Goal: Task Accomplishment & Management: Use online tool/utility

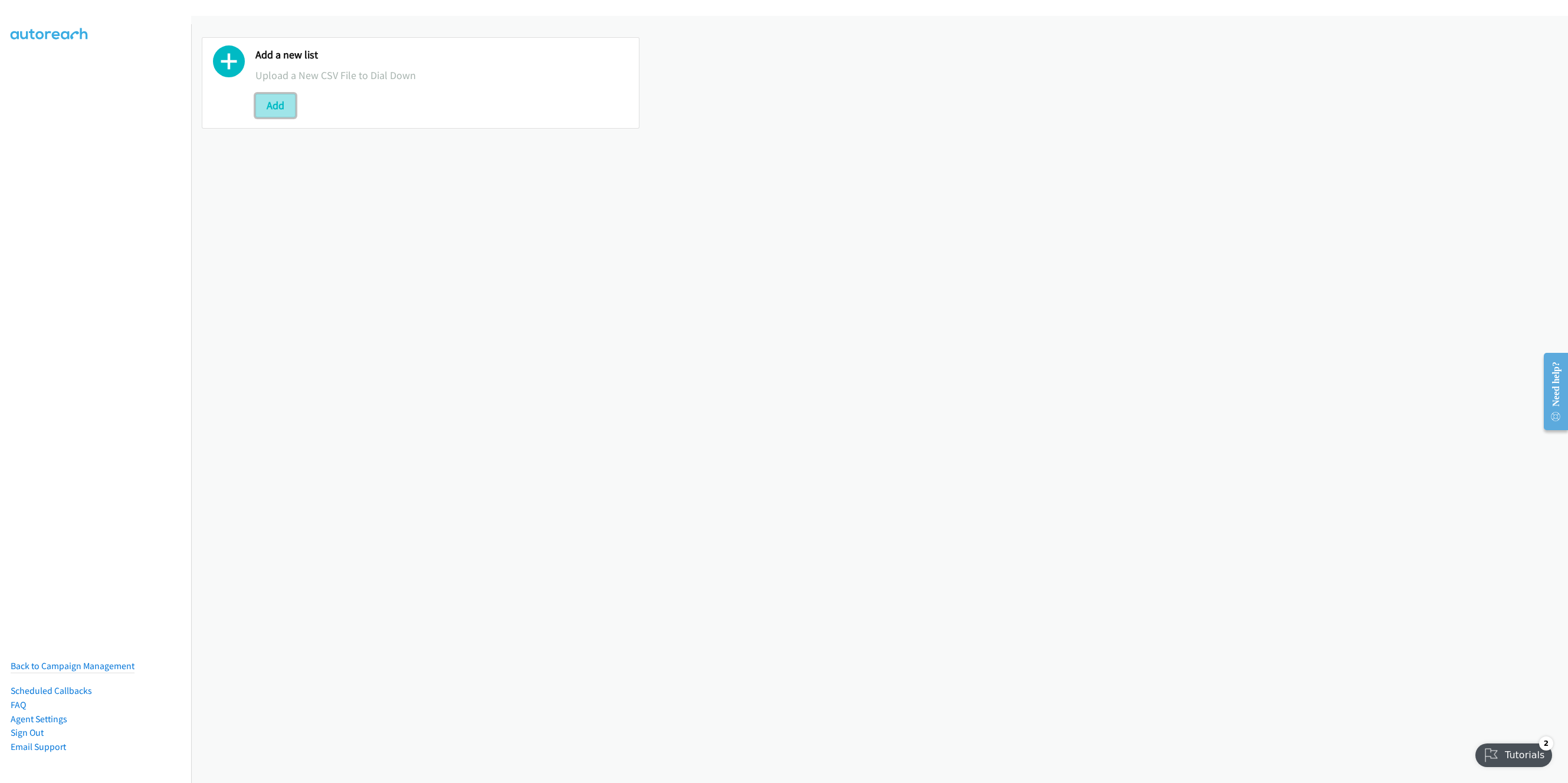
click at [271, 101] on button "Add" at bounding box center [275, 105] width 40 height 24
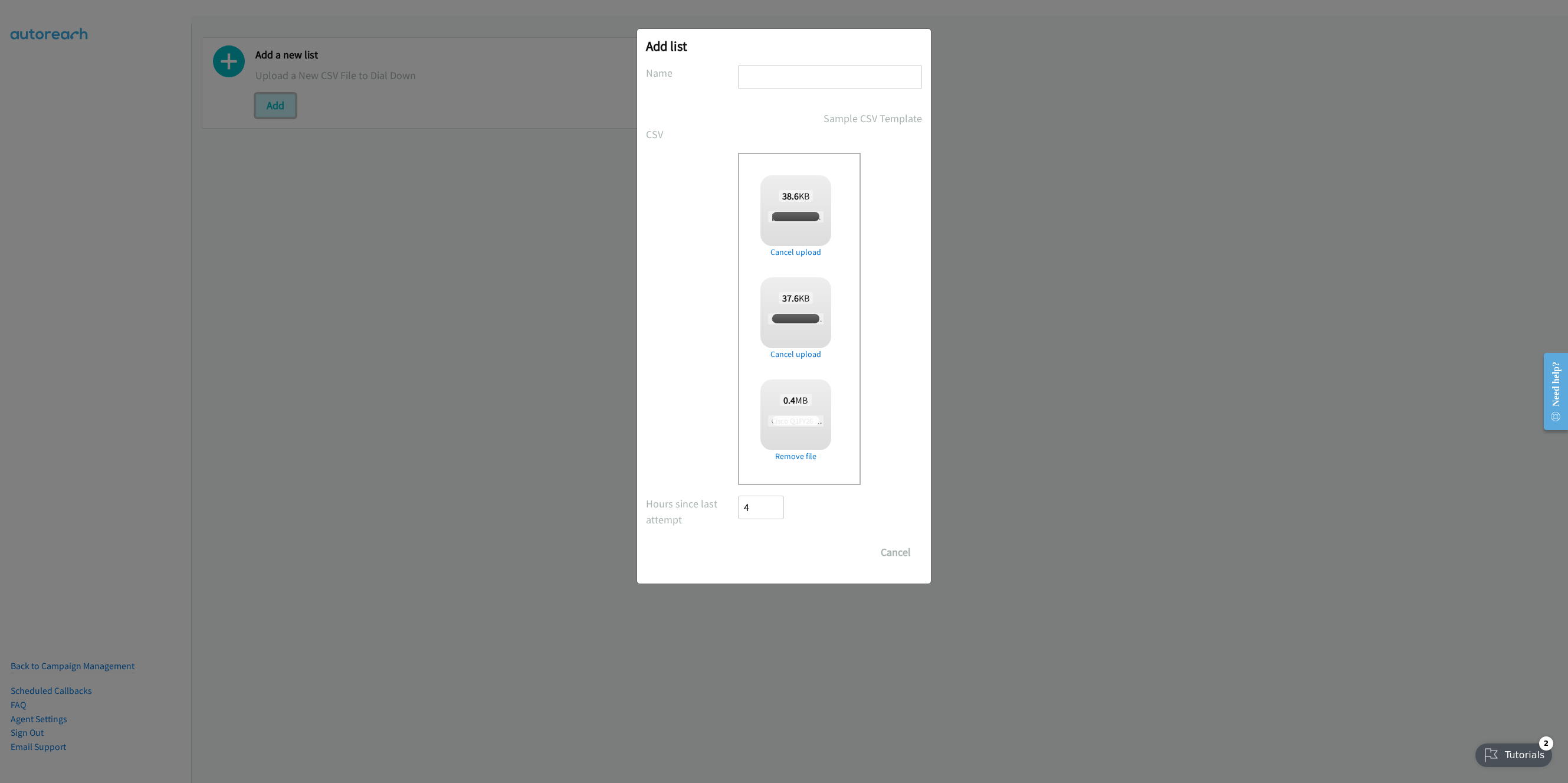
checkbox input "true"
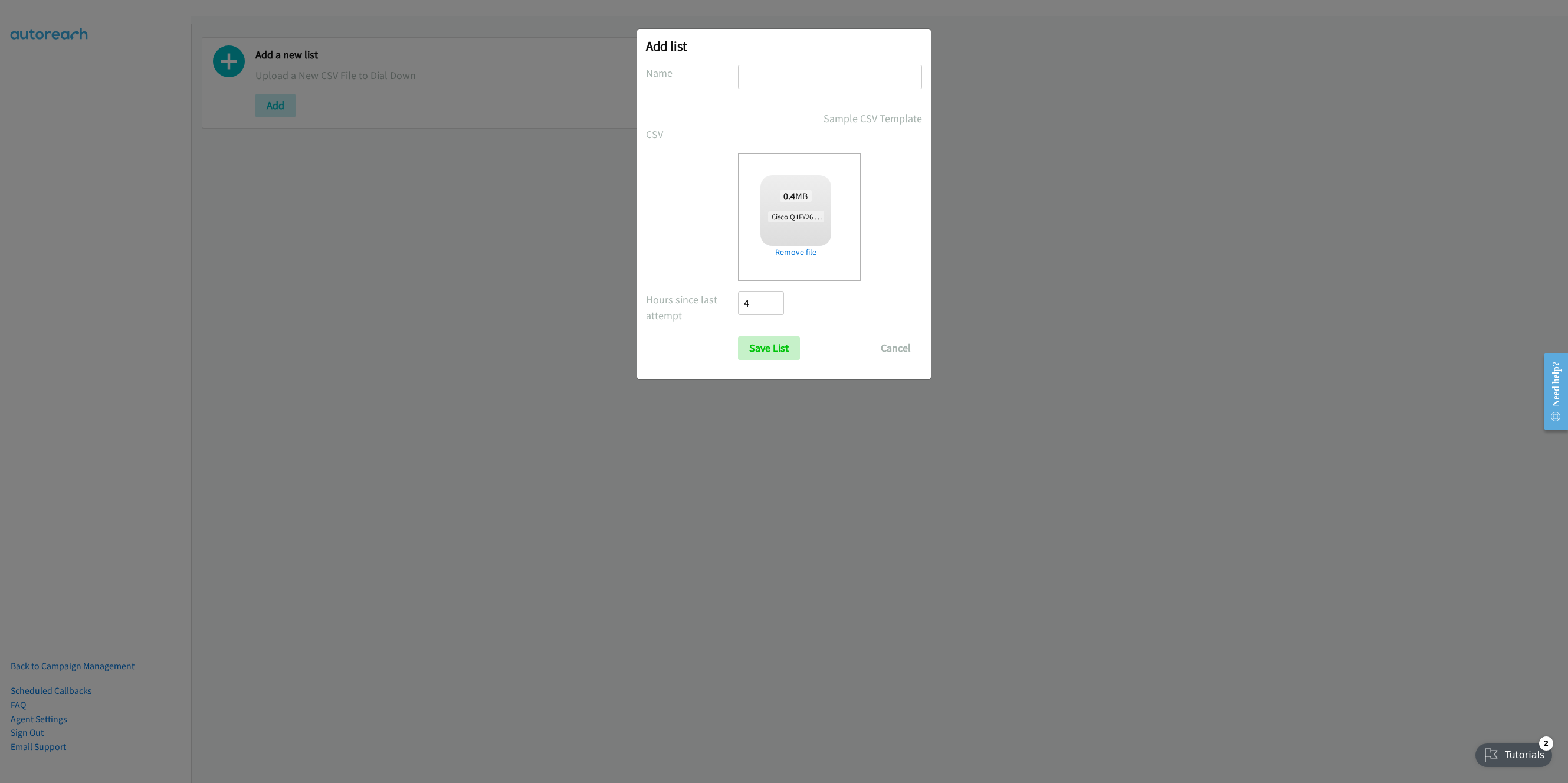
click at [795, 71] on input "text" at bounding box center [830, 77] width 184 height 24
type input "Cisco APJ SG"
click at [806, 254] on link "Remove file" at bounding box center [796, 252] width 71 height 13
checkbox input "true"
click at [768, 349] on input "Save List" at bounding box center [769, 348] width 62 height 24
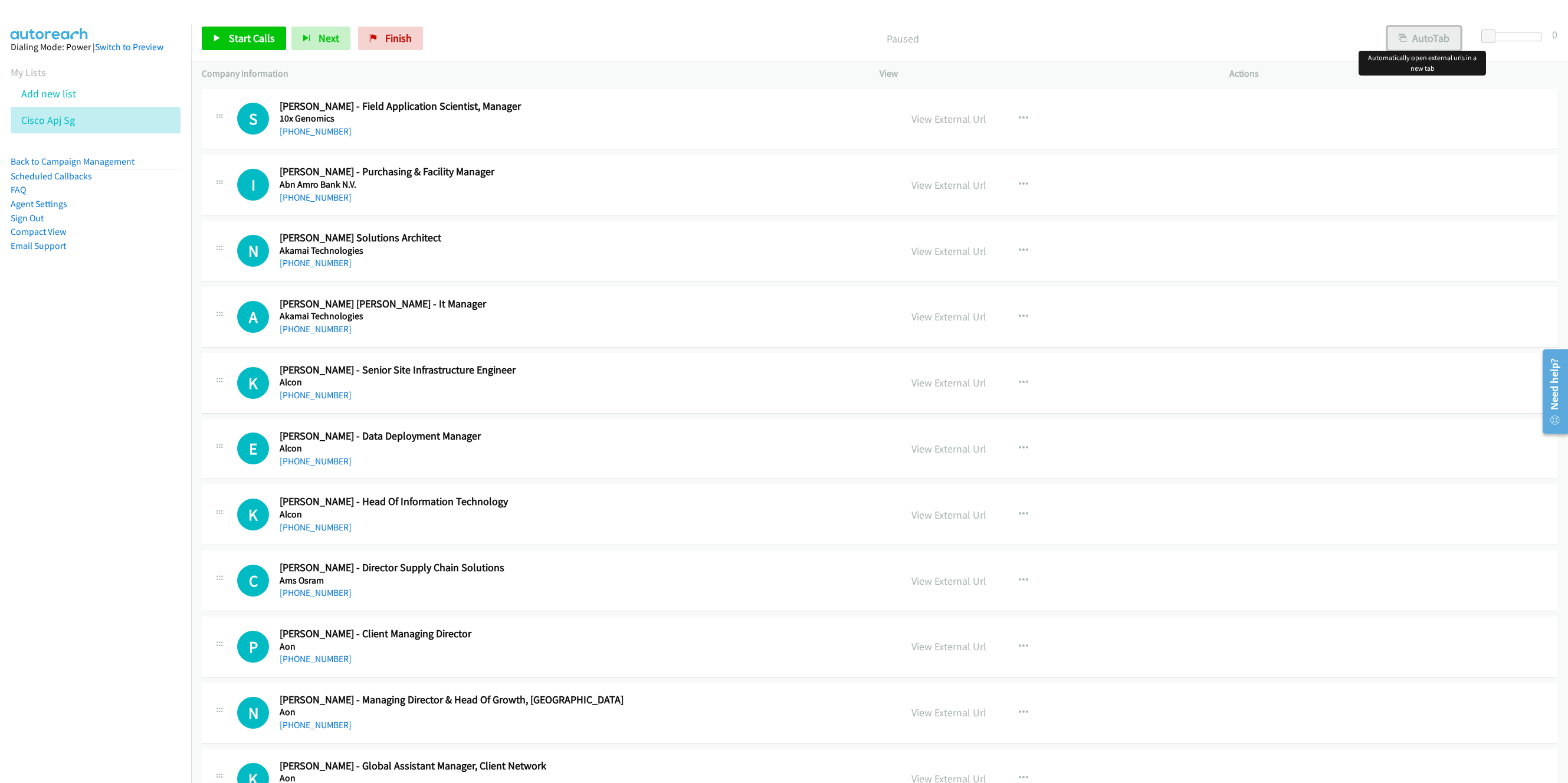
click at [1423, 37] on button "AutoTab" at bounding box center [1424, 38] width 73 height 24
click at [929, 115] on link "View External Url" at bounding box center [948, 119] width 75 height 13
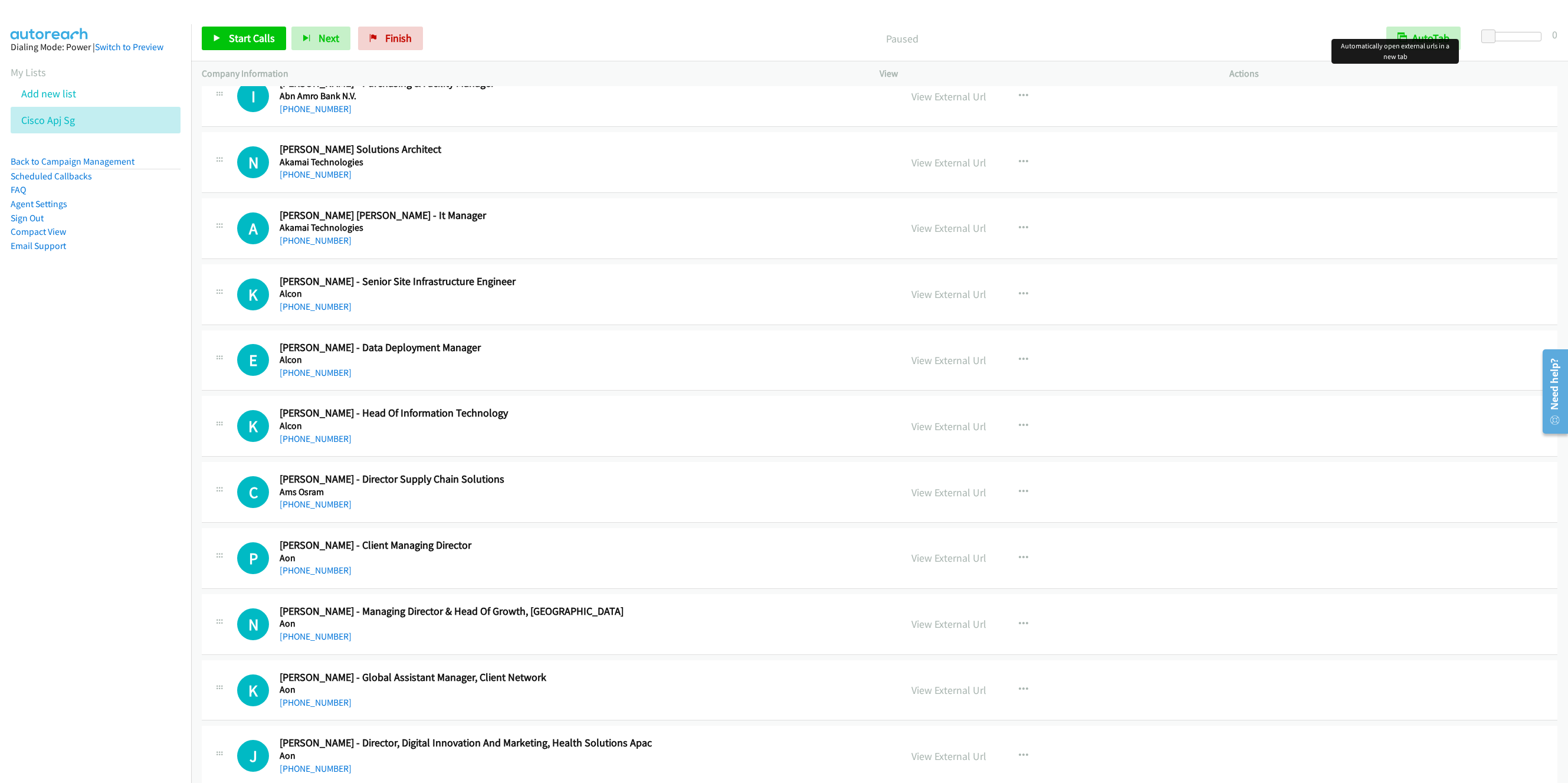
click at [687, 245] on div "+65 6593 8746" at bounding box center [535, 241] width 513 height 14
click at [1019, 229] on icon "button" at bounding box center [1024, 229] width 9 height 9
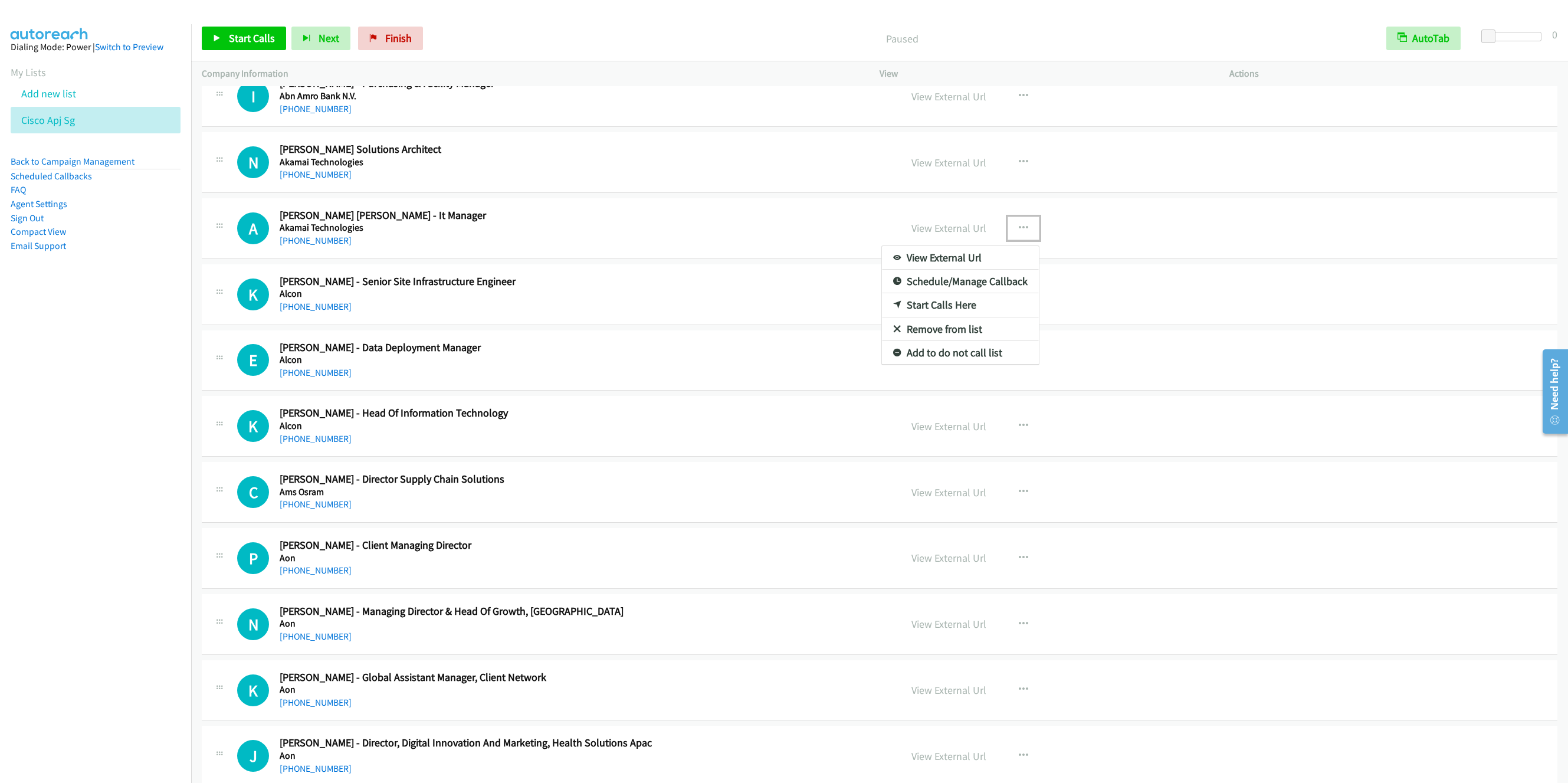
click at [934, 308] on link "Start Calls Here" at bounding box center [960, 305] width 157 height 24
click at [232, 39] on span "Start Calls" at bounding box center [252, 38] width 46 height 13
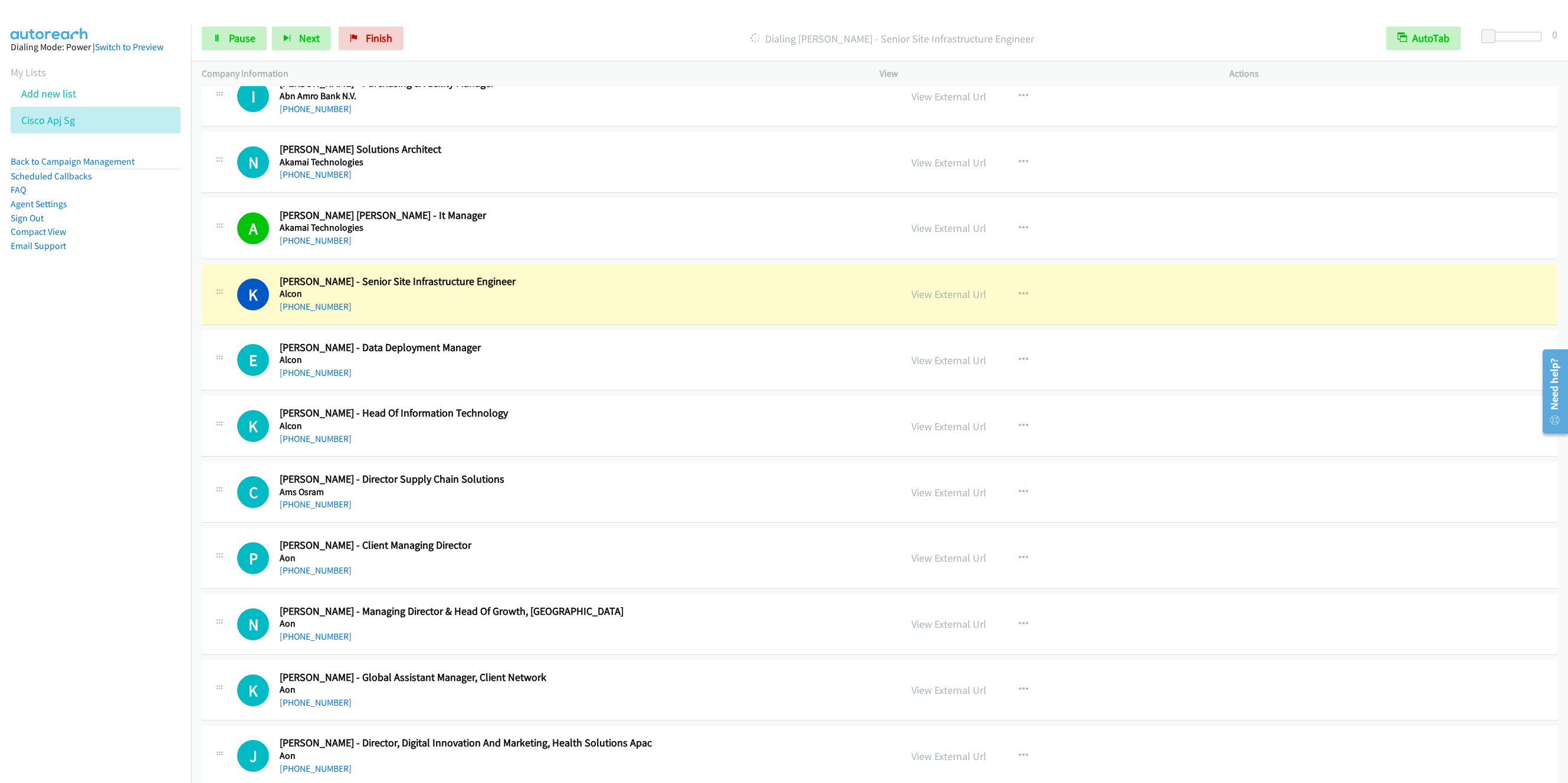
scroll to position [177, 0]
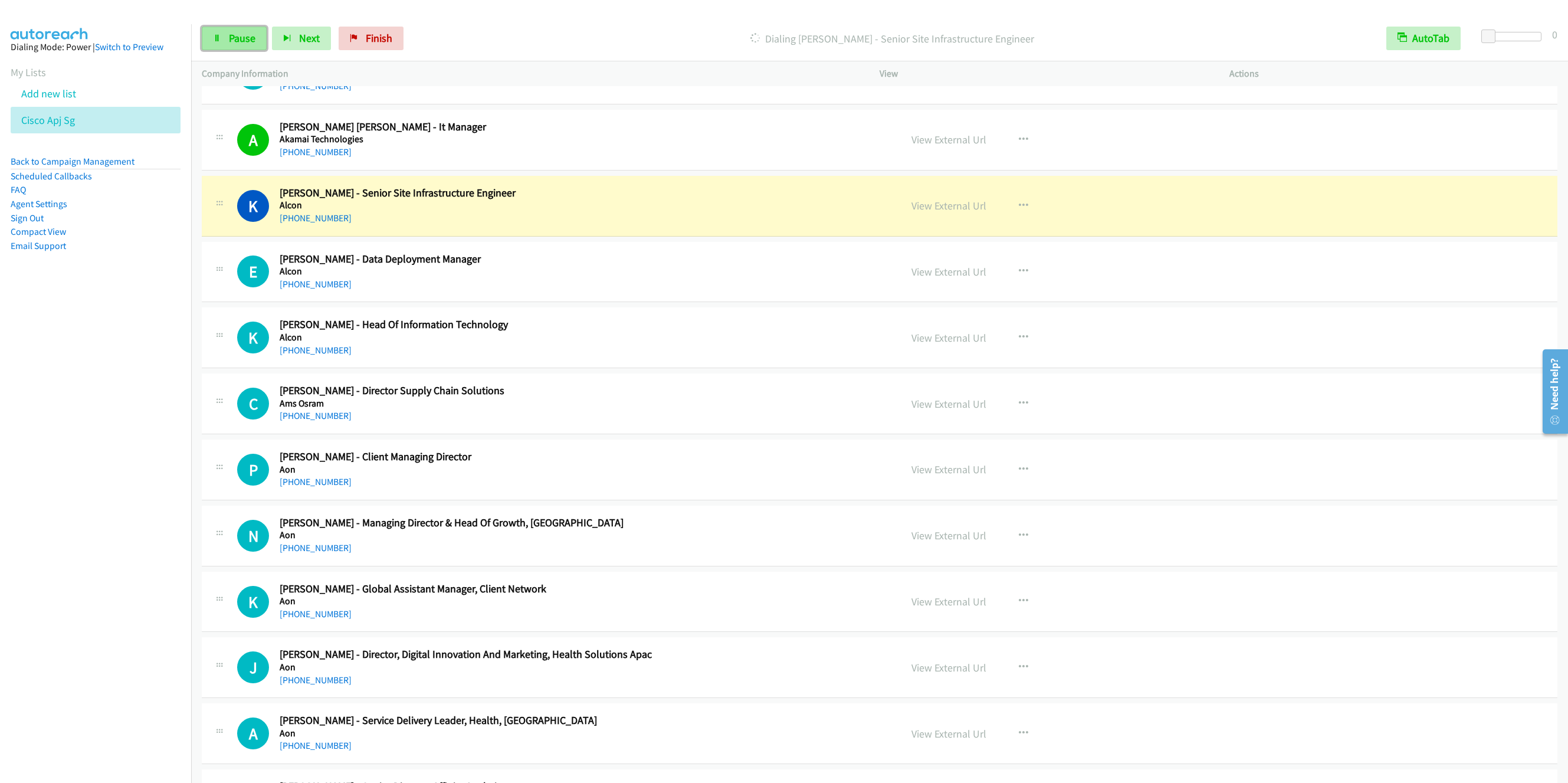
click at [225, 46] on link "Pause" at bounding box center [234, 38] width 65 height 24
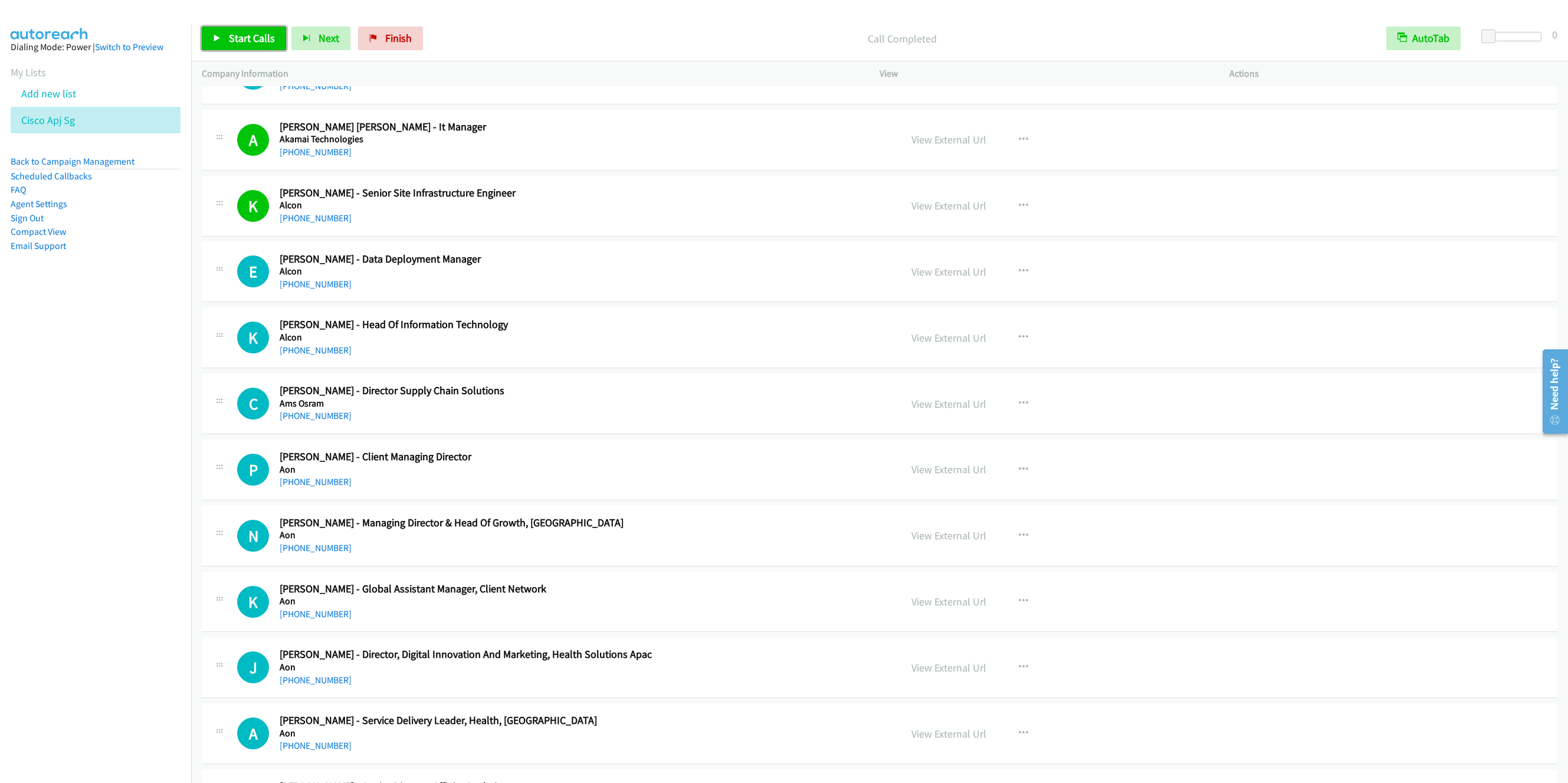
click at [220, 37] on link "Start Calls" at bounding box center [243, 38] width 84 height 24
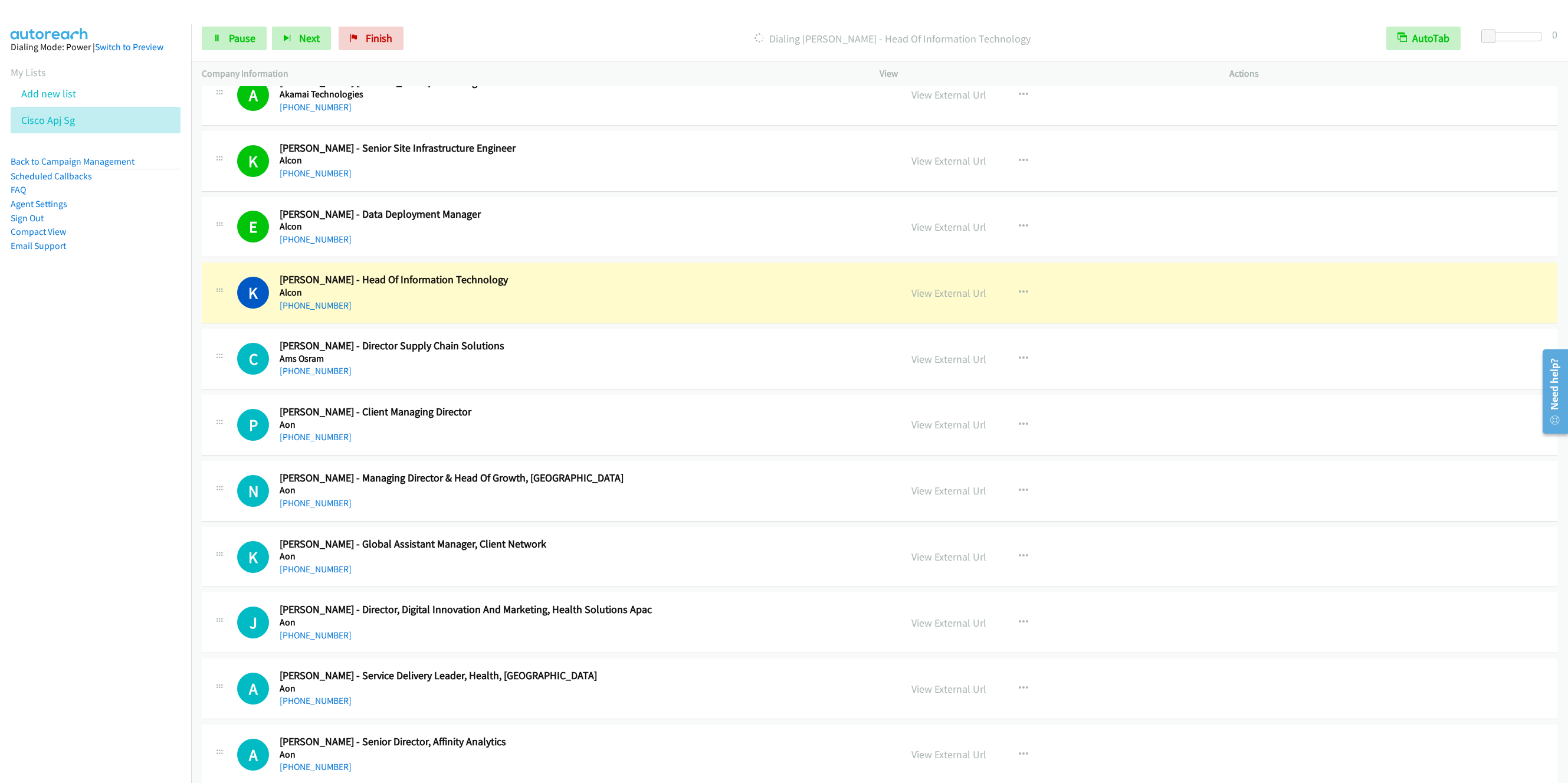
scroll to position [265, 0]
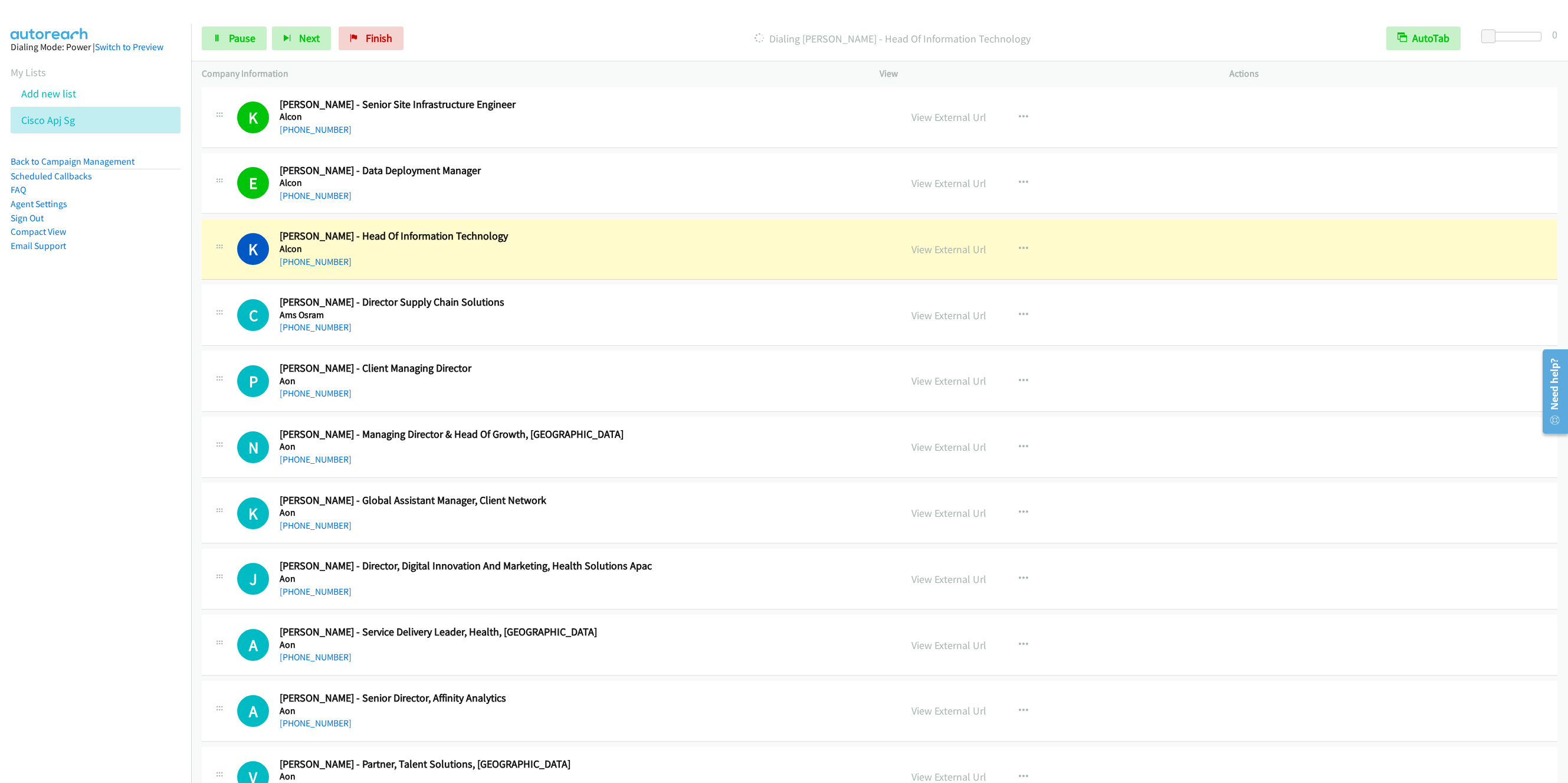
click at [659, 323] on div "+65 9757 6524" at bounding box center [535, 327] width 513 height 14
click at [616, 269] on div "+65 9773 7866" at bounding box center [535, 262] width 513 height 14
click at [1019, 316] on icon "button" at bounding box center [1024, 315] width 9 height 9
click at [941, 421] on link "Remove from list" at bounding box center [960, 416] width 157 height 24
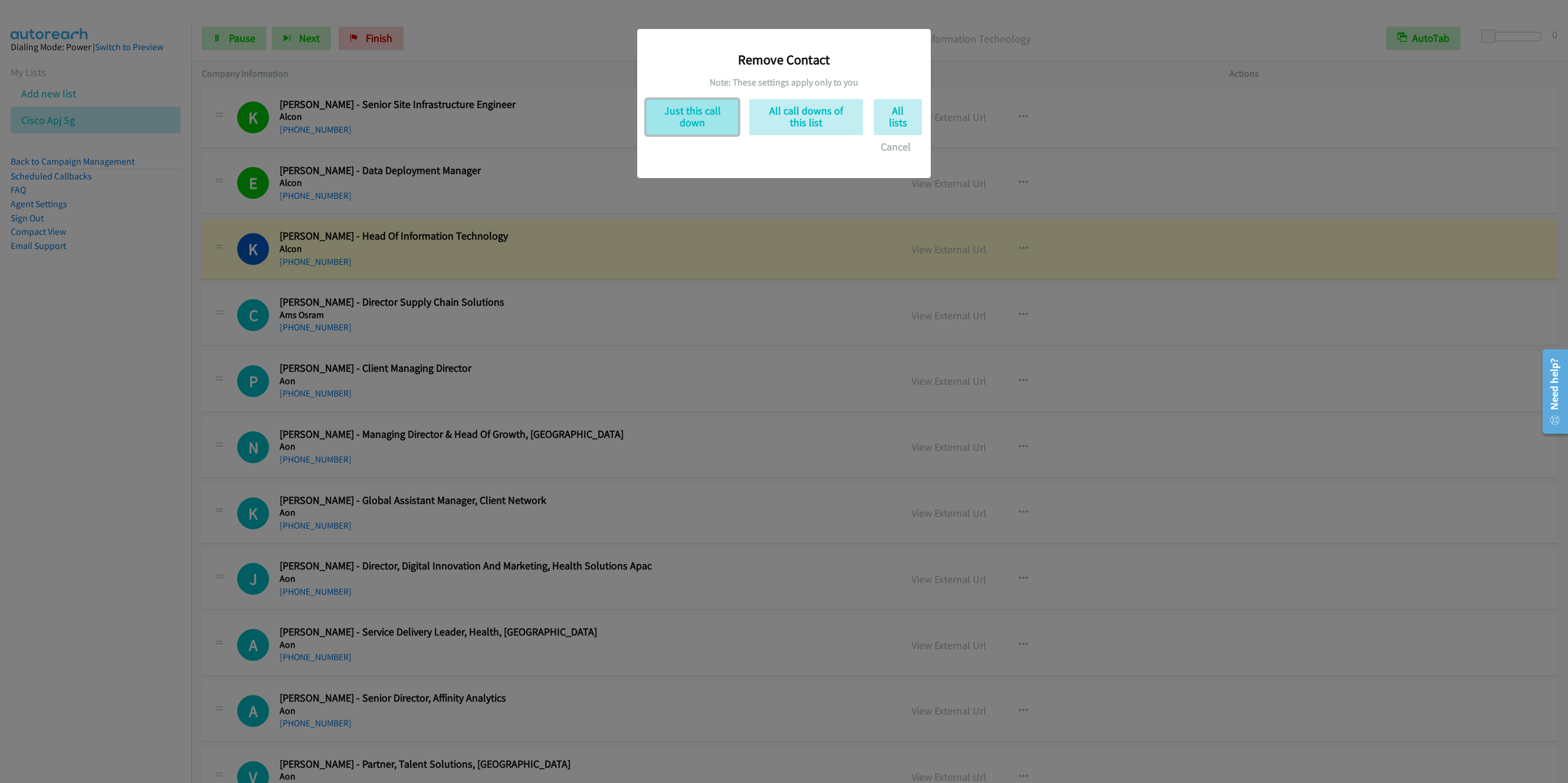
click at [663, 125] on button "Just this call down" at bounding box center [693, 117] width 93 height 36
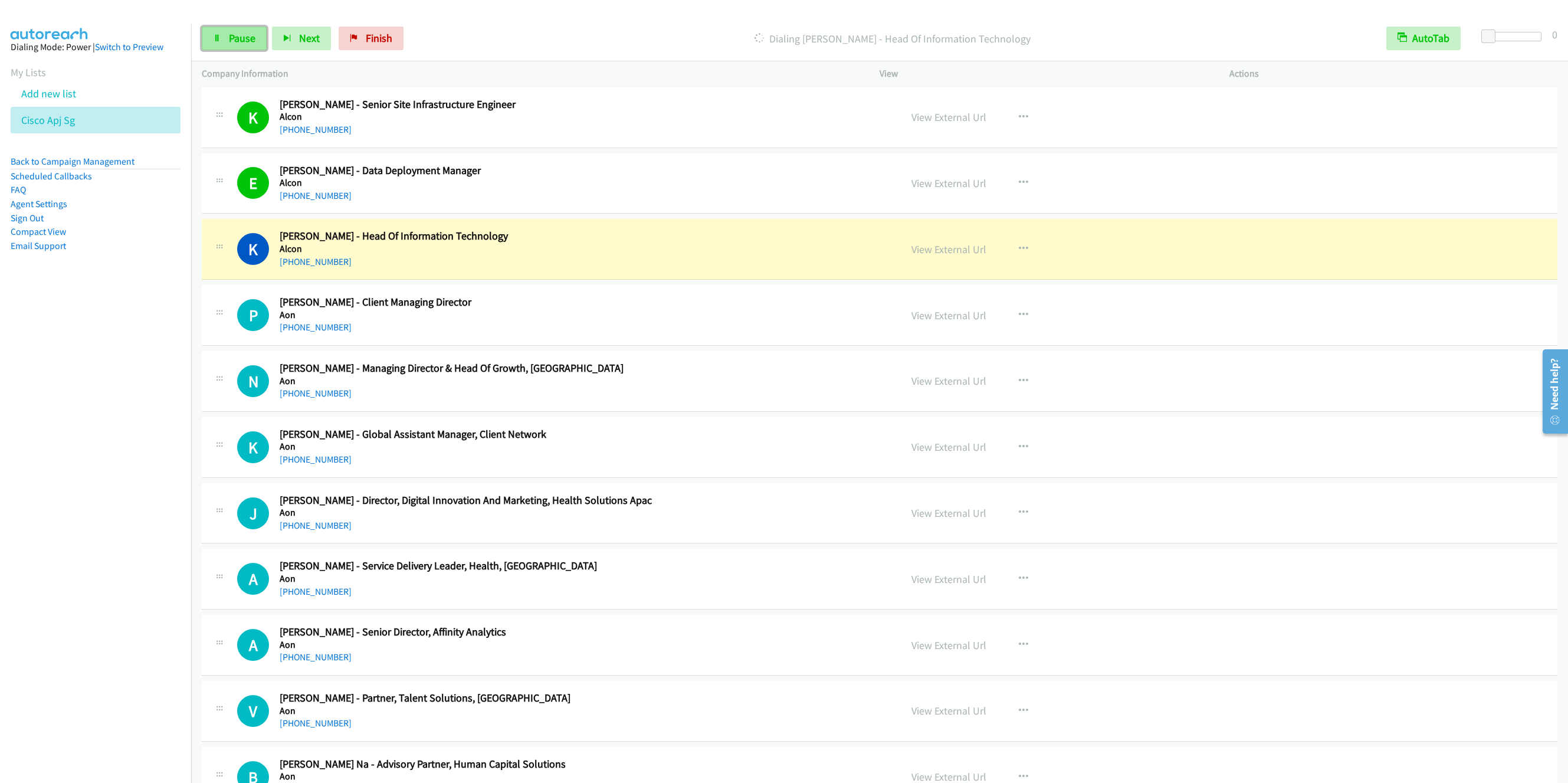
click at [232, 46] on link "Pause" at bounding box center [234, 38] width 65 height 24
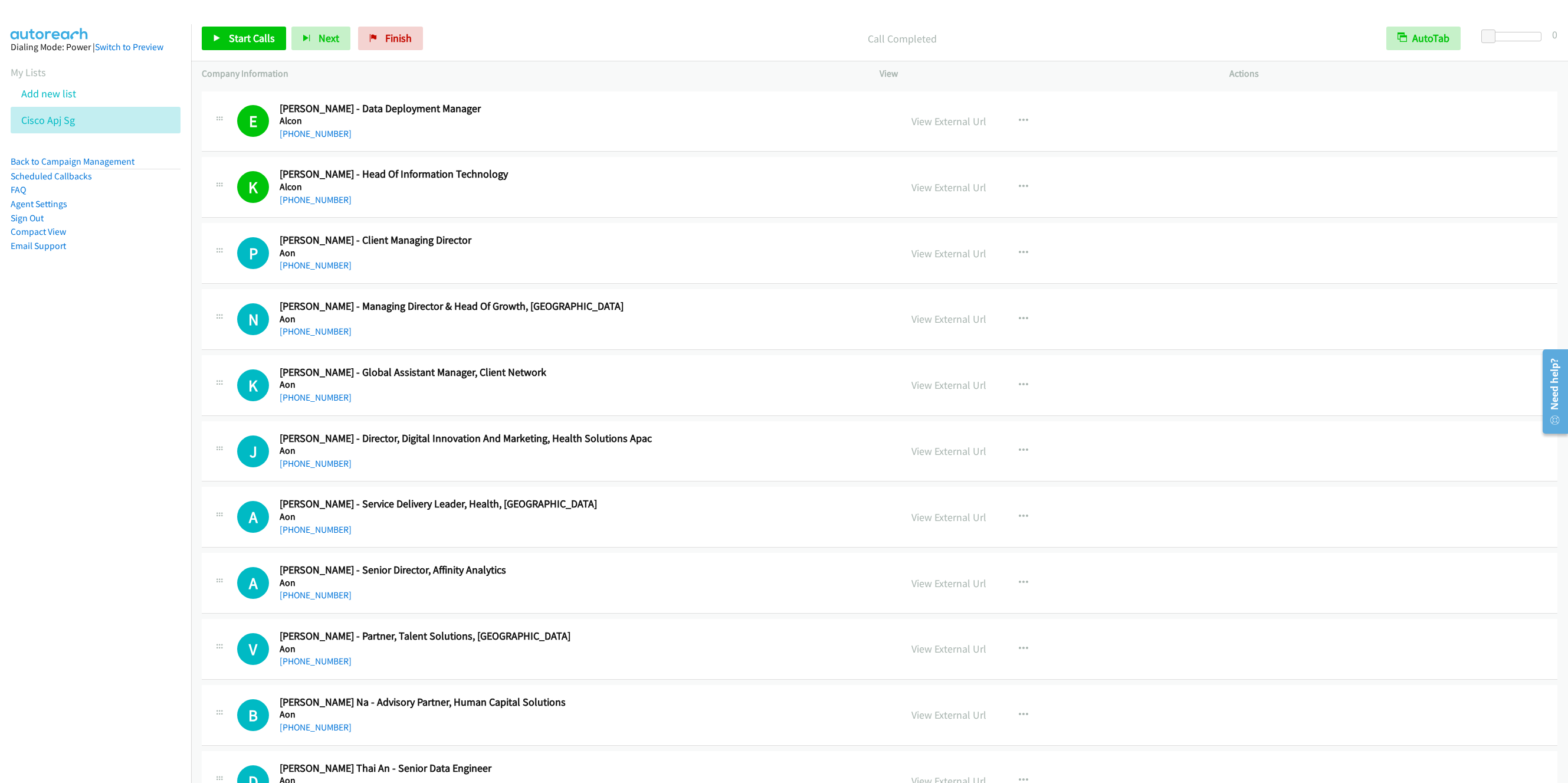
scroll to position [354, 0]
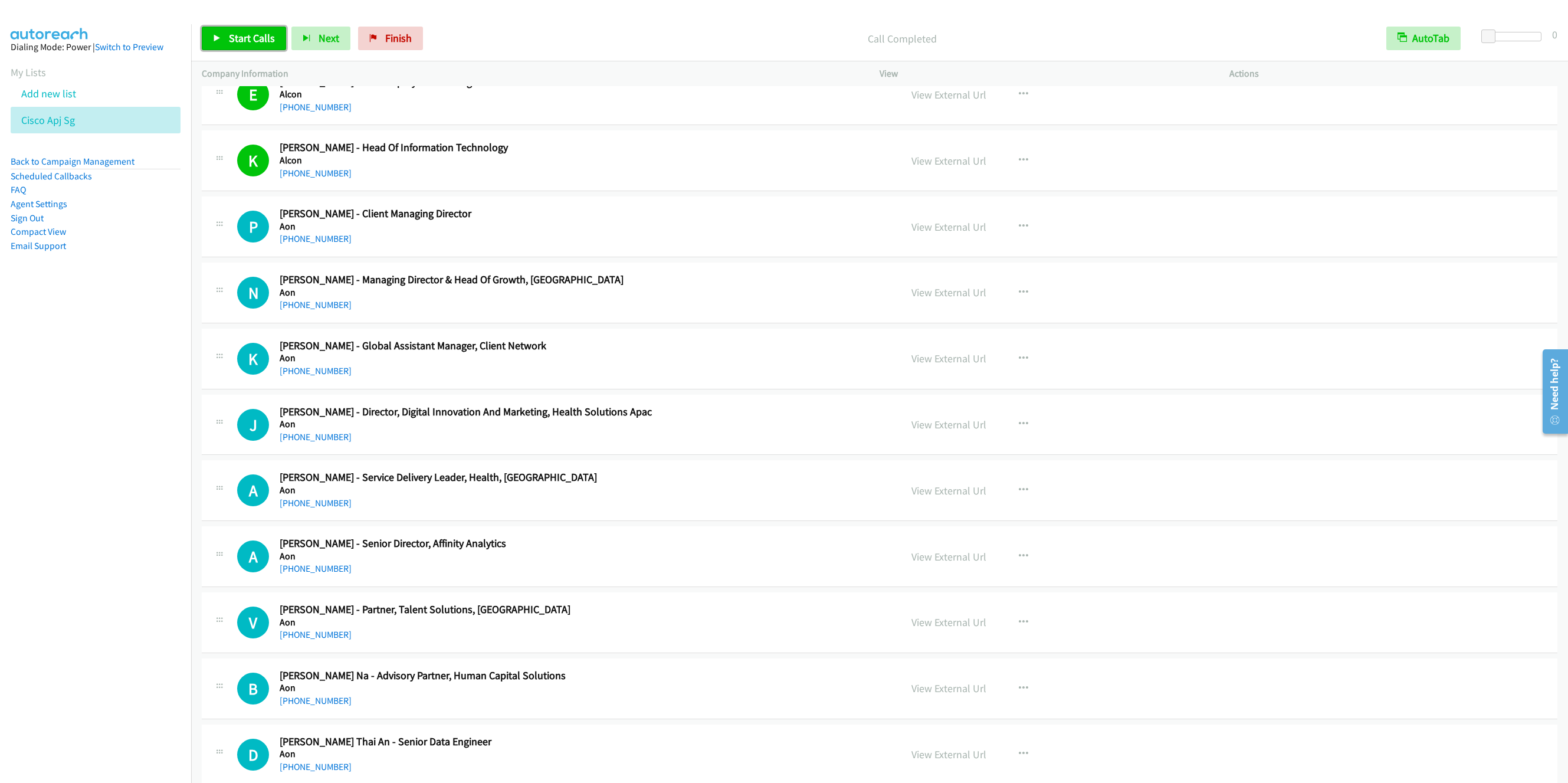
click at [243, 39] on span "Start Calls" at bounding box center [252, 38] width 46 height 13
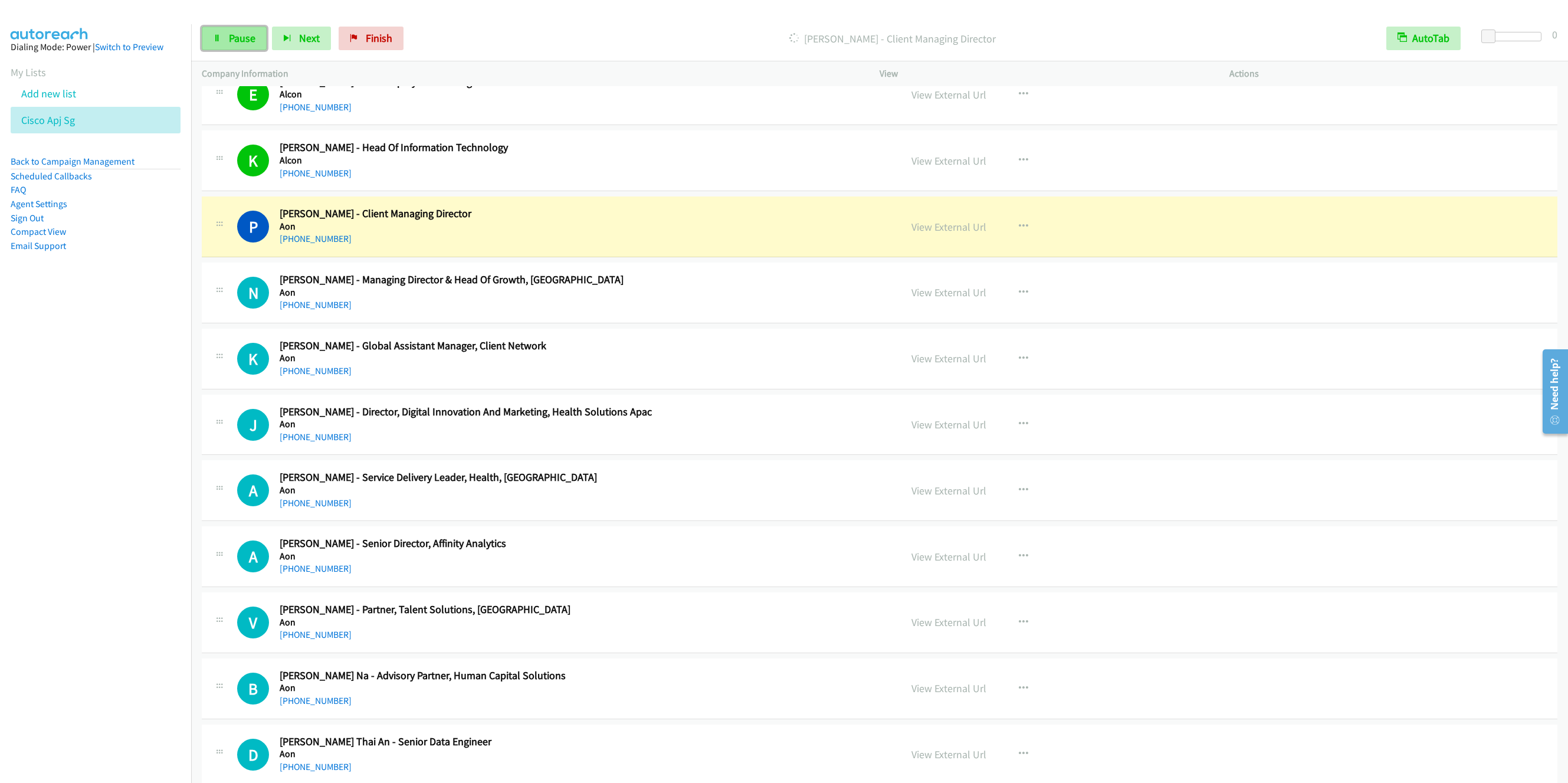
click at [230, 42] on span "Pause" at bounding box center [243, 38] width 27 height 13
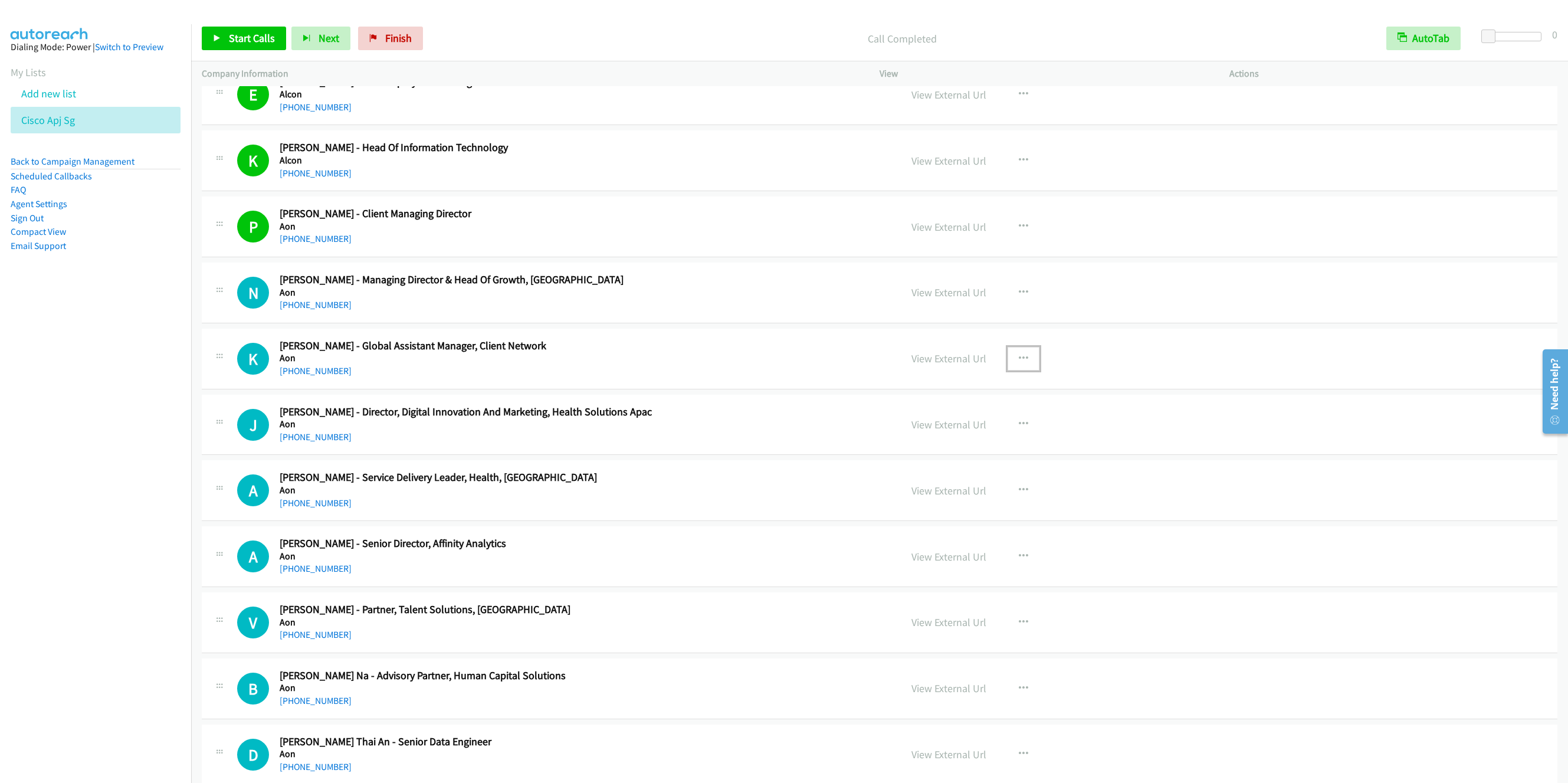
click at [1020, 358] on icon "button" at bounding box center [1024, 359] width 9 height 9
click at [919, 443] on link "Start Calls Here" at bounding box center [960, 435] width 157 height 24
click at [1007, 292] on button "button" at bounding box center [1023, 293] width 32 height 24
click at [927, 372] on link "Start Calls Here" at bounding box center [960, 370] width 157 height 24
click at [236, 42] on span "Start Calls" at bounding box center [252, 38] width 46 height 13
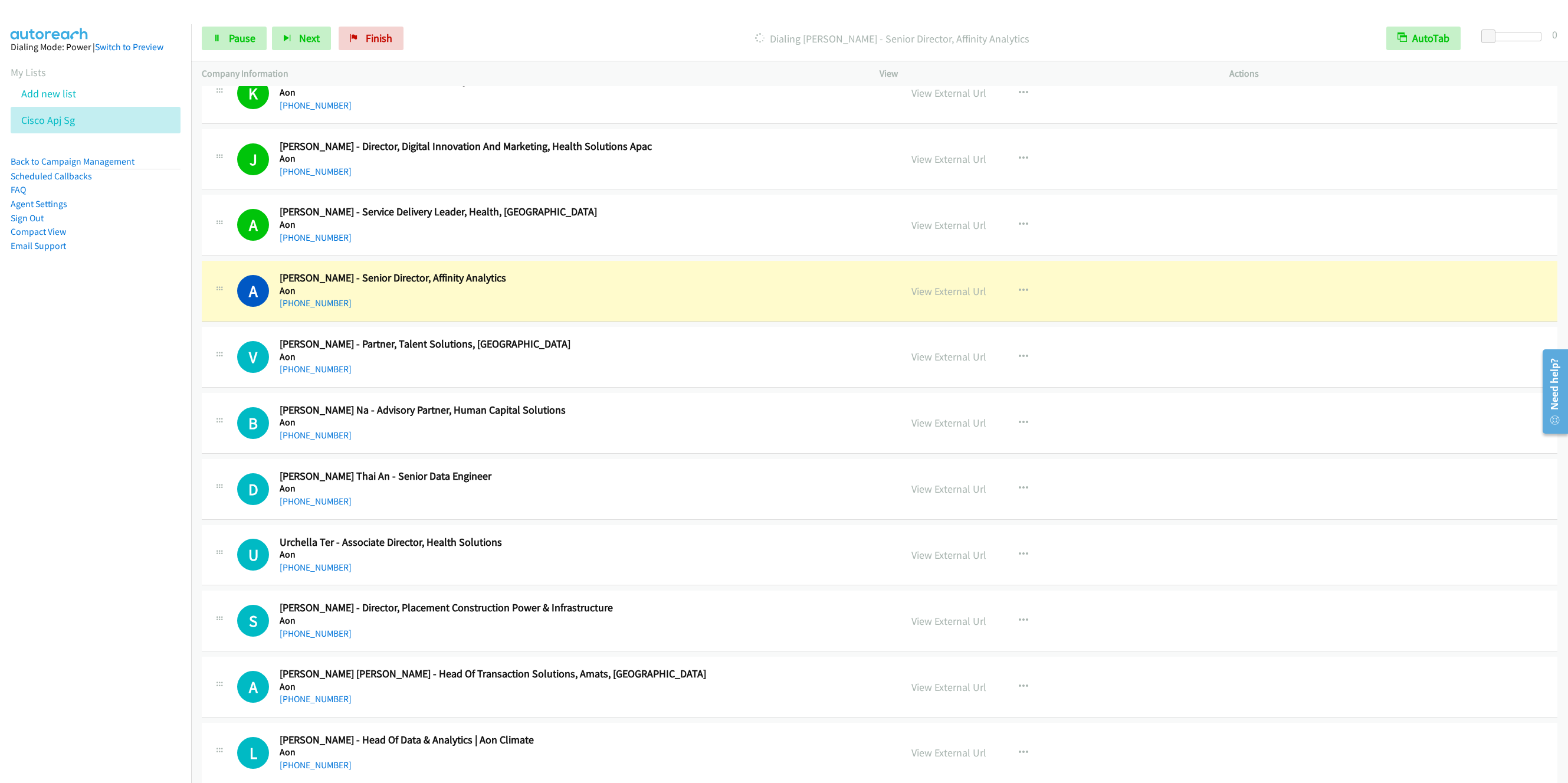
scroll to position [708, 0]
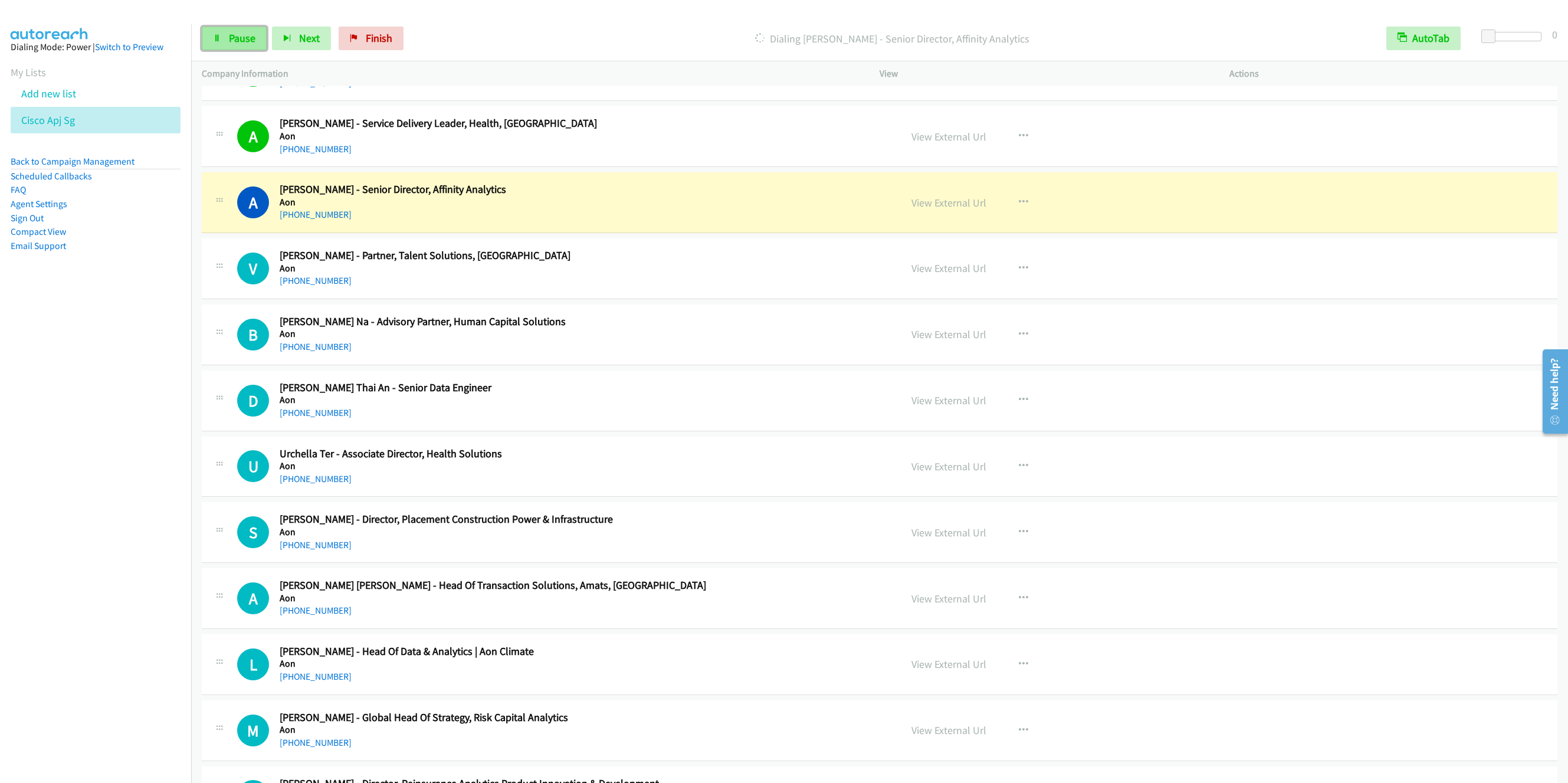
click at [218, 32] on link "Pause" at bounding box center [234, 38] width 65 height 24
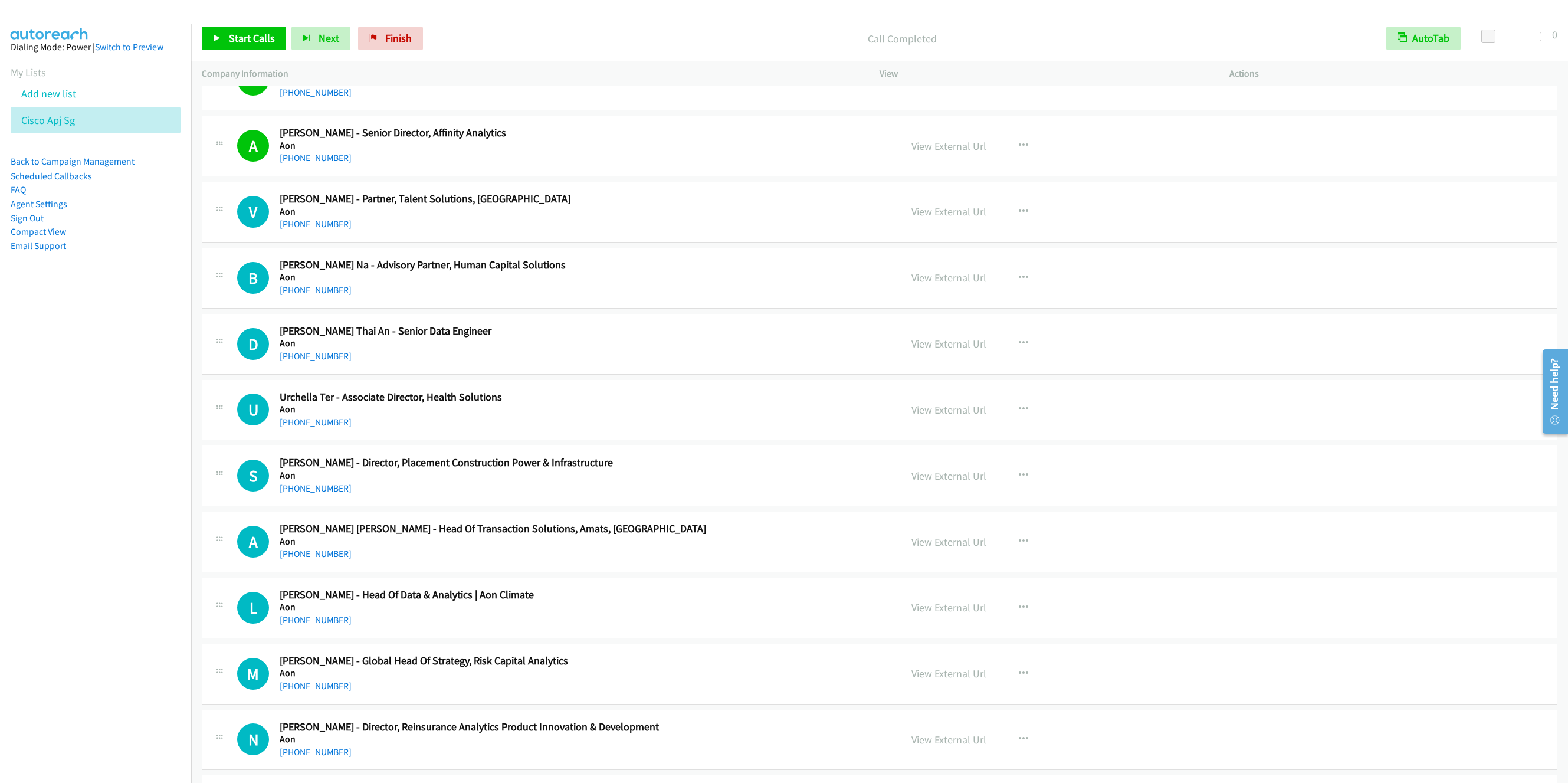
scroll to position [796, 0]
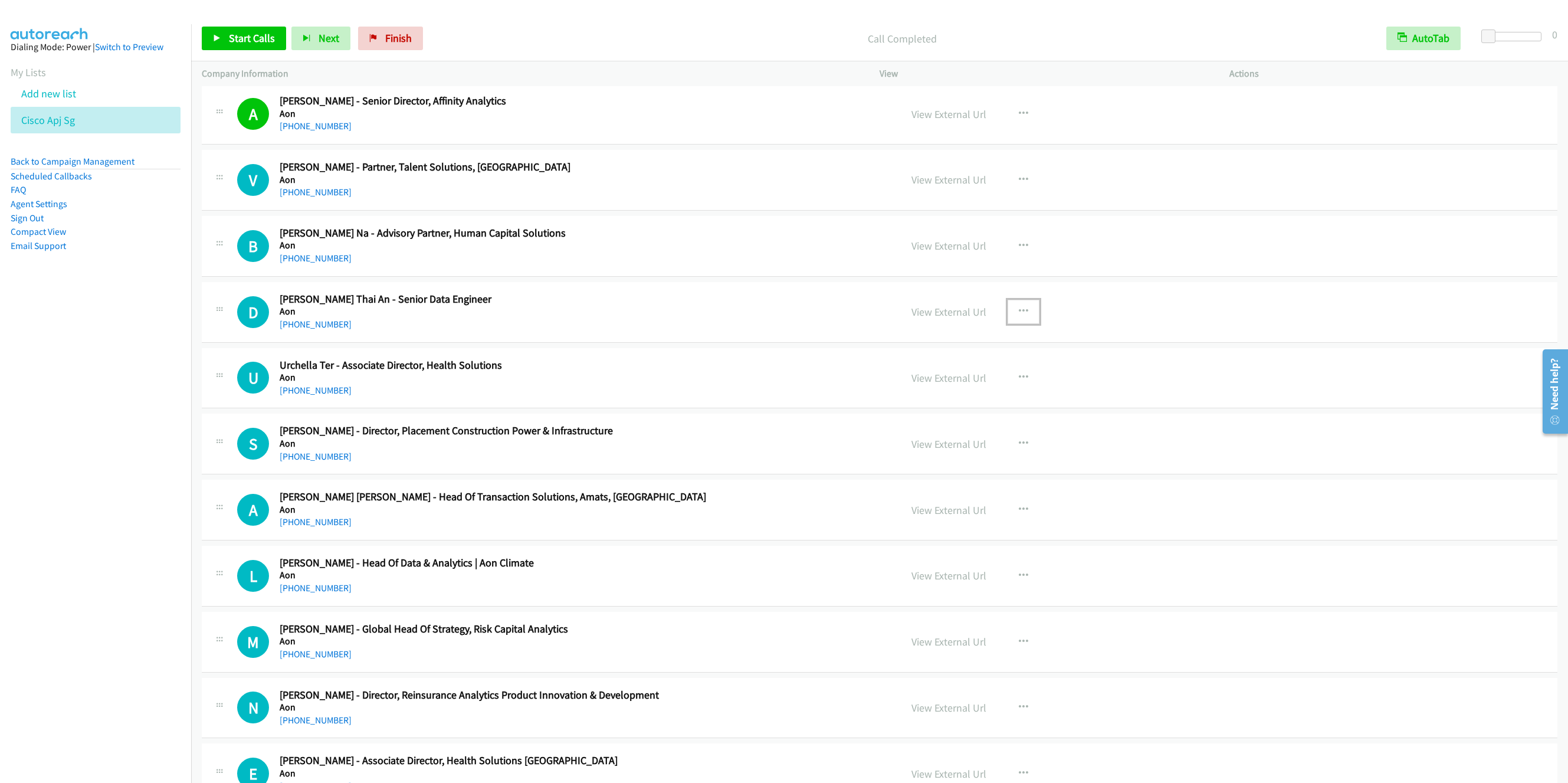
click at [1009, 308] on button "button" at bounding box center [1023, 312] width 32 height 24
click at [931, 391] on link "Start Calls Here" at bounding box center [960, 389] width 157 height 24
click at [251, 35] on span "Start Calls" at bounding box center [252, 38] width 46 height 13
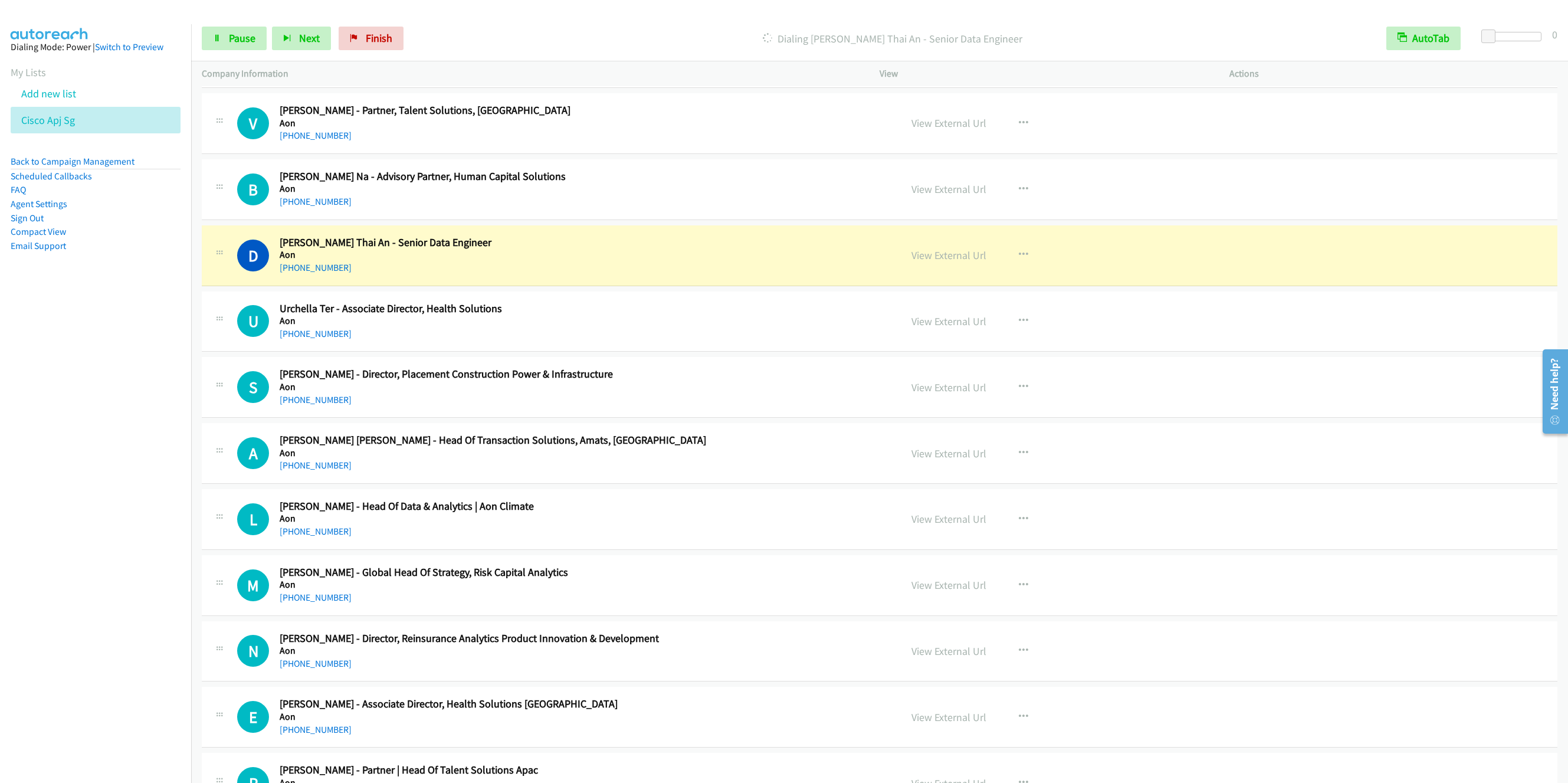
scroll to position [885, 0]
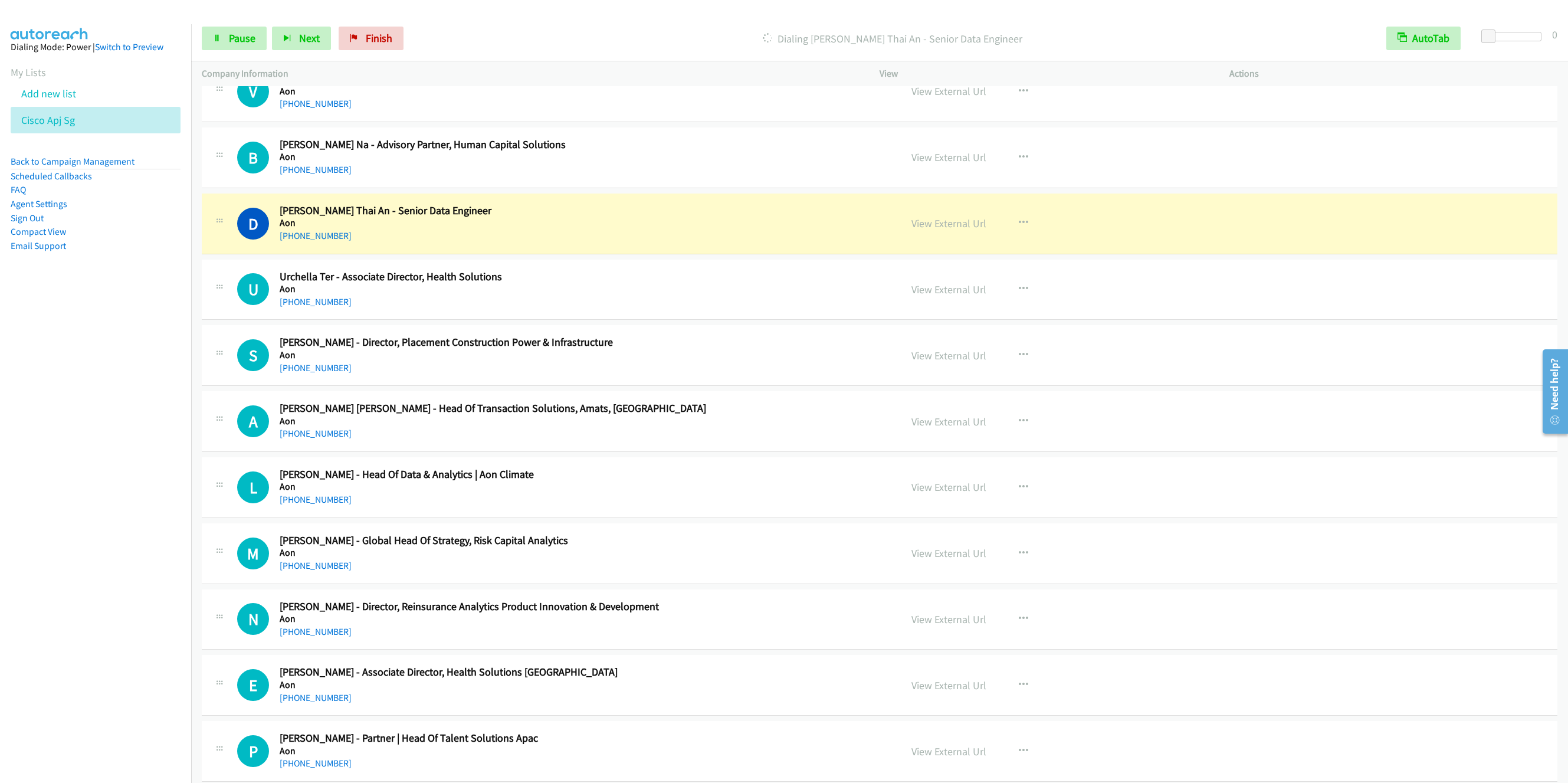
click at [708, 292] on h5 "Aon" at bounding box center [535, 289] width 513 height 12
click at [236, 35] on span "Pause" at bounding box center [243, 38] width 27 height 13
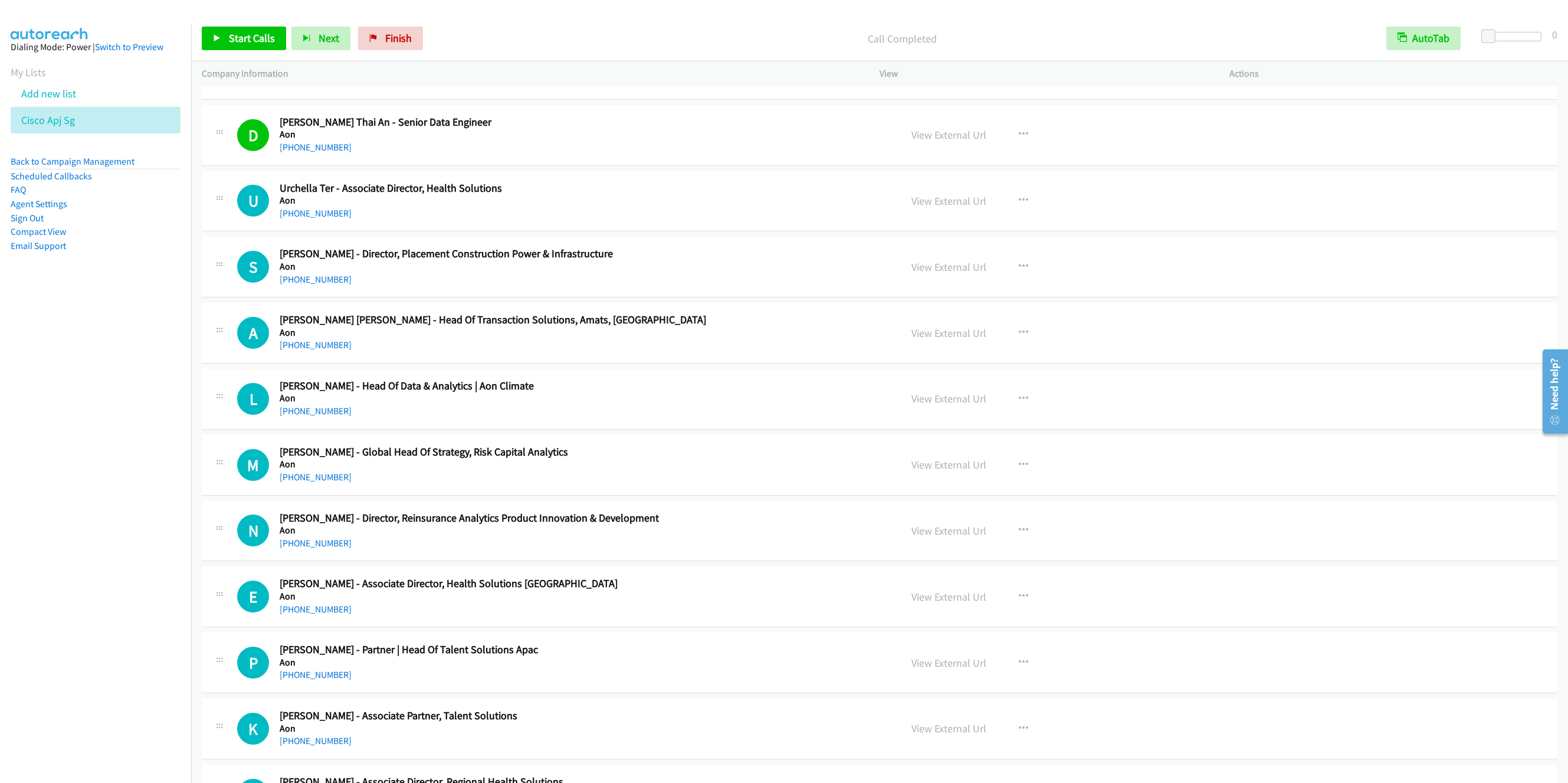
click at [543, 269] on h5 "Aon" at bounding box center [535, 266] width 513 height 12
click at [515, 338] on h5 "Aon" at bounding box center [535, 332] width 513 height 12
click at [535, 402] on h5 "Aon" at bounding box center [535, 398] width 513 height 12
click at [1014, 395] on button "button" at bounding box center [1023, 399] width 32 height 24
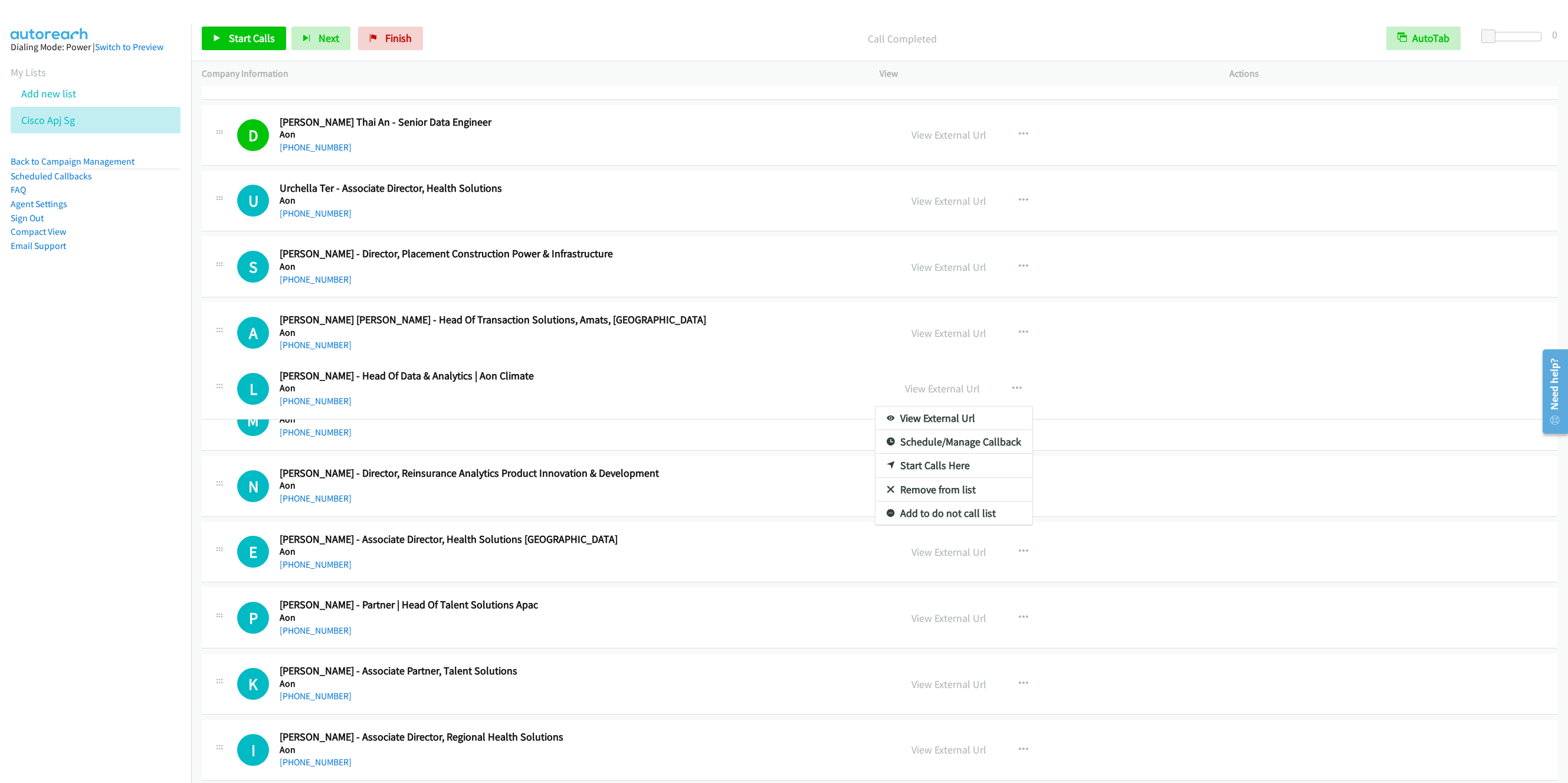
drag, startPoint x: 611, startPoint y: 478, endPoint x: 591, endPoint y: 395, distance: 85.4
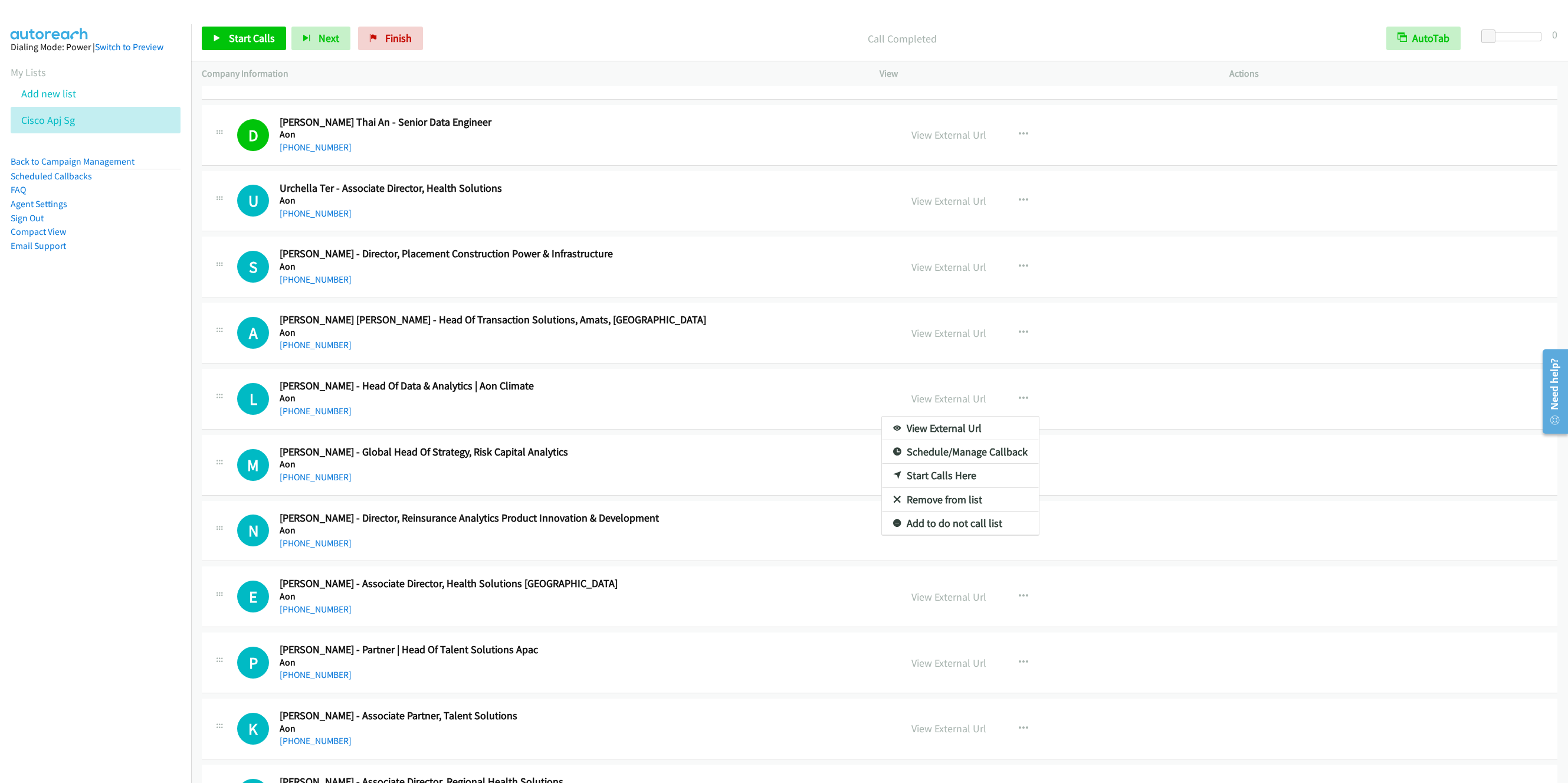
click at [894, 481] on link "Start Calls Here" at bounding box center [960, 476] width 157 height 24
click at [247, 31] on link "Start Calls" at bounding box center [243, 38] width 84 height 24
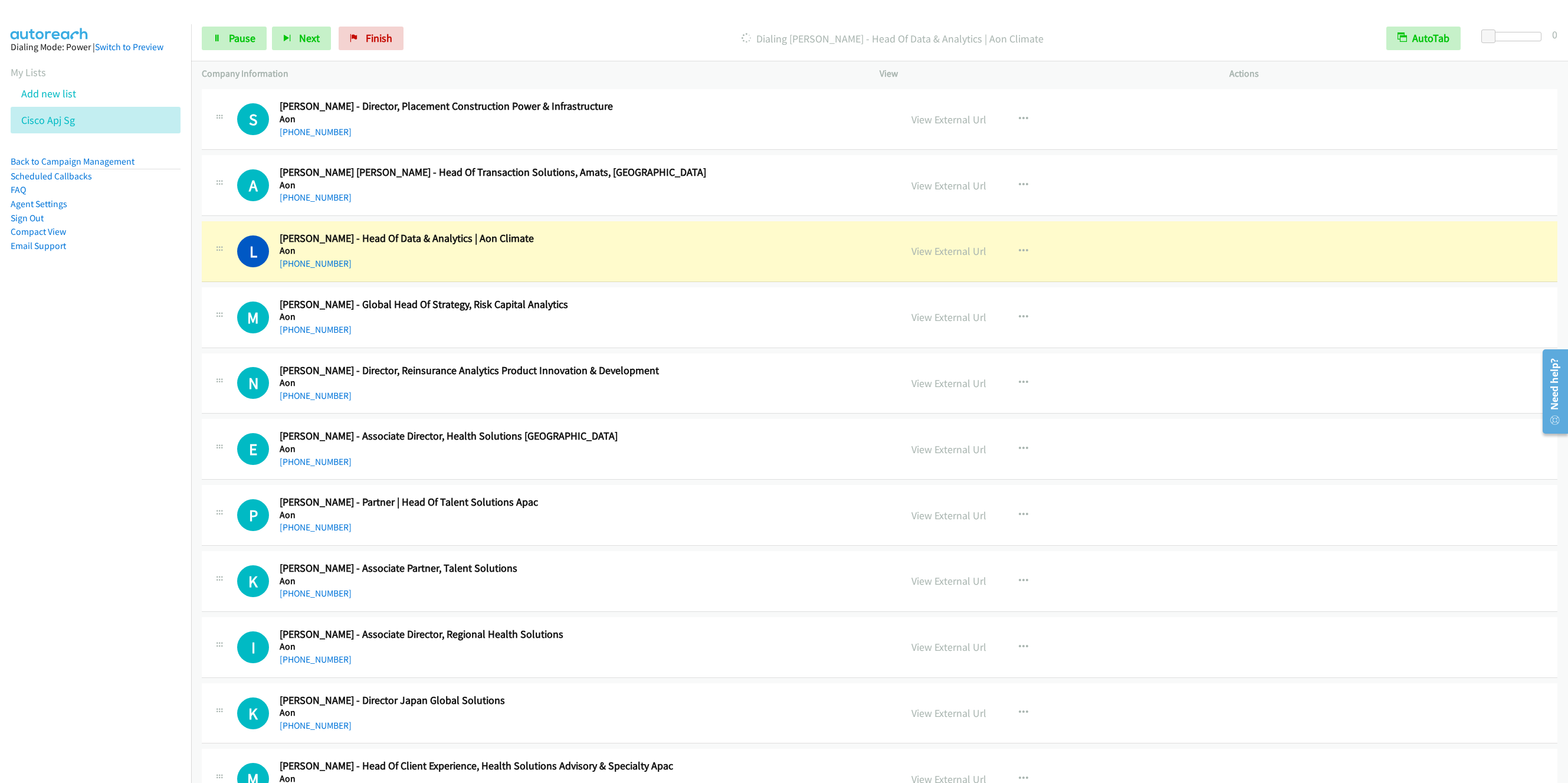
scroll to position [1151, 0]
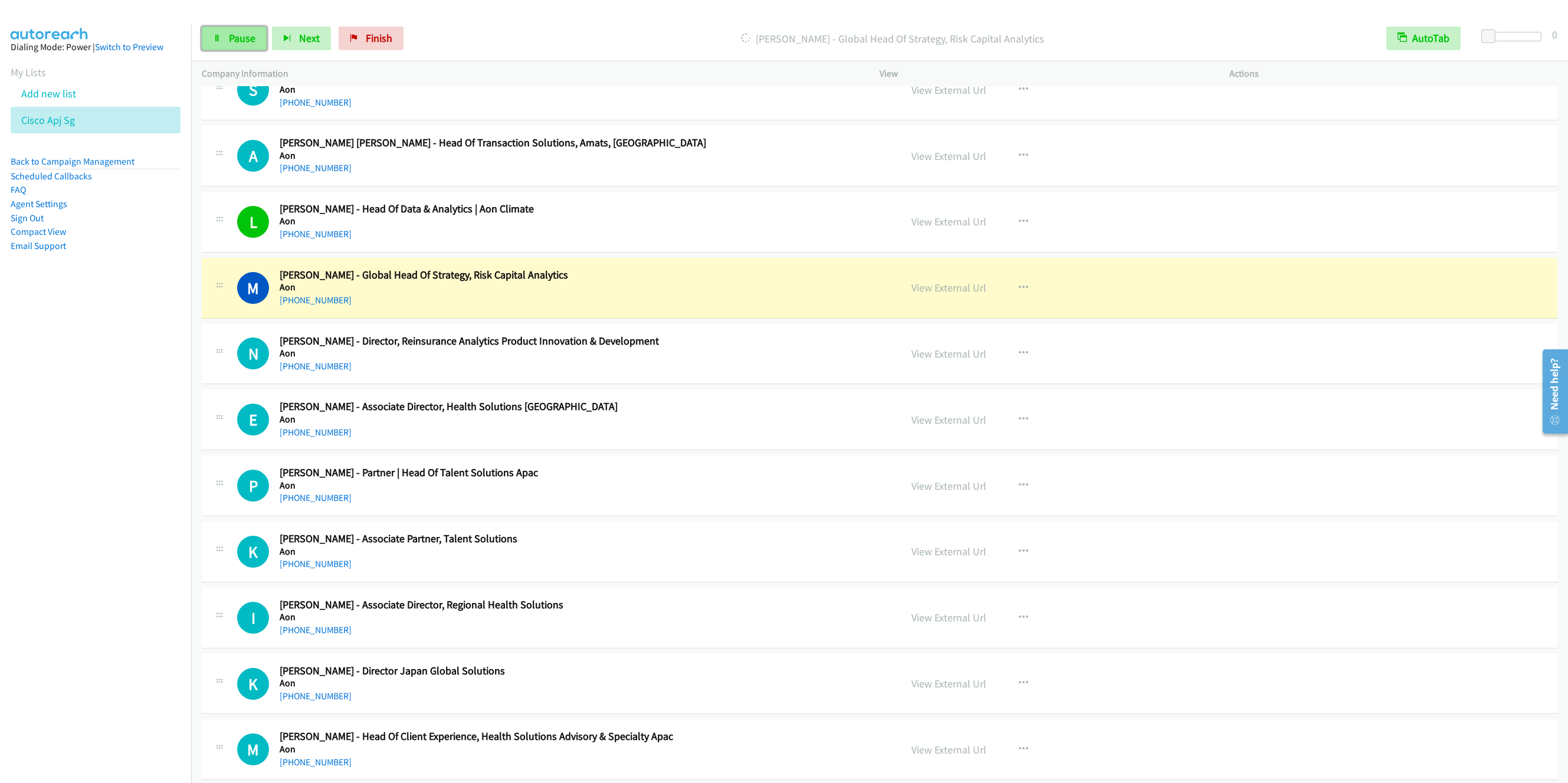
click at [237, 49] on link "Pause" at bounding box center [234, 38] width 65 height 24
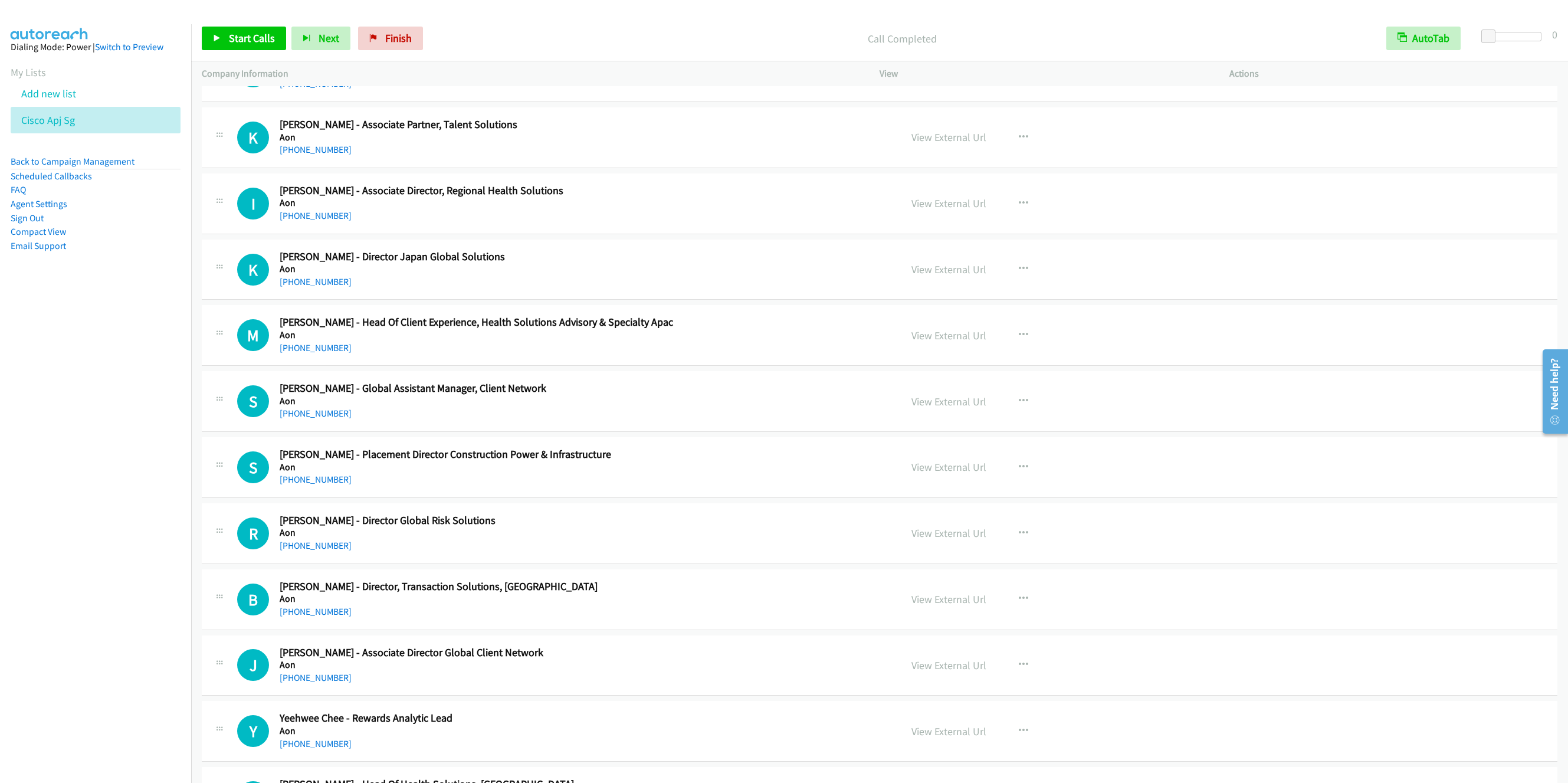
scroll to position [1593, 0]
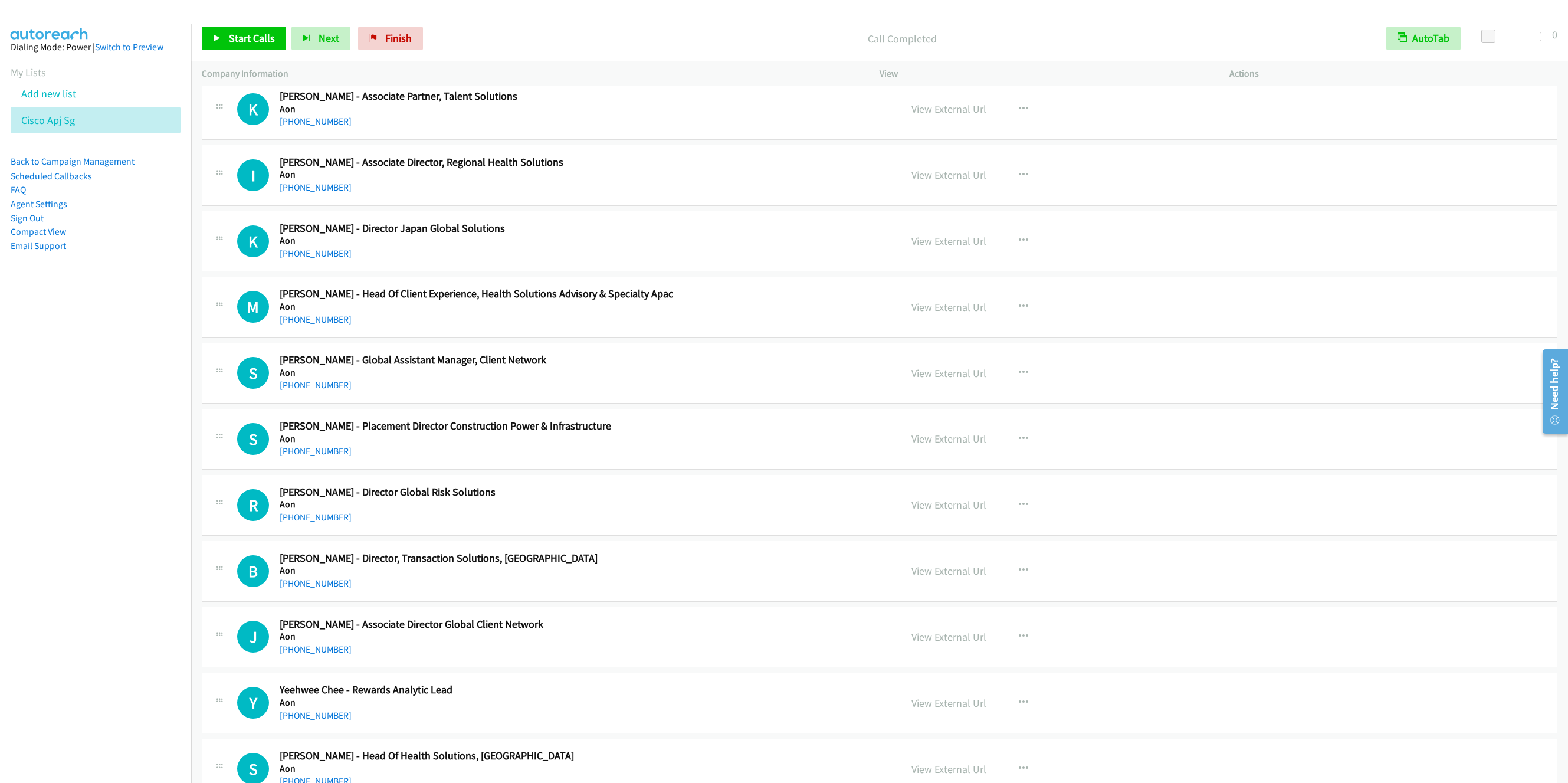
click at [947, 380] on link "View External Url" at bounding box center [948, 373] width 75 height 13
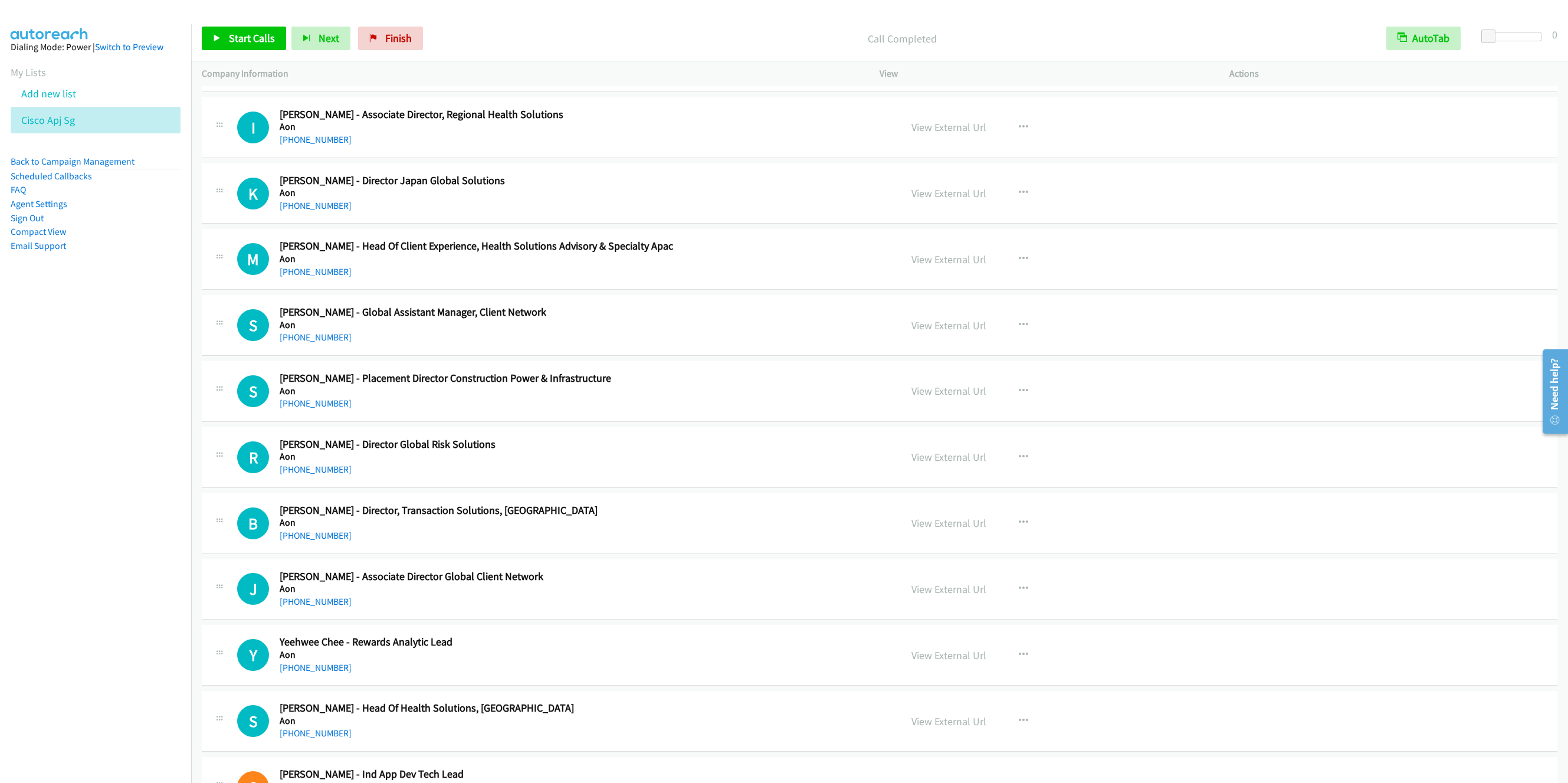
scroll to position [1681, 0]
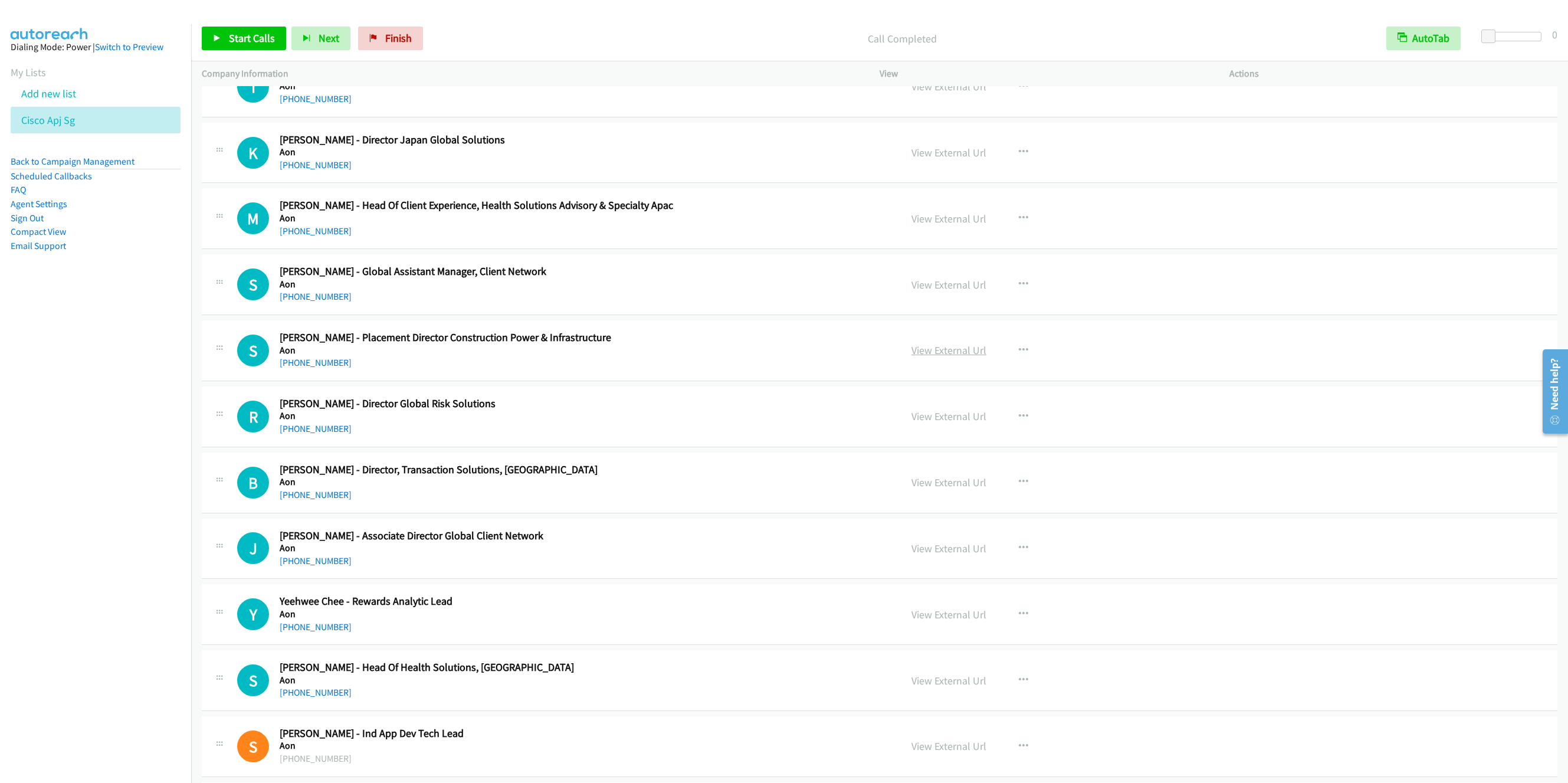
click at [958, 357] on link "View External Url" at bounding box center [948, 349] width 75 height 13
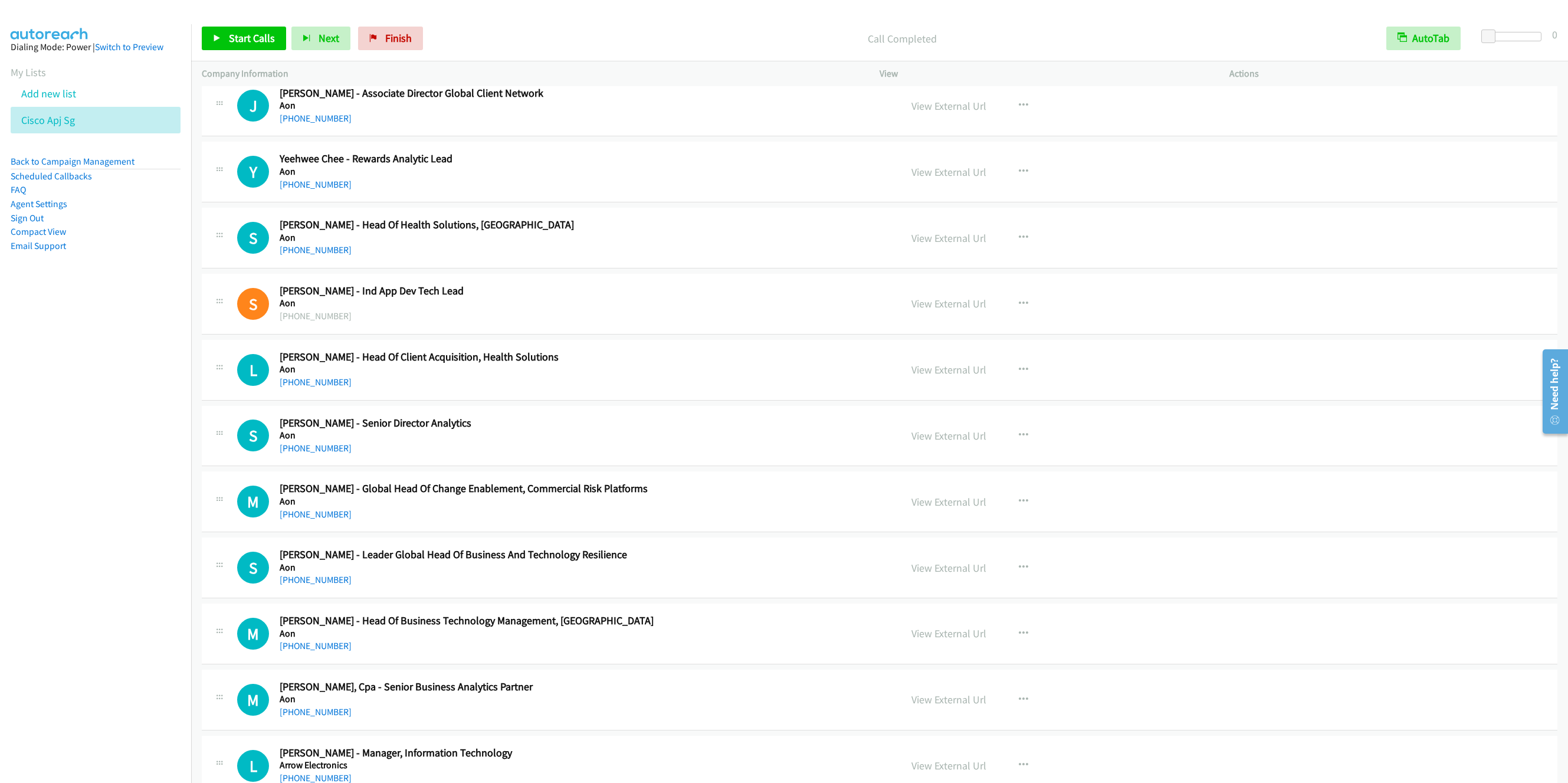
scroll to position [2213, 0]
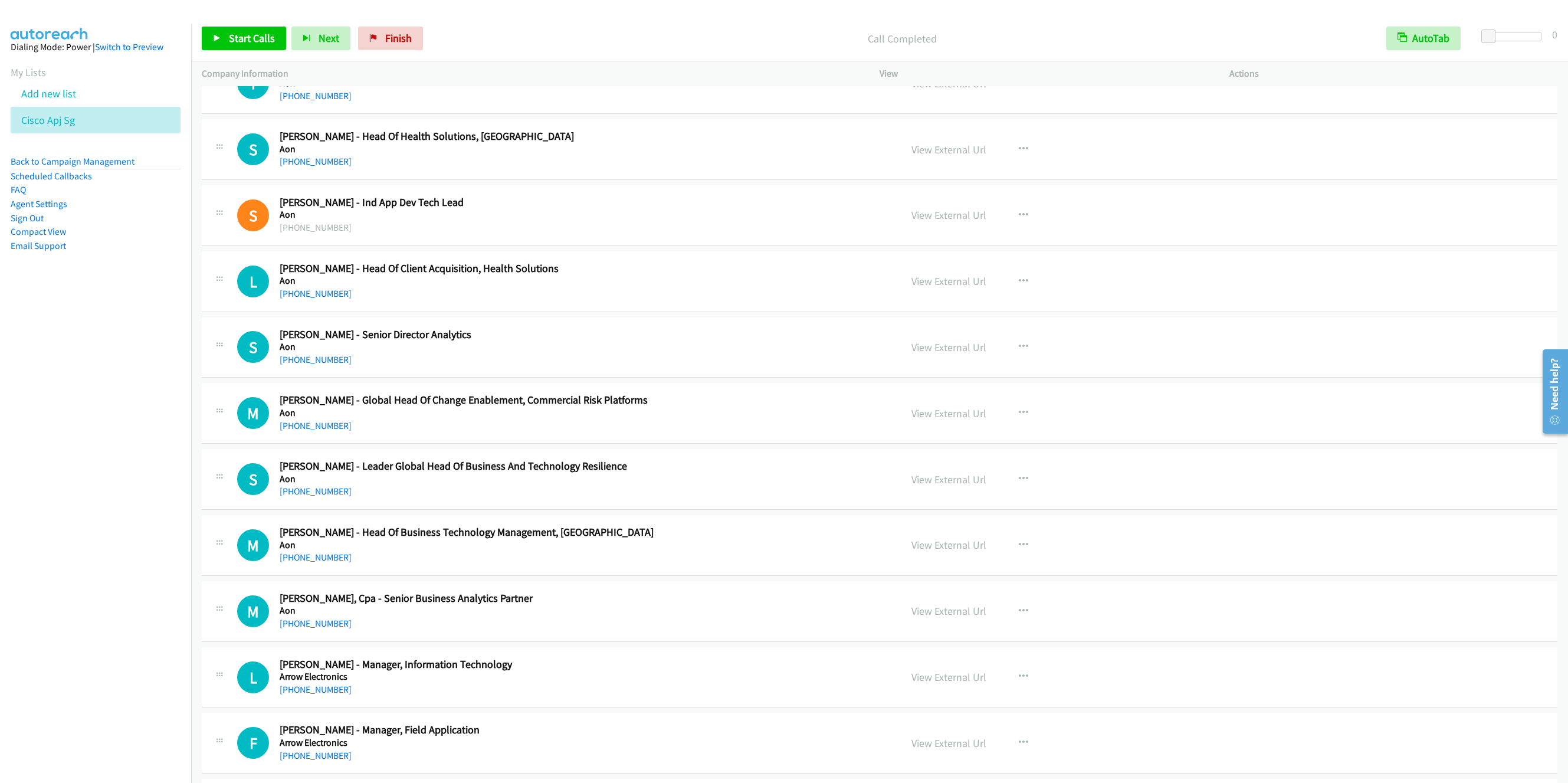
click at [698, 379] on div "S Callback Scheduled Sunil Frank - Senior Director Analytics Aon Asia/Singapore…" at bounding box center [879, 347] width 1356 height 60
click at [1019, 352] on icon "button" at bounding box center [1024, 347] width 9 height 9
click at [940, 436] on link "Start Calls Here" at bounding box center [960, 424] width 157 height 24
click at [232, 39] on span "Start Calls" at bounding box center [252, 38] width 46 height 13
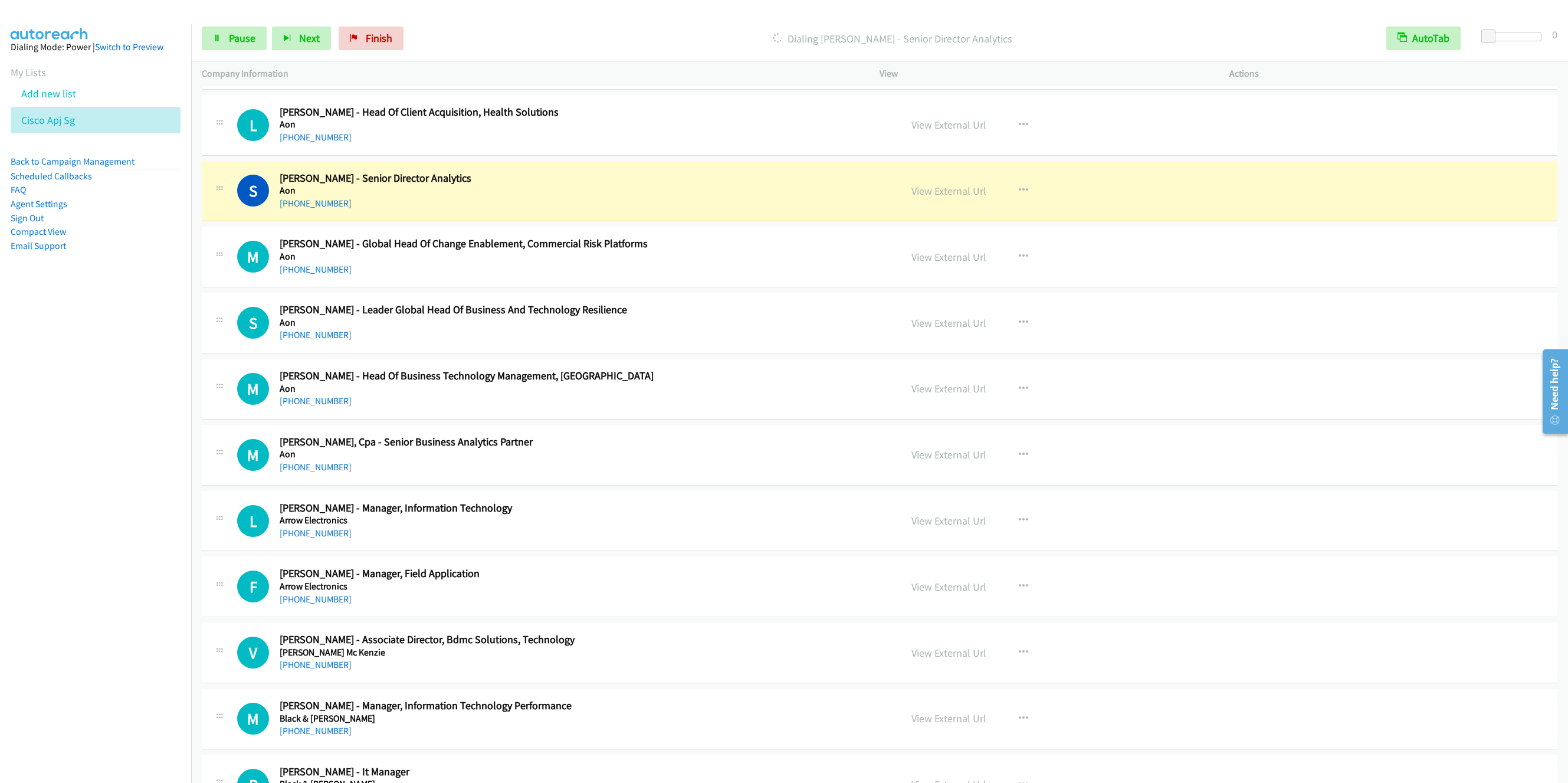
scroll to position [2390, 0]
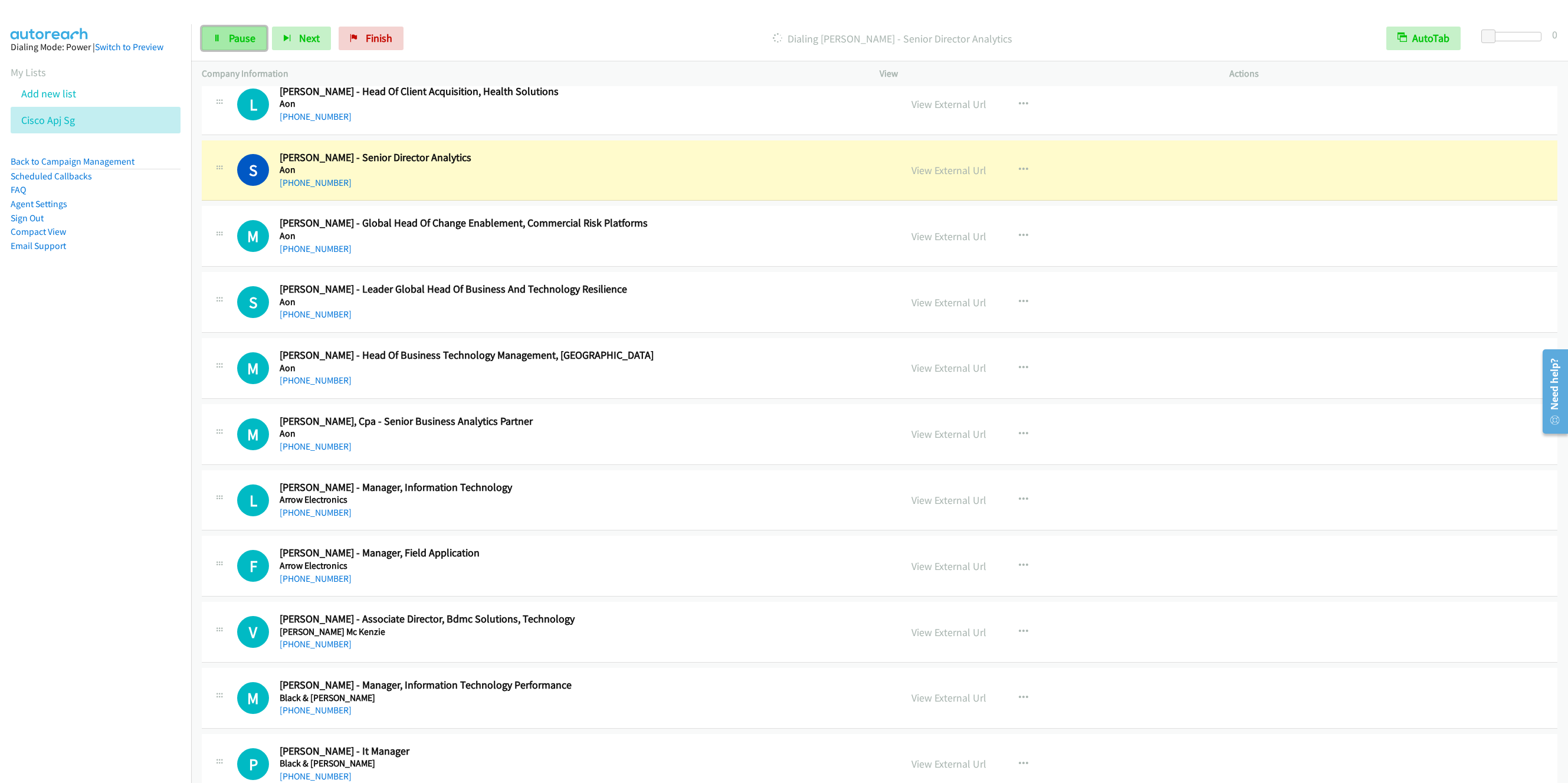
click at [255, 44] on span "Pause" at bounding box center [243, 38] width 27 height 13
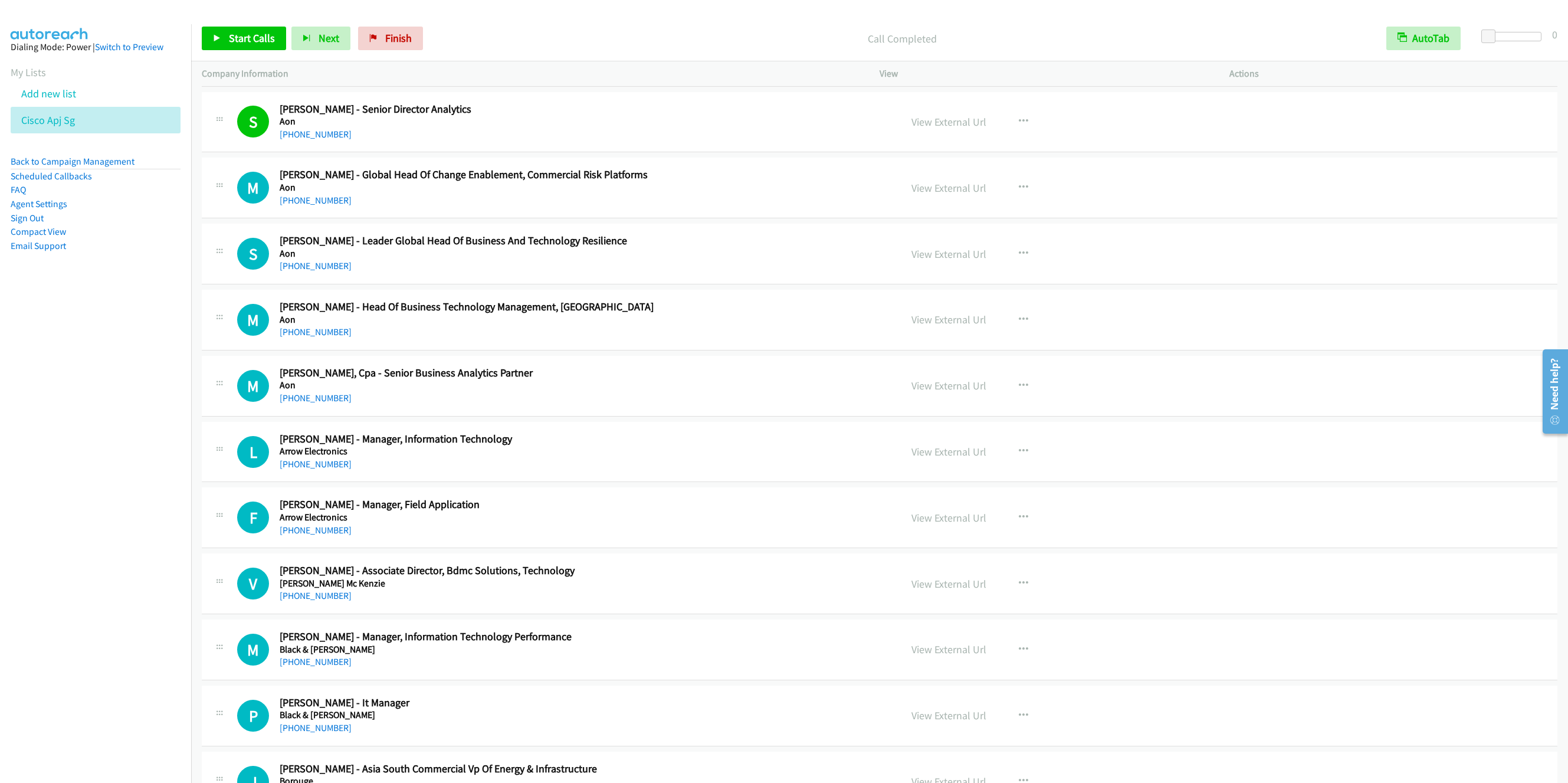
scroll to position [2479, 0]
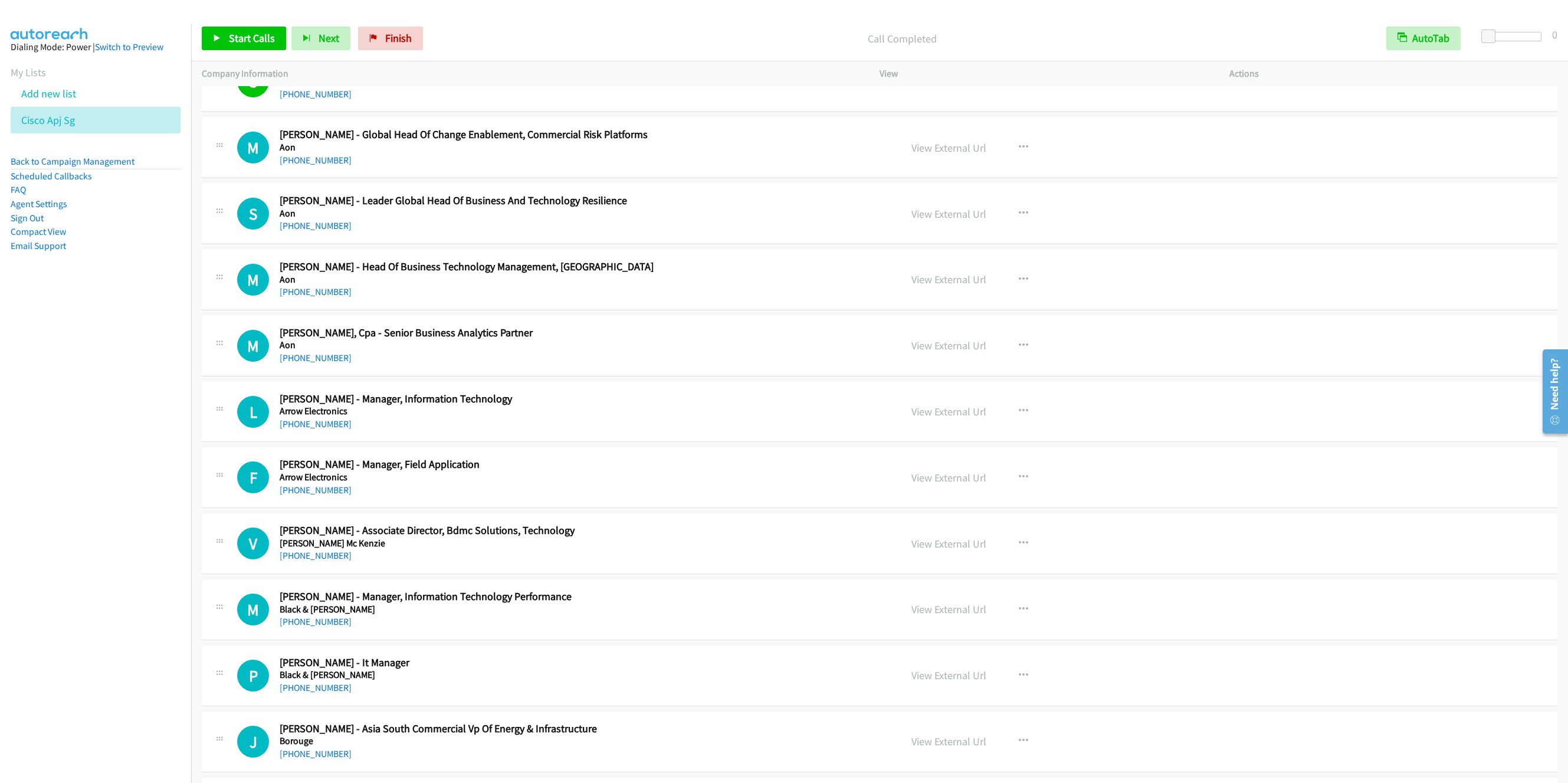
click at [550, 417] on h5 "Arrow Electronics" at bounding box center [535, 411] width 513 height 12
click at [1019, 416] on icon "button" at bounding box center [1024, 412] width 9 height 9
click at [951, 500] on link "Start Calls Here" at bounding box center [960, 488] width 157 height 24
click at [230, 35] on span "Start Calls" at bounding box center [252, 38] width 46 height 13
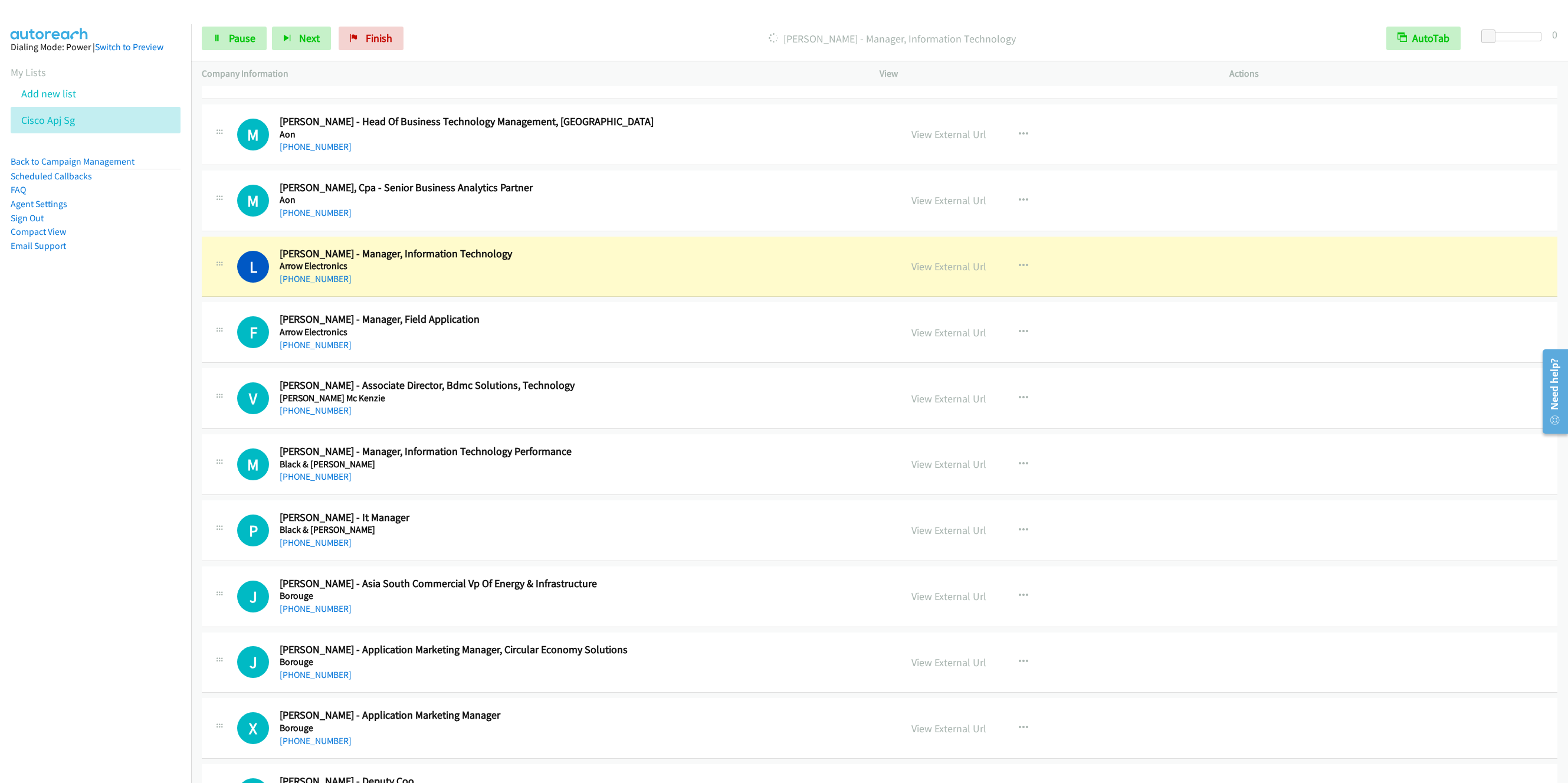
scroll to position [2655, 0]
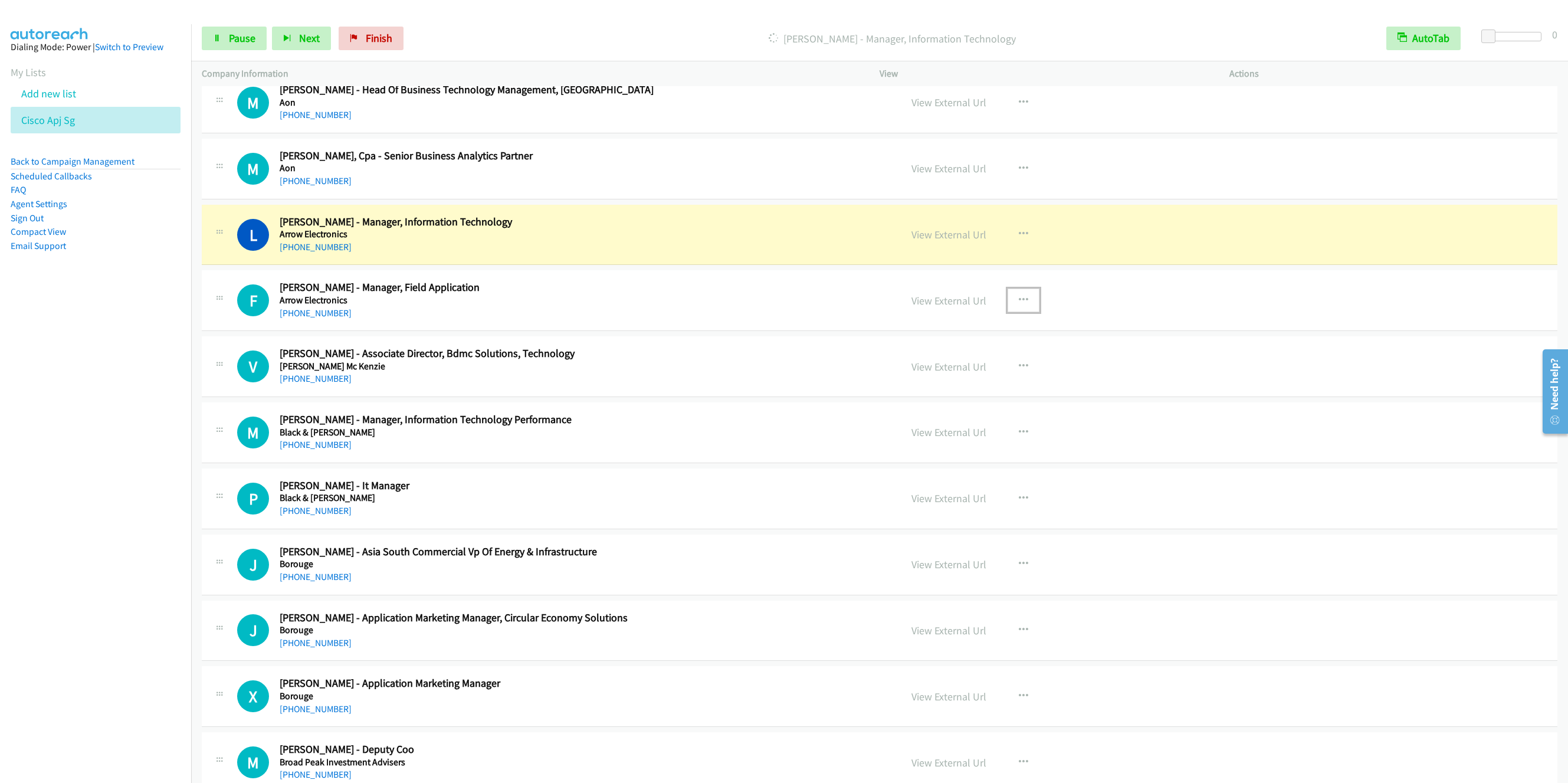
click at [1019, 305] on icon "button" at bounding box center [1024, 300] width 9 height 9
click at [933, 413] on link "Remove from list" at bounding box center [960, 401] width 157 height 24
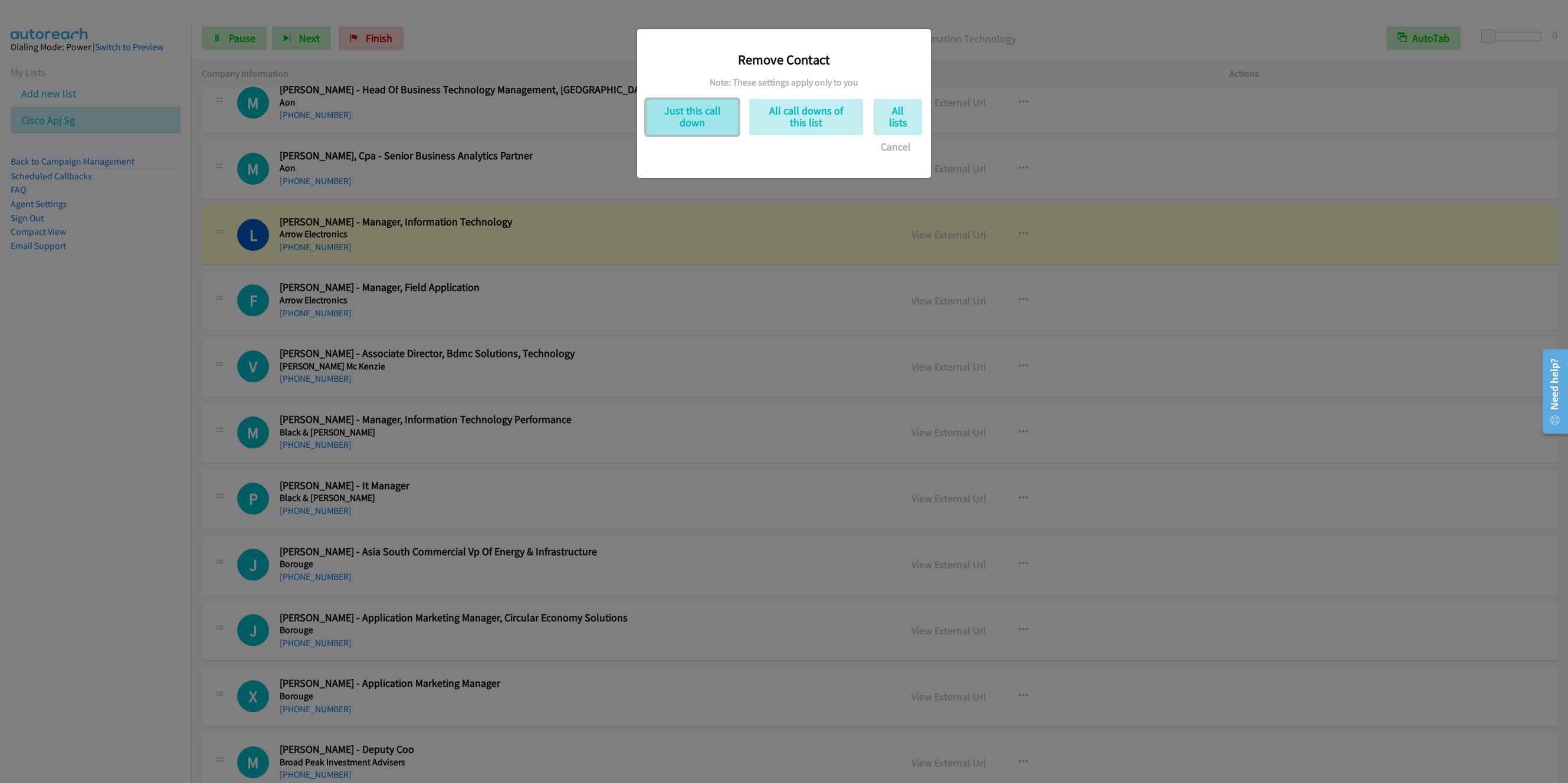
click at [671, 111] on button "Just this call down" at bounding box center [693, 117] width 93 height 36
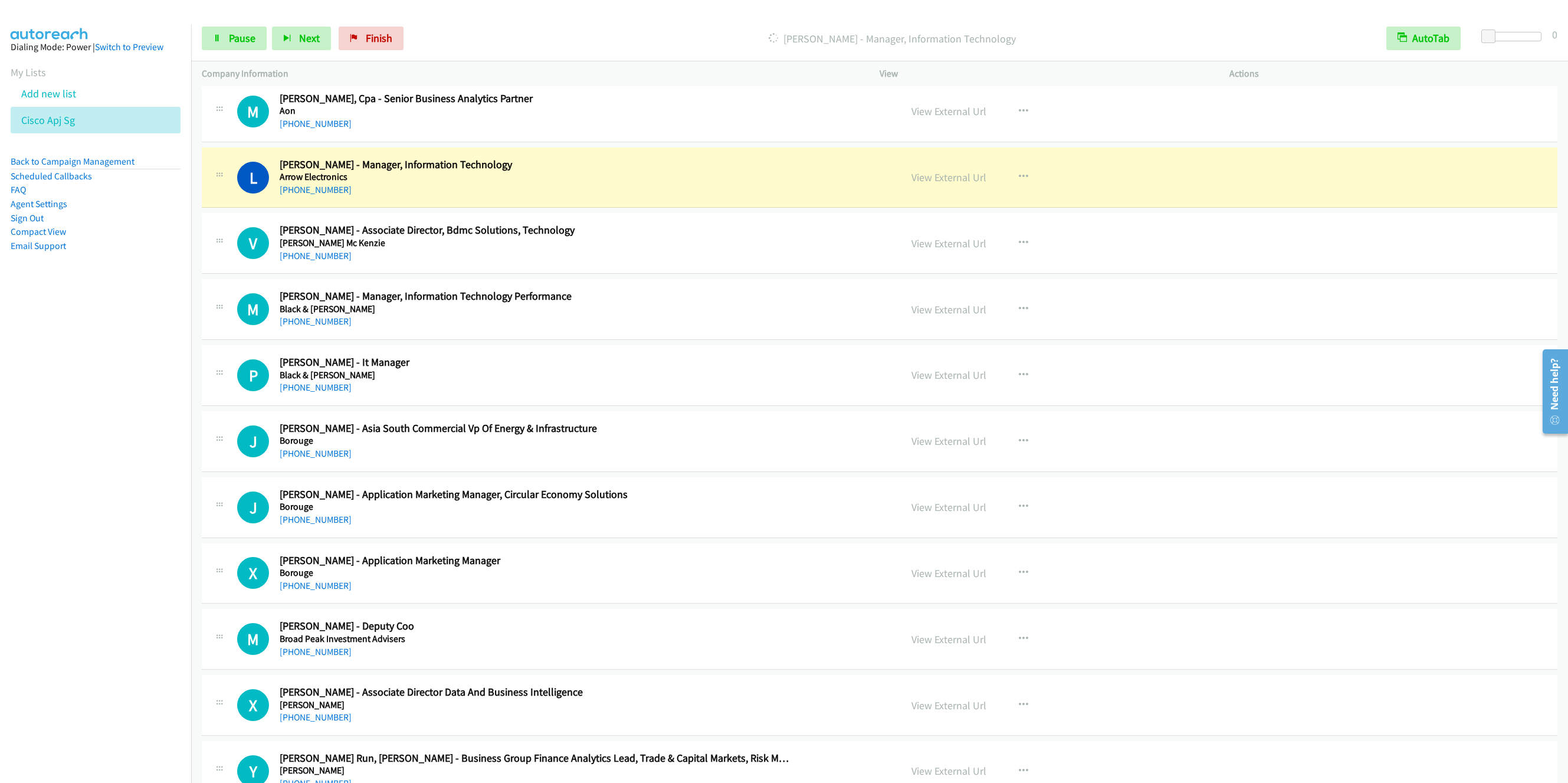
scroll to position [2744, 0]
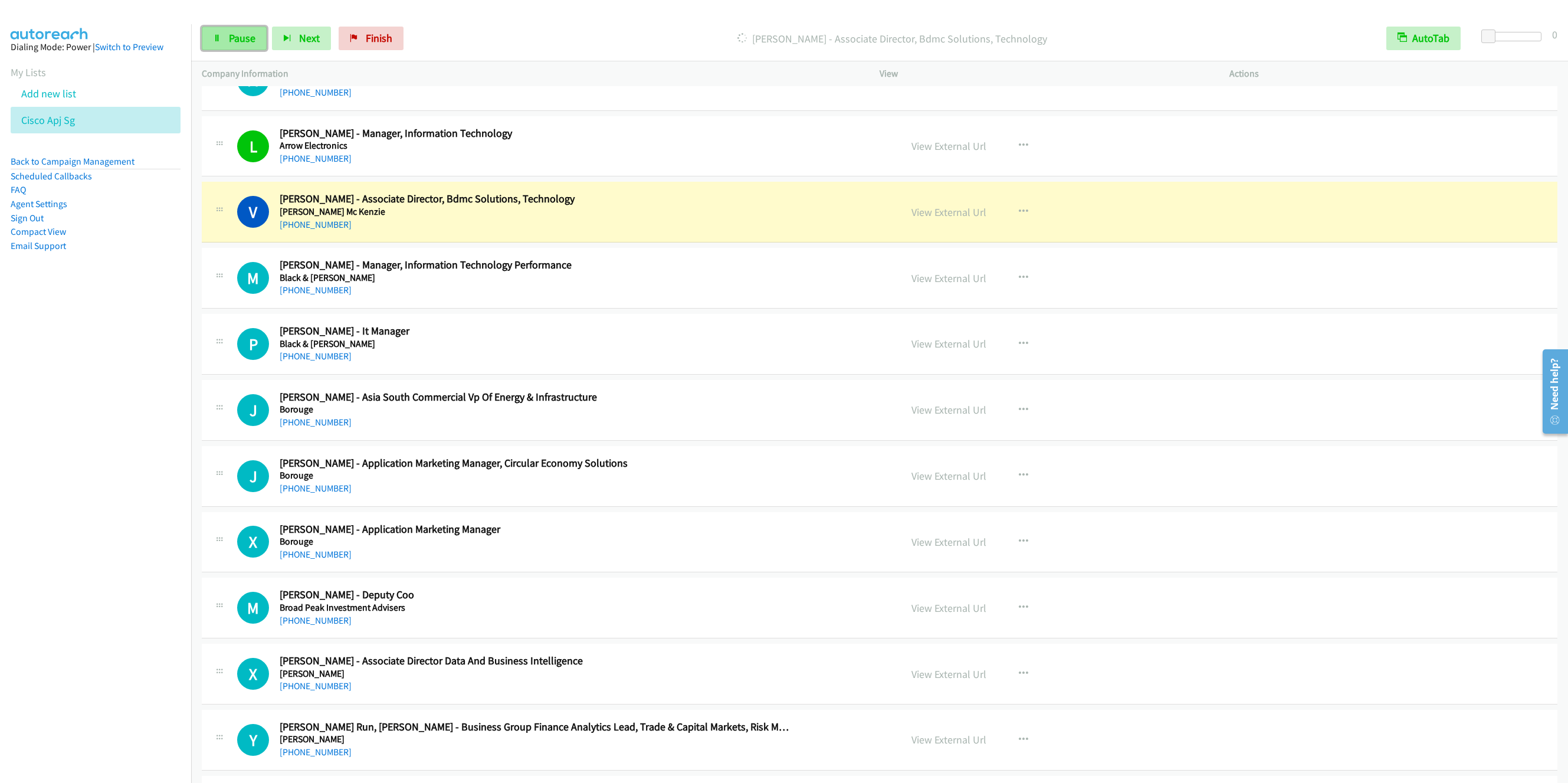
click at [227, 39] on link "Pause" at bounding box center [234, 38] width 65 height 24
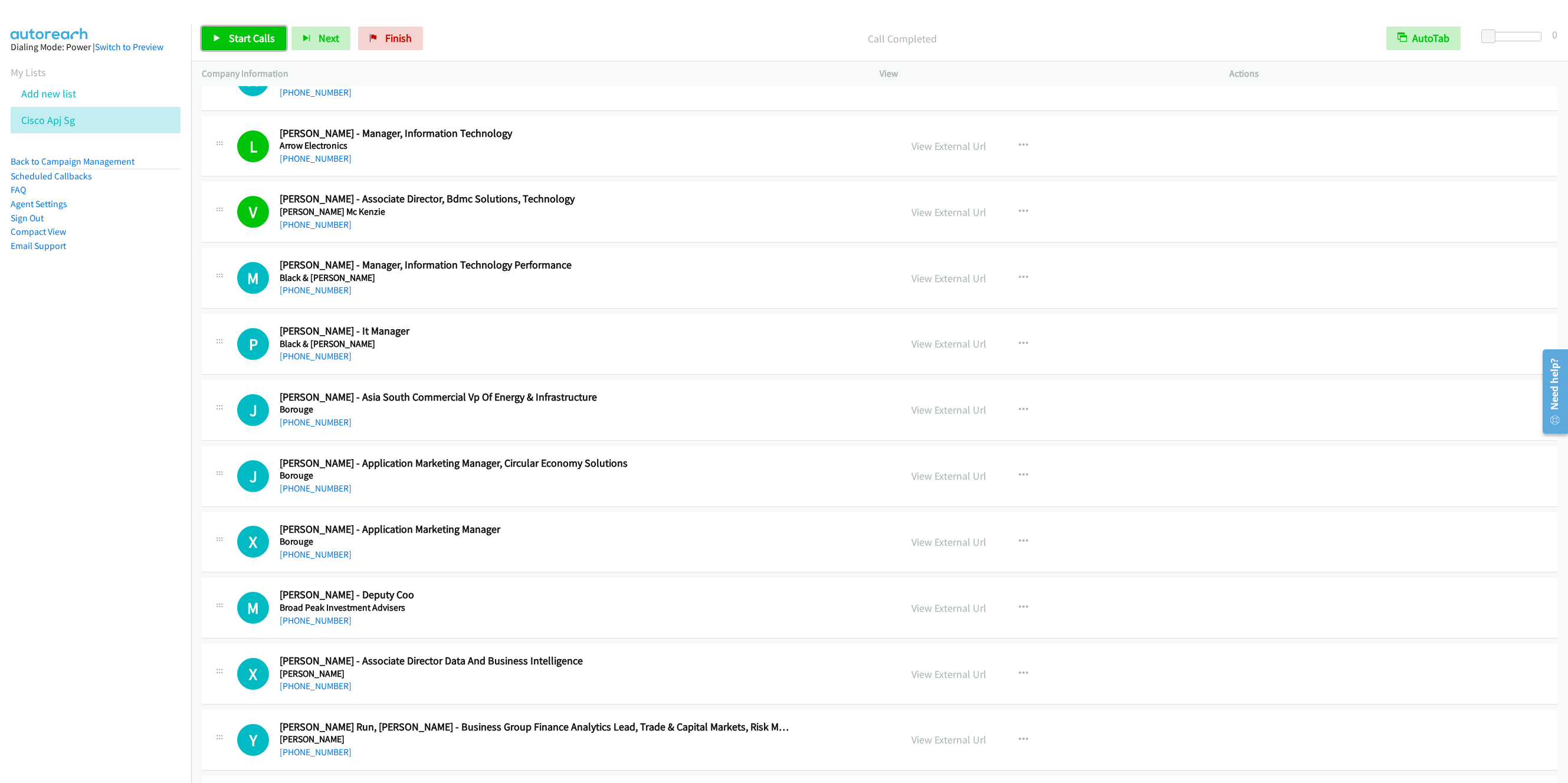
click at [230, 36] on span "Start Calls" at bounding box center [252, 38] width 46 height 13
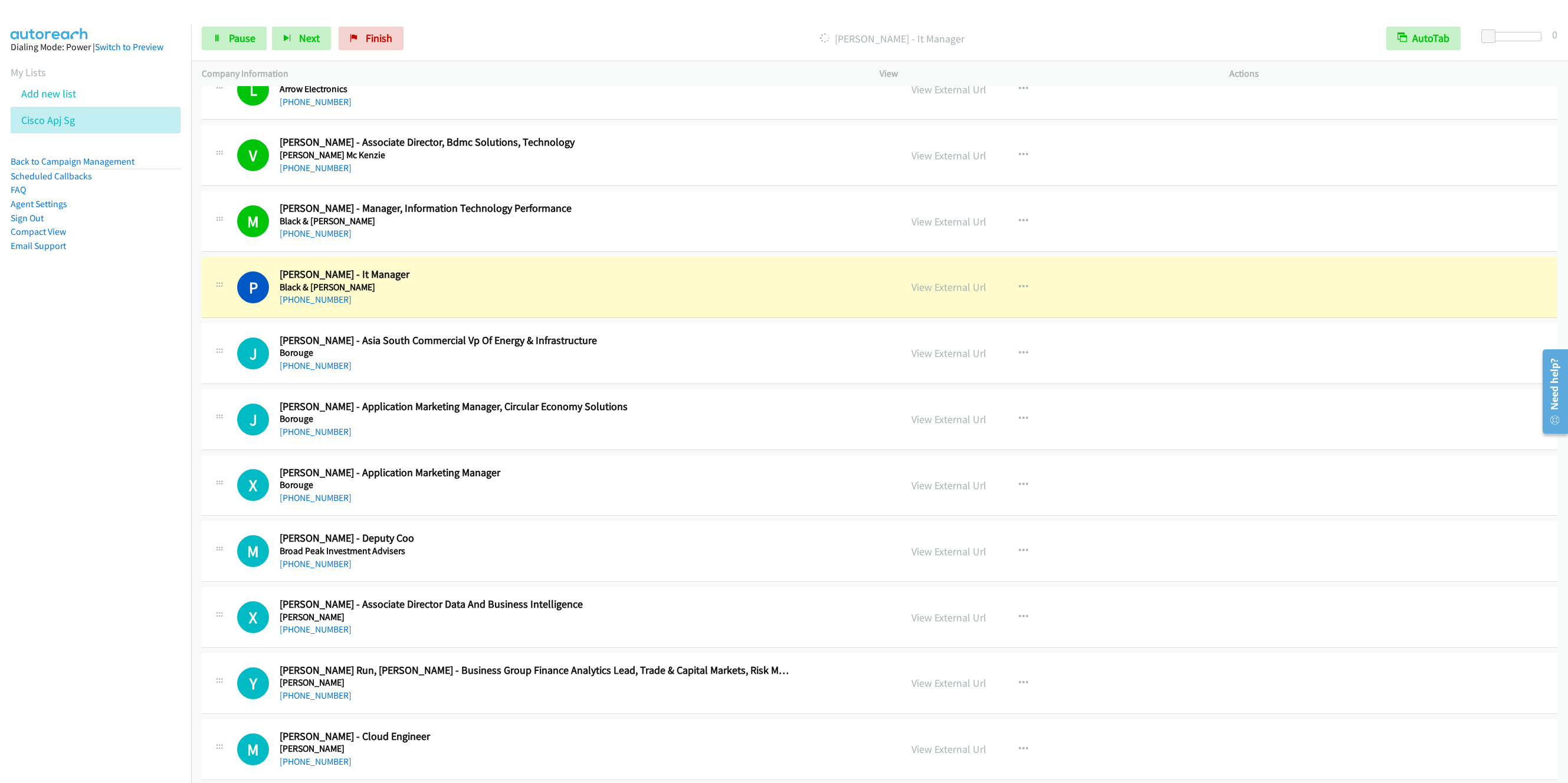
scroll to position [2833, 0]
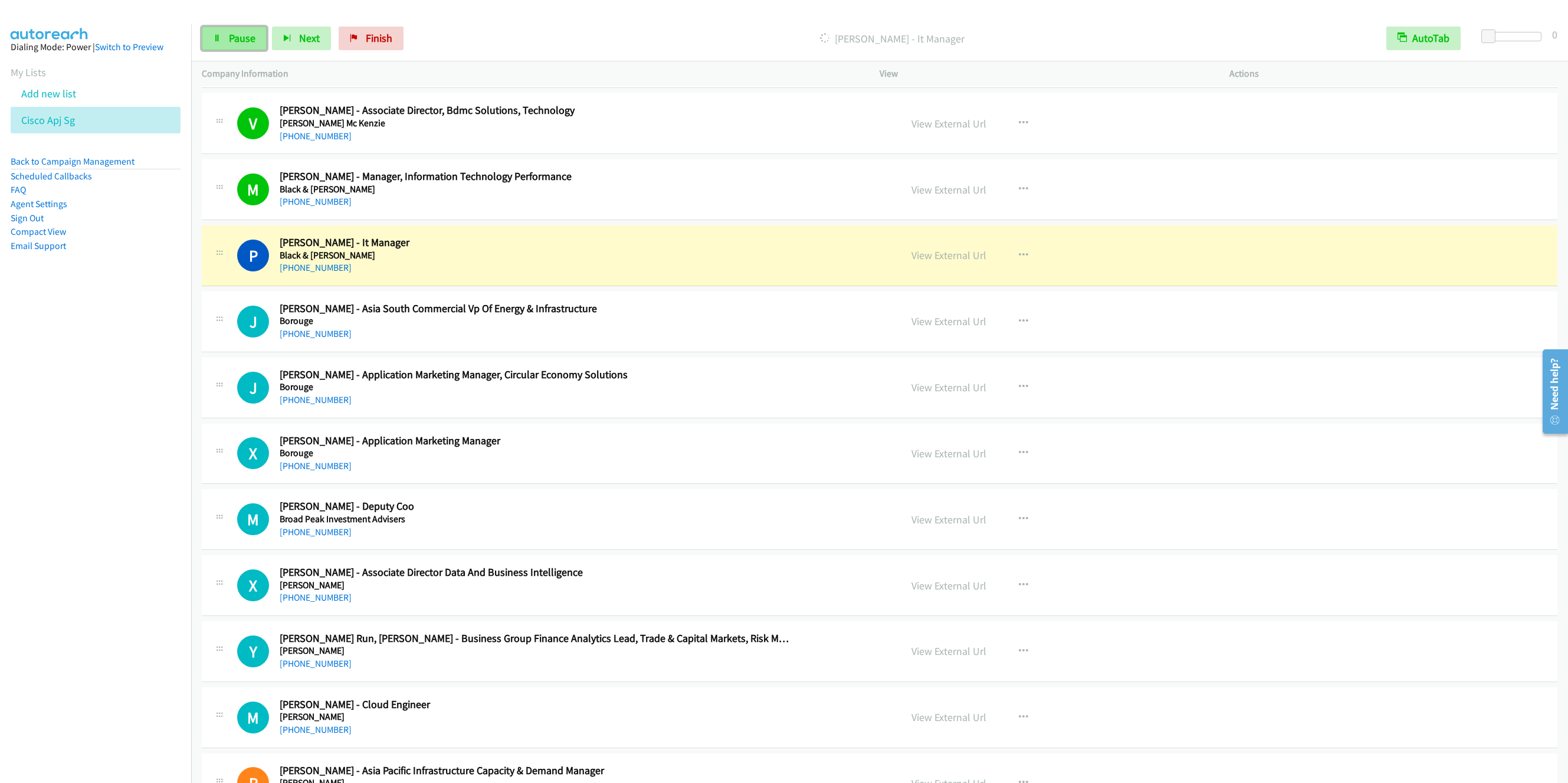
click at [248, 45] on link "Pause" at bounding box center [234, 38] width 65 height 24
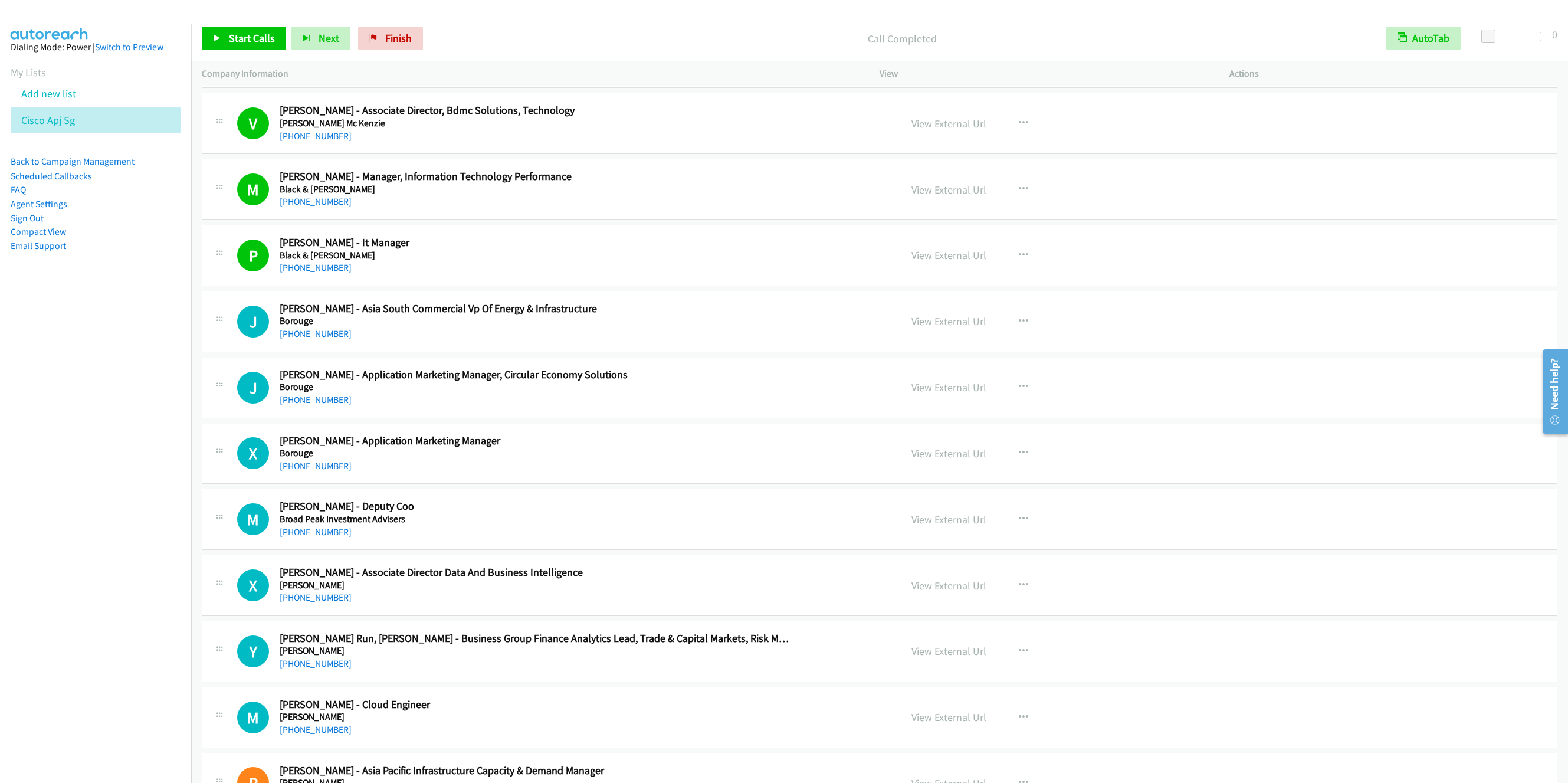
click at [703, 459] on h5 "Borouge" at bounding box center [535, 453] width 513 height 12
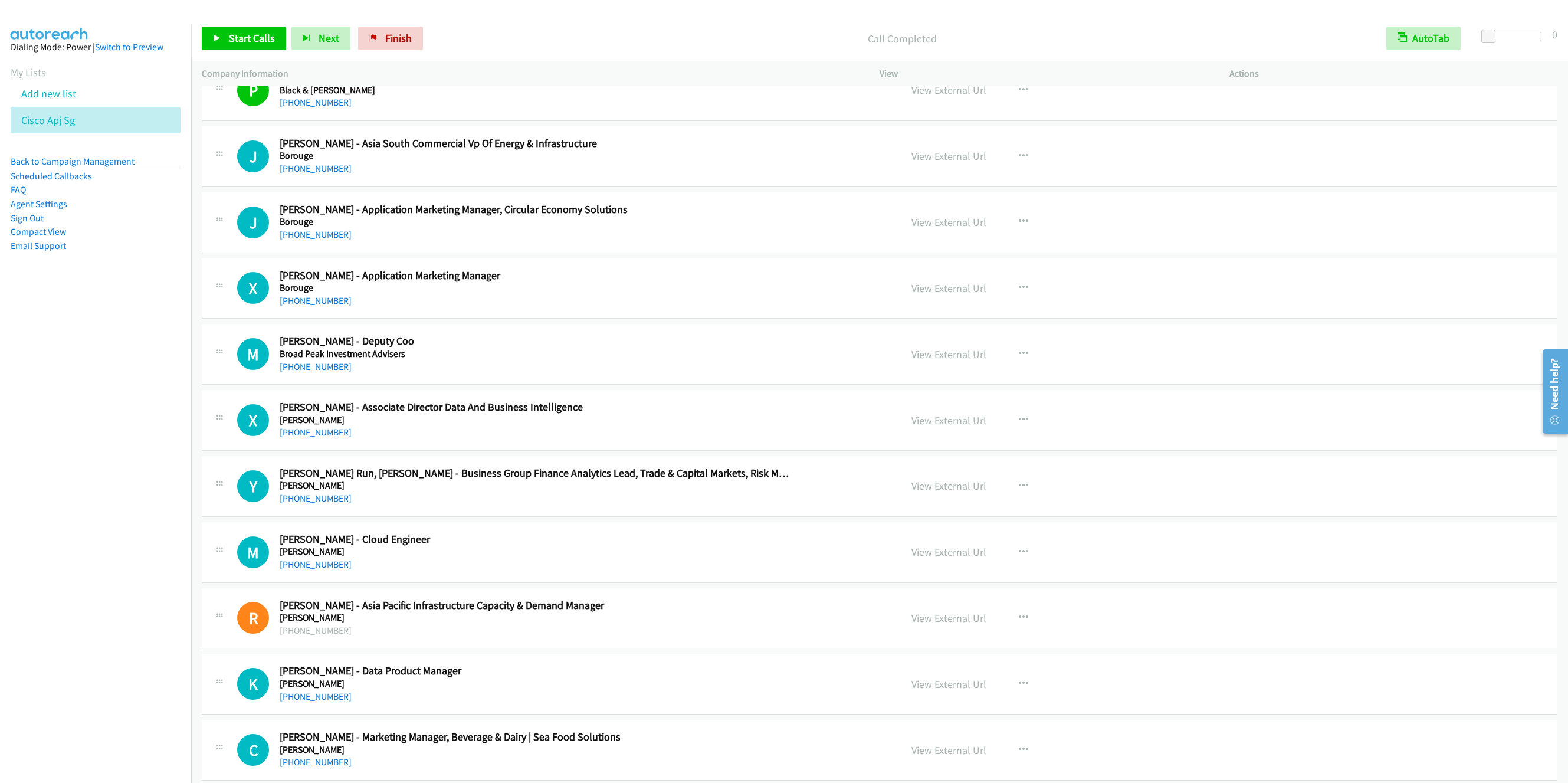
scroll to position [3009, 0]
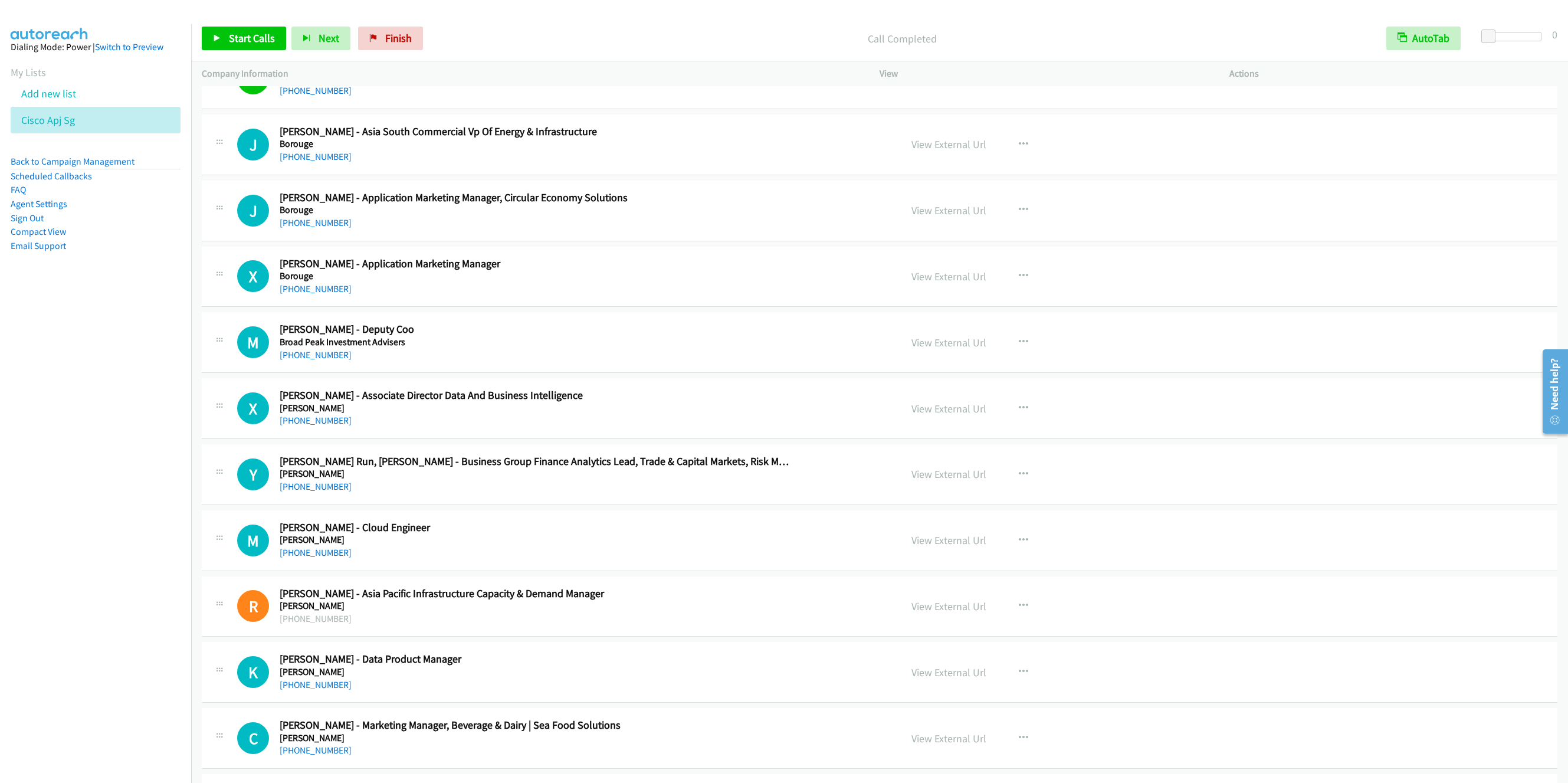
click at [682, 348] on h5 "Broad Peak Investment Advisers" at bounding box center [535, 342] width 513 height 12
click at [1019, 347] on icon "button" at bounding box center [1024, 342] width 9 height 9
click at [933, 431] on link "Start Calls Here" at bounding box center [960, 419] width 157 height 24
click at [223, 34] on link "Start Calls" at bounding box center [243, 38] width 84 height 24
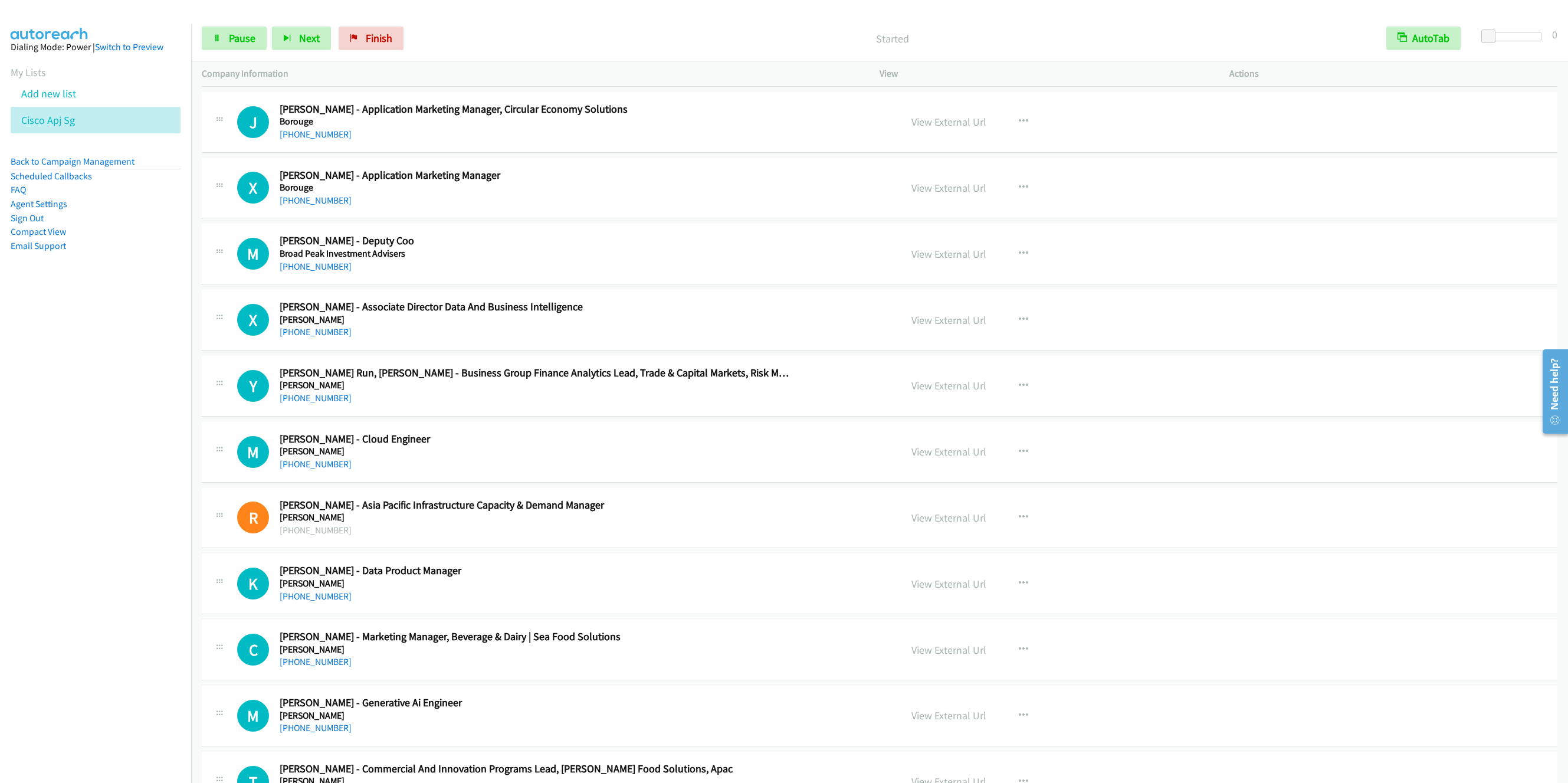
scroll to position [3186, 0]
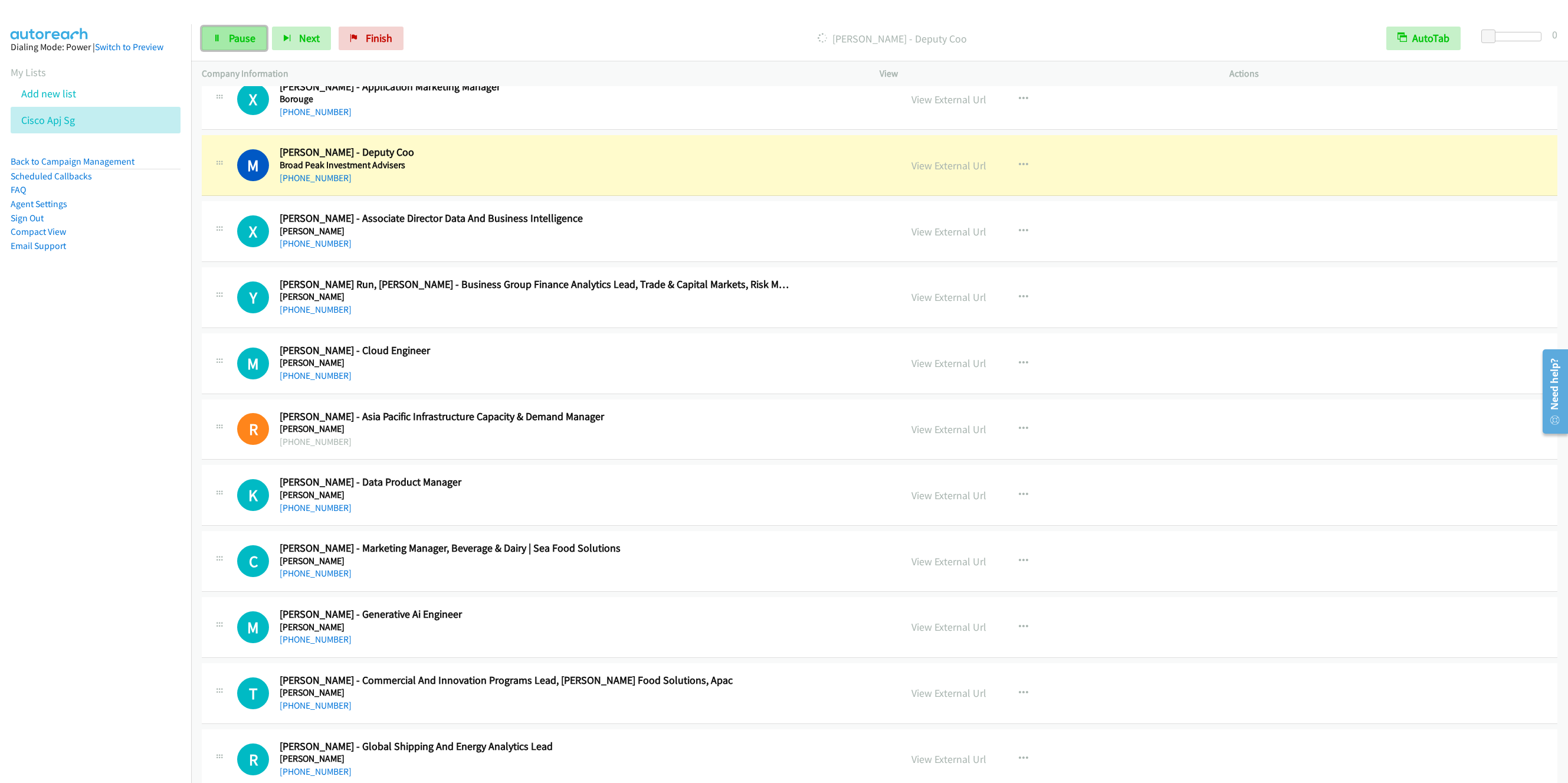
click at [241, 43] on span "Pause" at bounding box center [243, 38] width 27 height 13
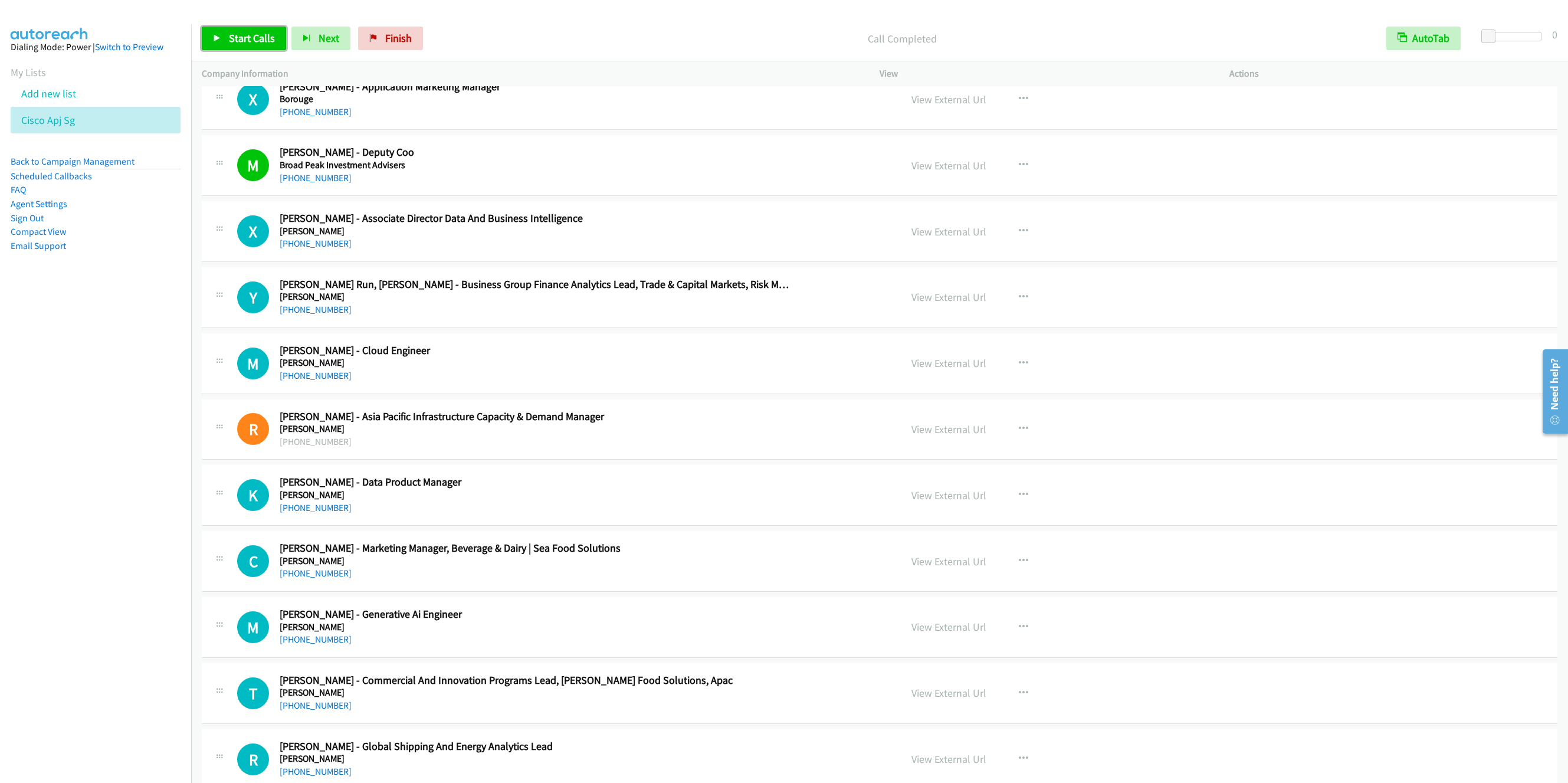
click at [248, 38] on span "Start Calls" at bounding box center [252, 38] width 46 height 13
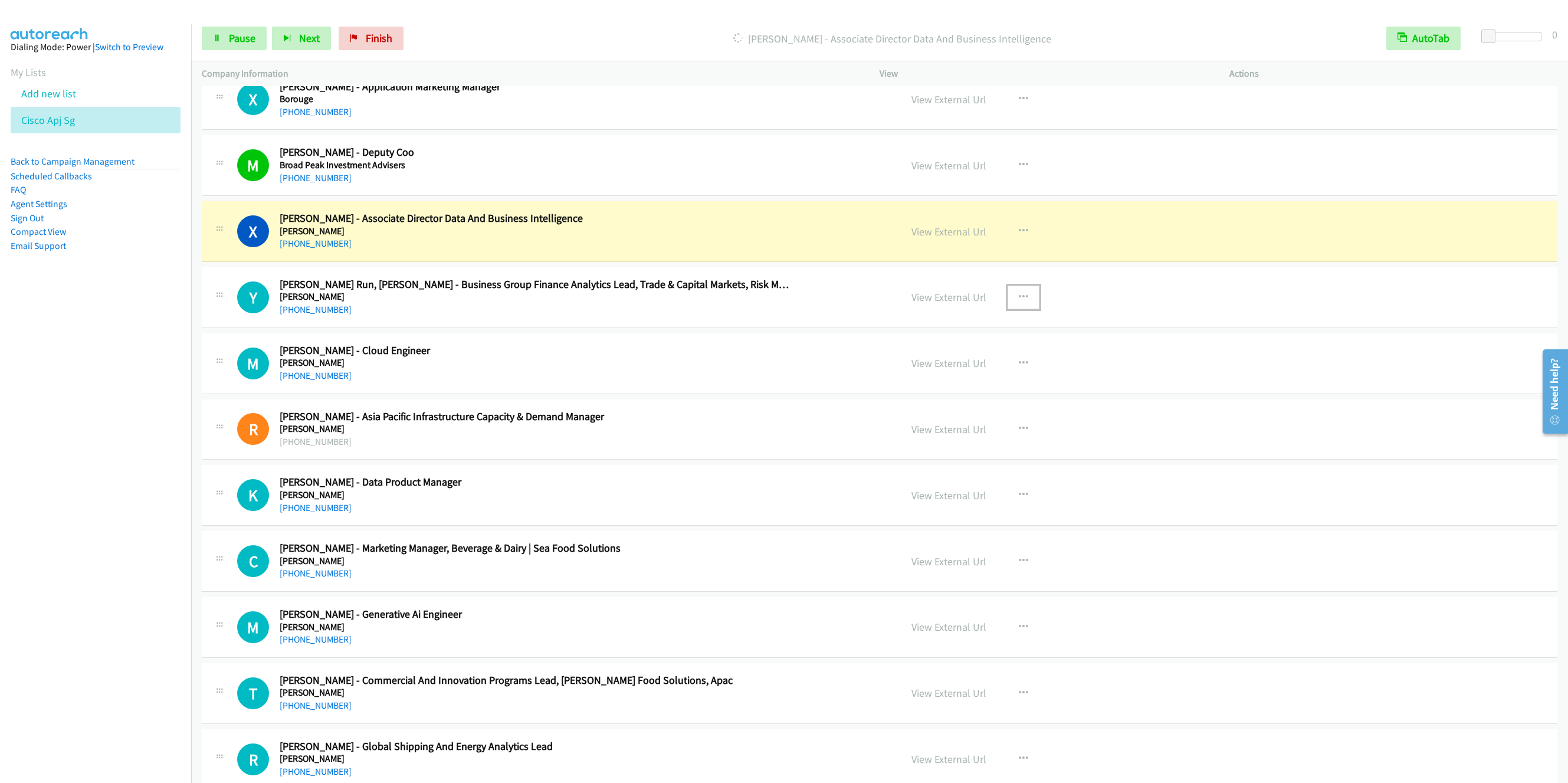
click at [1019, 302] on icon "button" at bounding box center [1024, 298] width 9 height 9
click at [938, 410] on link "Remove from list" at bounding box center [960, 398] width 157 height 24
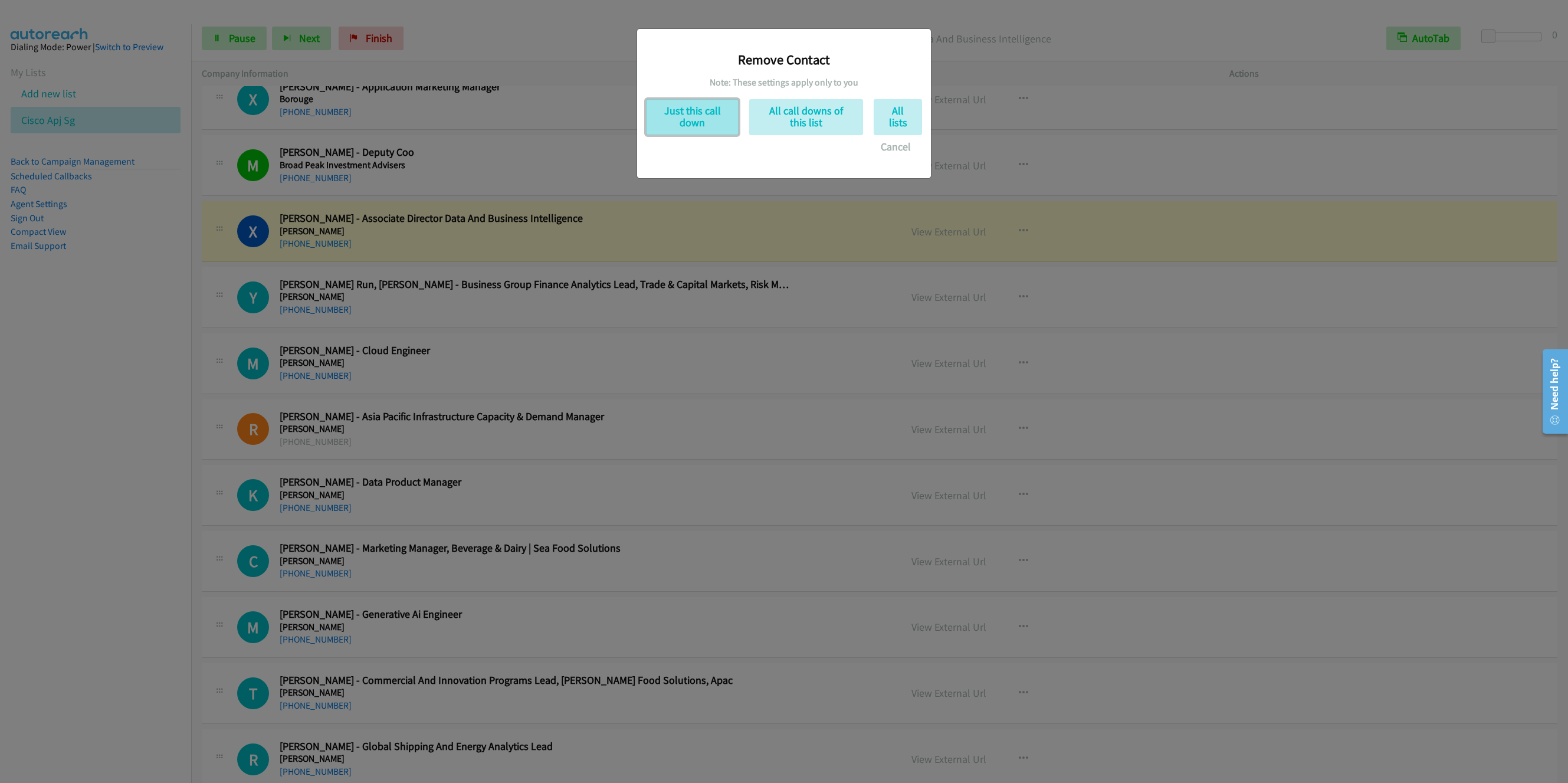
click at [685, 132] on button "Just this call down" at bounding box center [693, 117] width 93 height 36
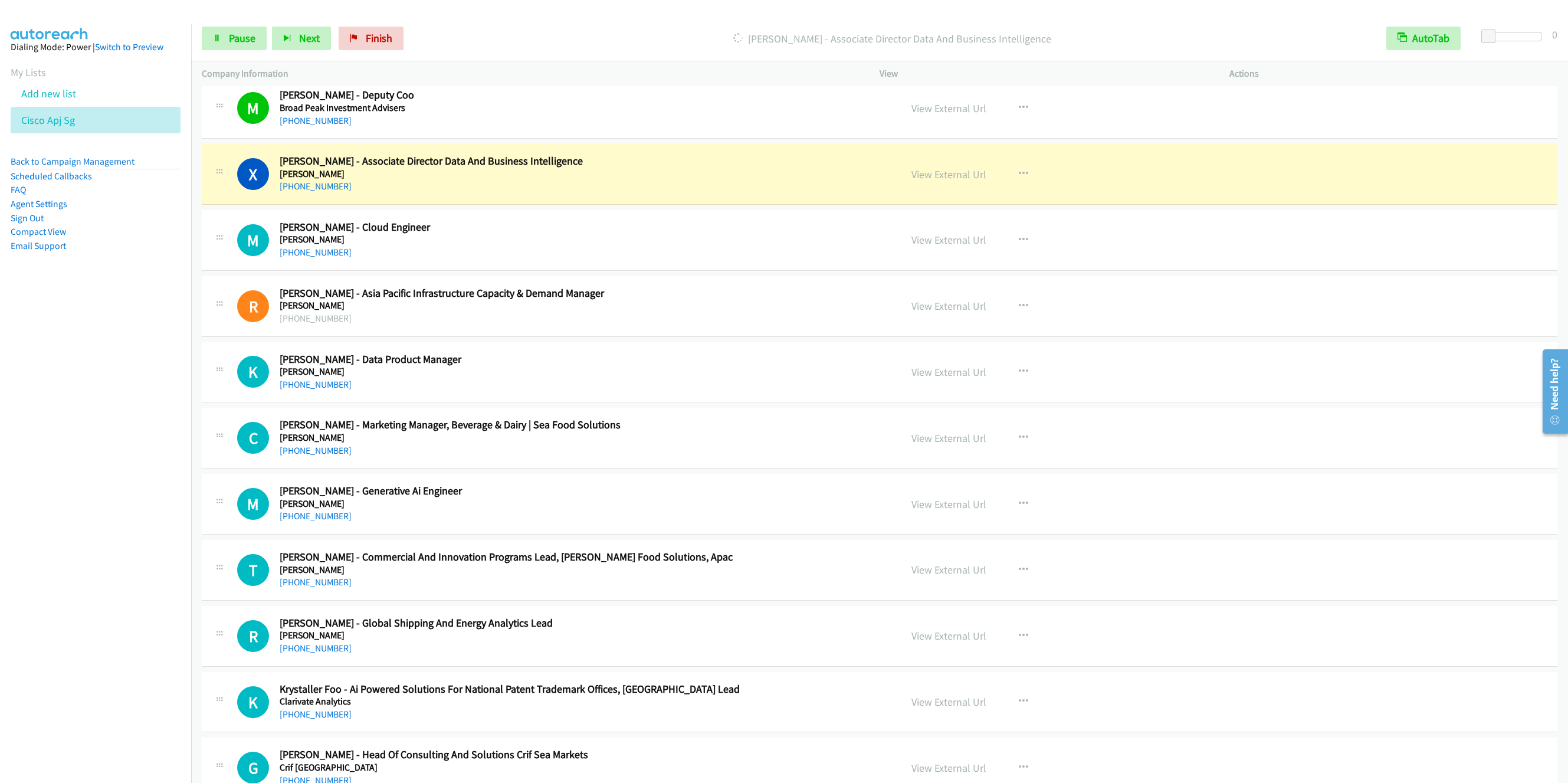
scroll to position [3275, 0]
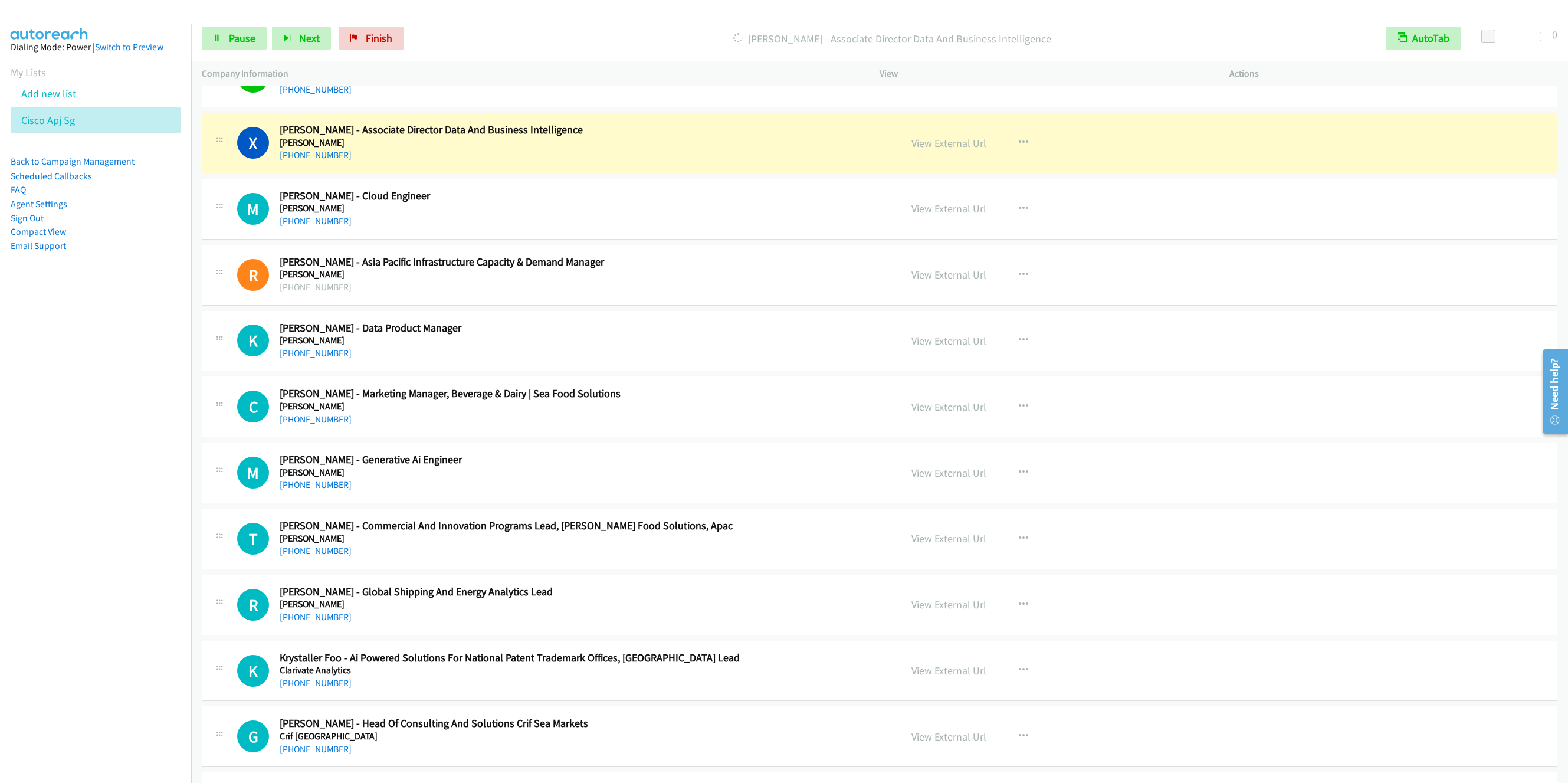
click at [146, 463] on nav "Dialing Mode: Power | Switch to Preview My Lists Add new list Cisco Apj Sg Back…" at bounding box center [96, 415] width 192 height 783
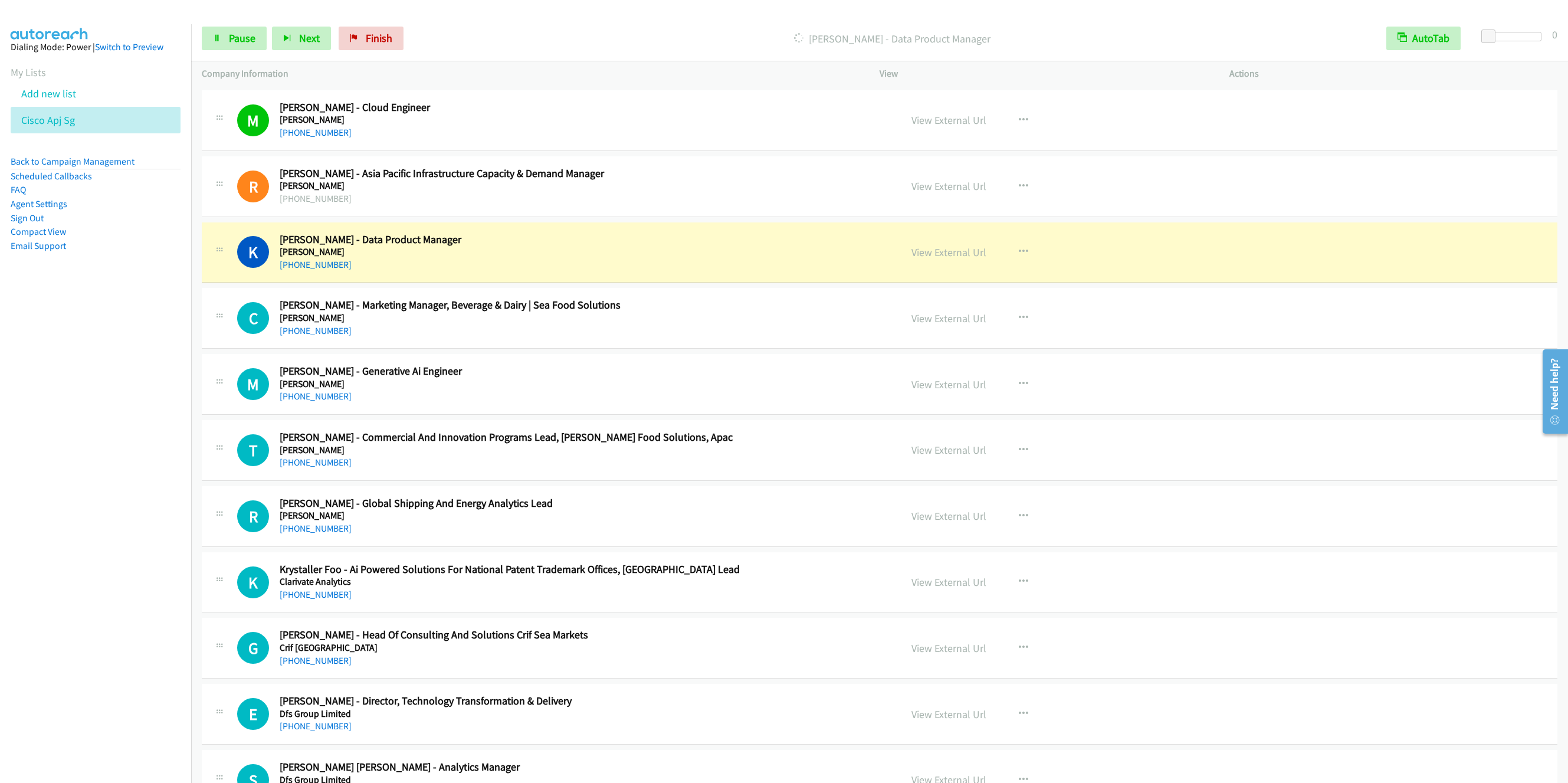
scroll to position [3452, 0]
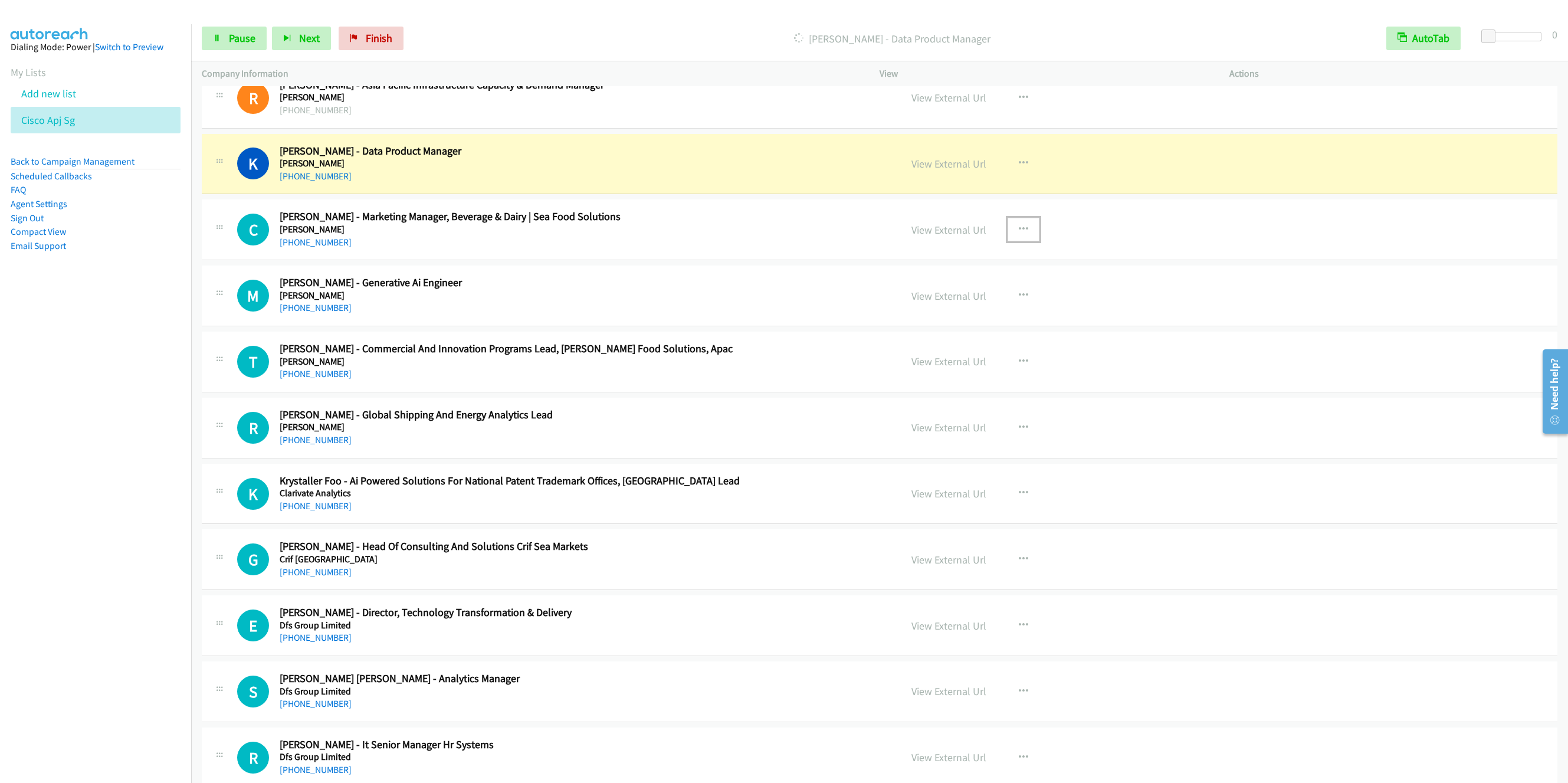
click at [1019, 234] on icon "button" at bounding box center [1024, 229] width 9 height 9
click at [952, 342] on link "Remove from list" at bounding box center [960, 331] width 157 height 24
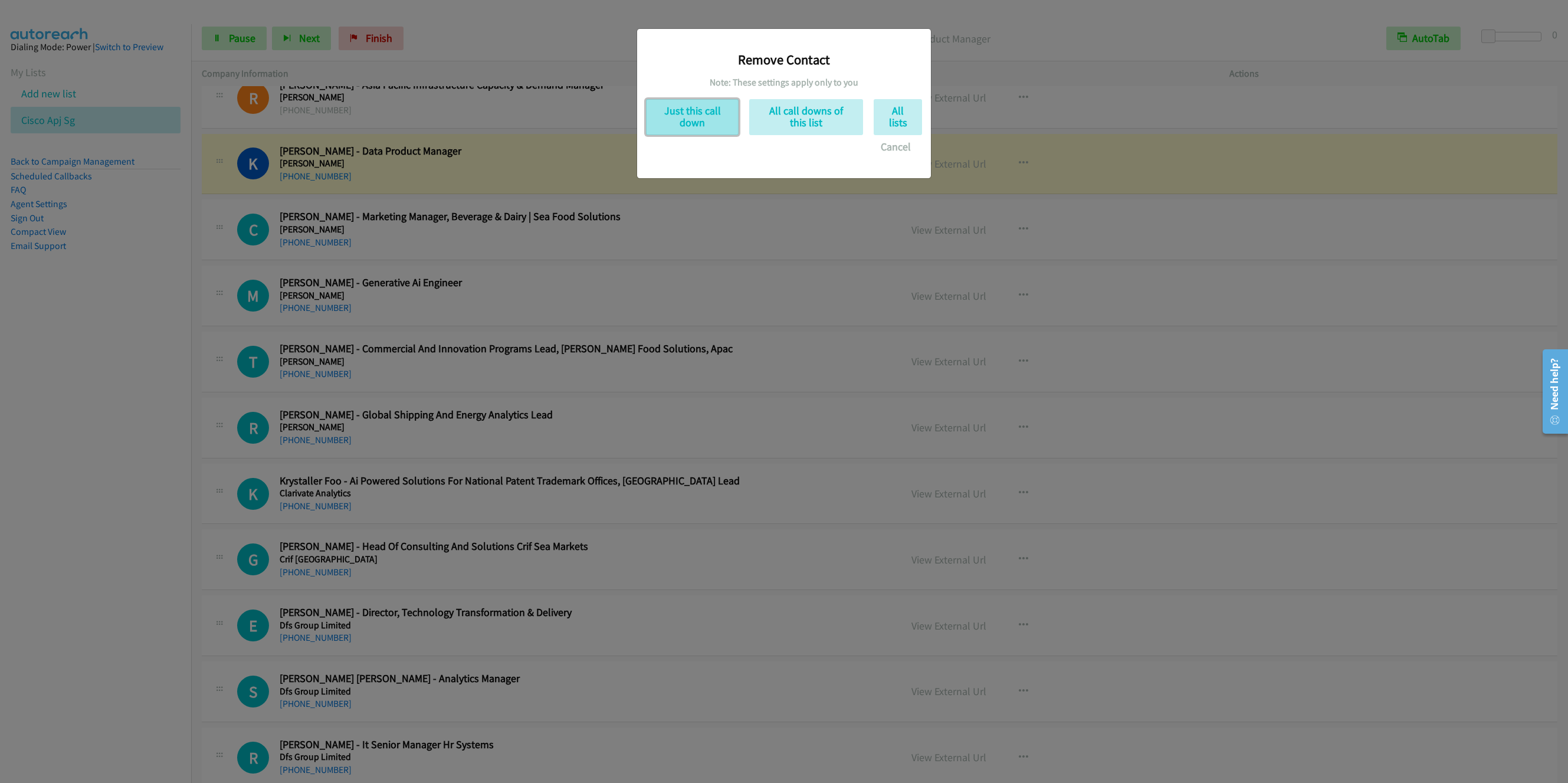
click at [675, 112] on button "Just this call down" at bounding box center [693, 117] width 93 height 36
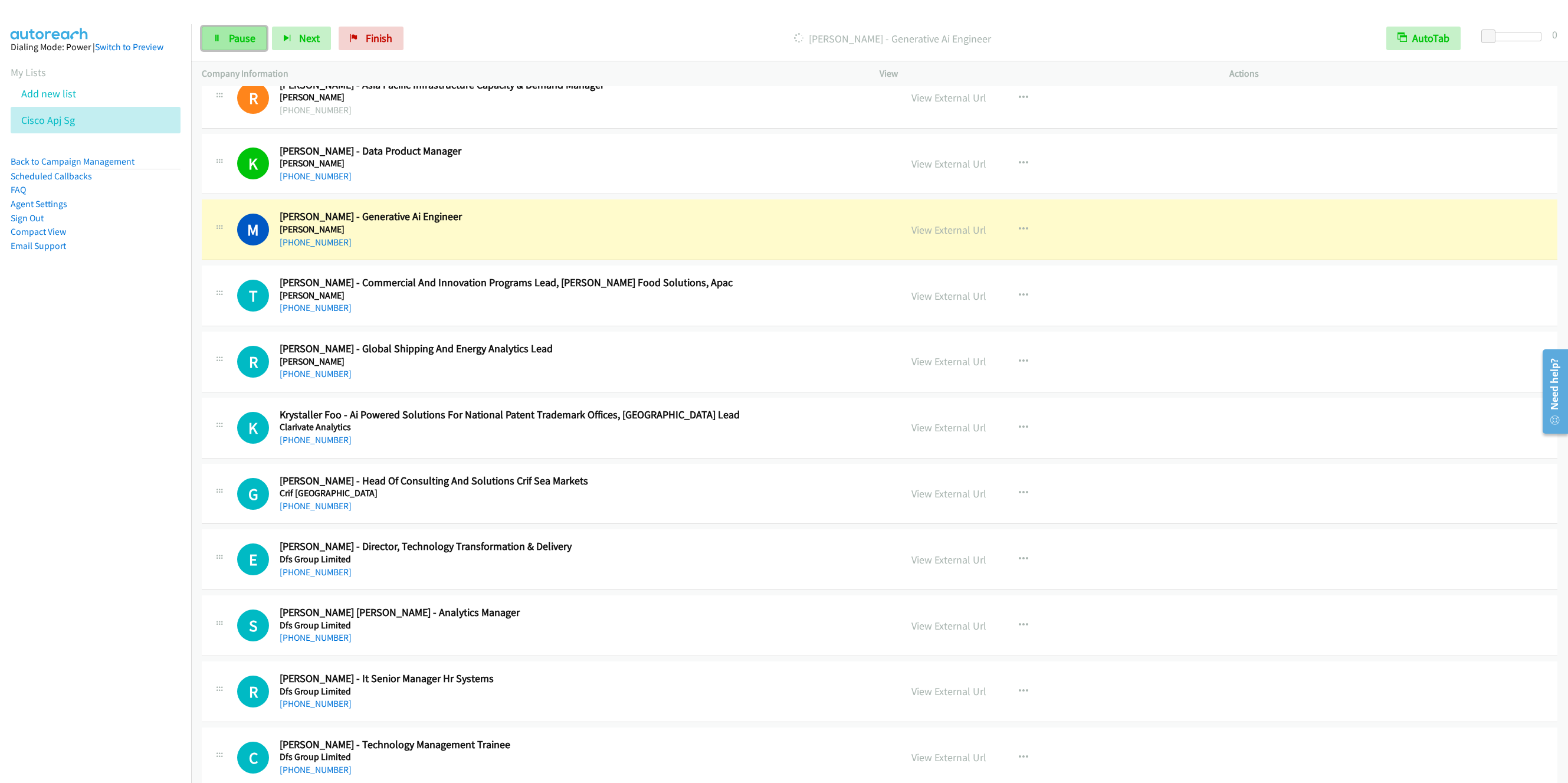
click at [239, 36] on span "Pause" at bounding box center [243, 38] width 27 height 13
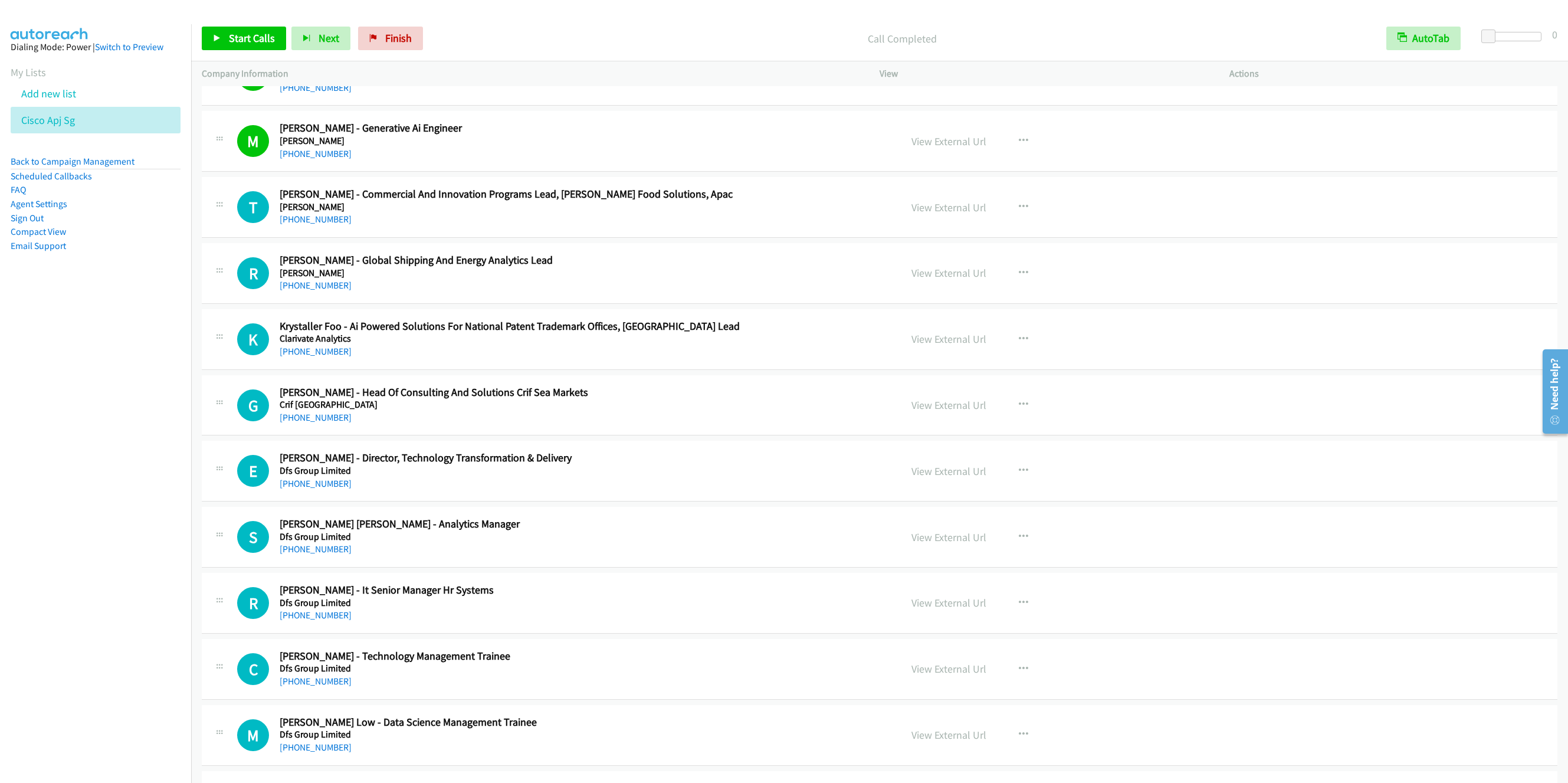
scroll to position [3629, 0]
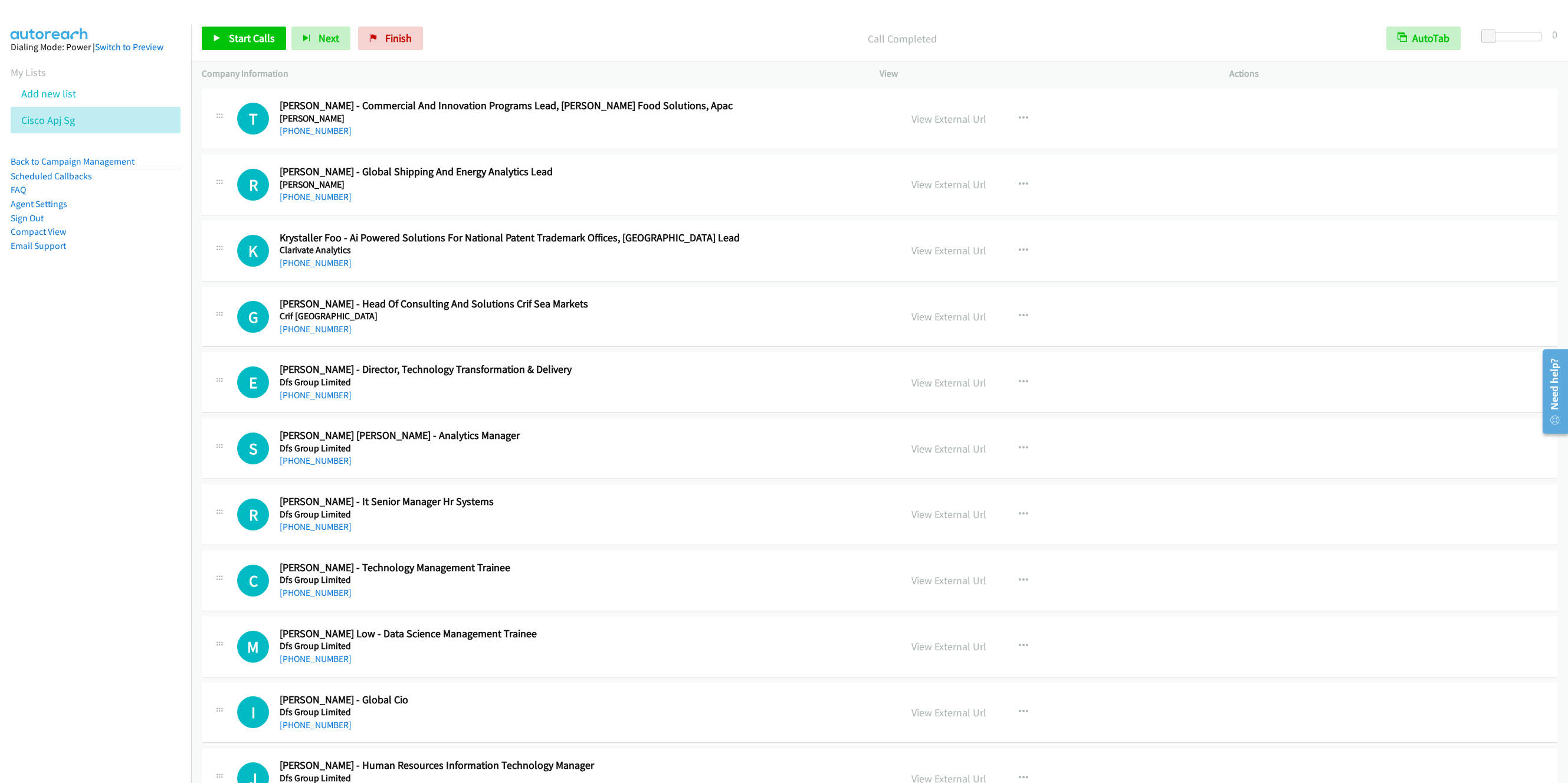
click at [457, 322] on h5 "Crif India" at bounding box center [535, 316] width 513 height 12
click at [1019, 387] on icon "button" at bounding box center [1024, 382] width 9 height 9
click at [926, 471] on link "Start Calls Here" at bounding box center [960, 459] width 157 height 24
click at [232, 44] on span "Start Calls" at bounding box center [252, 38] width 46 height 13
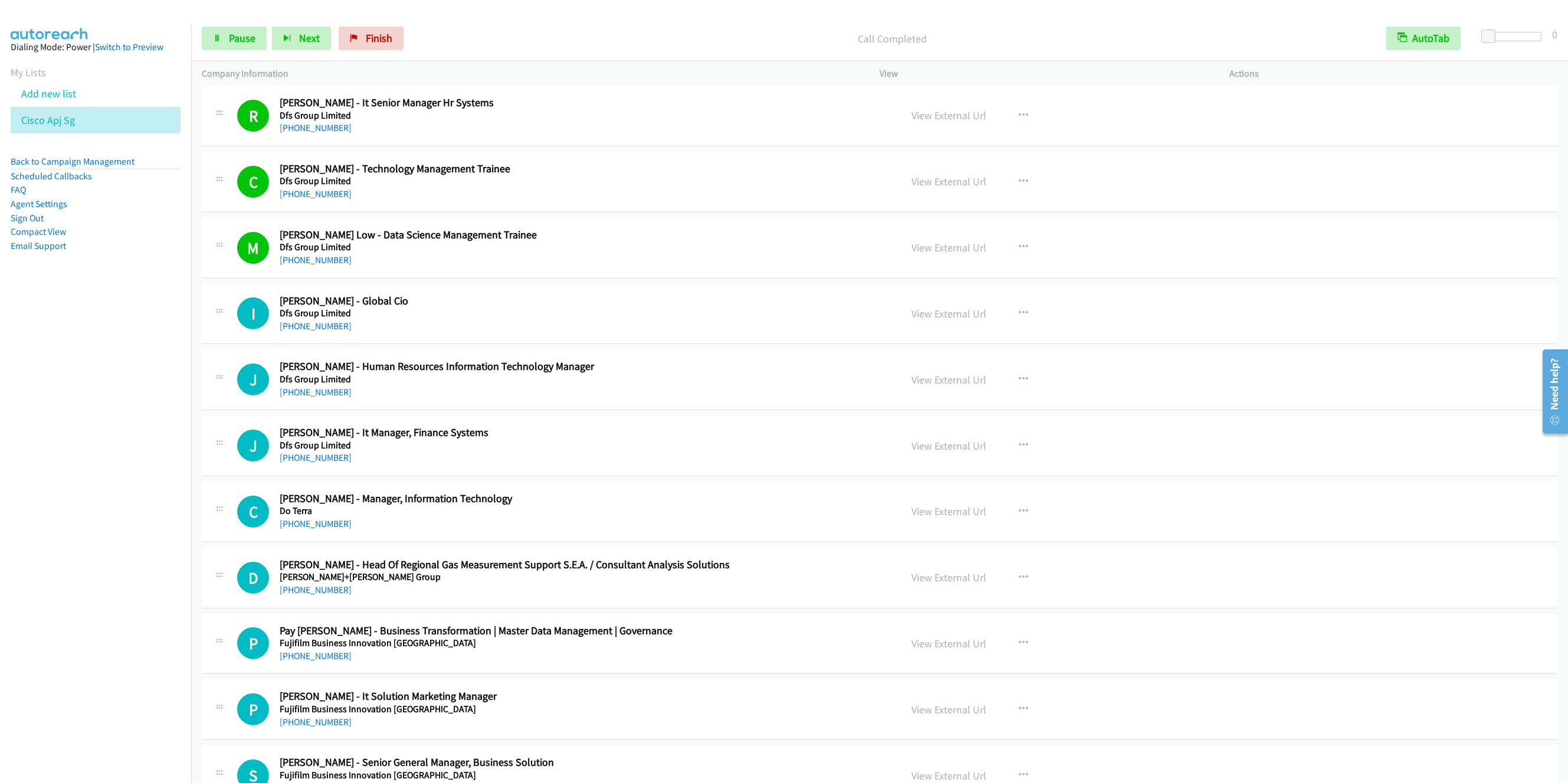
scroll to position [4072, 0]
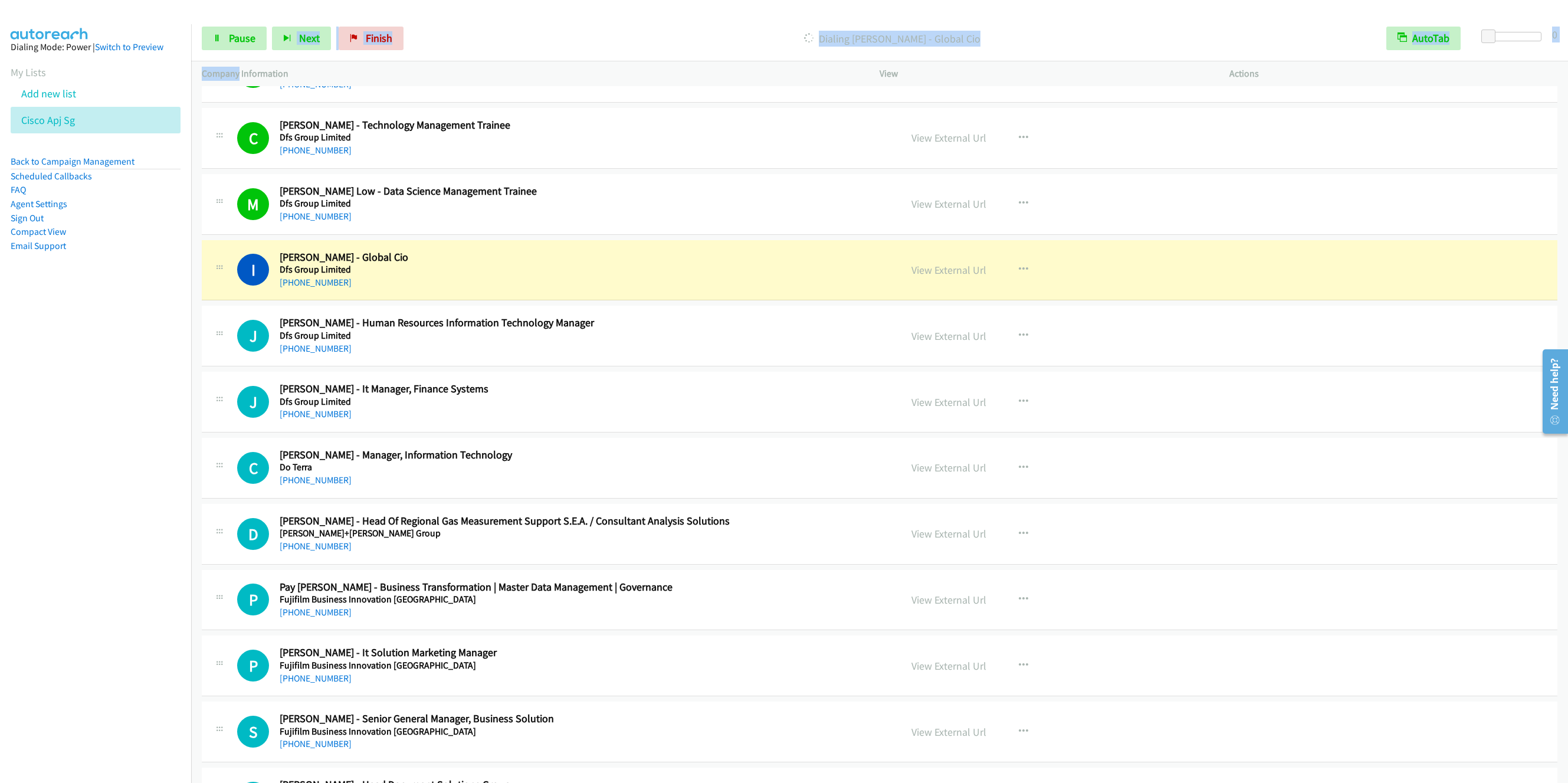
drag, startPoint x: 239, startPoint y: 82, endPoint x: 236, endPoint y: 92, distance: 10.4
click at [239, 0] on div "Start Calls Pause Next Finish Dialing Irfan I. - Global Cio AutoTab AutoTab 0 C…" at bounding box center [784, 0] width 1568 height 0
click at [224, 44] on link "Pause" at bounding box center [234, 38] width 65 height 24
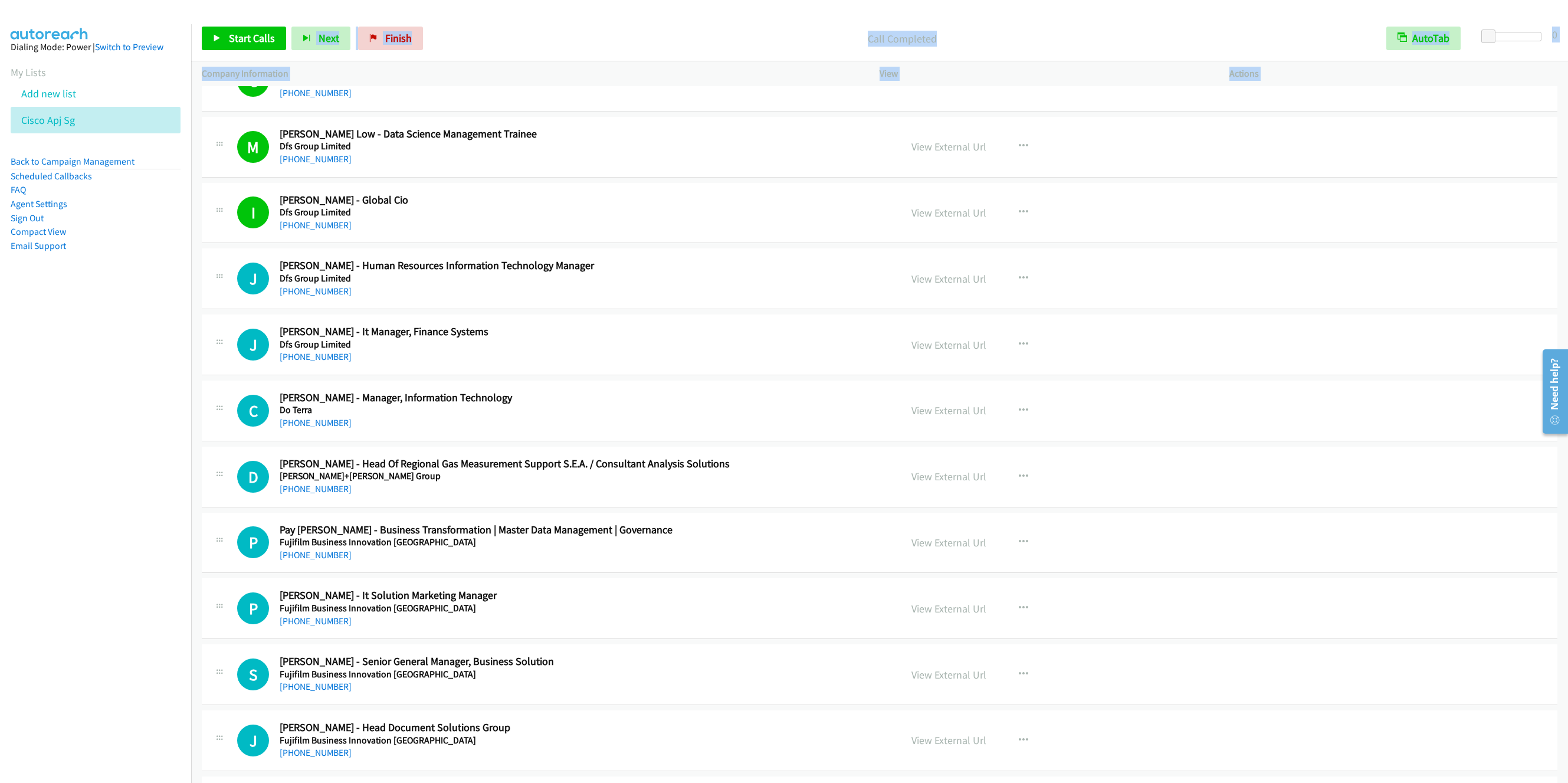
scroll to position [4160, 0]
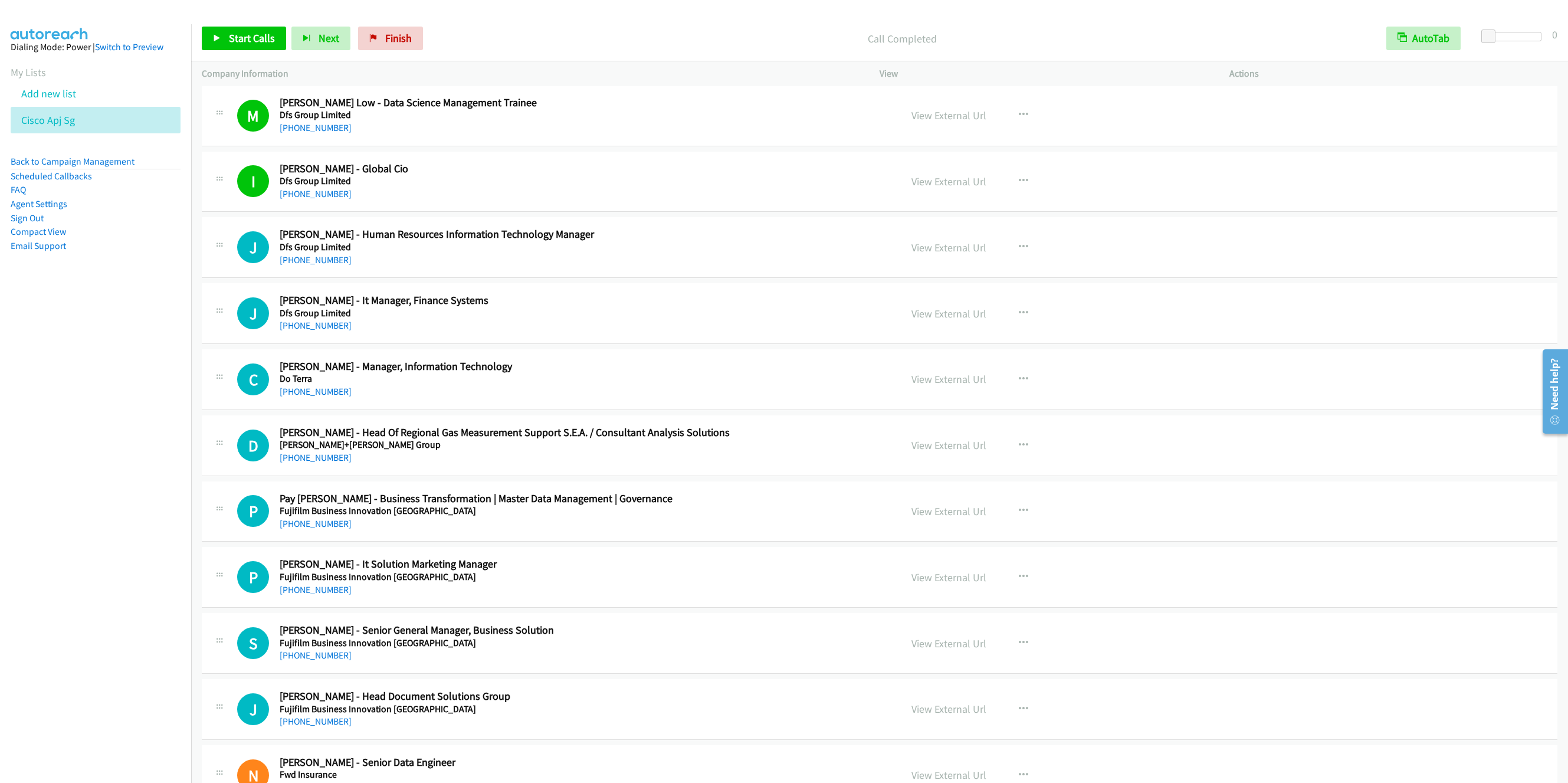
click at [100, 385] on nav "Dialing Mode: Power | Switch to Preview My Lists Add new list Cisco Apj Sg Back…" at bounding box center [96, 415] width 192 height 783
click at [241, 44] on link "Start Calls" at bounding box center [243, 38] width 84 height 24
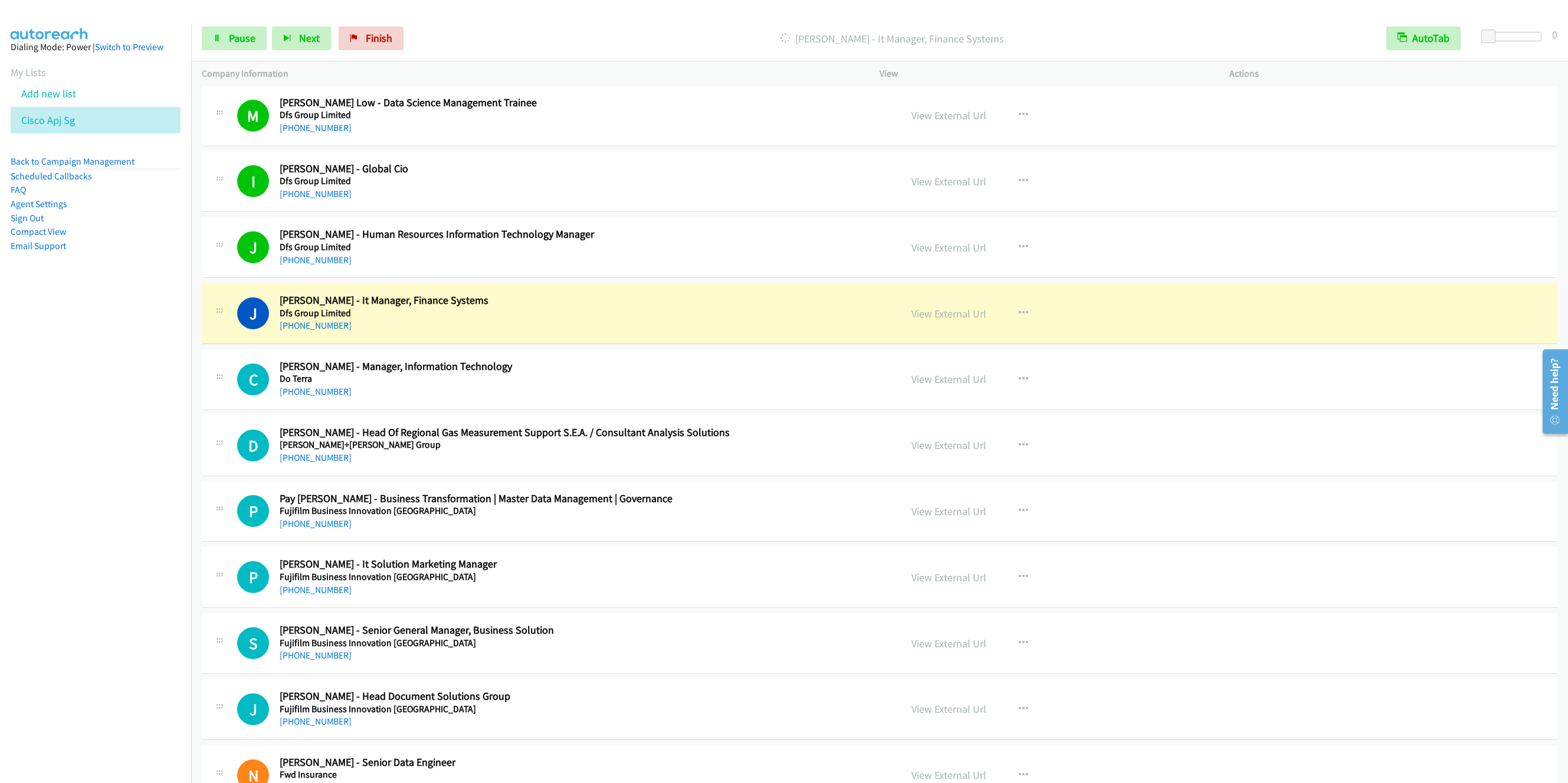
scroll to position [4249, 0]
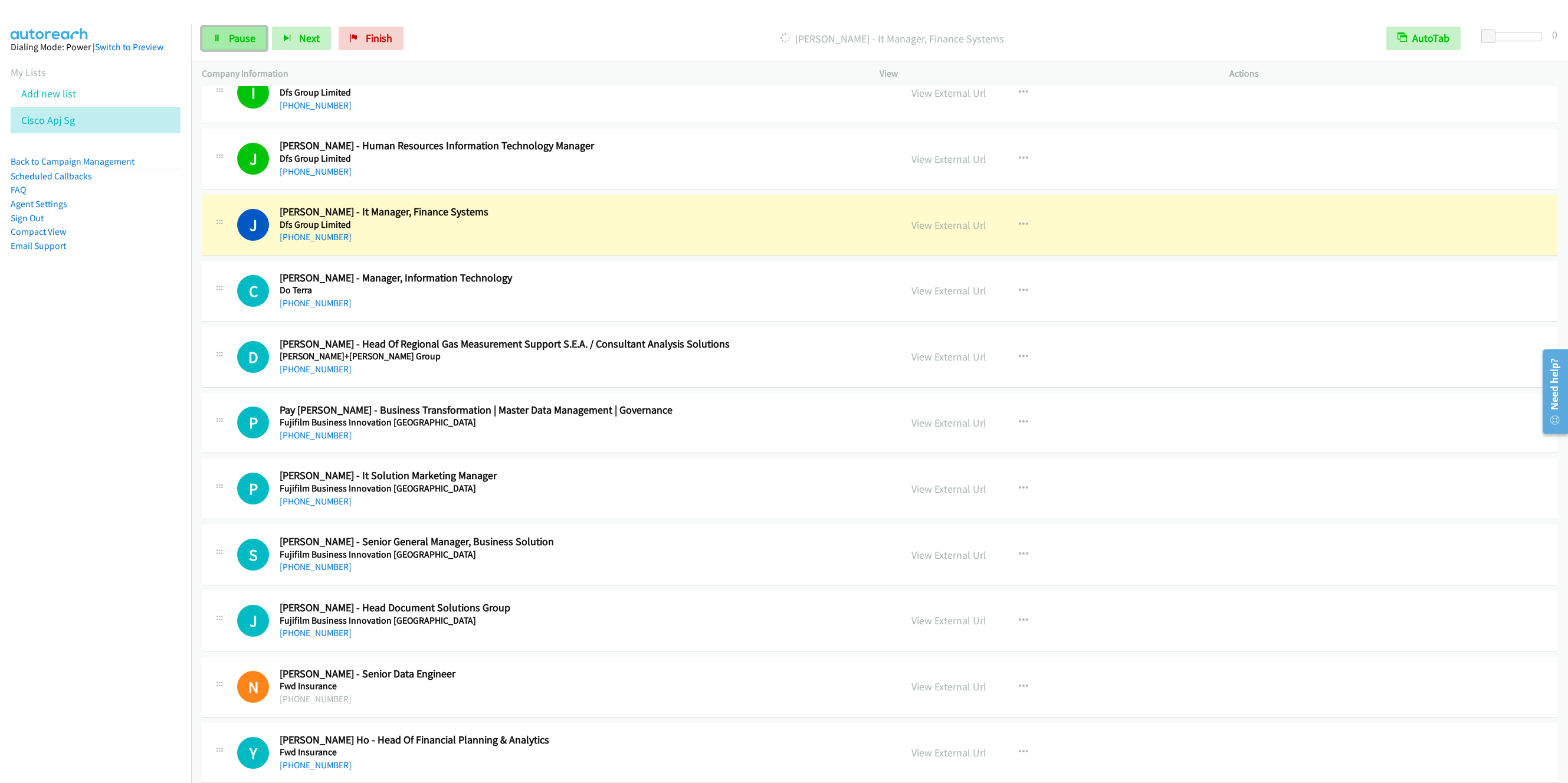
click at [231, 41] on span "Pause" at bounding box center [243, 38] width 27 height 13
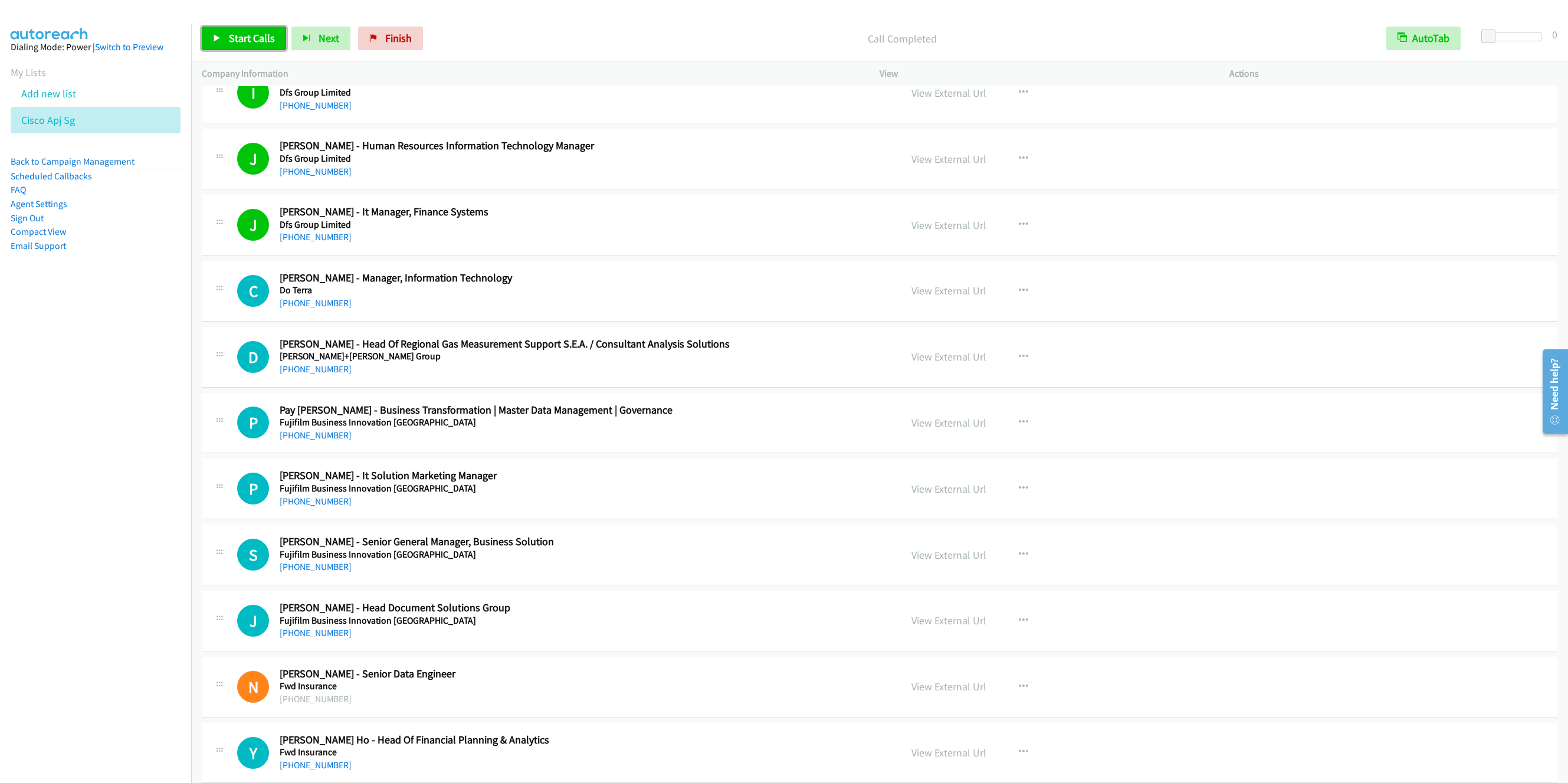
click at [251, 46] on link "Start Calls" at bounding box center [243, 38] width 84 height 24
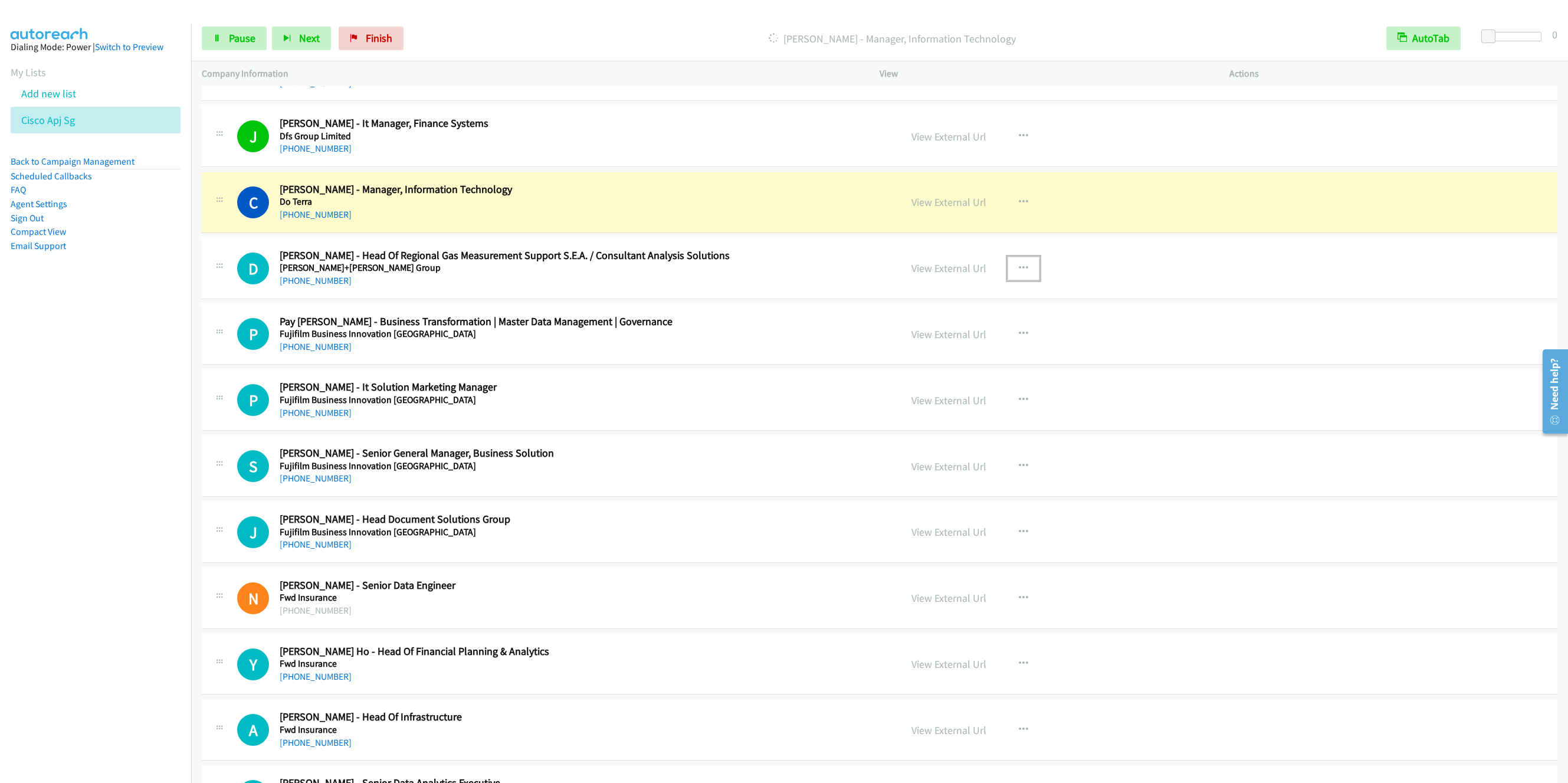
click at [1019, 273] on icon "button" at bounding box center [1024, 269] width 9 height 9
click at [954, 381] on link "Remove from list" at bounding box center [960, 369] width 157 height 24
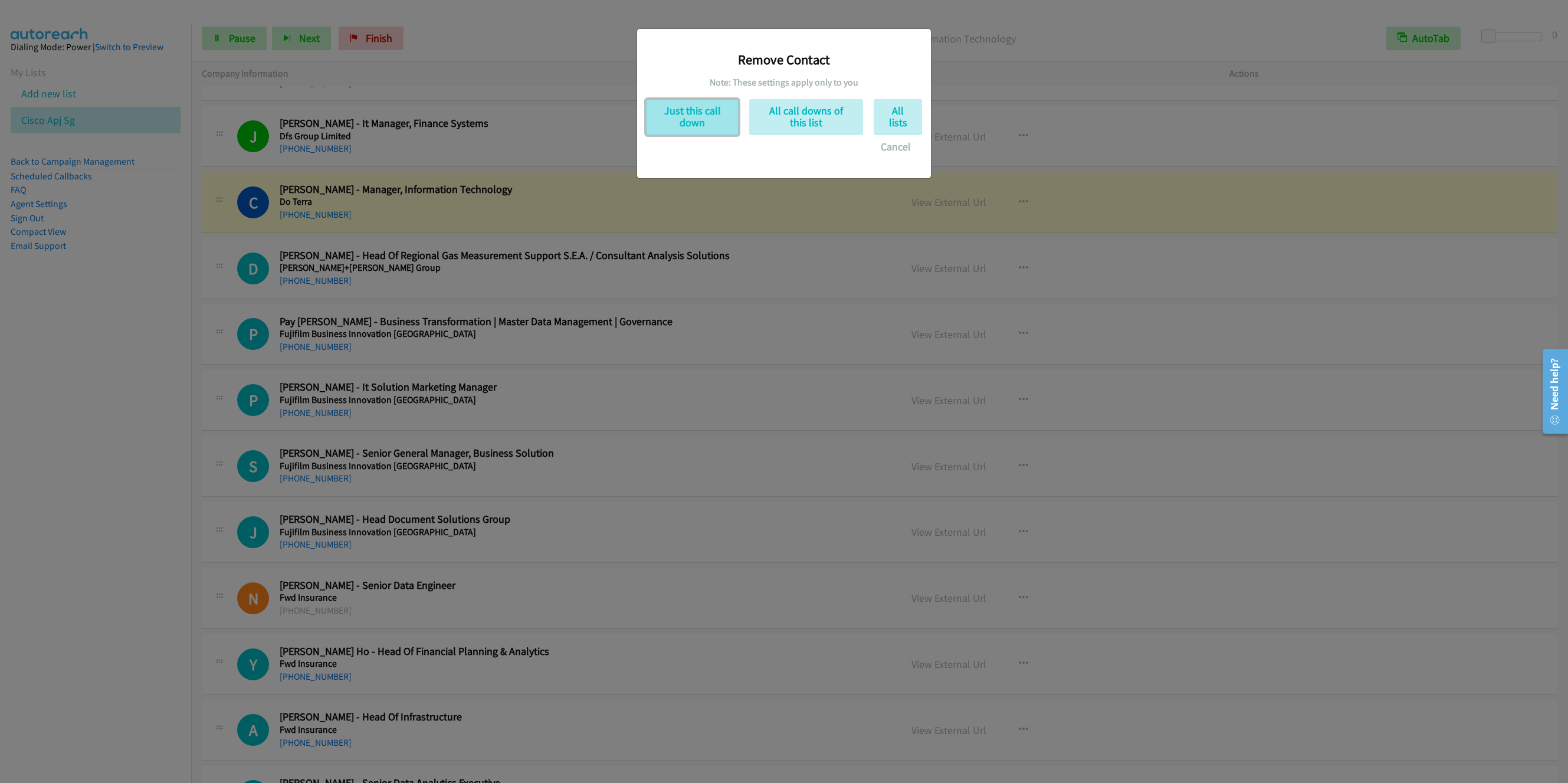
click at [703, 127] on button "Just this call down" at bounding box center [693, 117] width 93 height 36
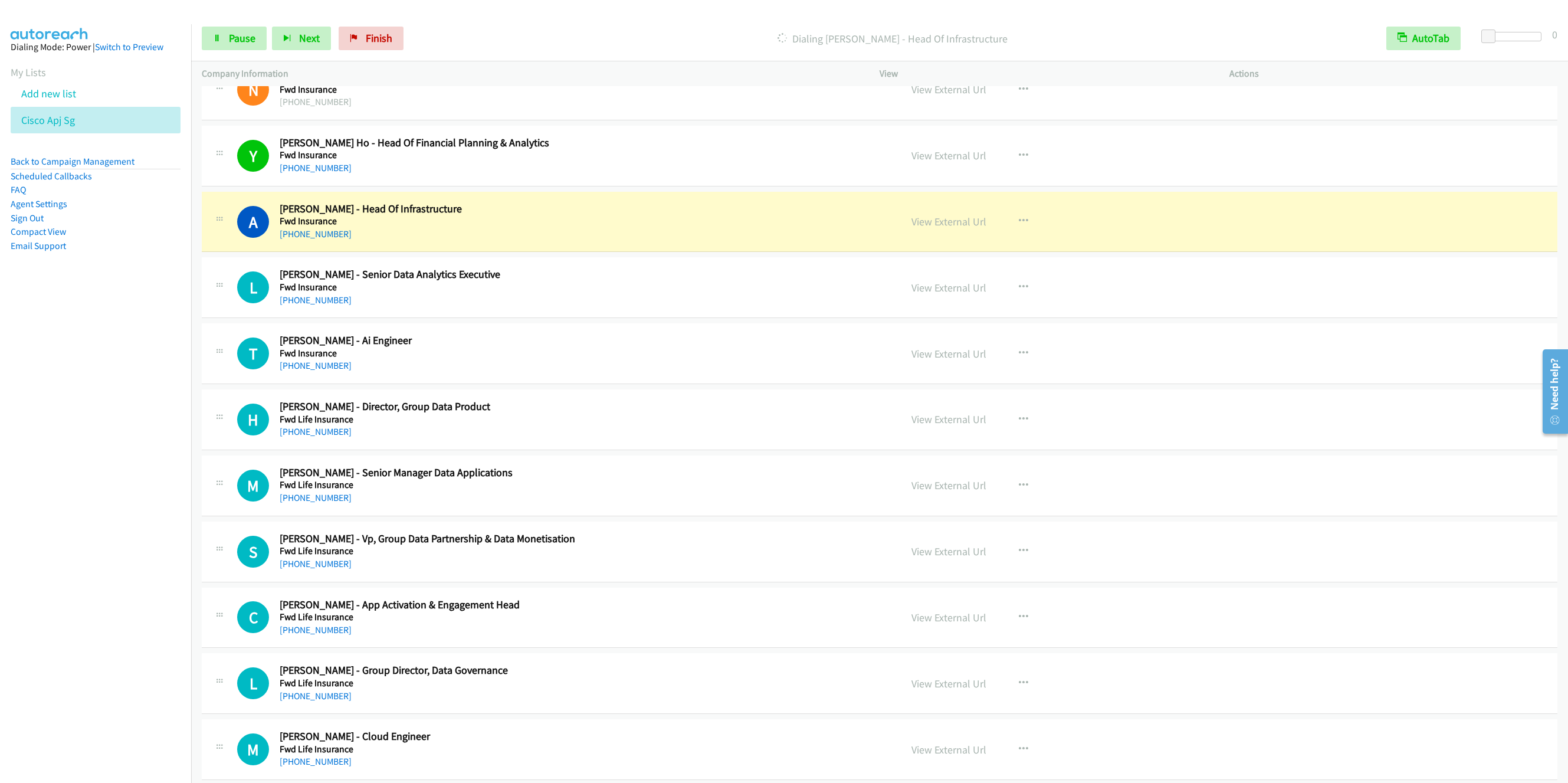
scroll to position [4868, 0]
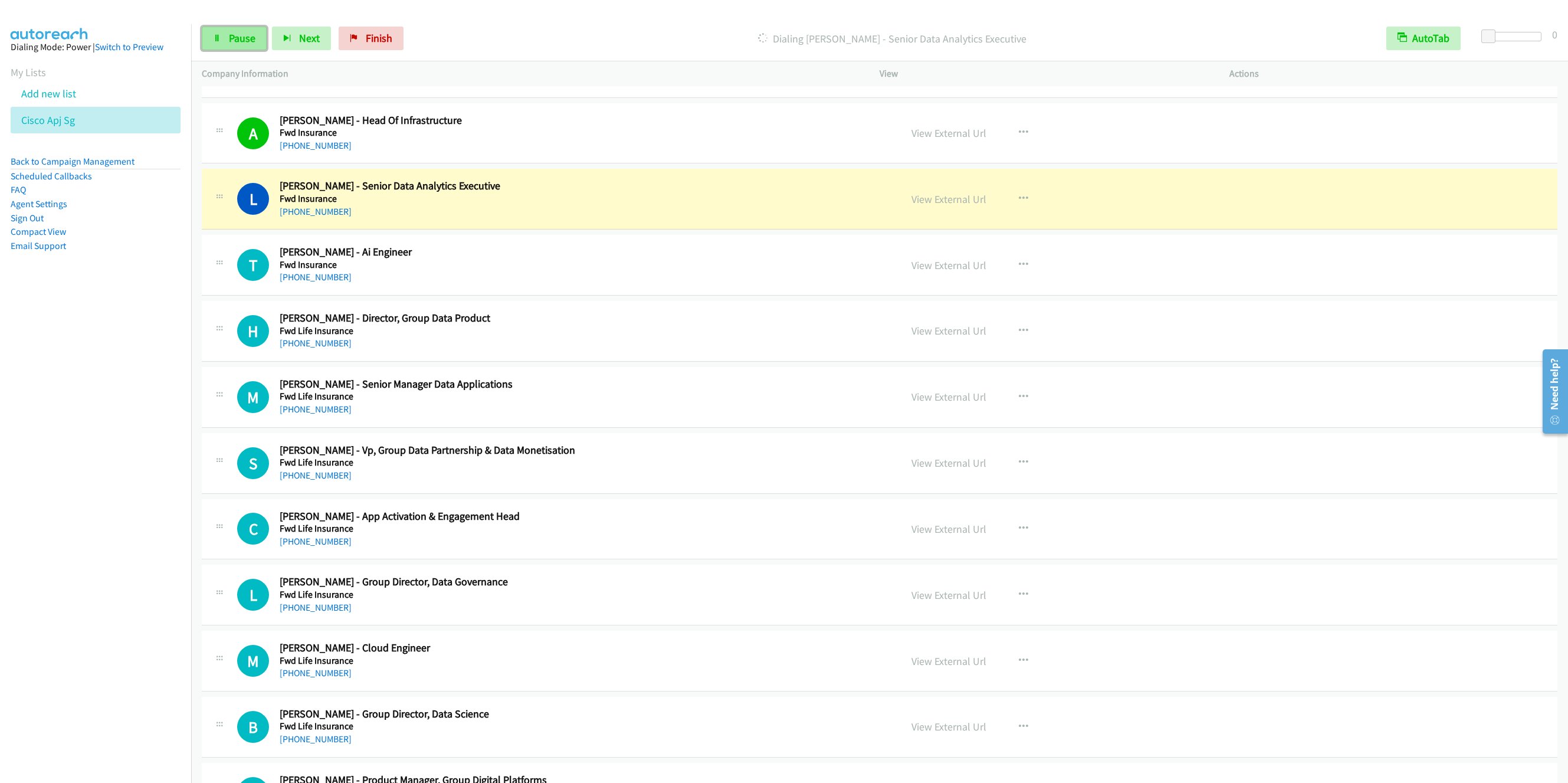
click at [225, 42] on link "Pause" at bounding box center [234, 38] width 65 height 24
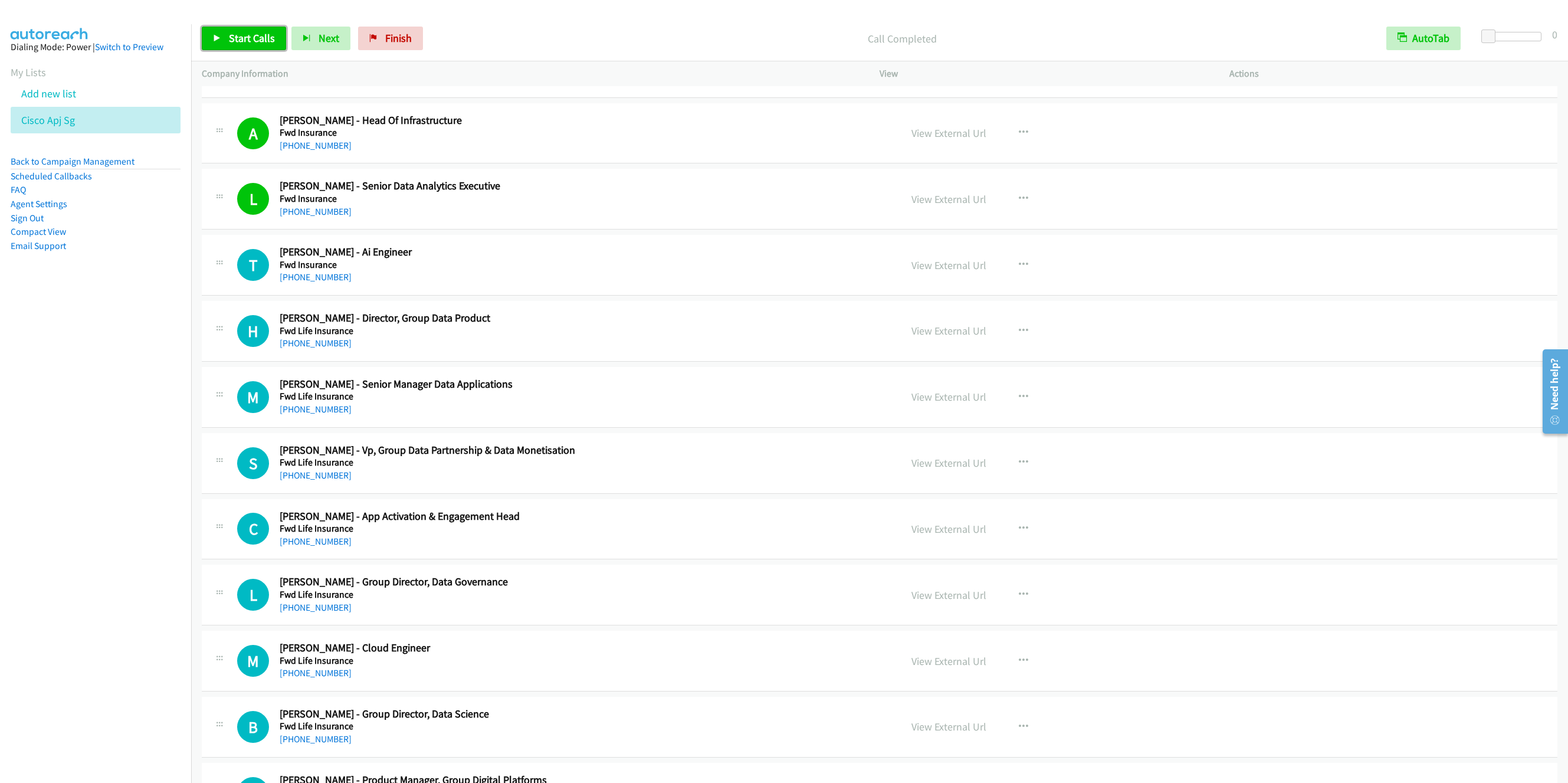
click at [236, 34] on span "Start Calls" at bounding box center [252, 38] width 46 height 13
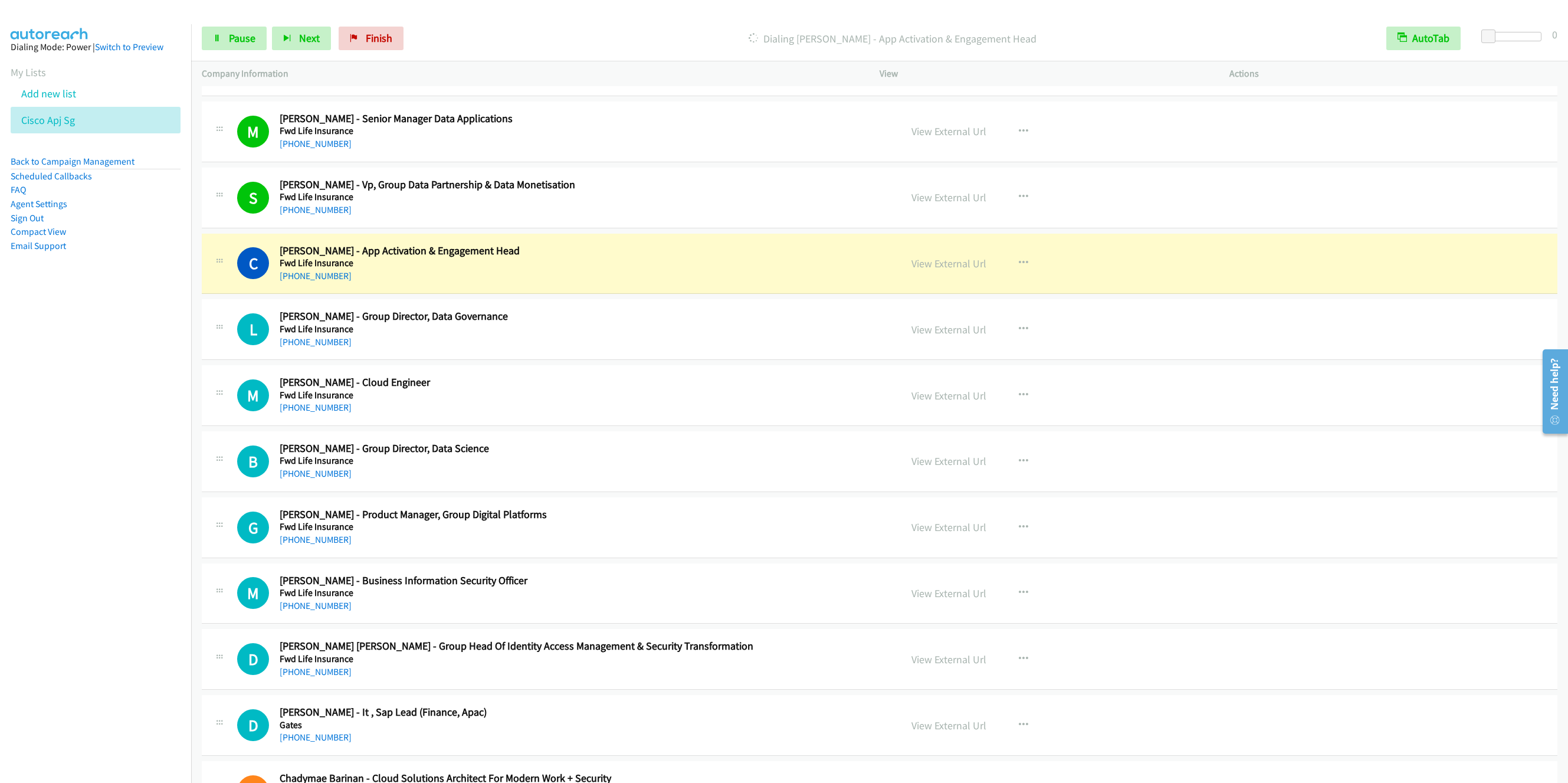
scroll to position [5223, 0]
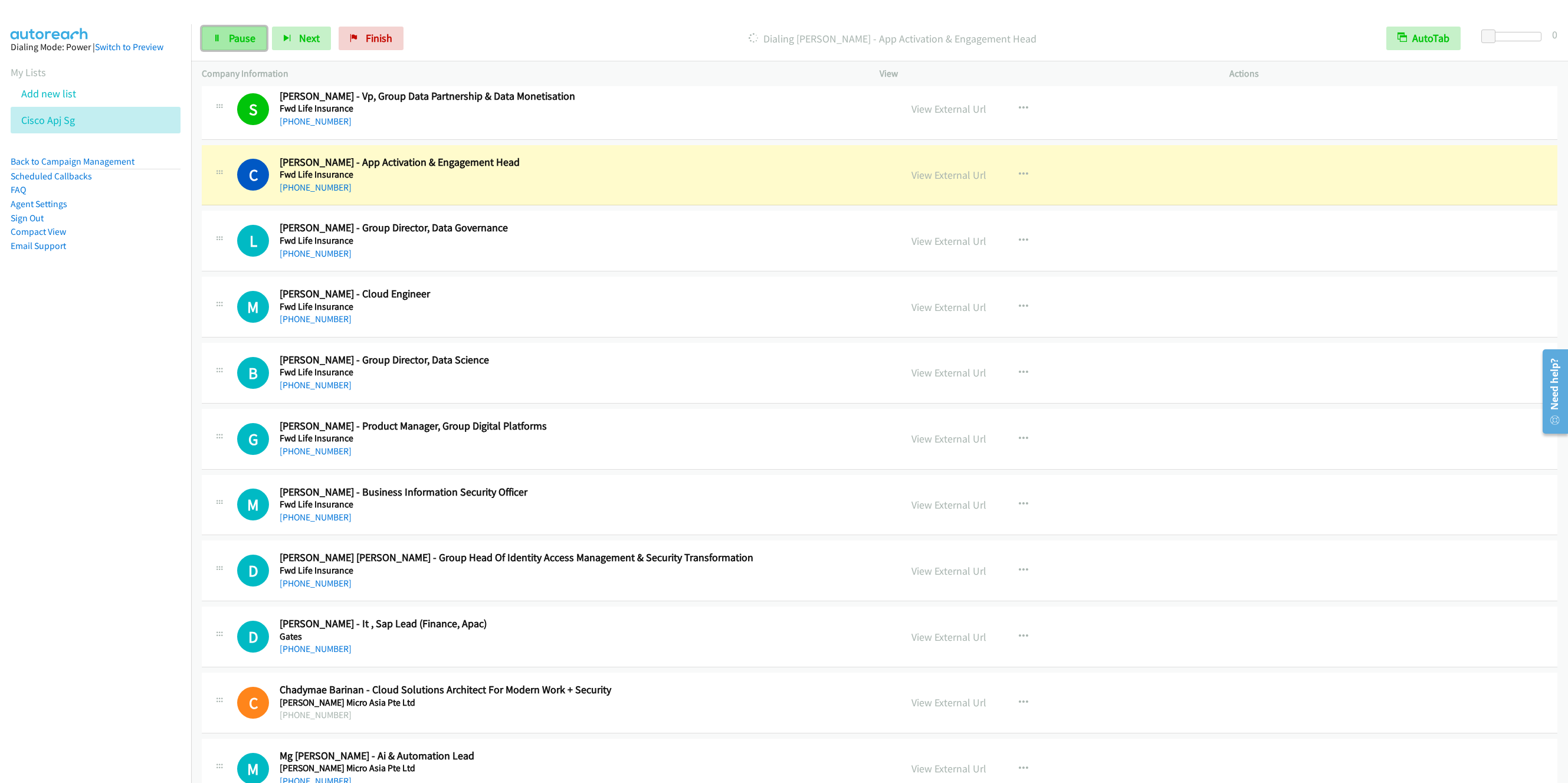
click at [222, 32] on link "Pause" at bounding box center [234, 38] width 65 height 24
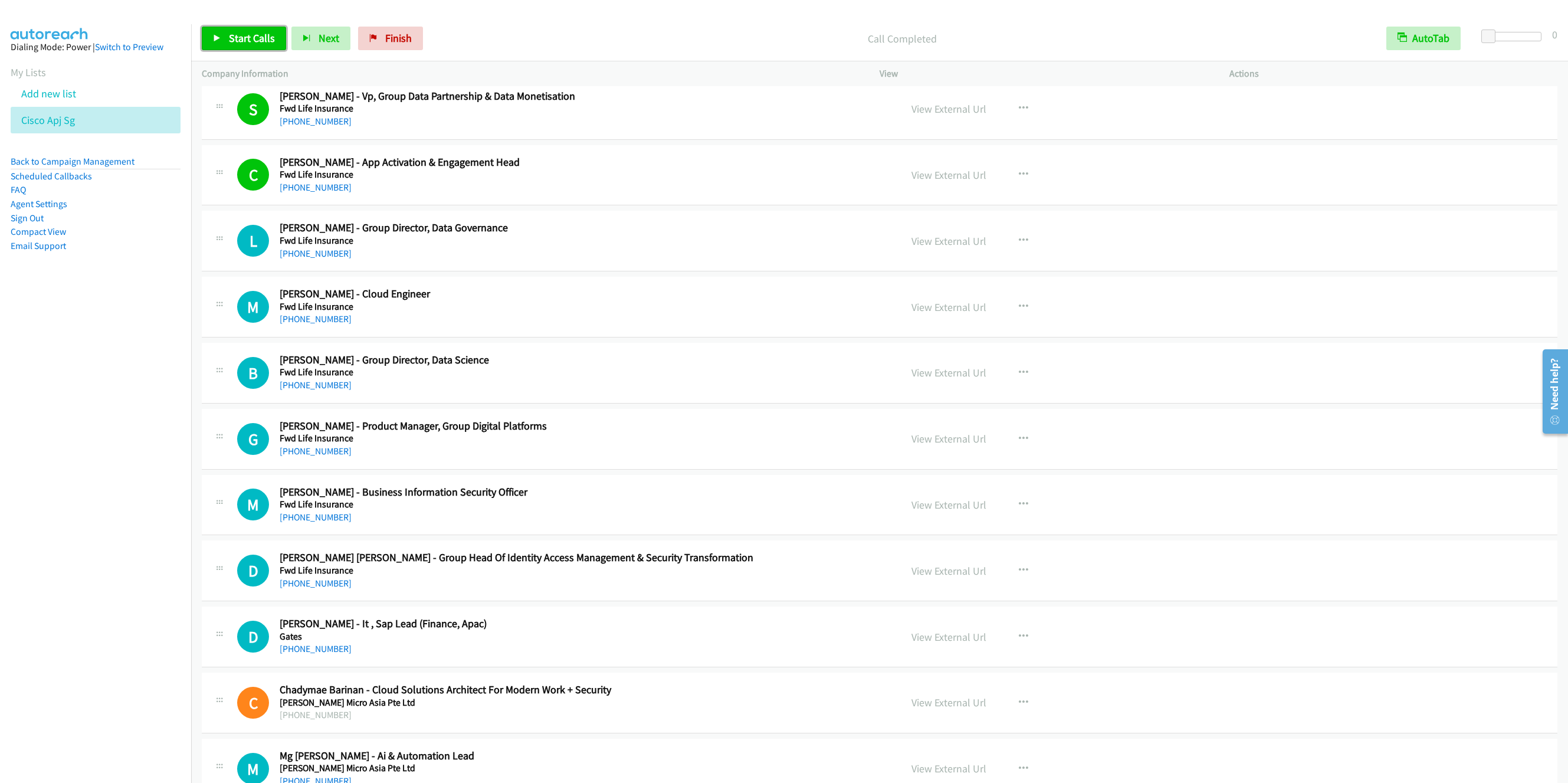
click at [244, 43] on span "Start Calls" at bounding box center [252, 38] width 46 height 13
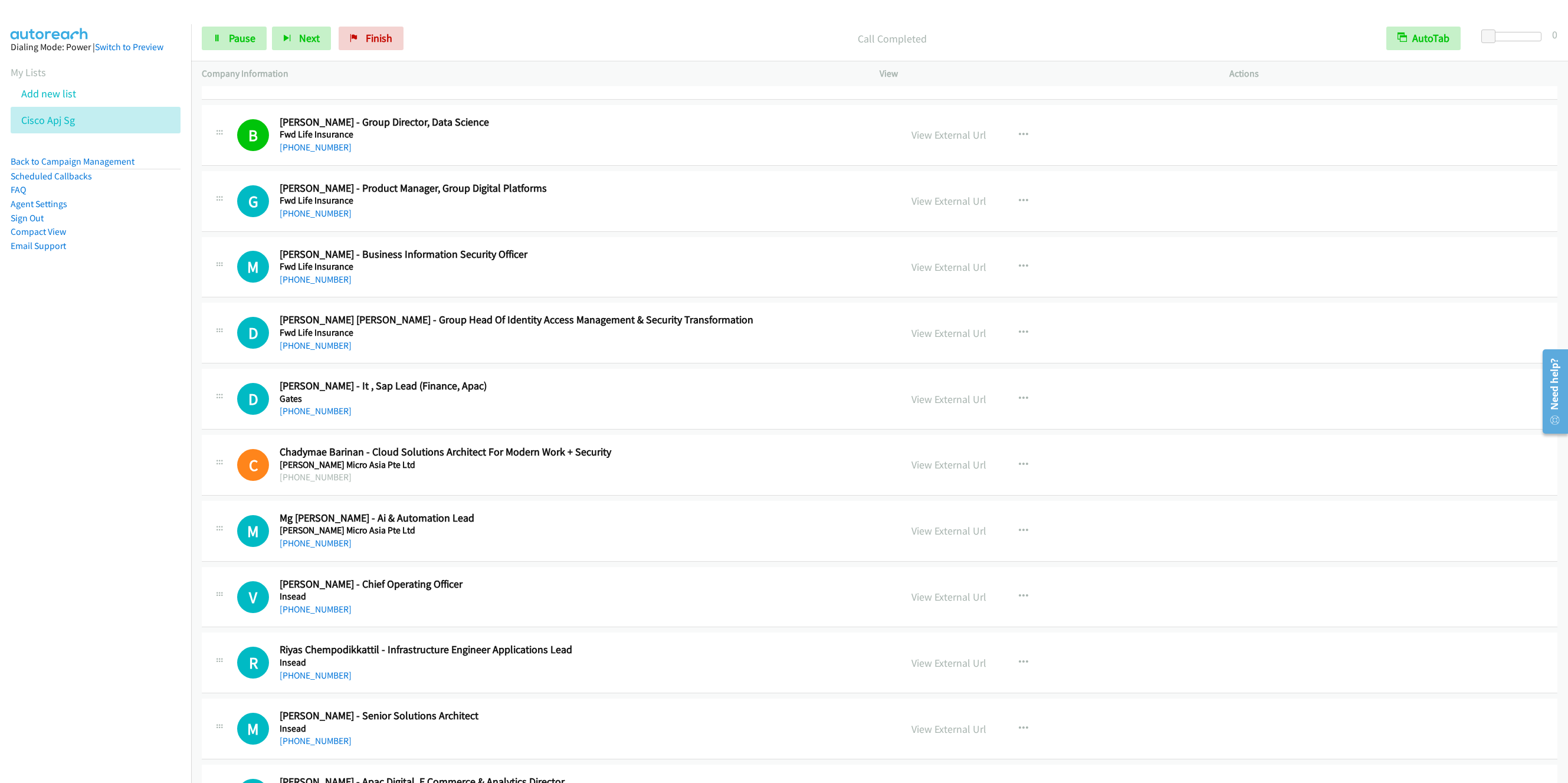
scroll to position [5488, 0]
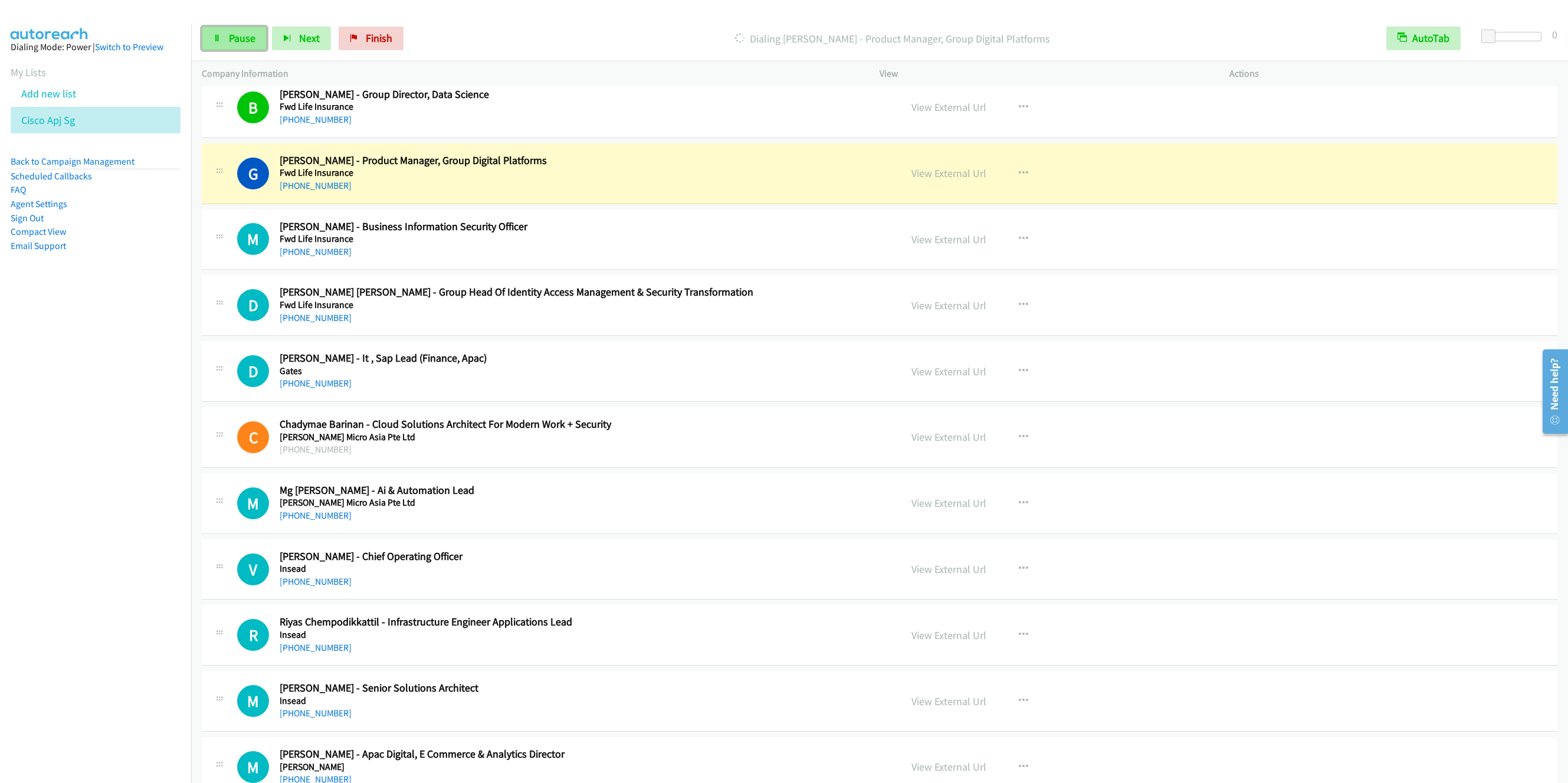
click at [229, 41] on span "Pause" at bounding box center [243, 38] width 27 height 13
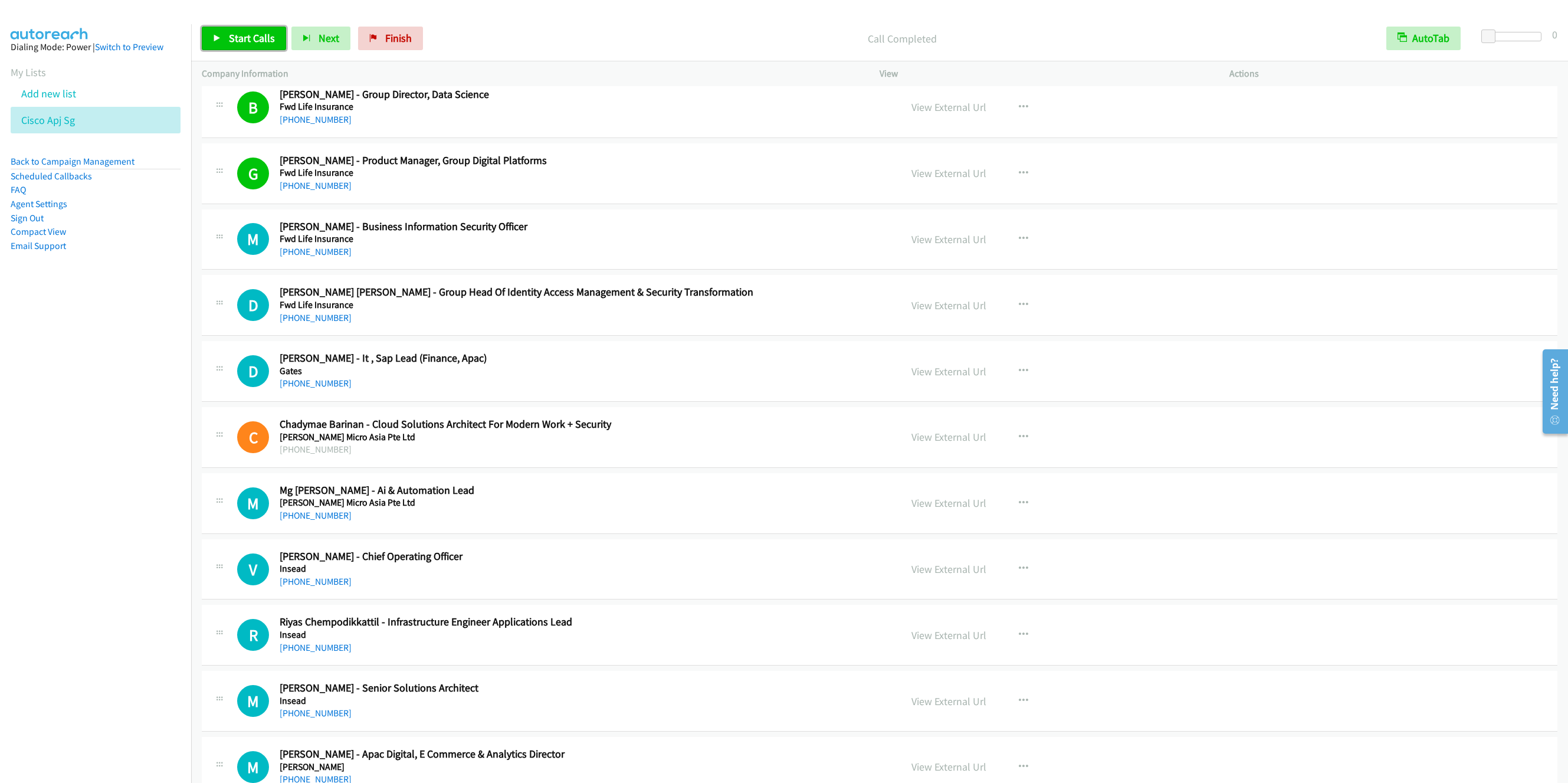
click at [225, 27] on link "Start Calls" at bounding box center [243, 38] width 84 height 24
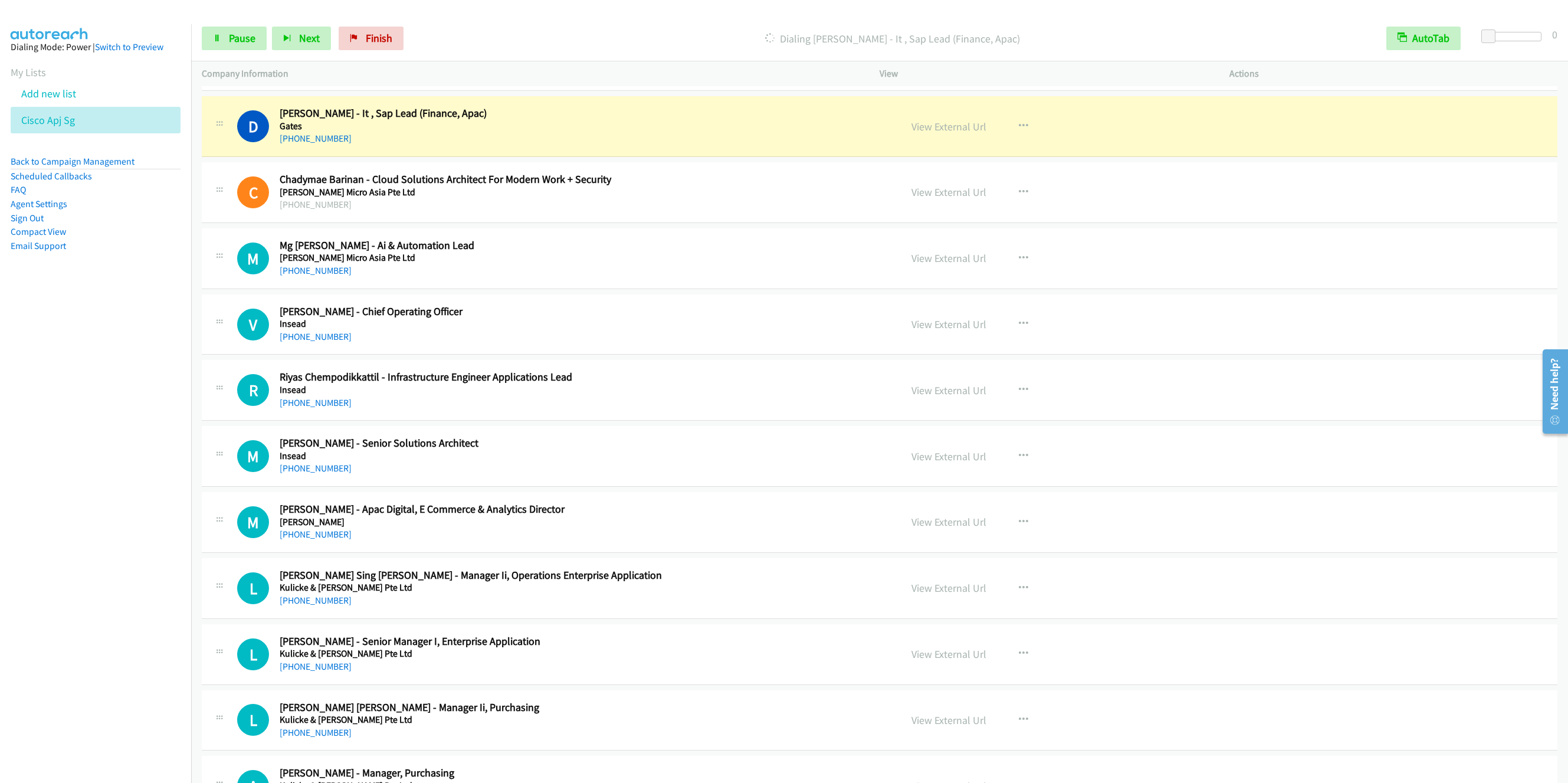
scroll to position [5754, 0]
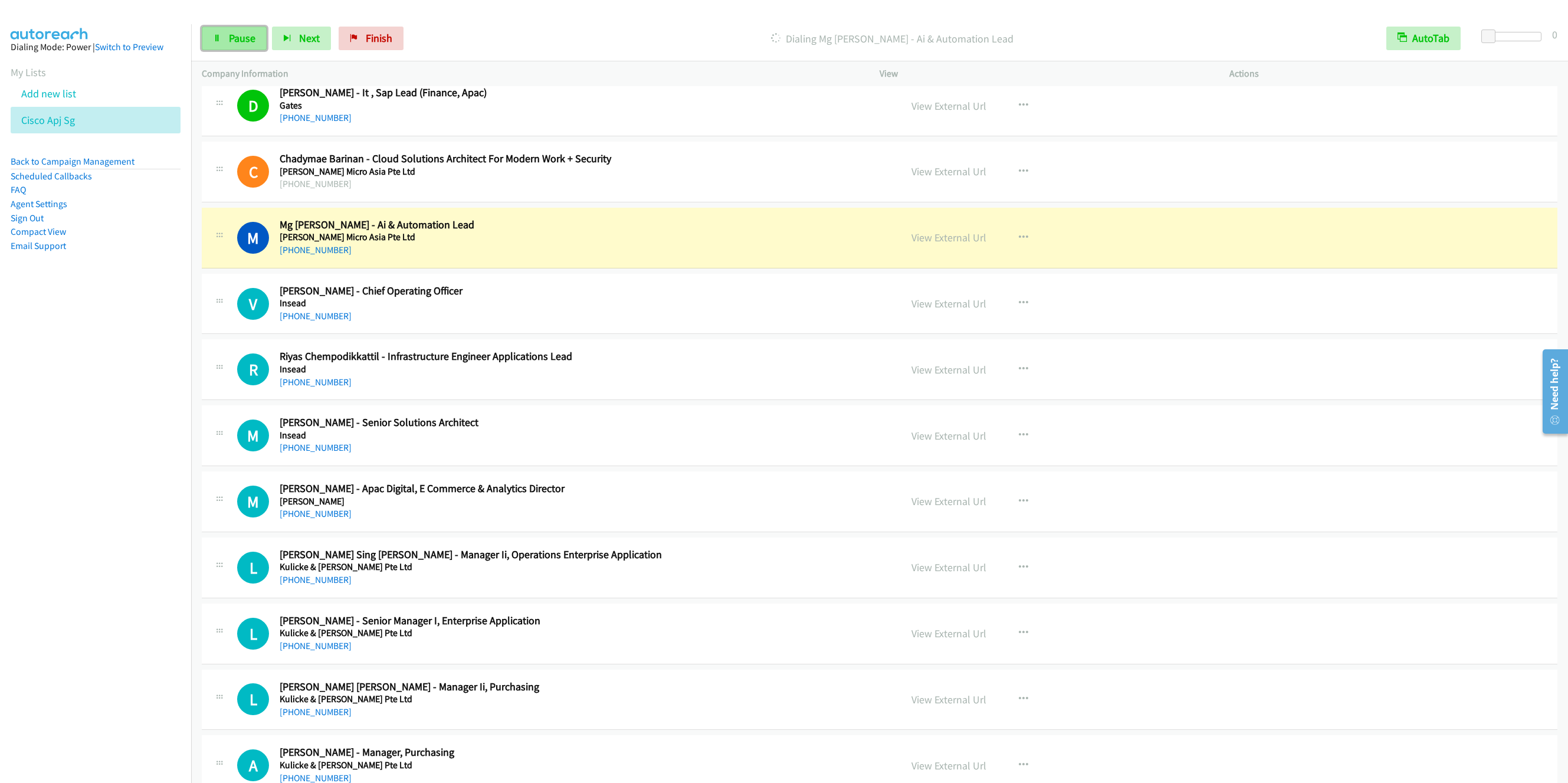
click at [237, 35] on span "Pause" at bounding box center [243, 38] width 27 height 13
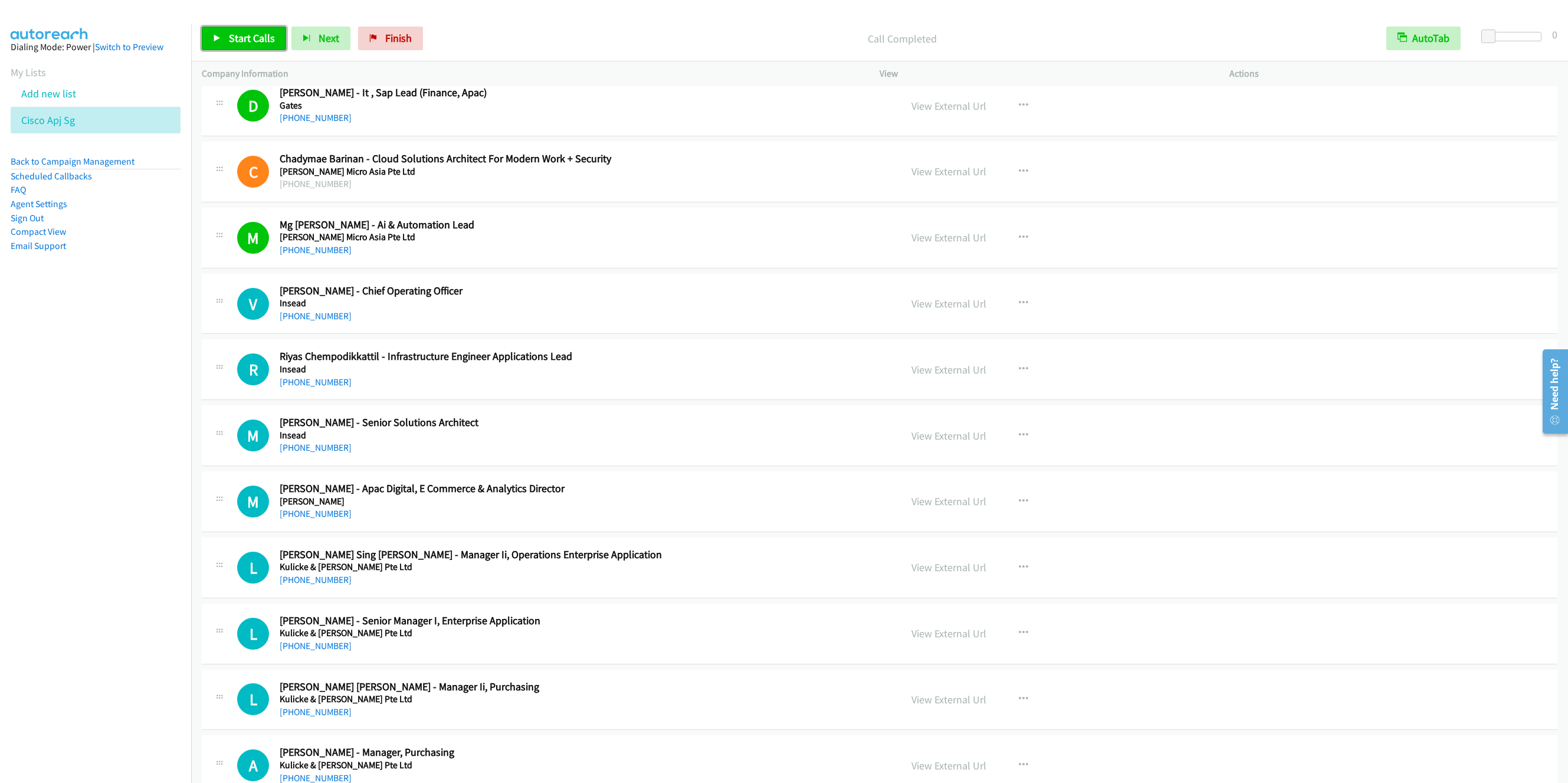
click at [229, 31] on link "Start Calls" at bounding box center [243, 38] width 84 height 24
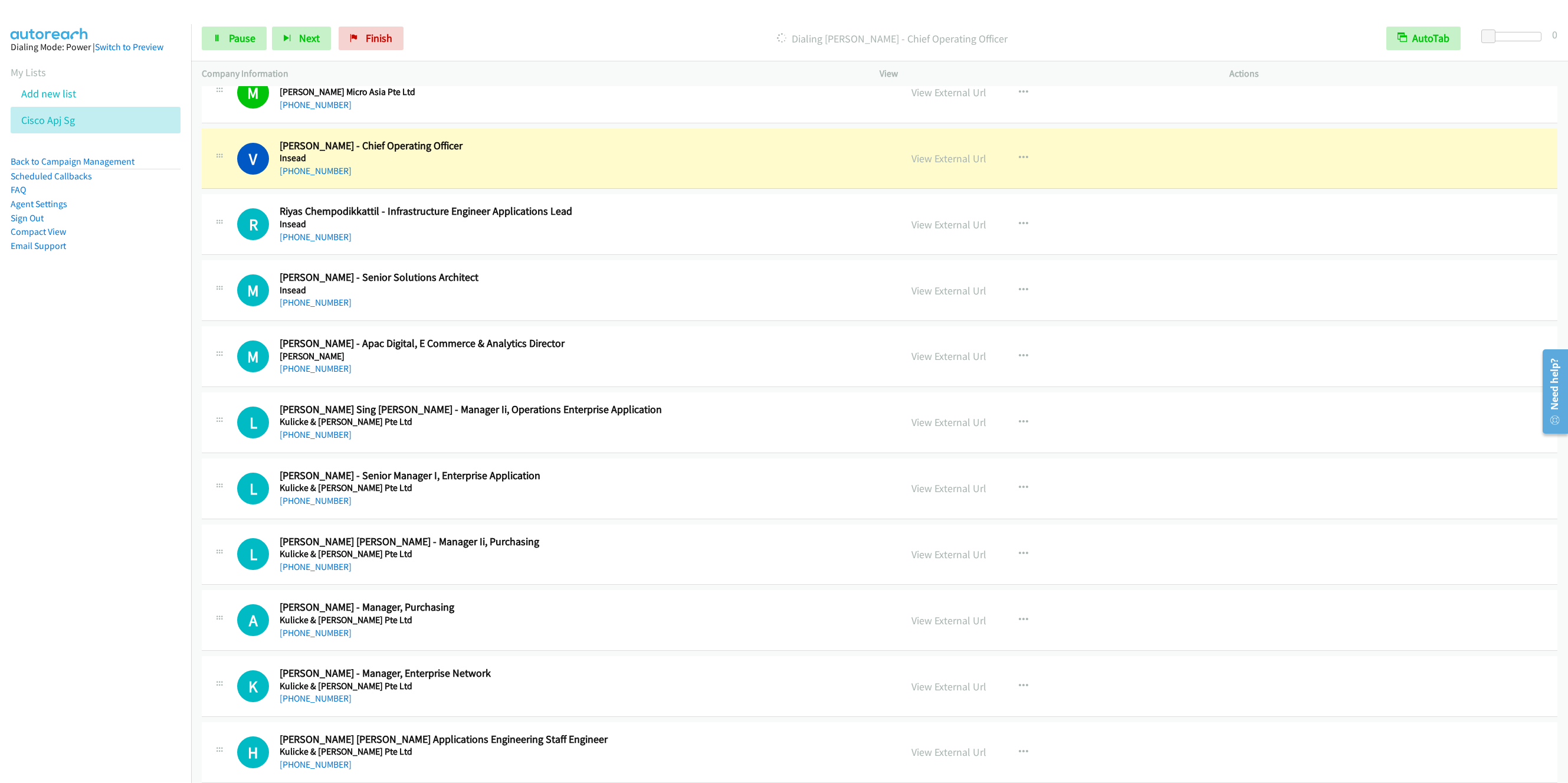
scroll to position [5930, 0]
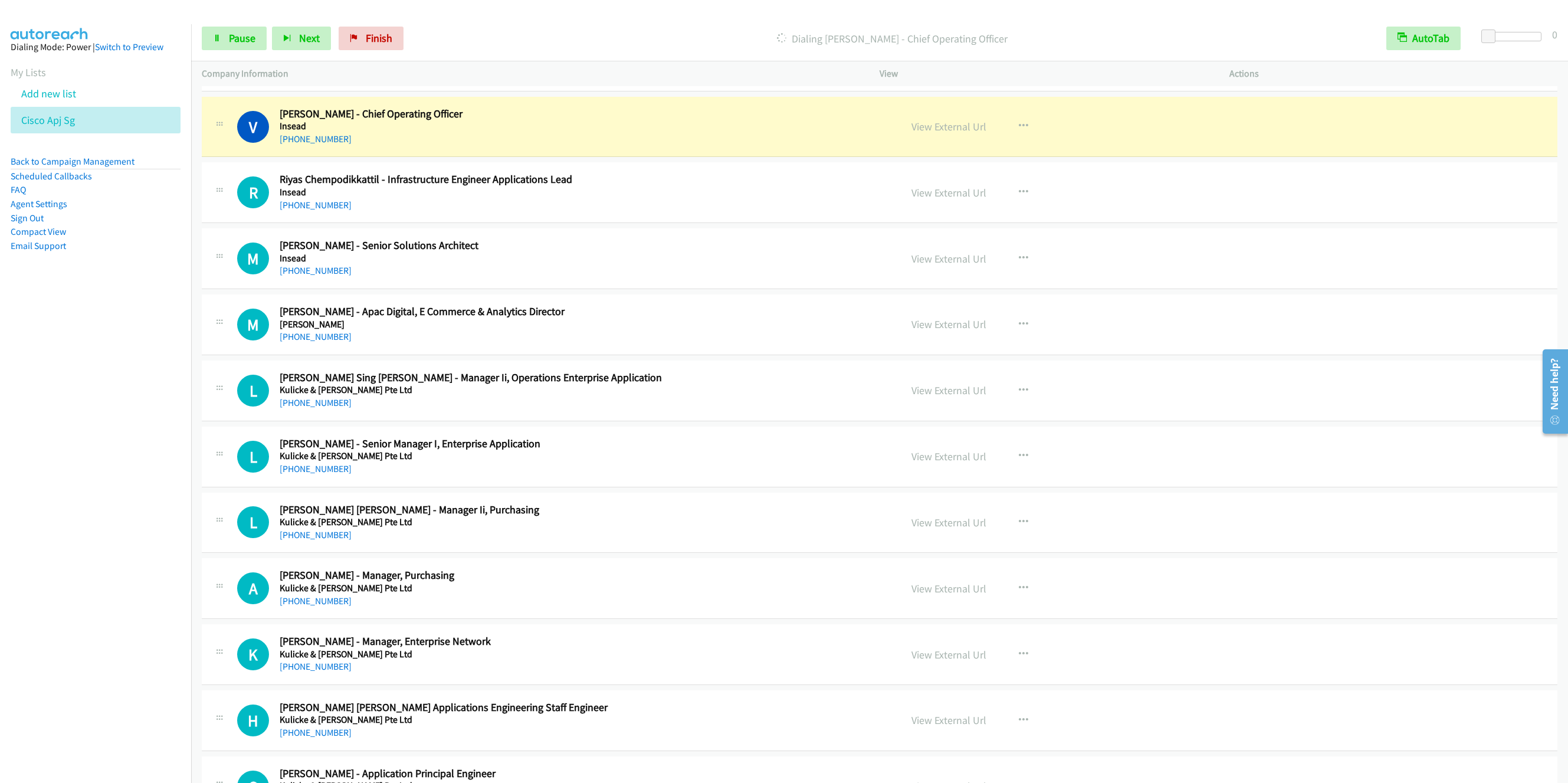
click at [72, 637] on nav "Dialing Mode: Power | Switch to Preview My Lists Add new list Cisco Apj Sg Back…" at bounding box center [96, 415] width 192 height 783
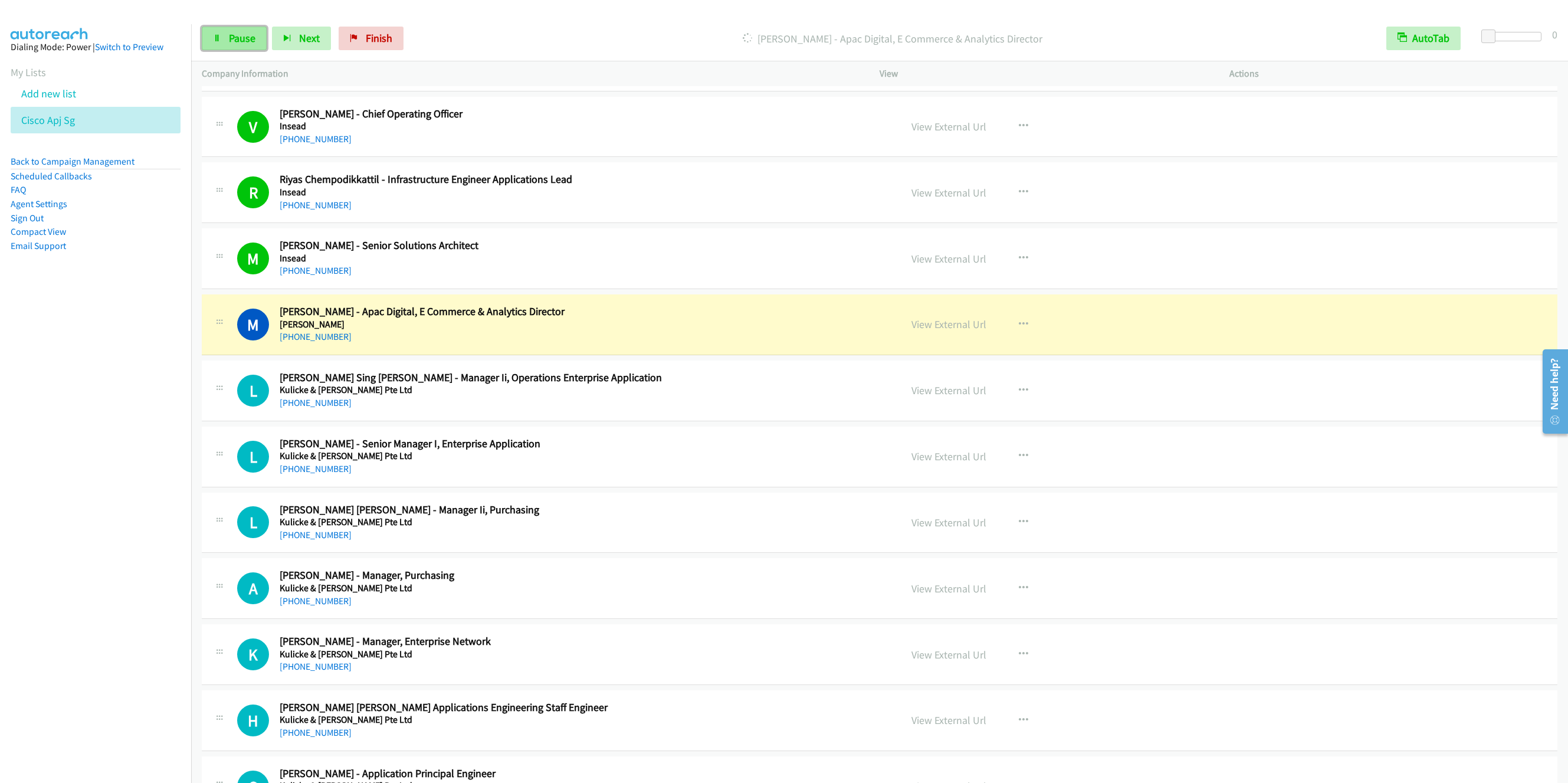
click at [237, 41] on span "Pause" at bounding box center [243, 38] width 27 height 13
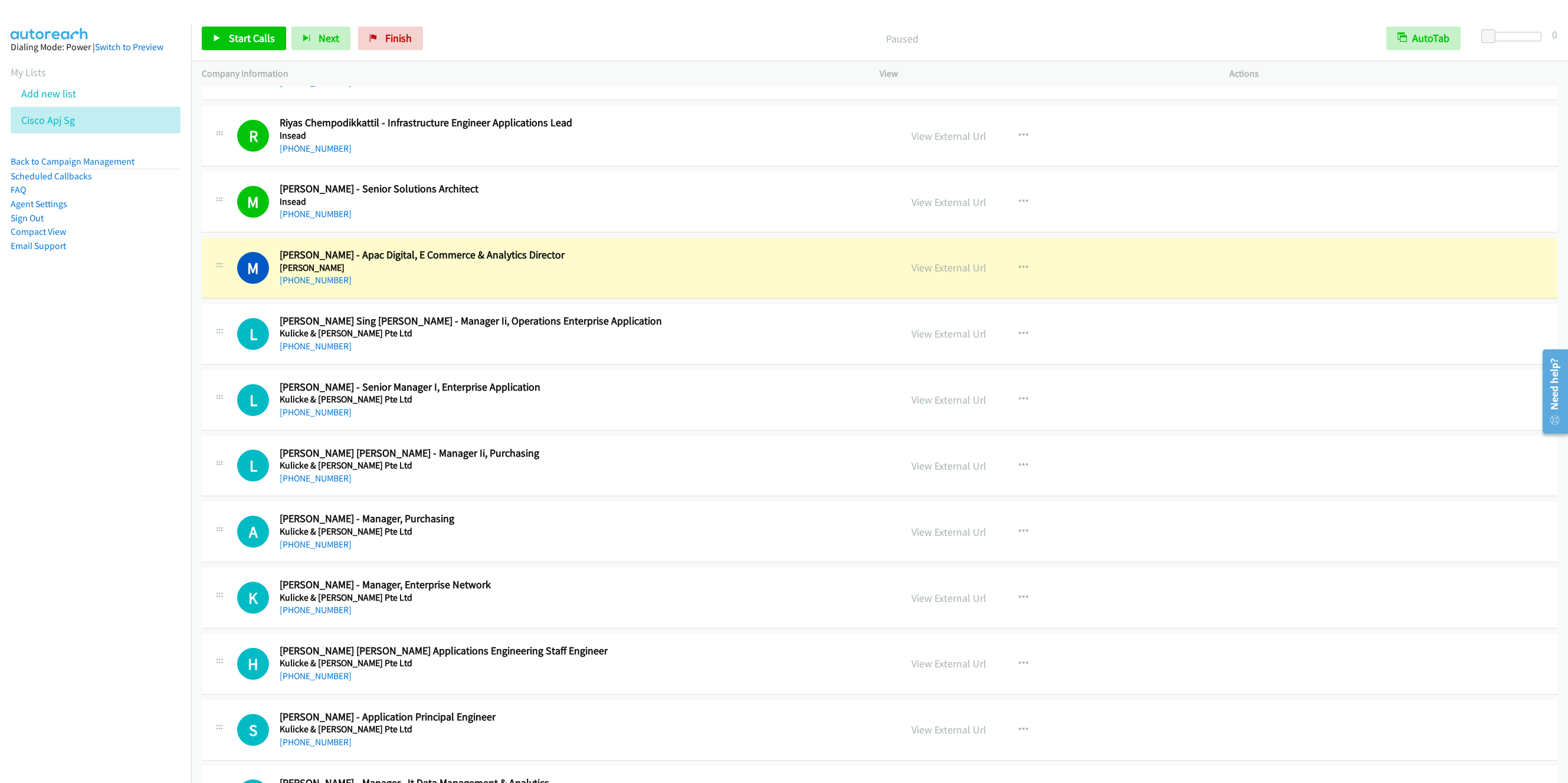
scroll to position [6019, 0]
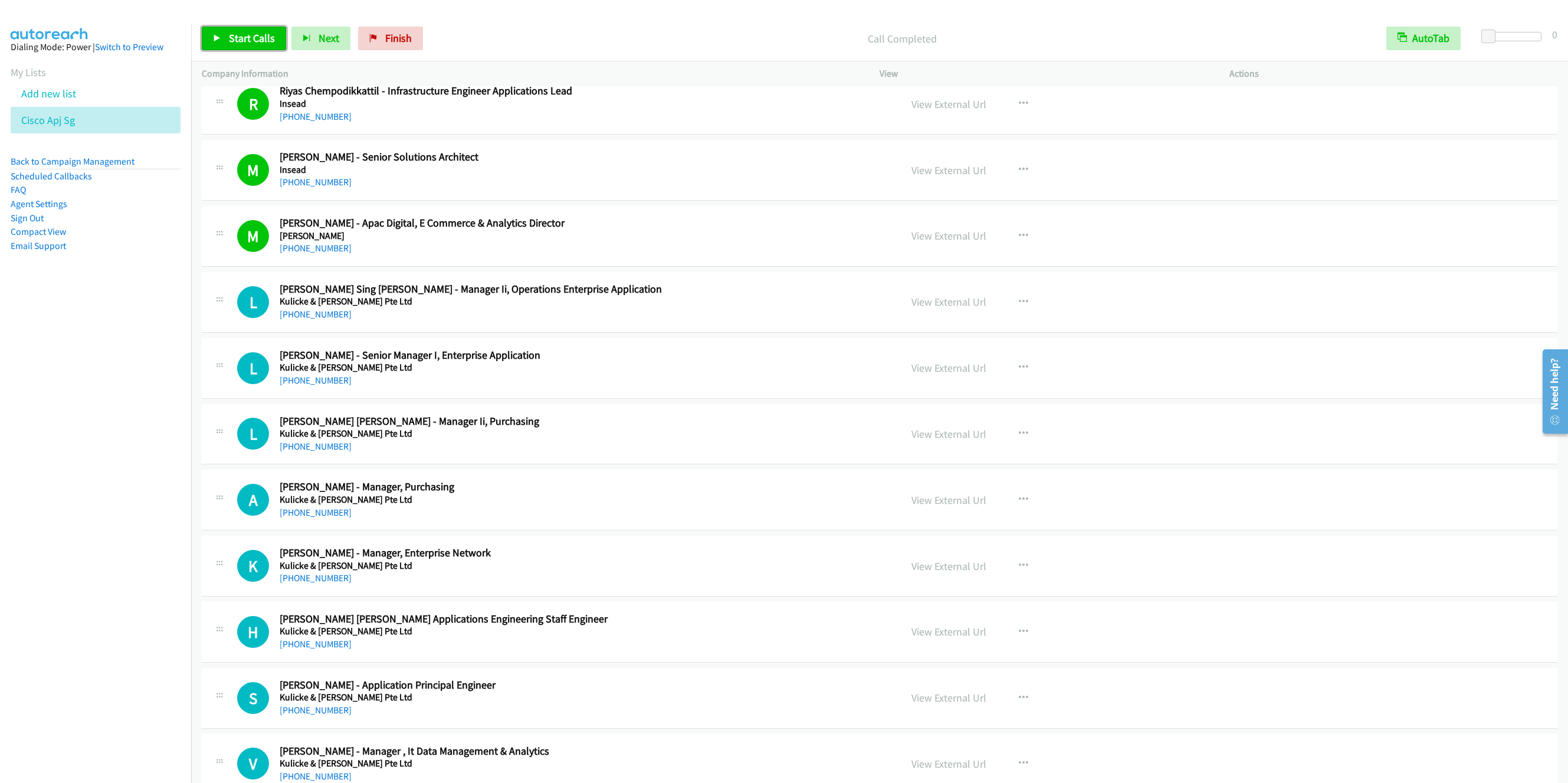
click at [227, 39] on link "Start Calls" at bounding box center [243, 38] width 84 height 24
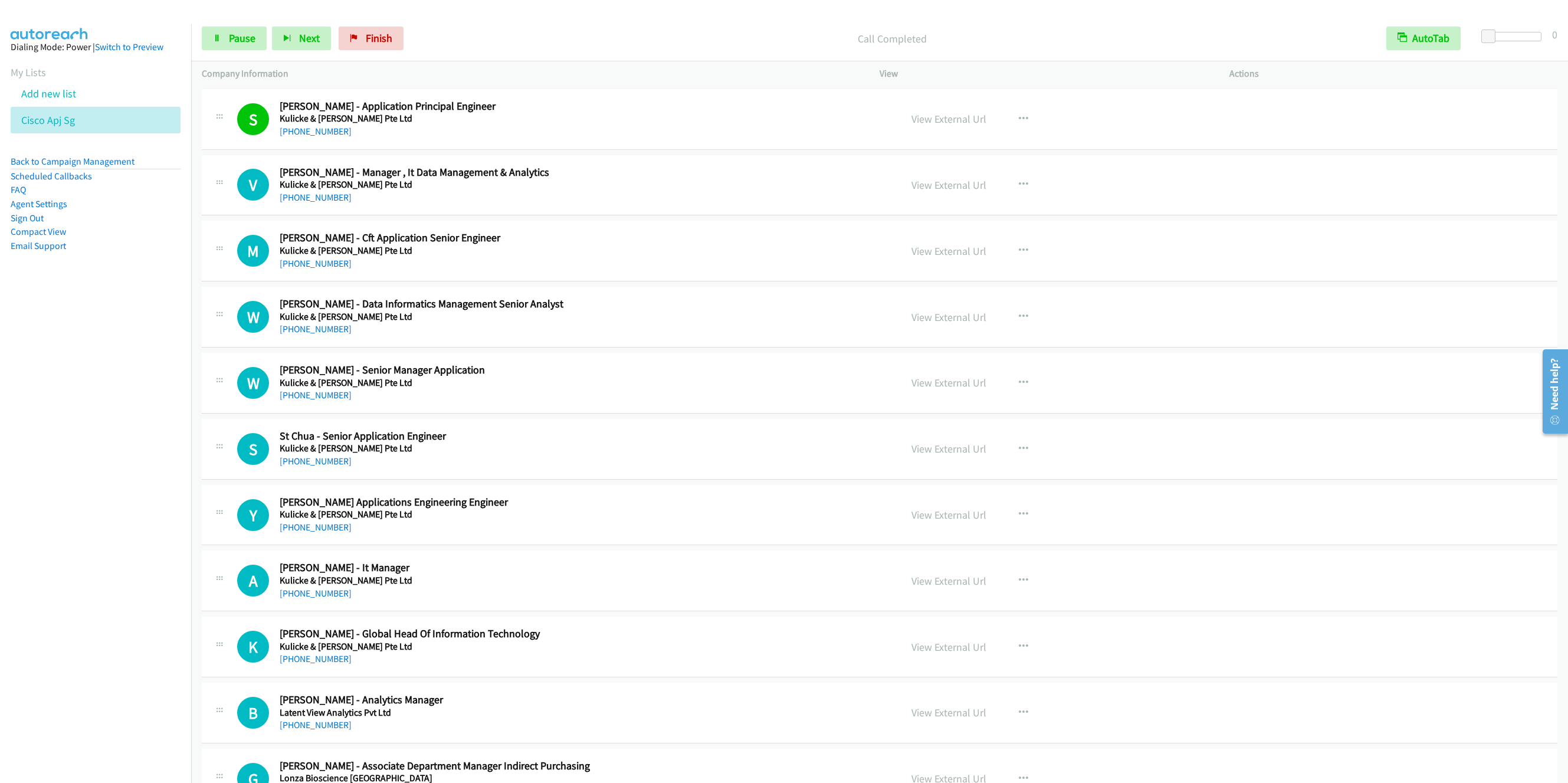
scroll to position [6639, 0]
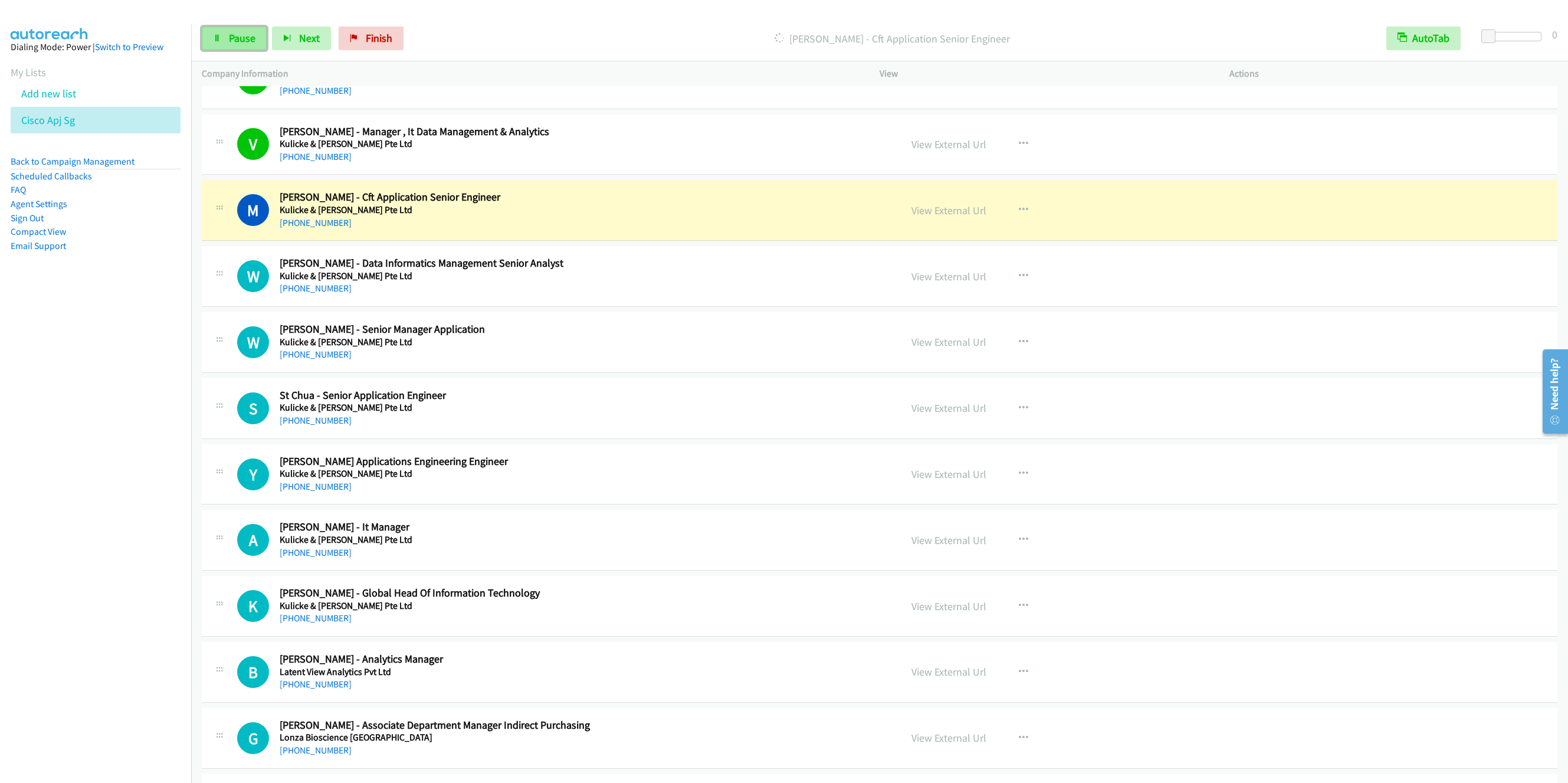
click at [241, 41] on span "Pause" at bounding box center [243, 38] width 27 height 13
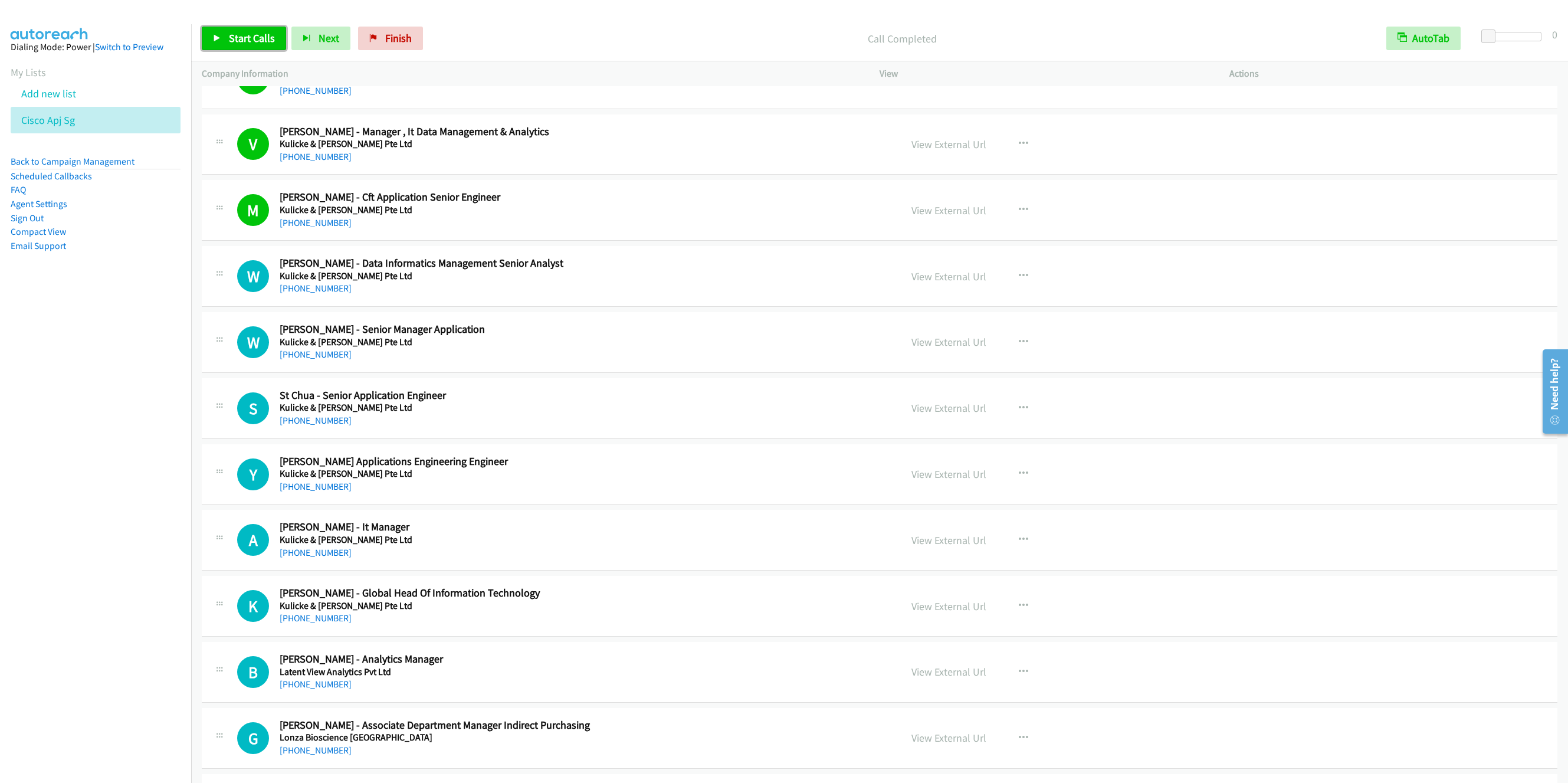
click at [241, 43] on span "Start Calls" at bounding box center [252, 38] width 46 height 13
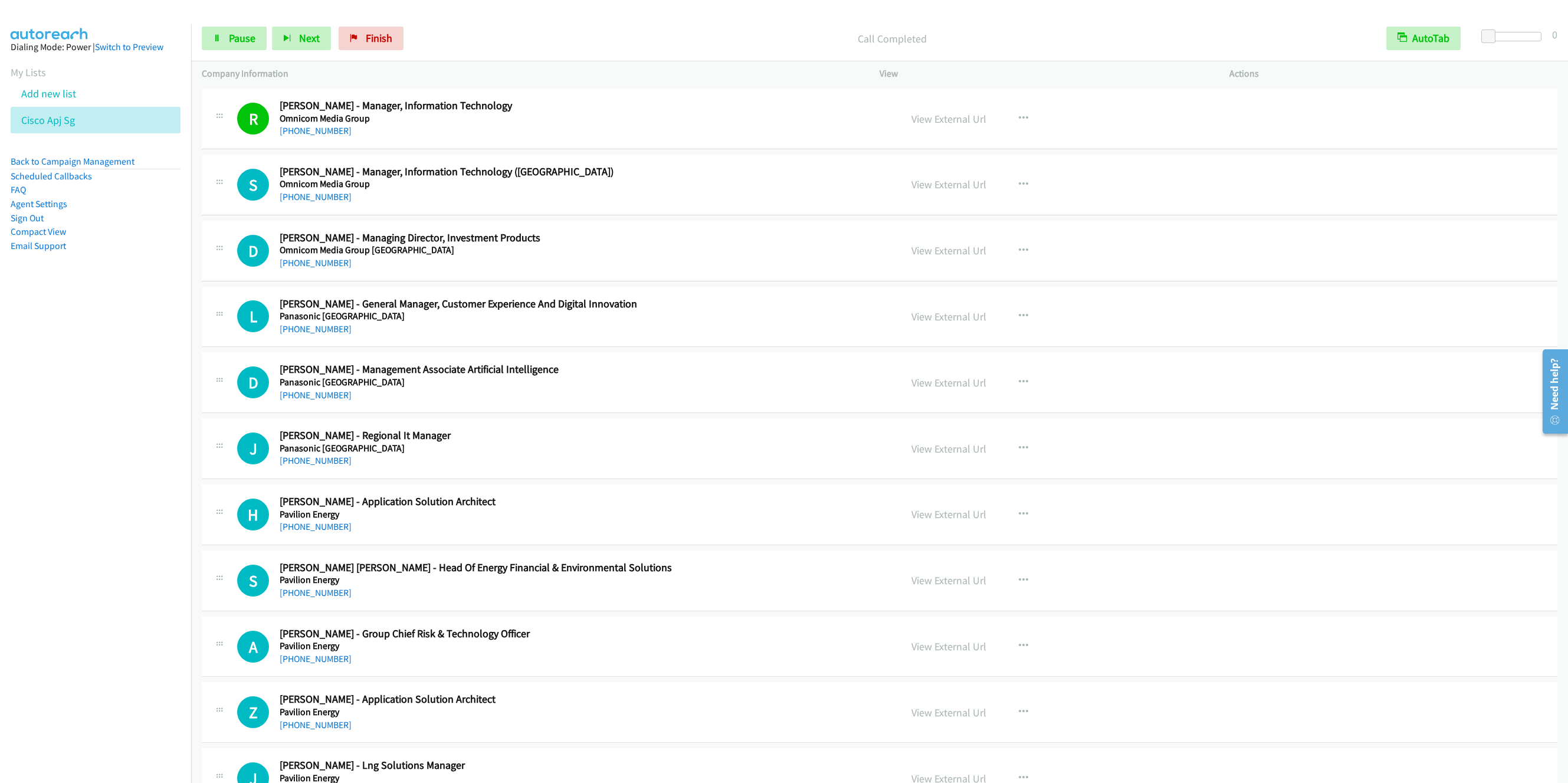
scroll to position [7524, 0]
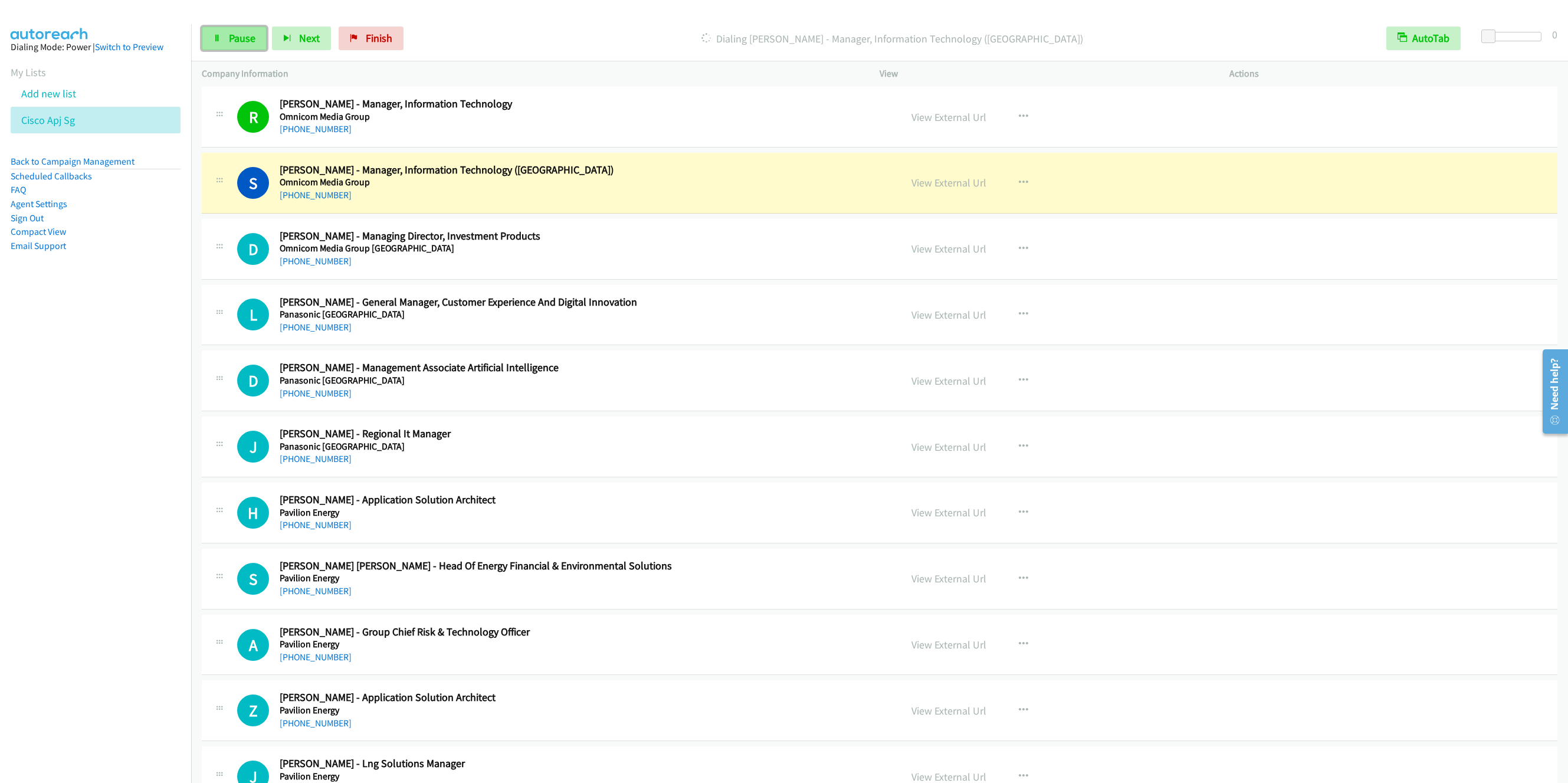
click at [234, 35] on span "Pause" at bounding box center [243, 38] width 27 height 13
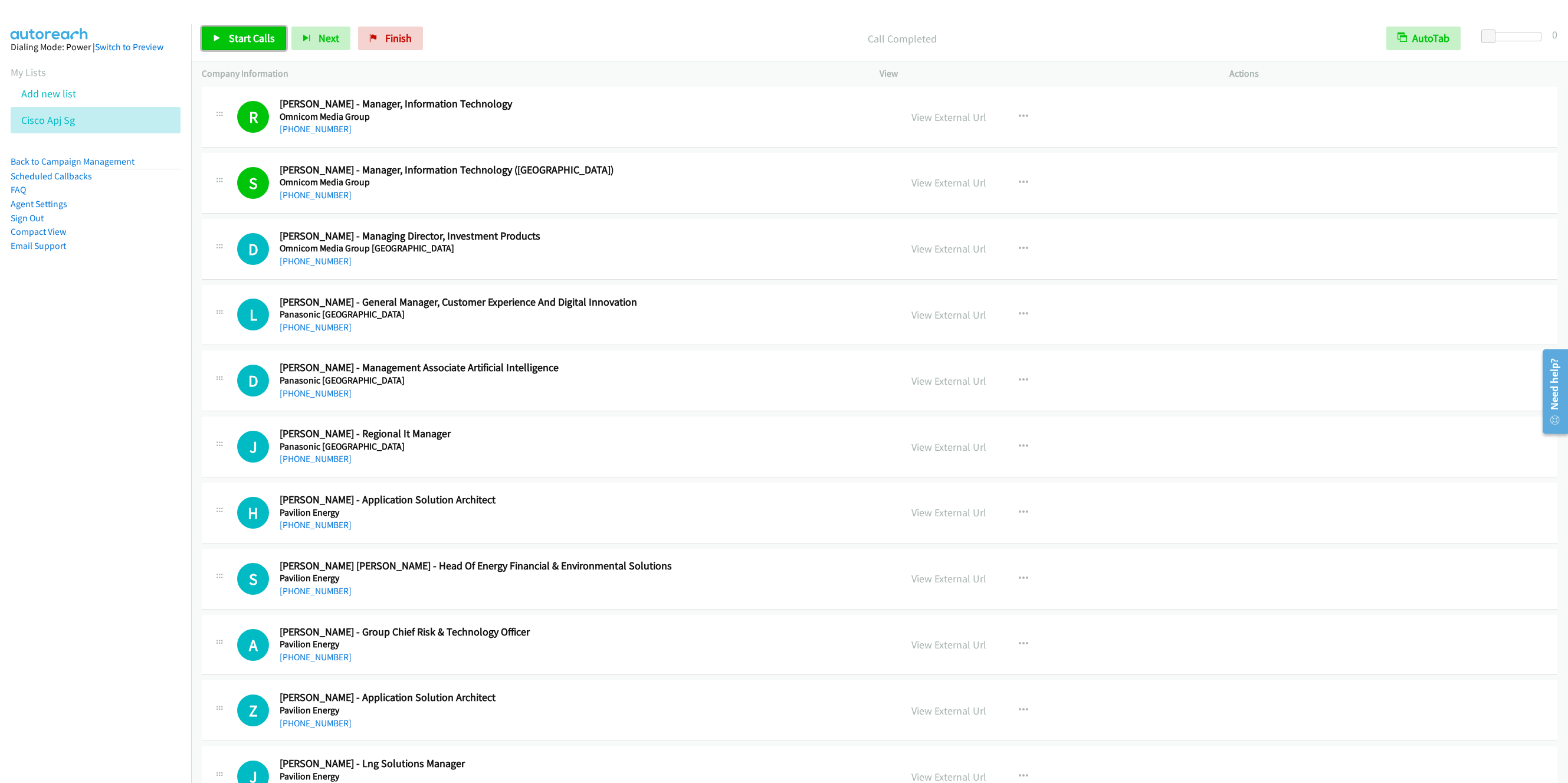
click at [245, 34] on span "Start Calls" at bounding box center [252, 38] width 46 height 13
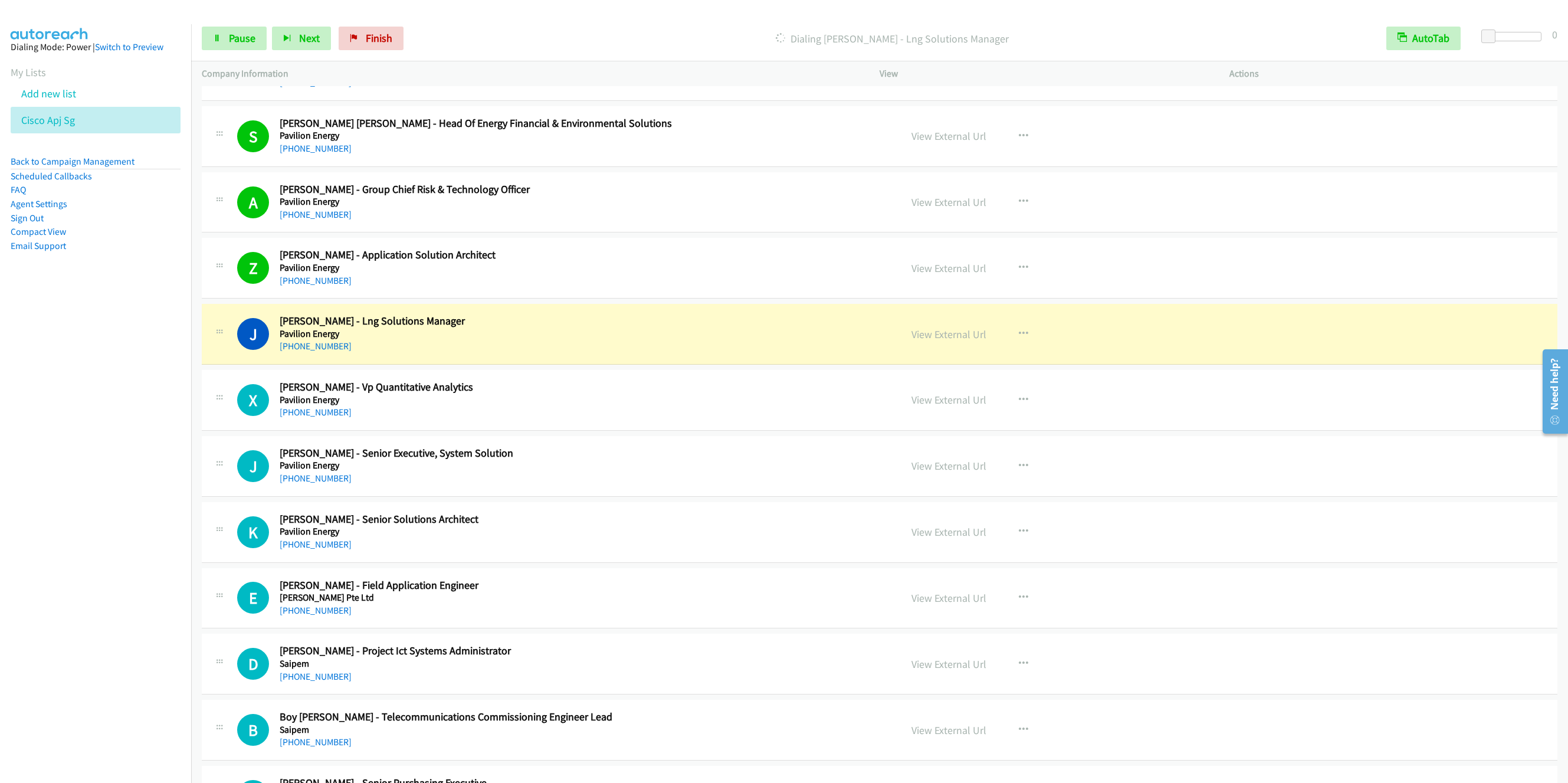
scroll to position [8055, 0]
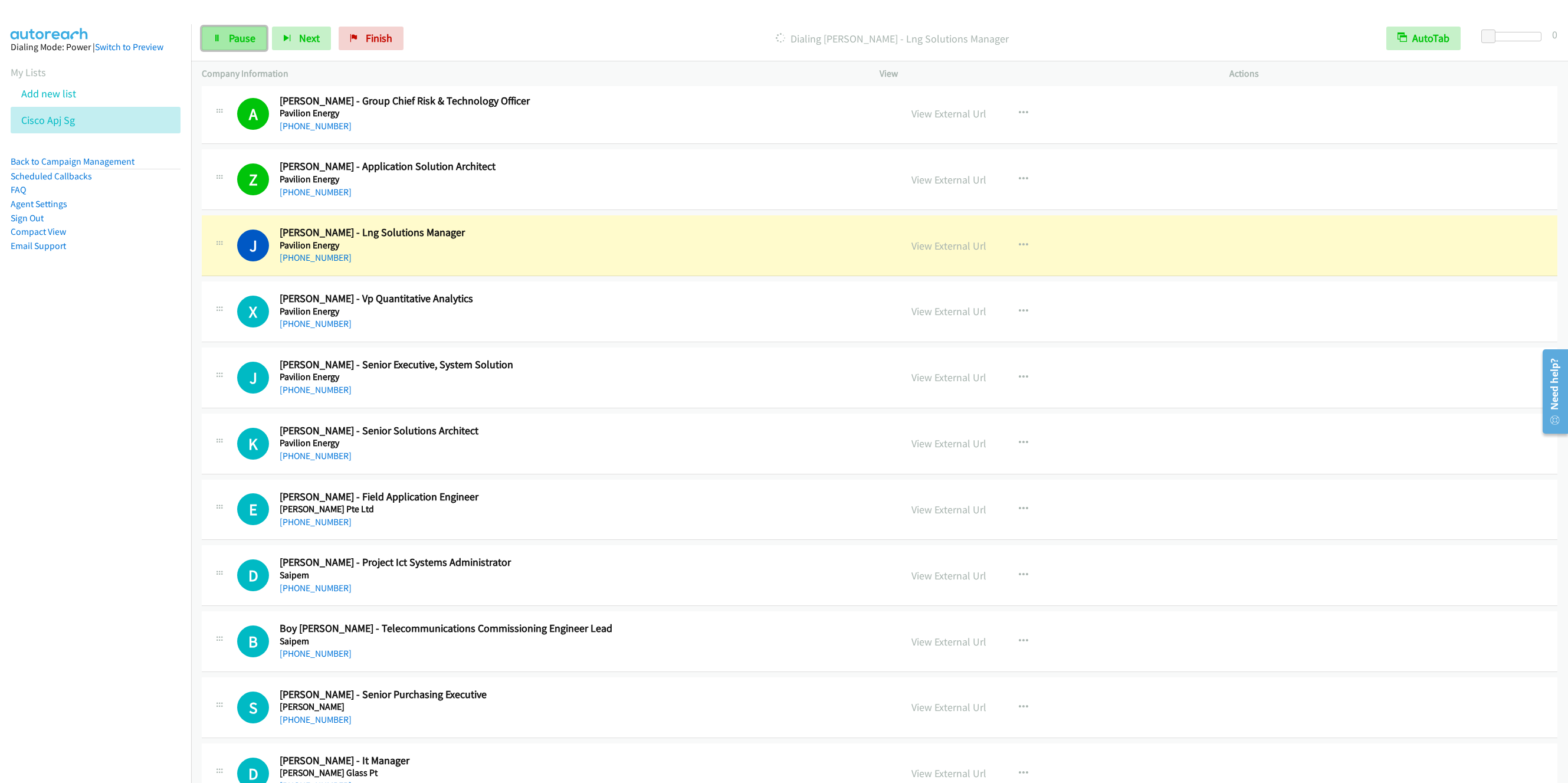
click at [236, 42] on span "Pause" at bounding box center [243, 38] width 27 height 13
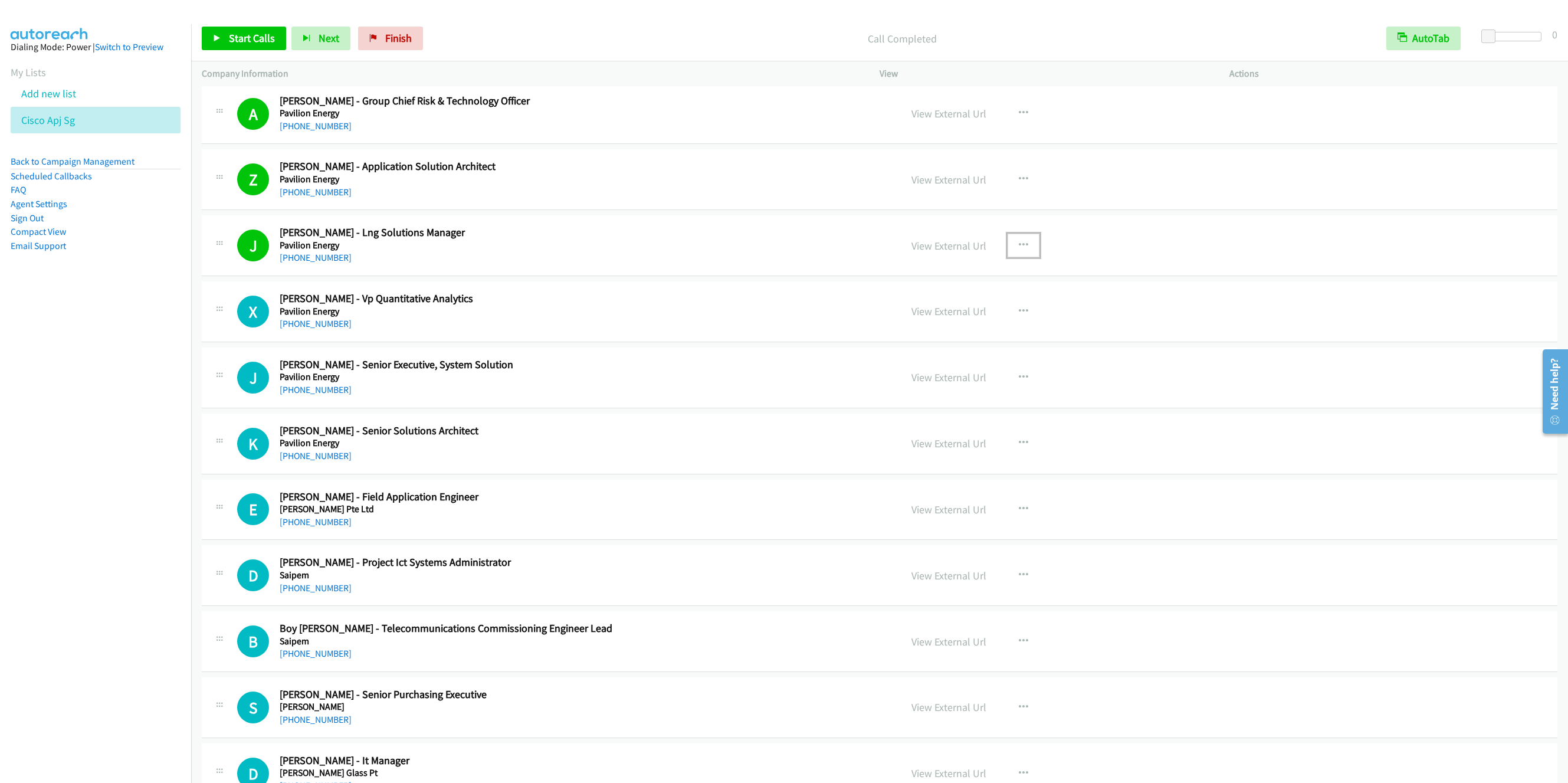
click at [1019, 251] on icon "button" at bounding box center [1024, 246] width 9 height 9
click at [934, 358] on link "Remove from list" at bounding box center [960, 346] width 157 height 24
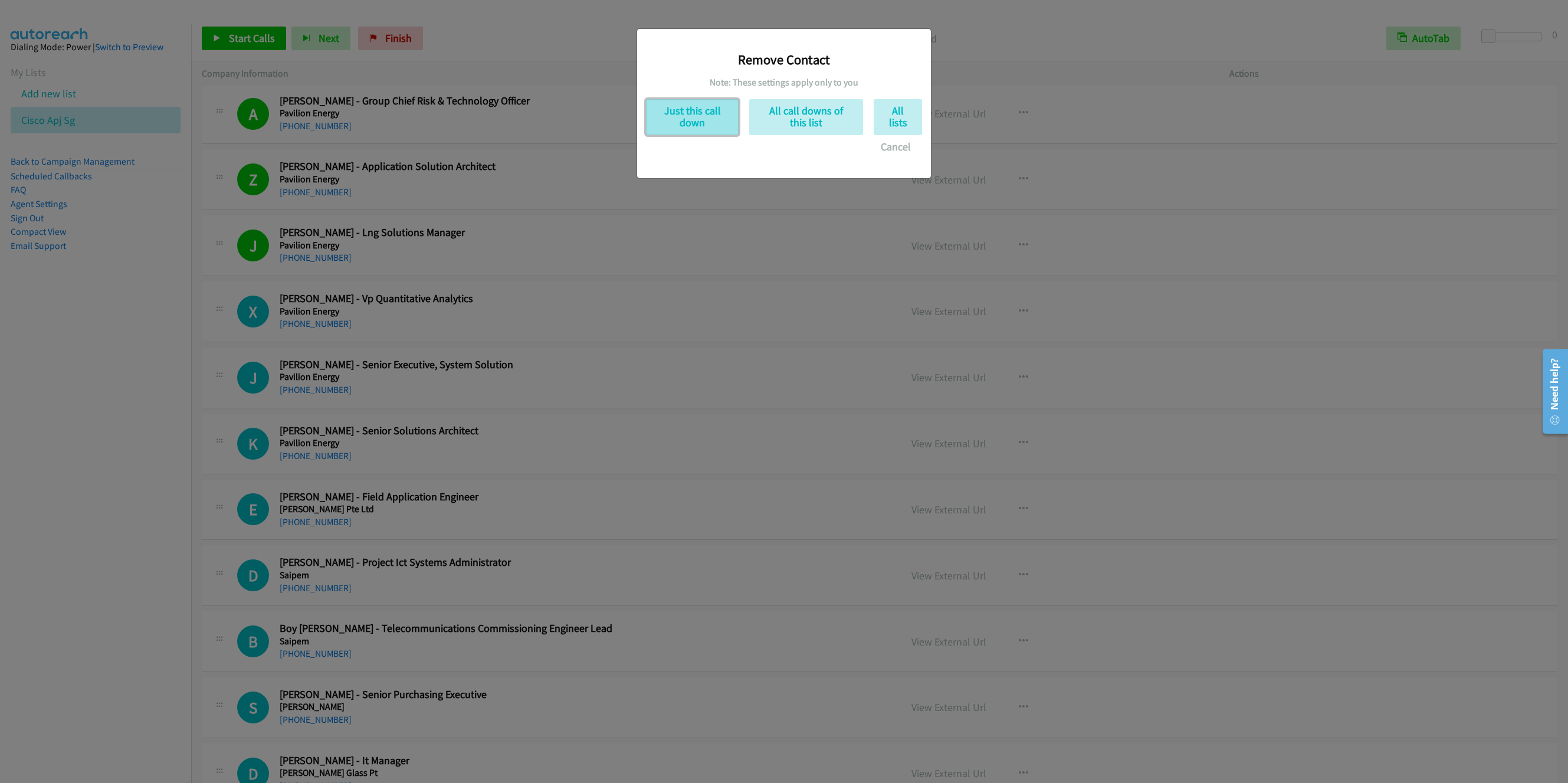
click at [706, 121] on button "Just this call down" at bounding box center [693, 117] width 93 height 36
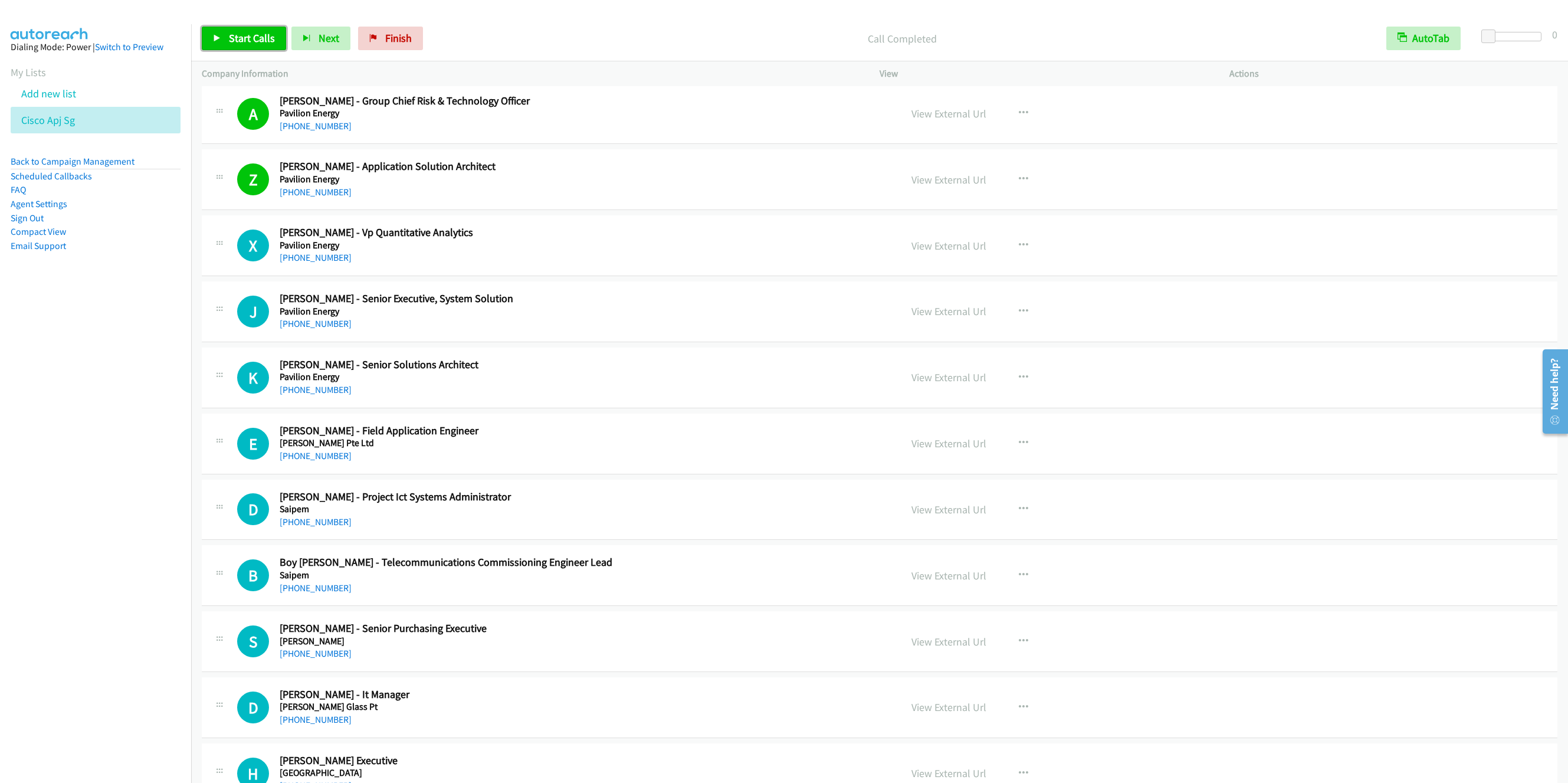
click at [229, 42] on span "Start Calls" at bounding box center [252, 38] width 46 height 13
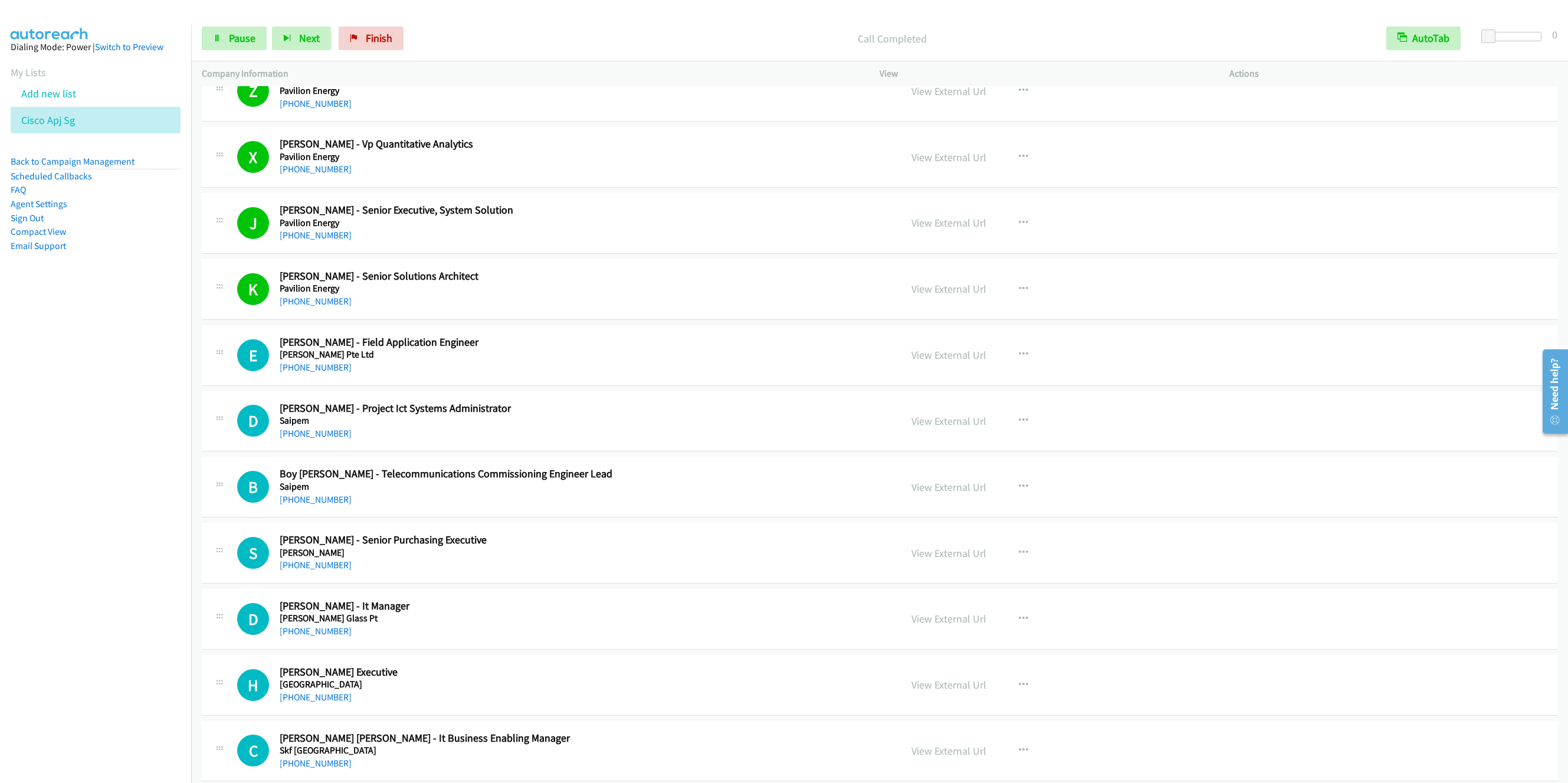
scroll to position [8232, 0]
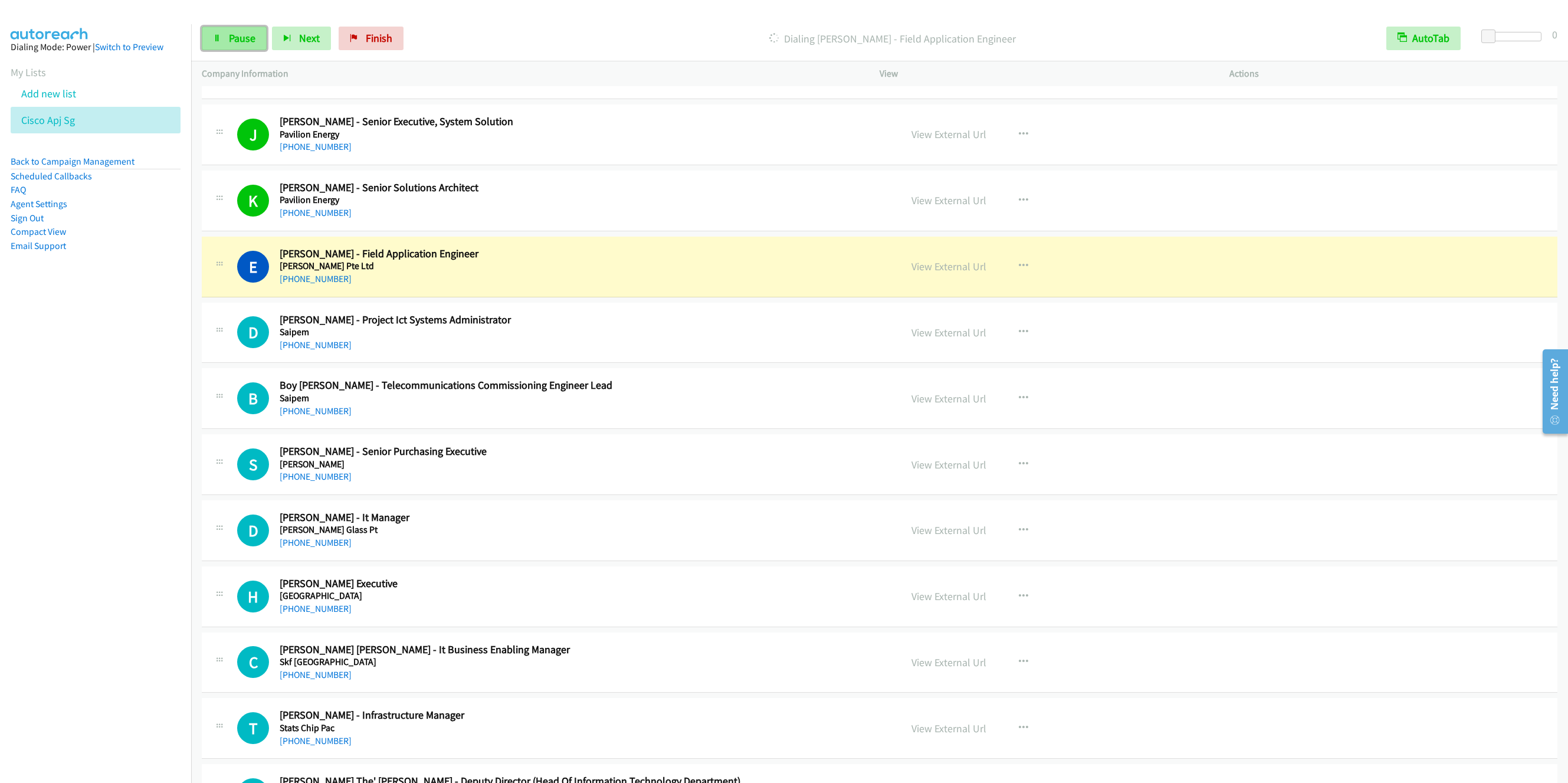
click at [221, 32] on link "Pause" at bounding box center [234, 38] width 65 height 24
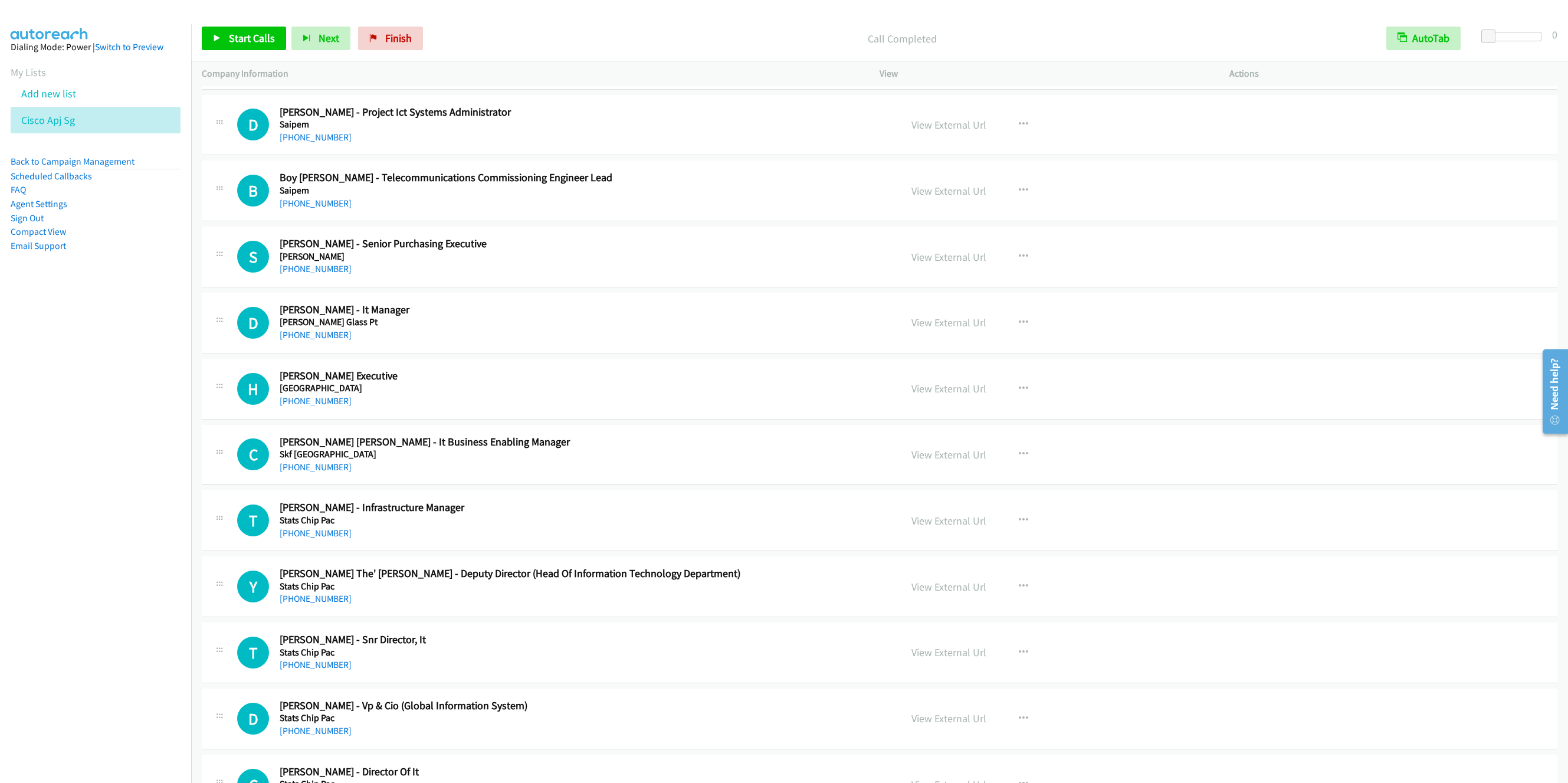
scroll to position [8409, 0]
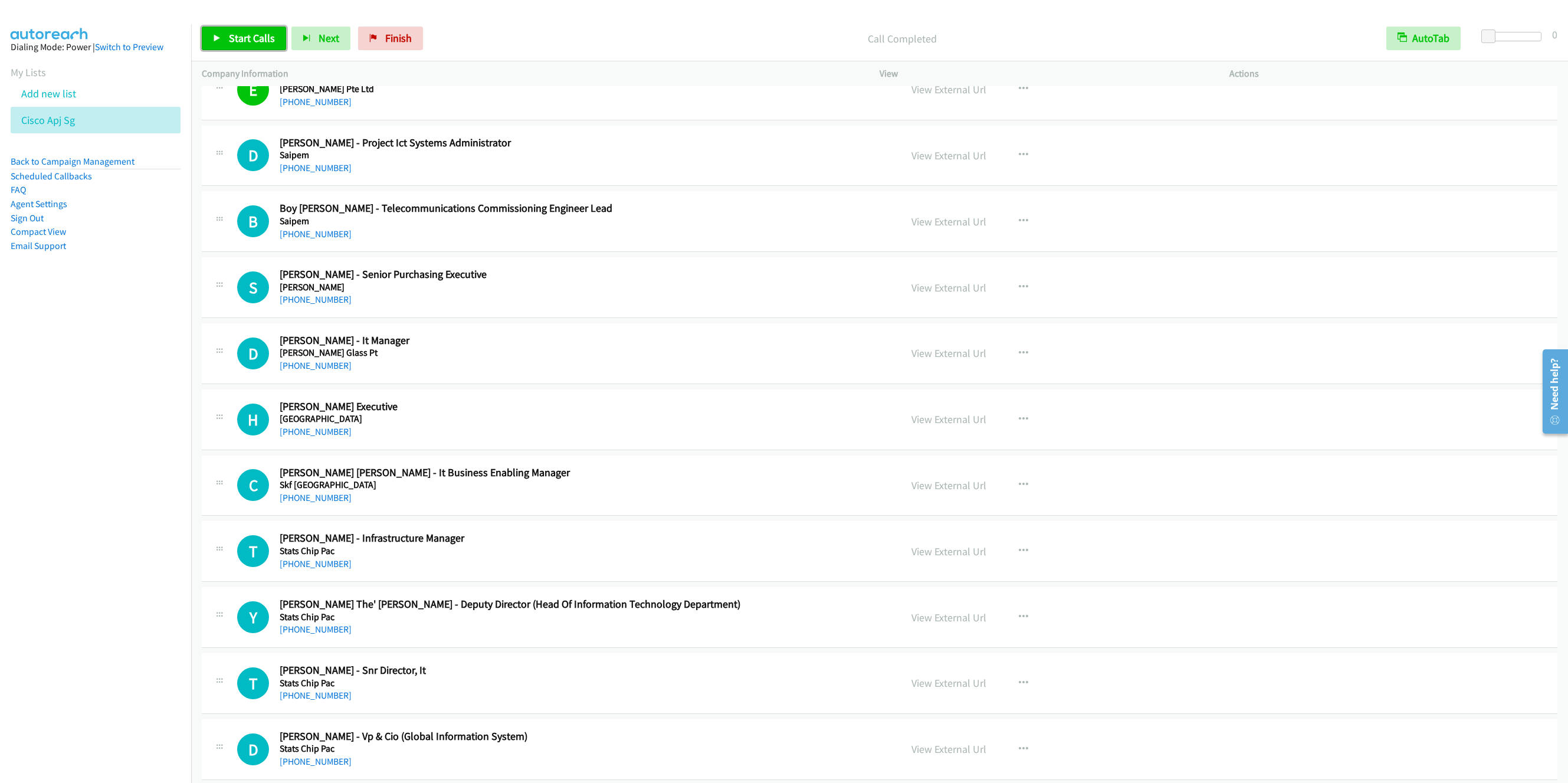
click at [257, 36] on span "Start Calls" at bounding box center [252, 38] width 46 height 13
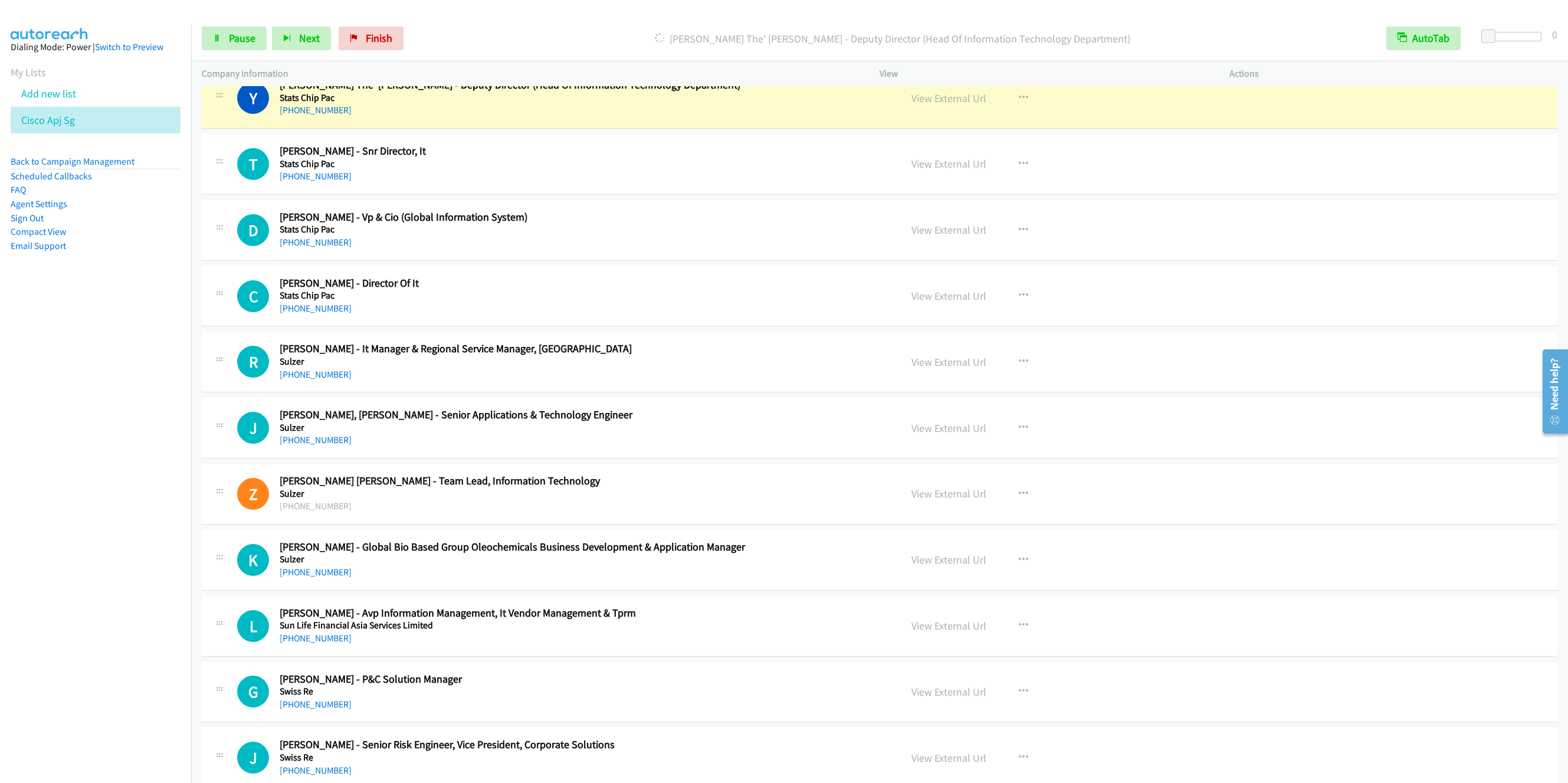
scroll to position [8940, 0]
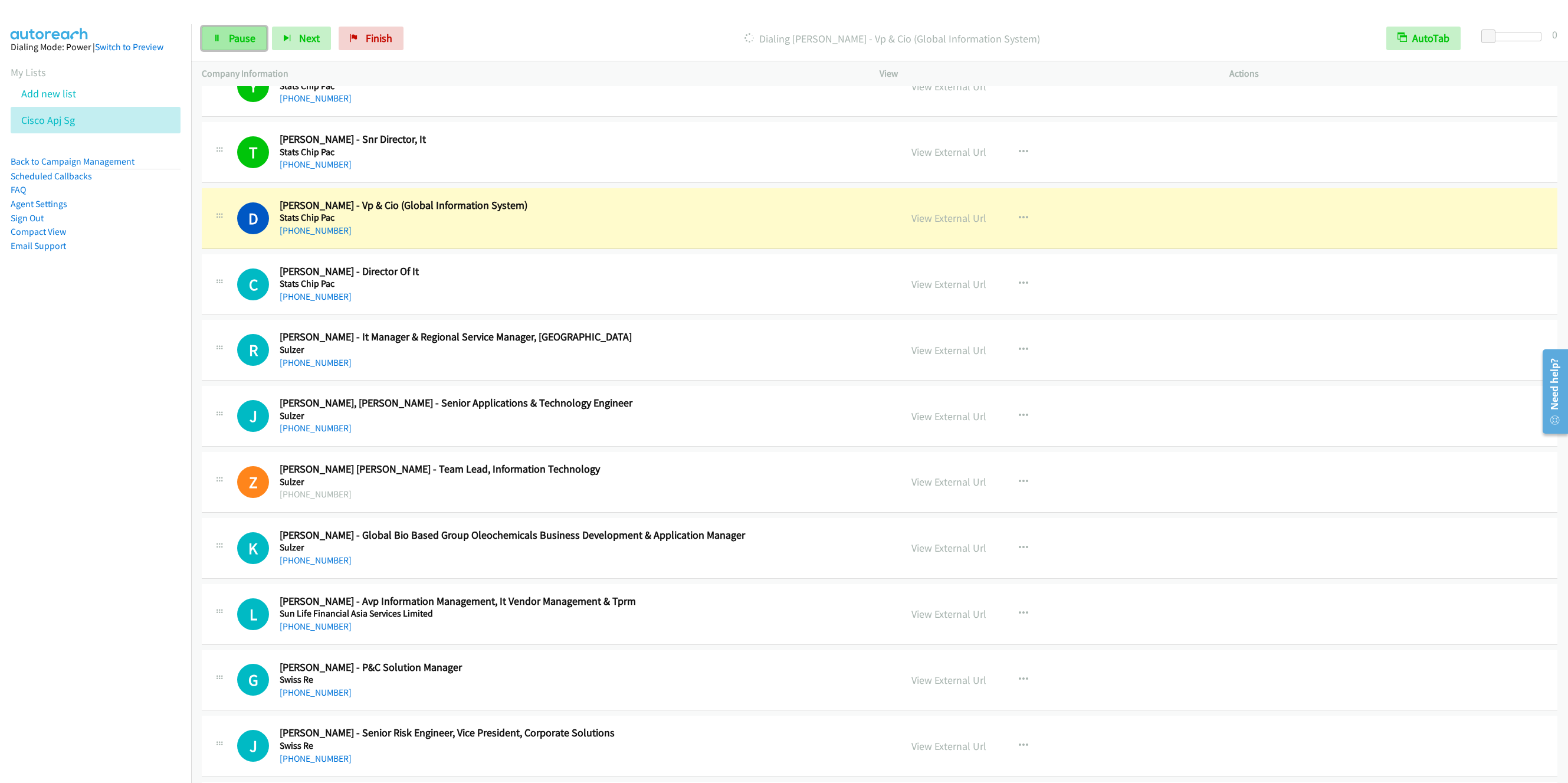
click at [252, 42] on span "Pause" at bounding box center [243, 38] width 27 height 13
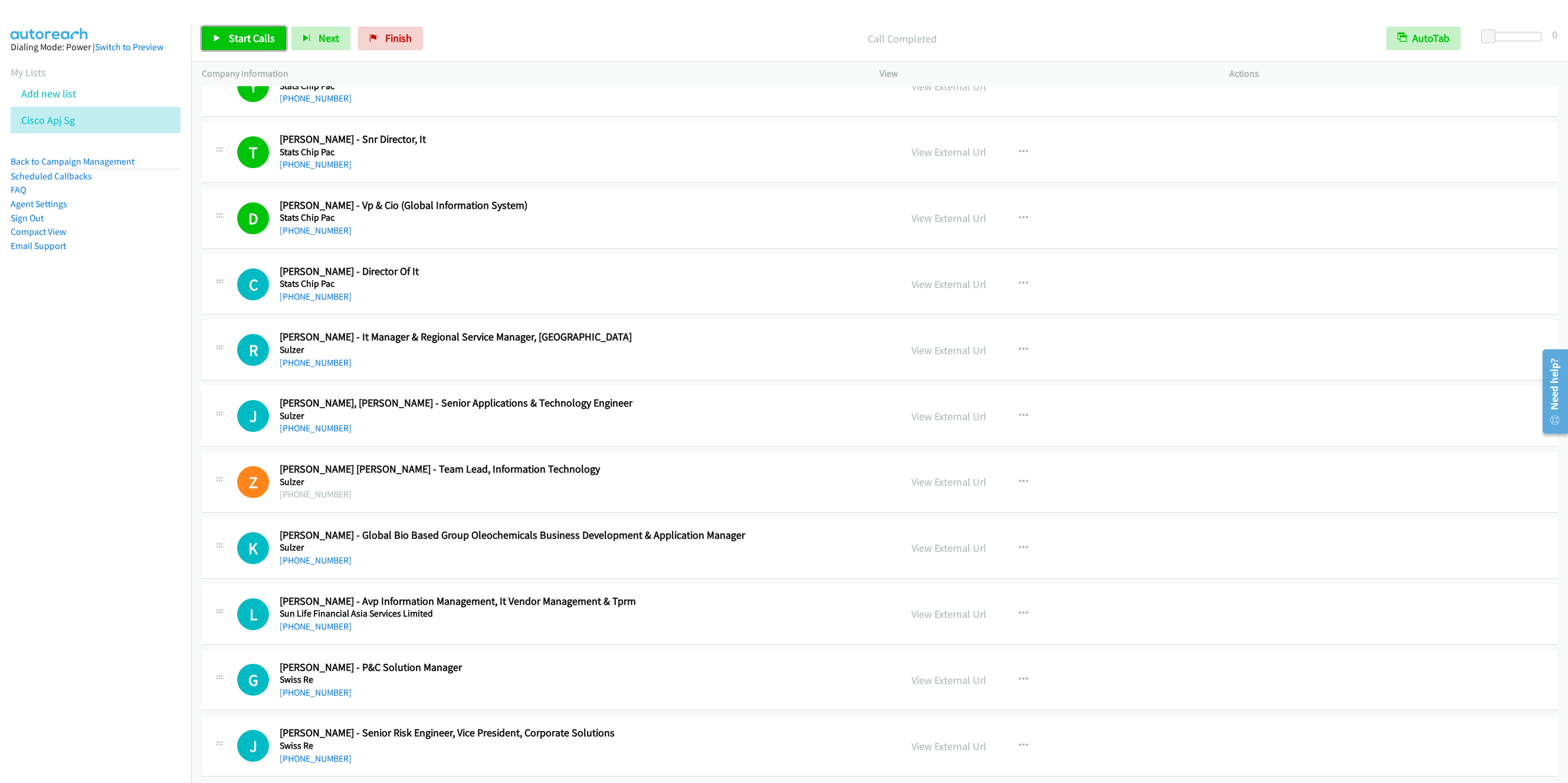
click at [260, 42] on span "Start Calls" at bounding box center [252, 38] width 46 height 13
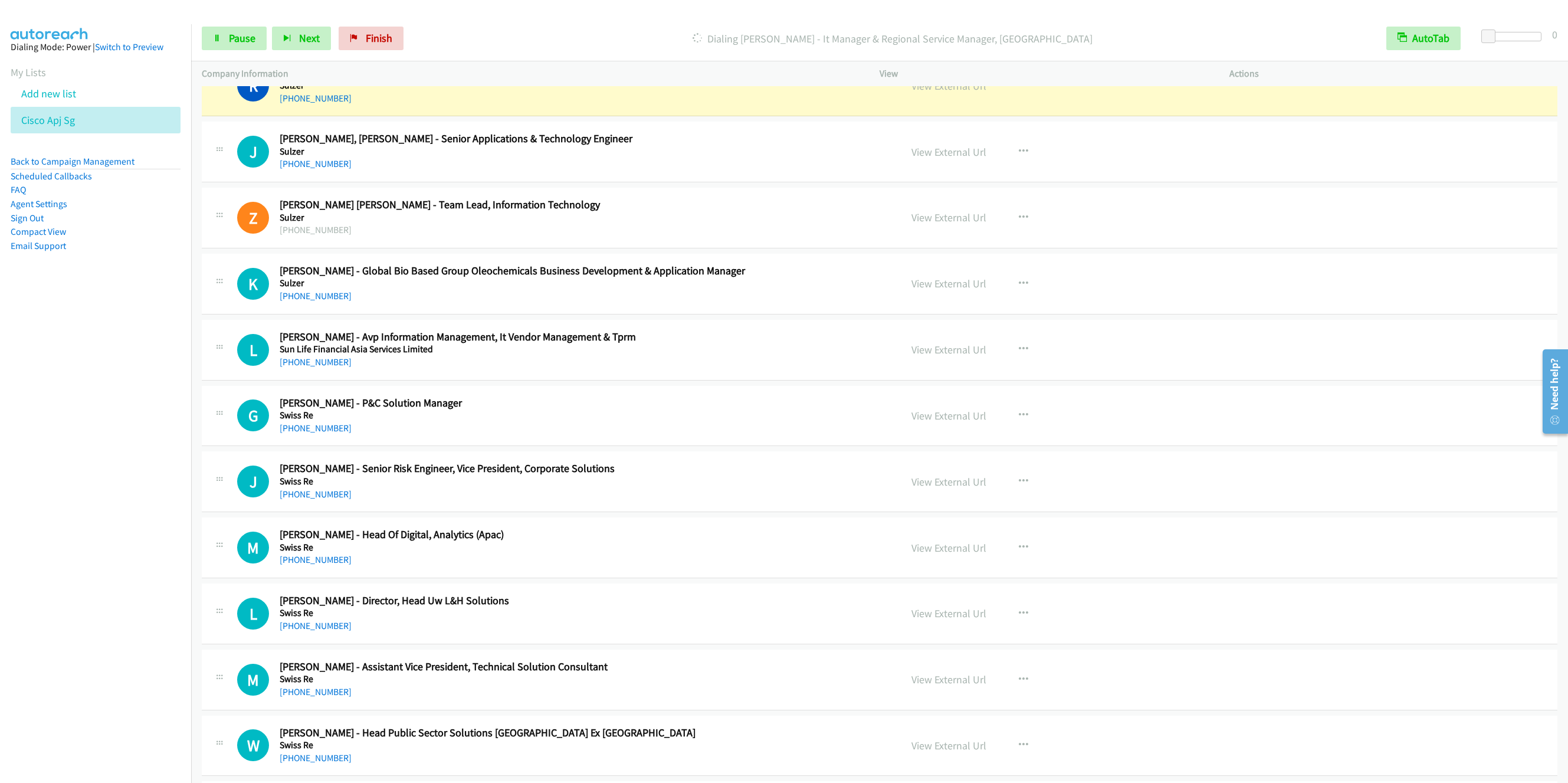
scroll to position [9206, 0]
click at [224, 36] on link "Pause" at bounding box center [234, 38] width 65 height 24
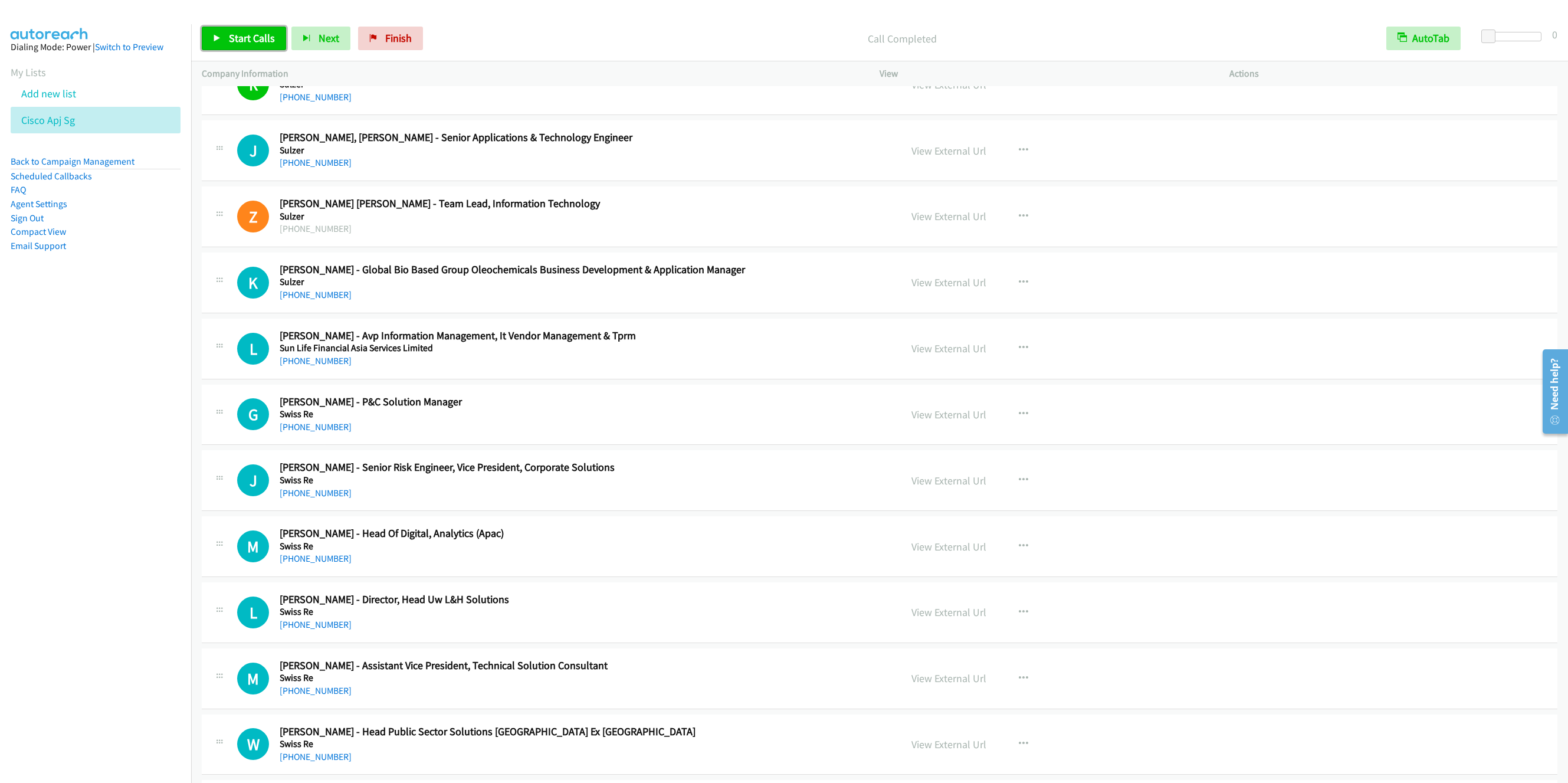
click at [243, 27] on link "Start Calls" at bounding box center [243, 38] width 84 height 24
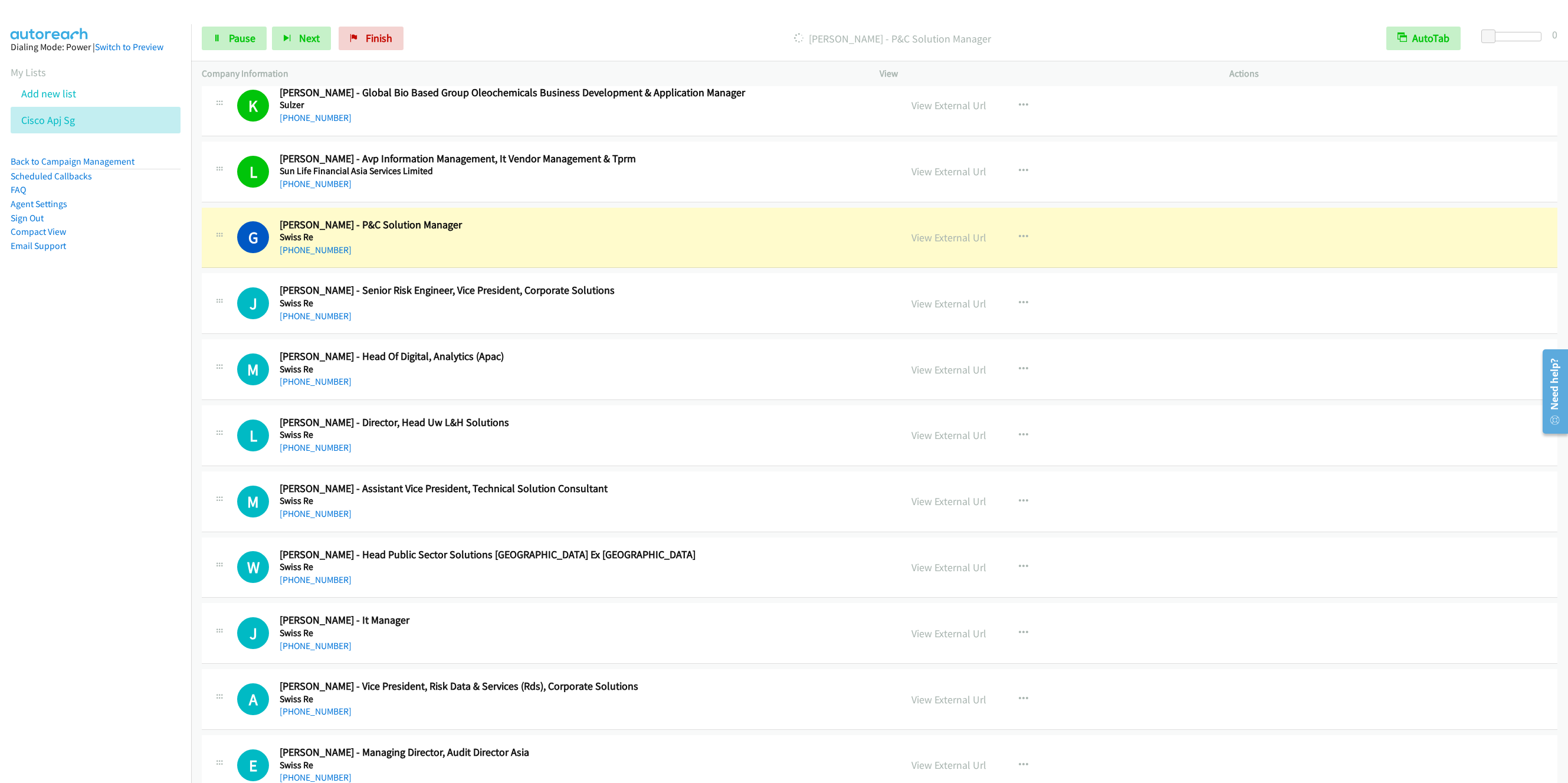
scroll to position [9471, 0]
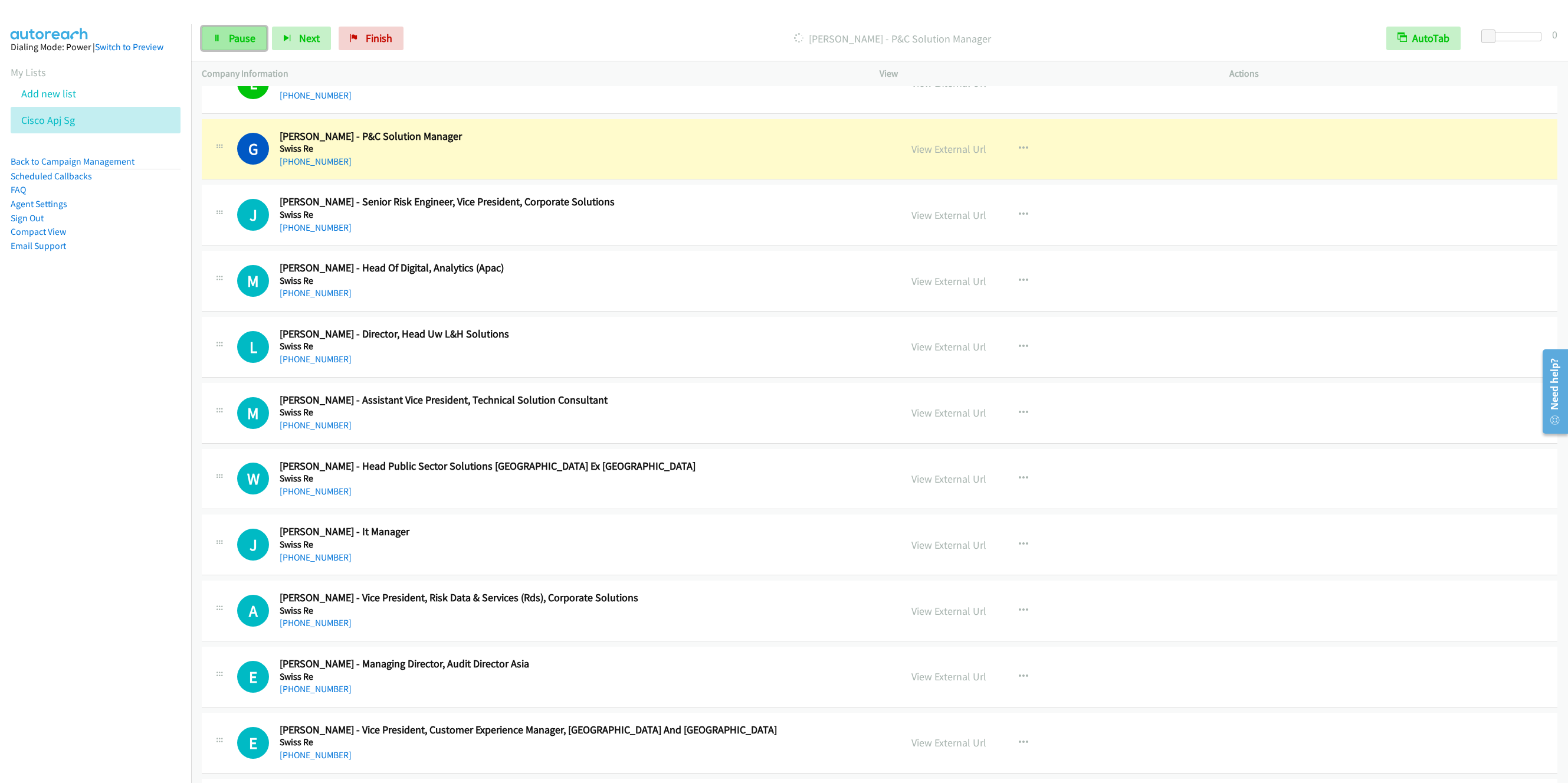
click at [232, 39] on span "Pause" at bounding box center [243, 38] width 27 height 13
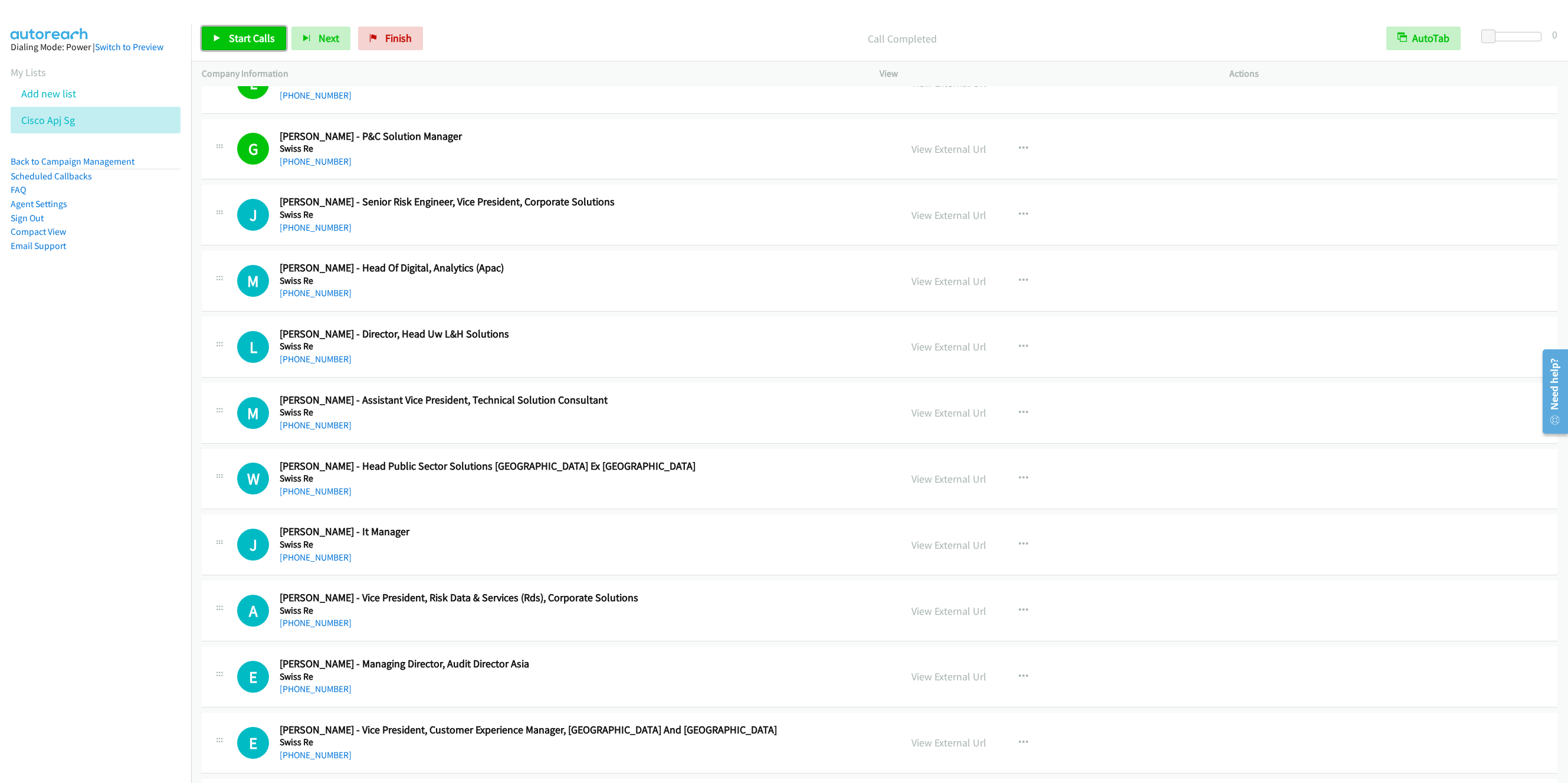
click at [234, 41] on span "Start Calls" at bounding box center [252, 38] width 46 height 13
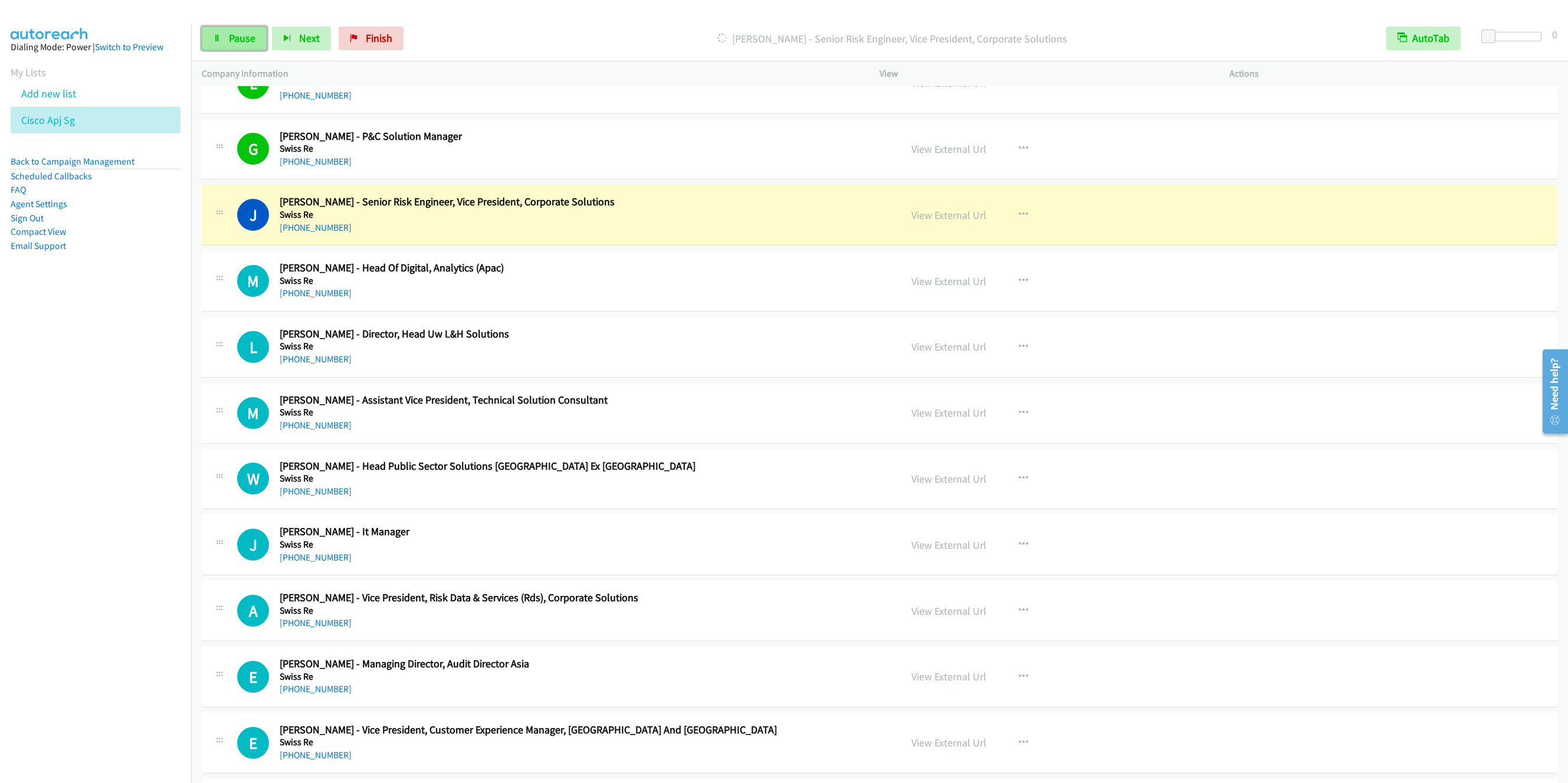
click at [229, 41] on span "Pause" at bounding box center [243, 38] width 27 height 13
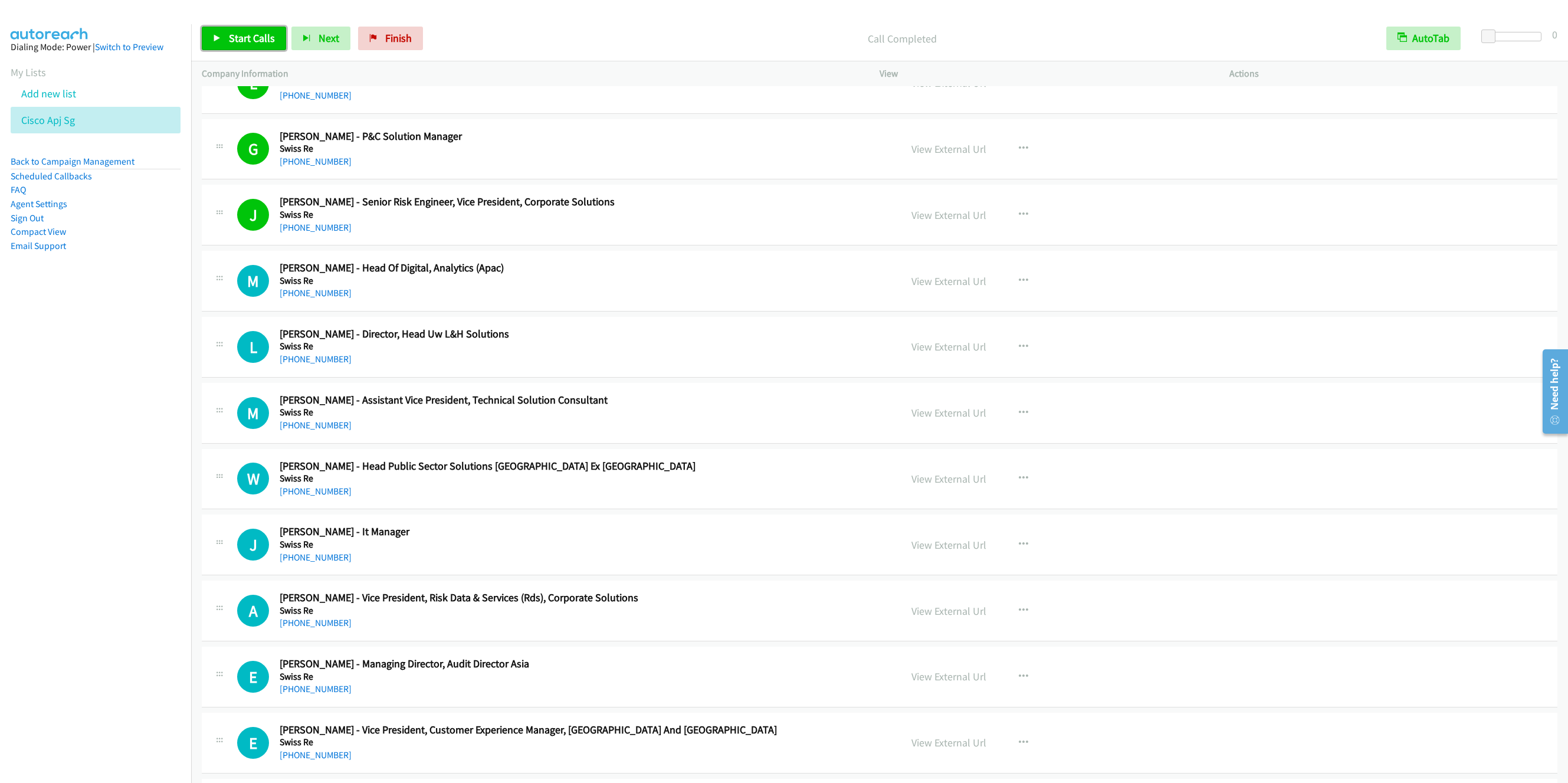
click at [229, 34] on span "Start Calls" at bounding box center [252, 38] width 46 height 13
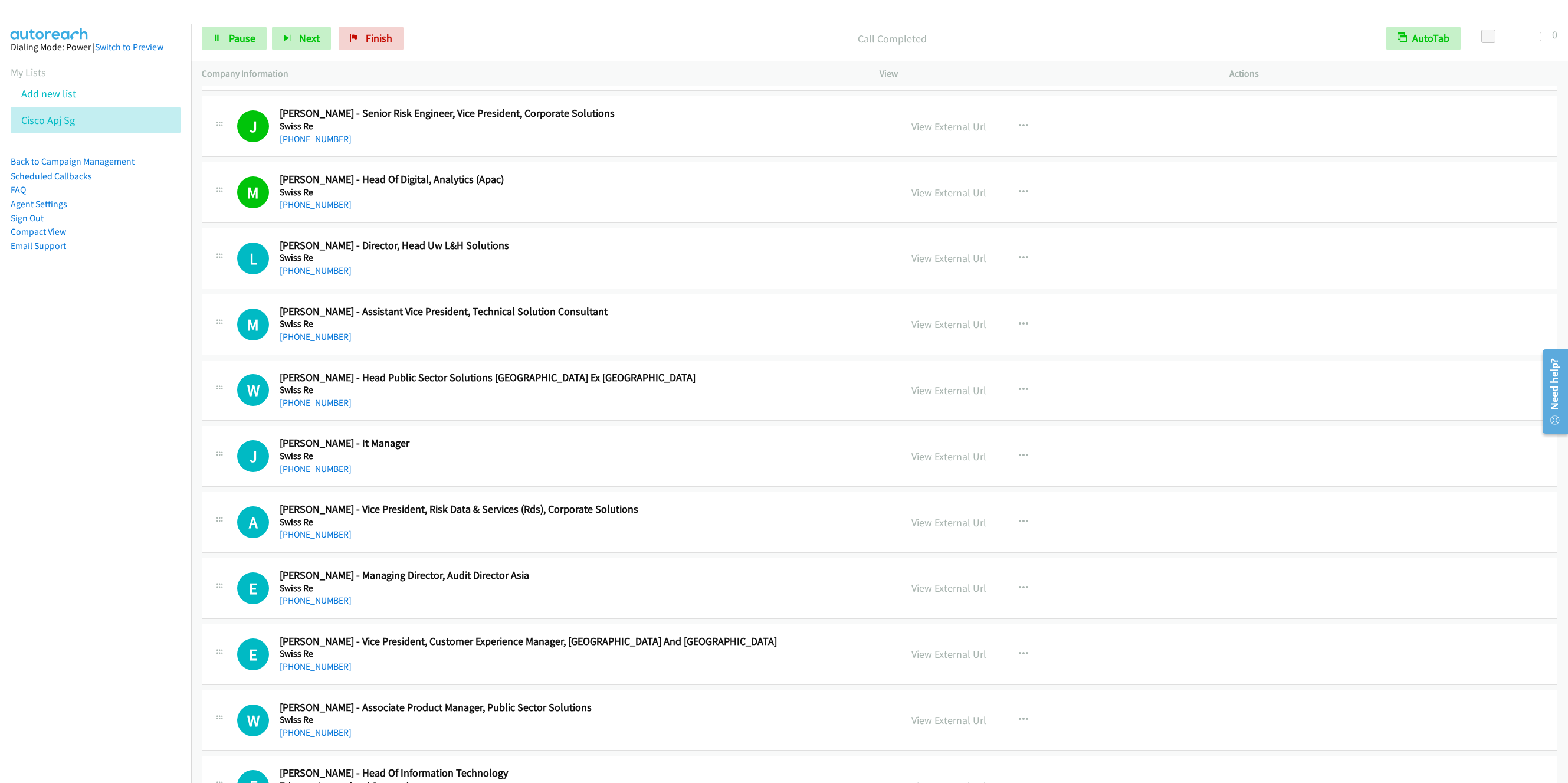
scroll to position [9648, 0]
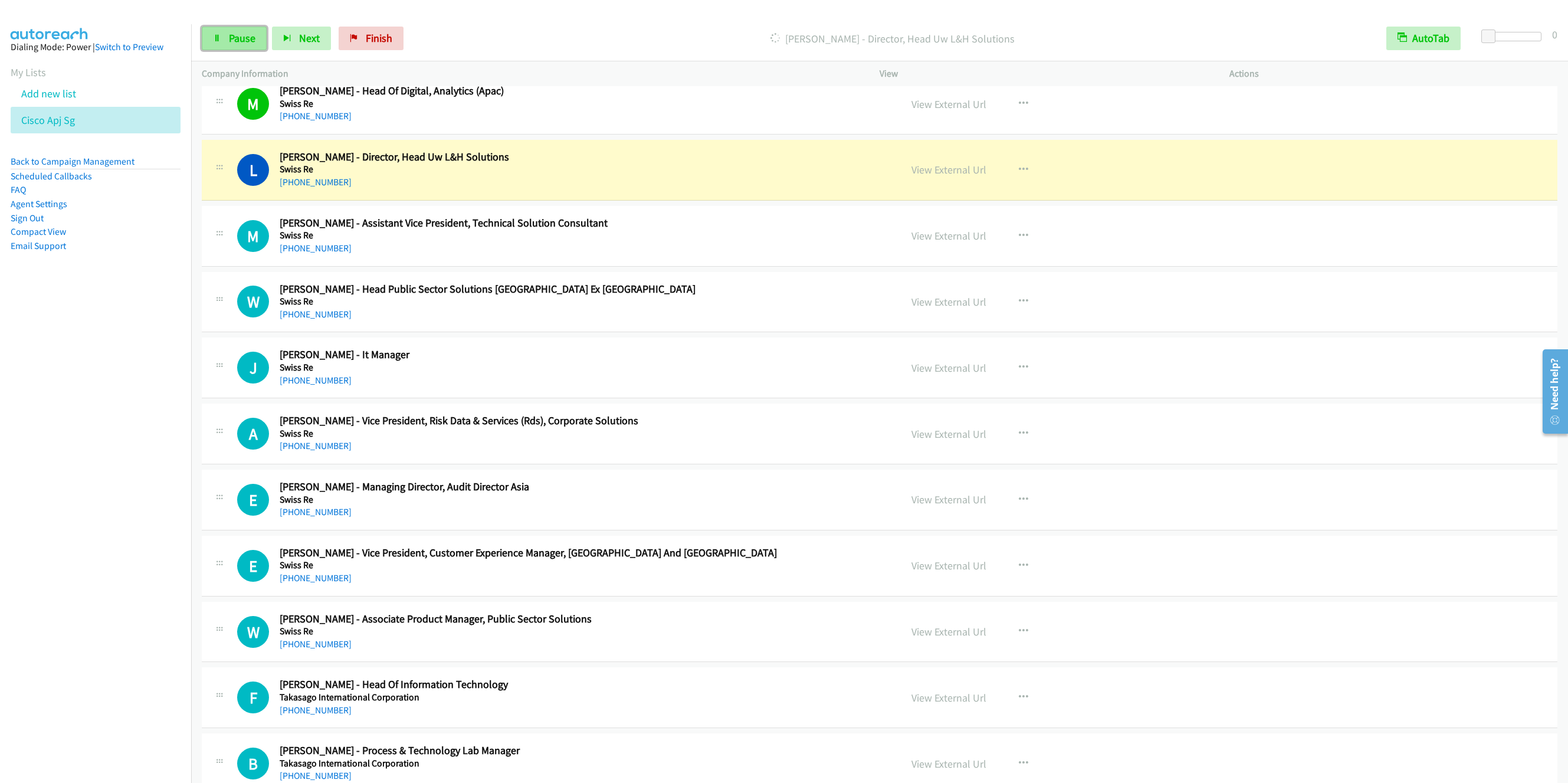
click at [237, 34] on span "Pause" at bounding box center [243, 38] width 27 height 13
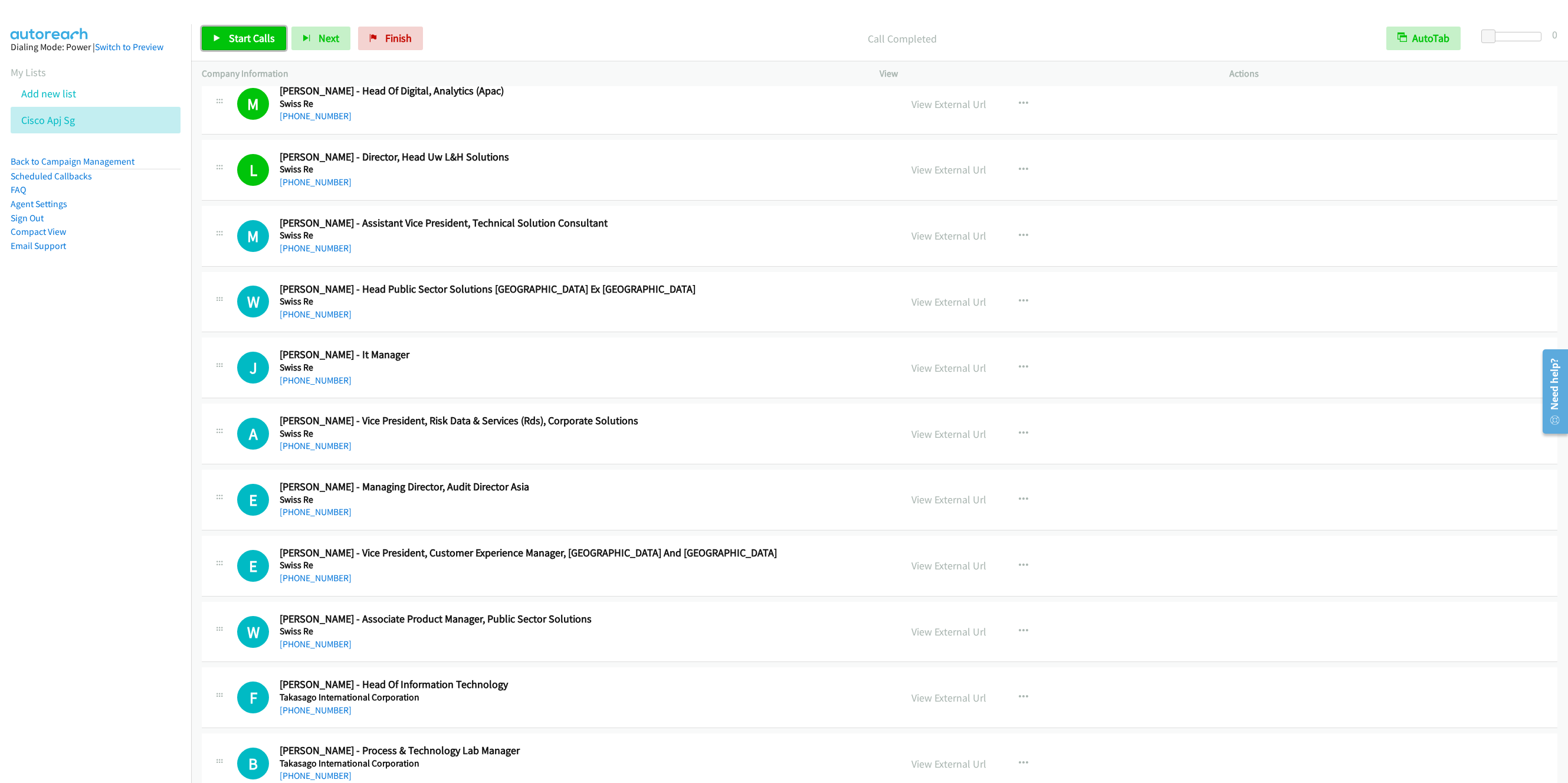
click at [229, 35] on span "Start Calls" at bounding box center [252, 38] width 46 height 13
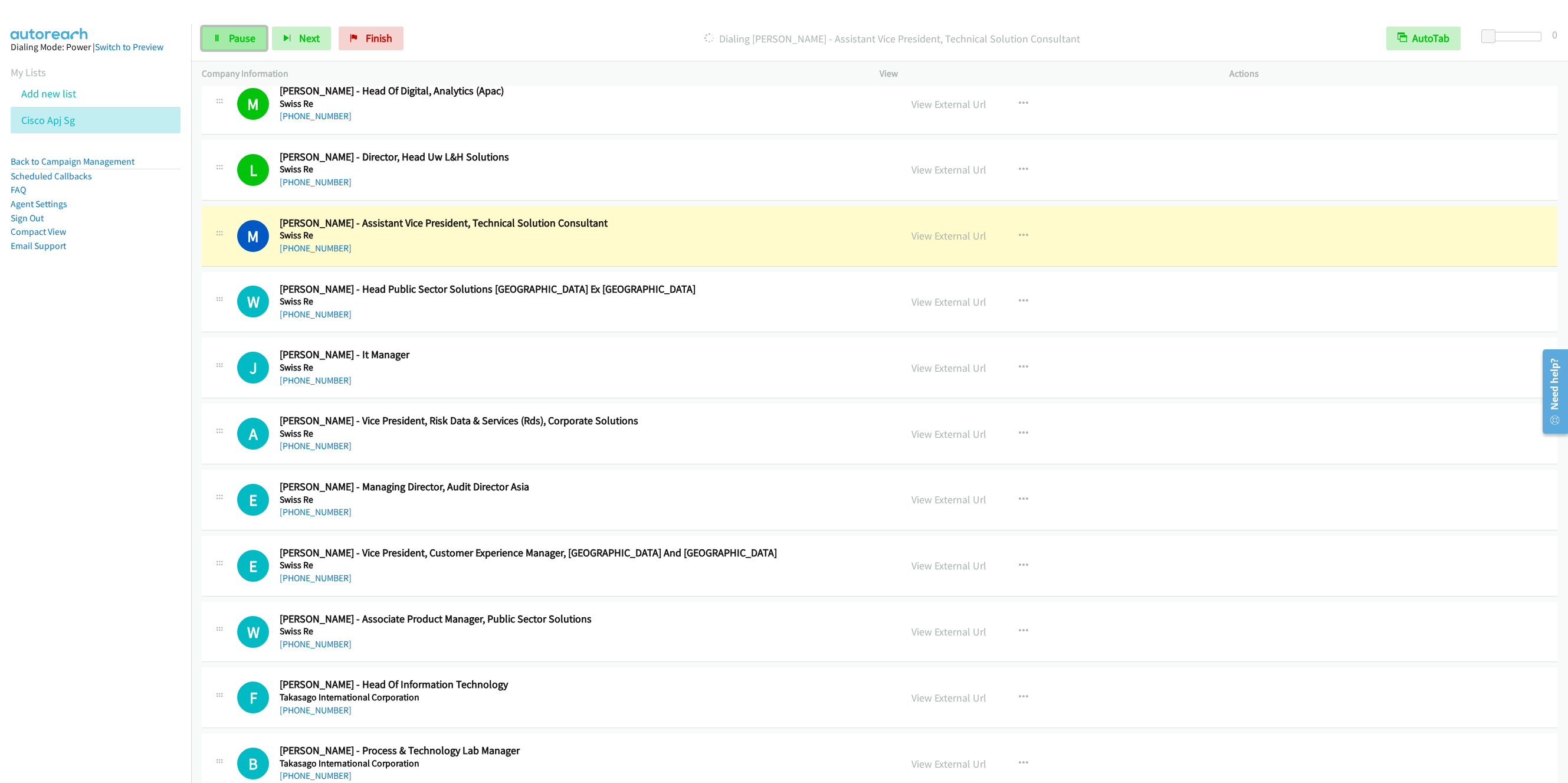
click at [221, 32] on link "Pause" at bounding box center [234, 38] width 65 height 24
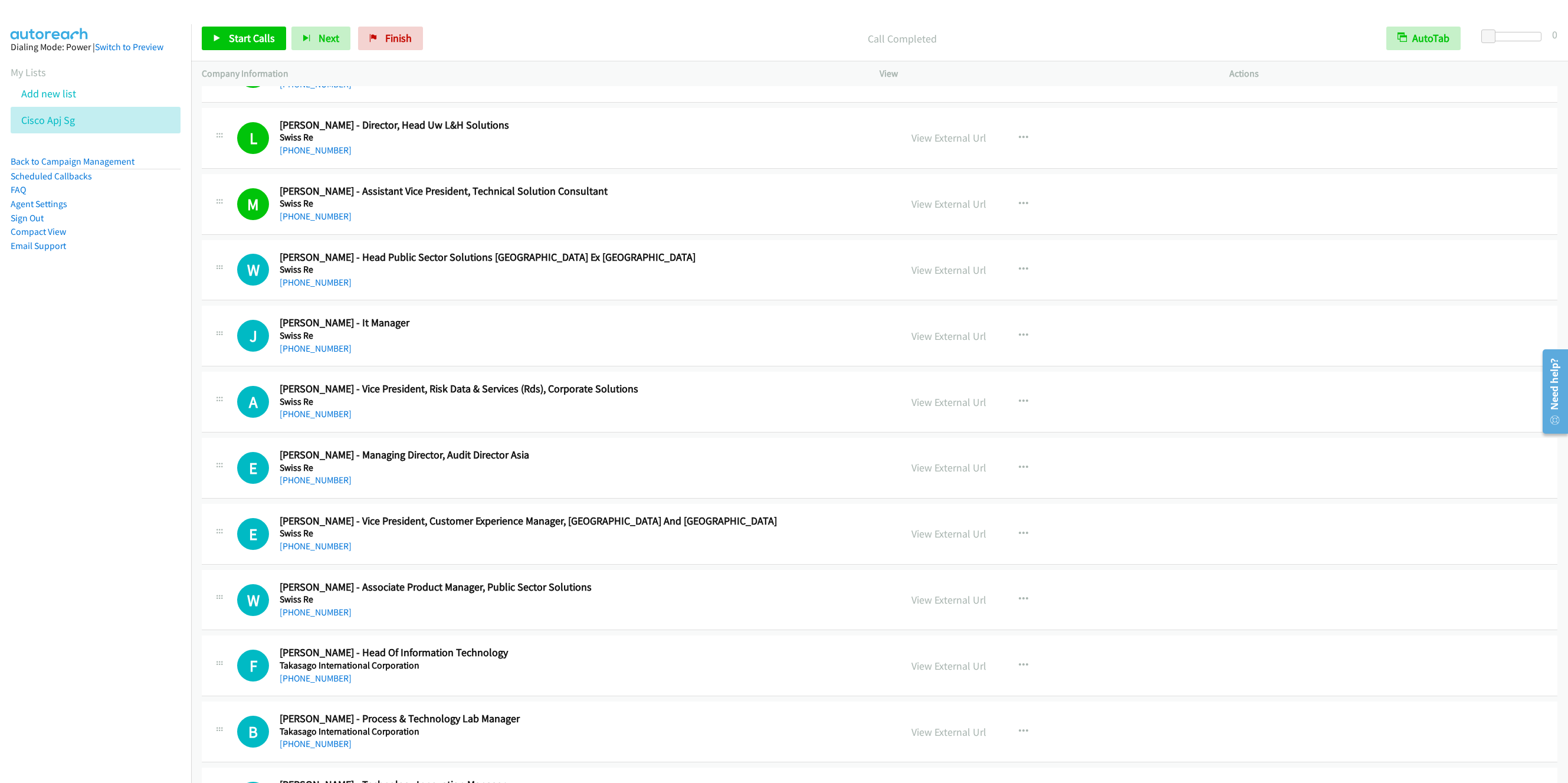
scroll to position [9737, 0]
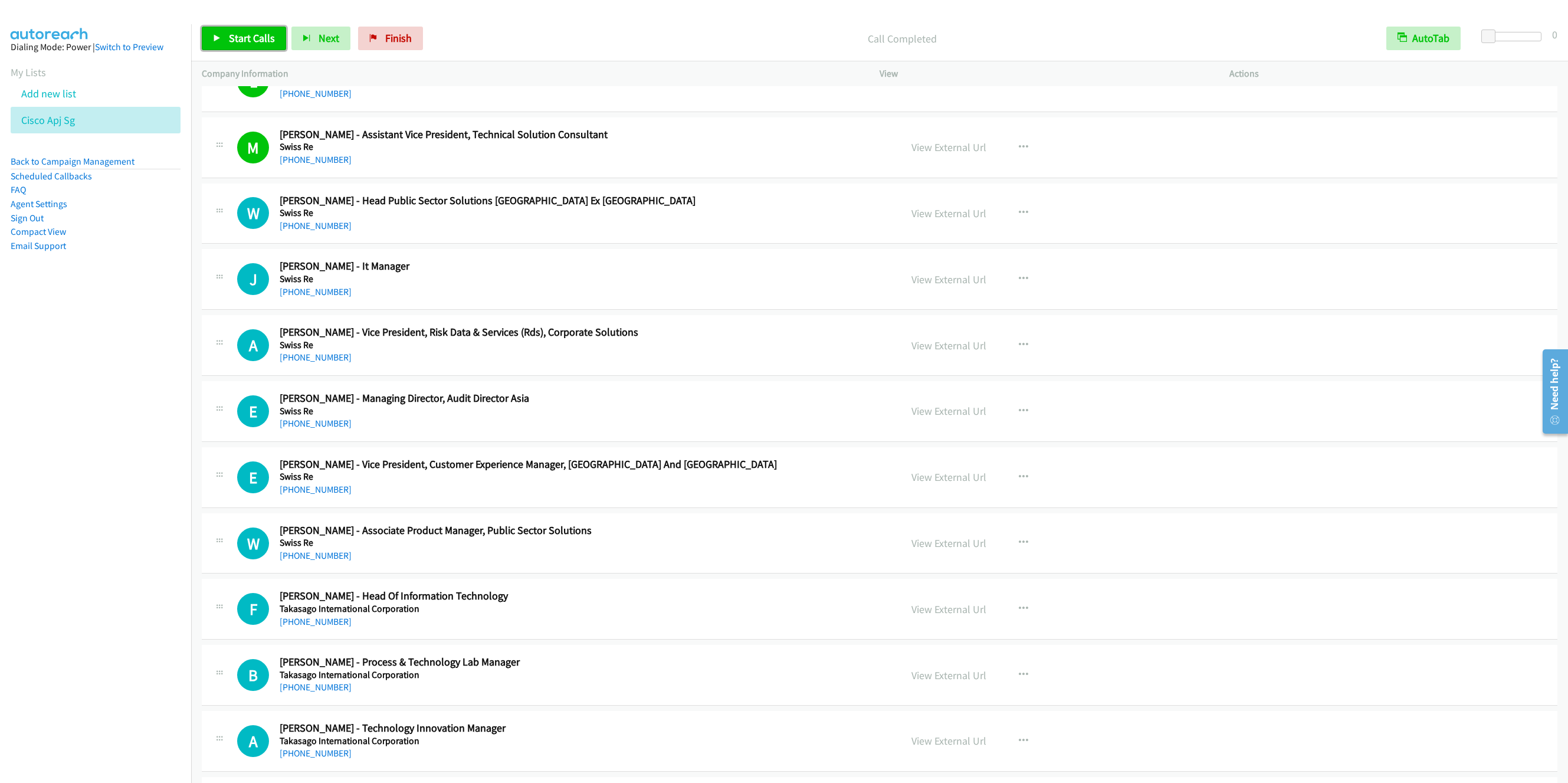
click at [244, 41] on span "Start Calls" at bounding box center [252, 38] width 46 height 13
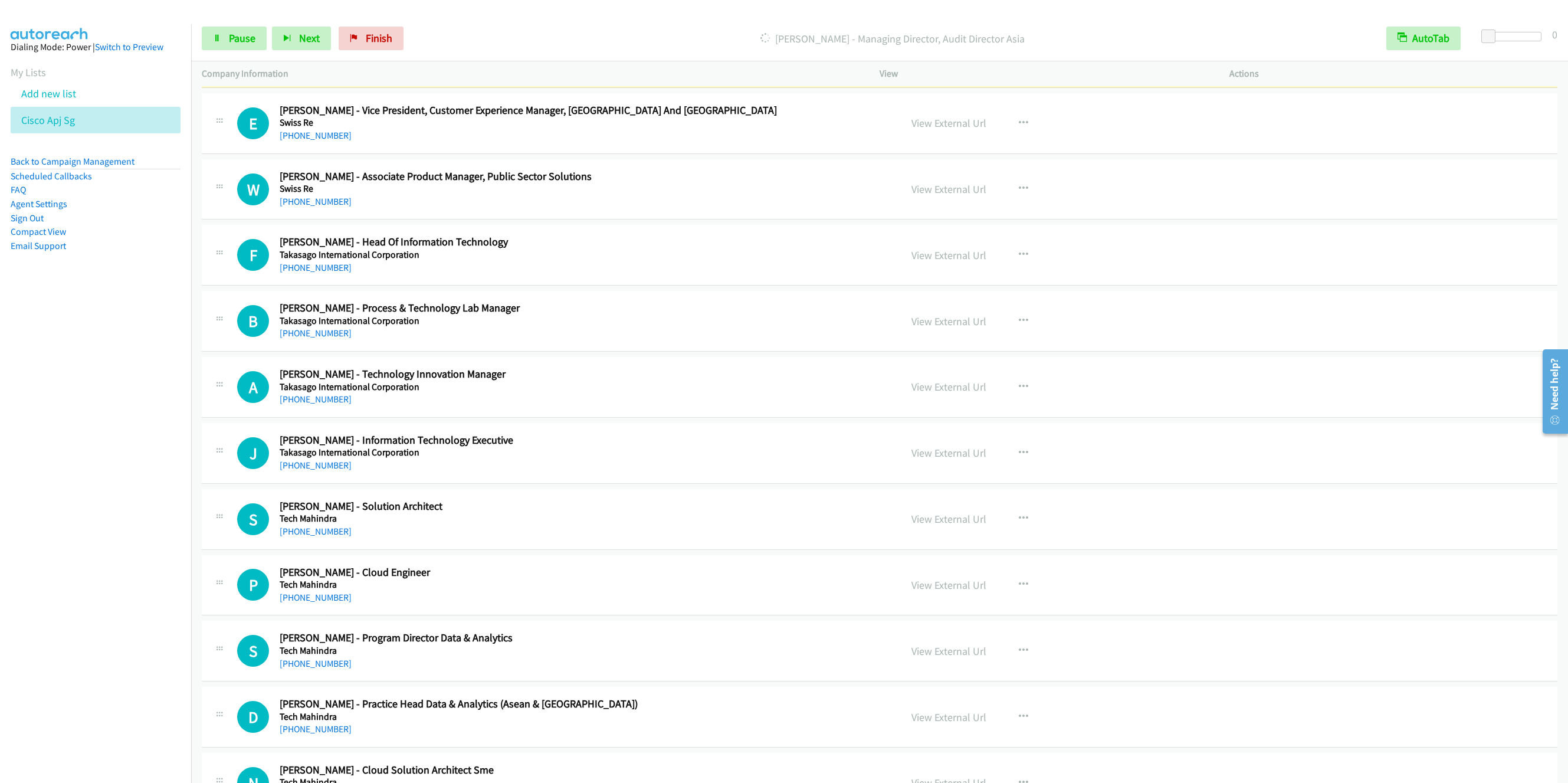
scroll to position [10002, 0]
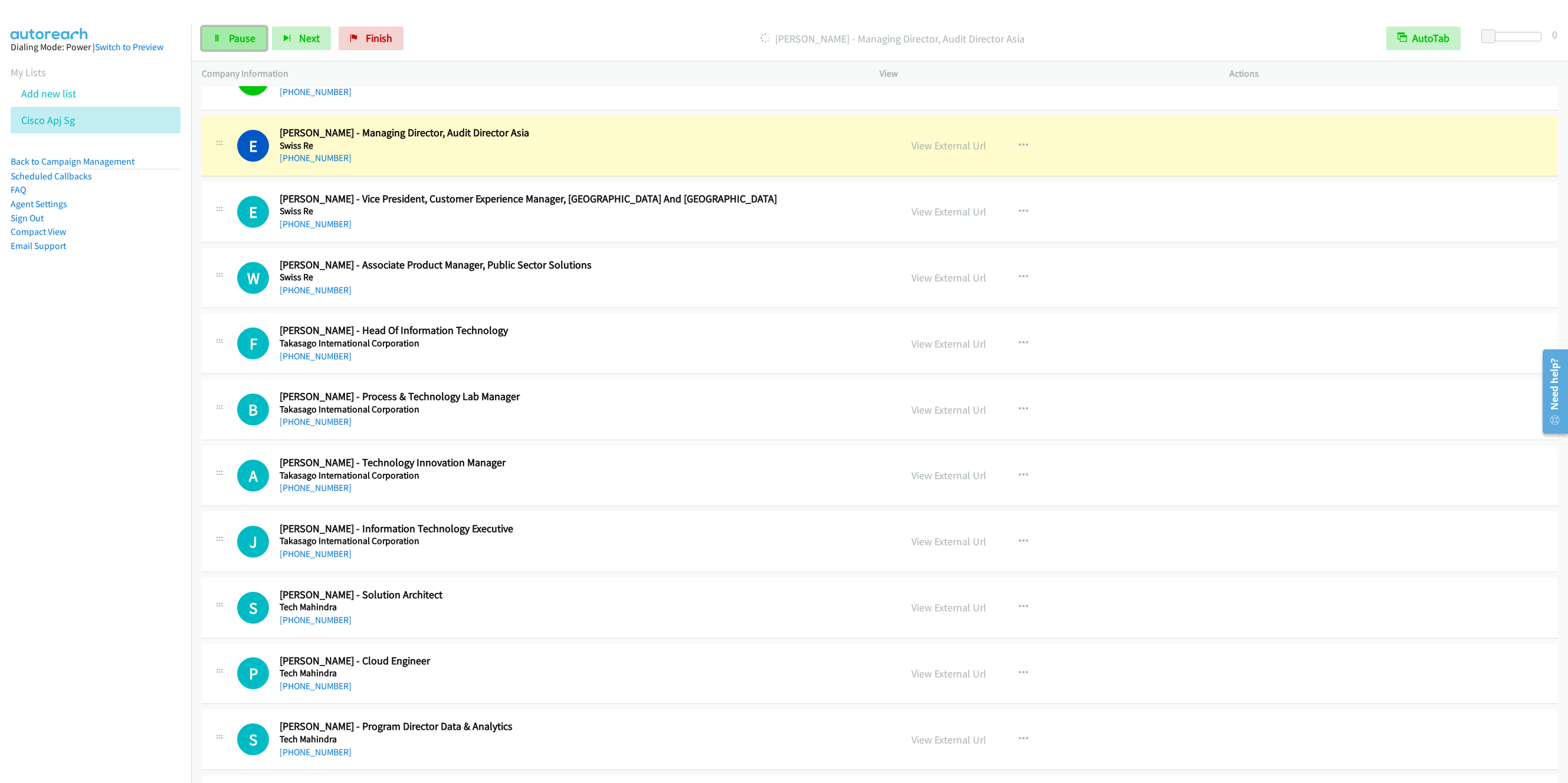
click at [234, 39] on span "Pause" at bounding box center [243, 38] width 27 height 13
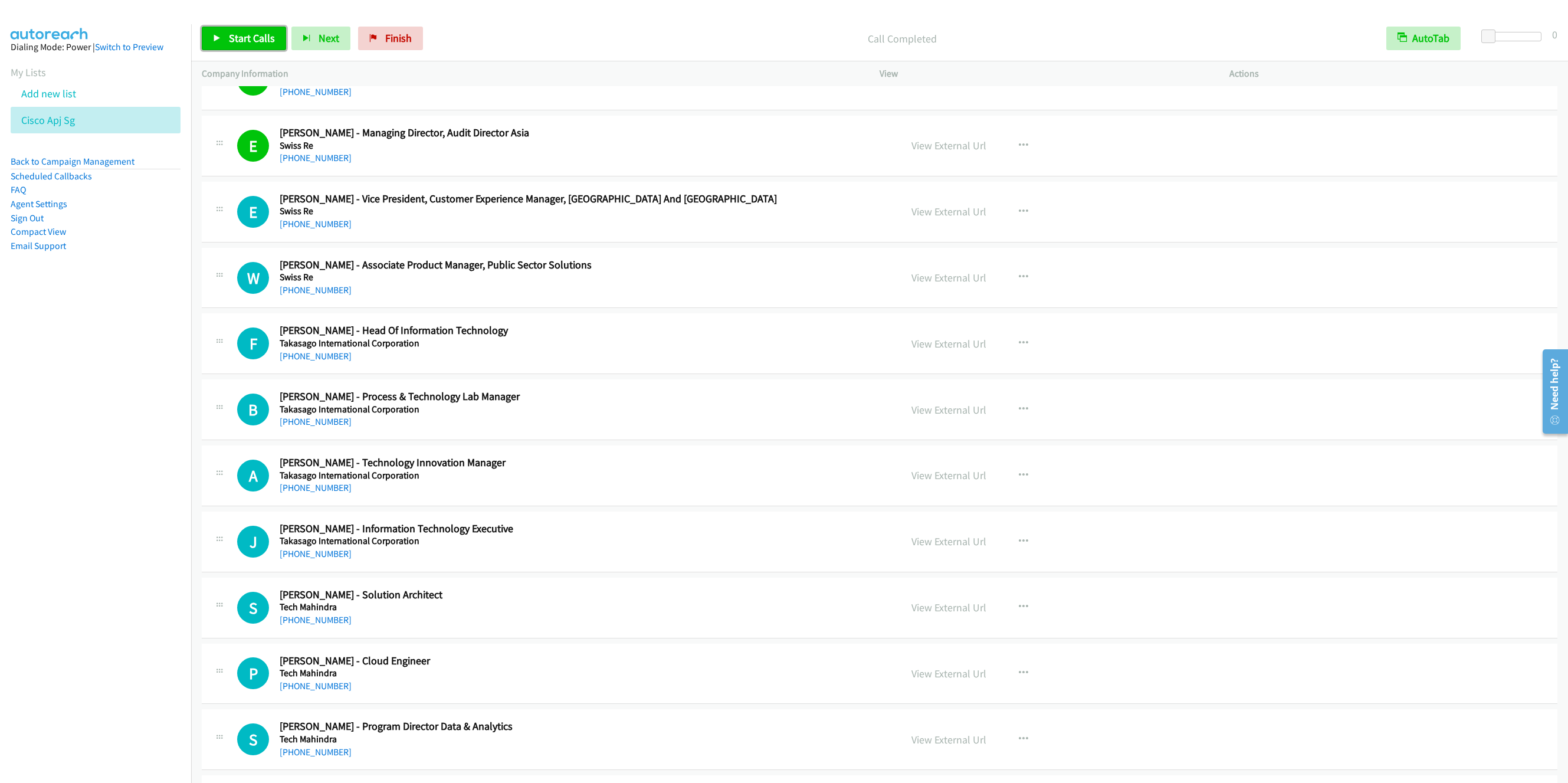
drag, startPoint x: 239, startPoint y: 39, endPoint x: 247, endPoint y: 42, distance: 8.5
click at [239, 39] on span "Start Calls" at bounding box center [252, 38] width 46 height 13
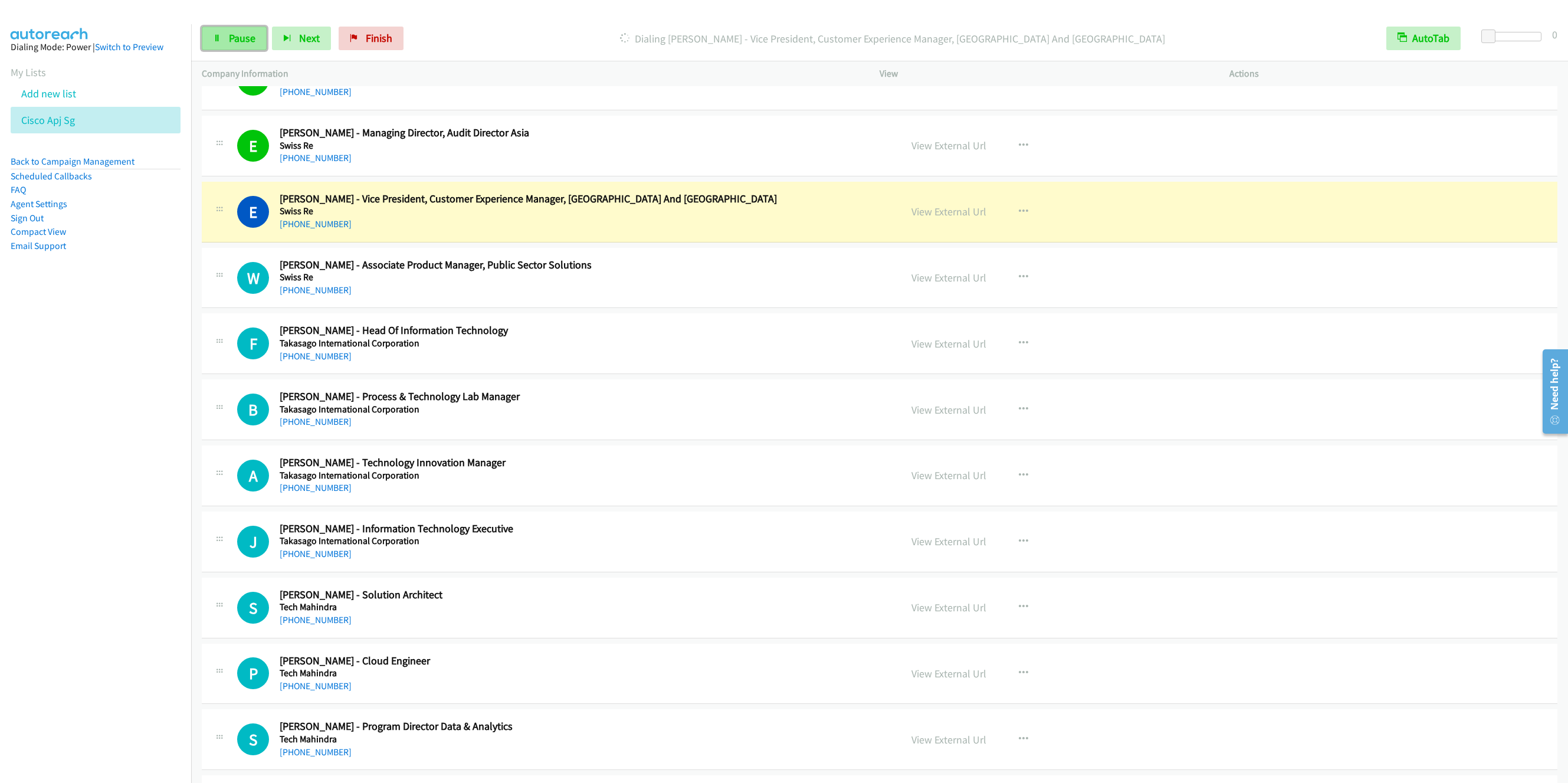
click at [239, 46] on link "Pause" at bounding box center [234, 38] width 65 height 24
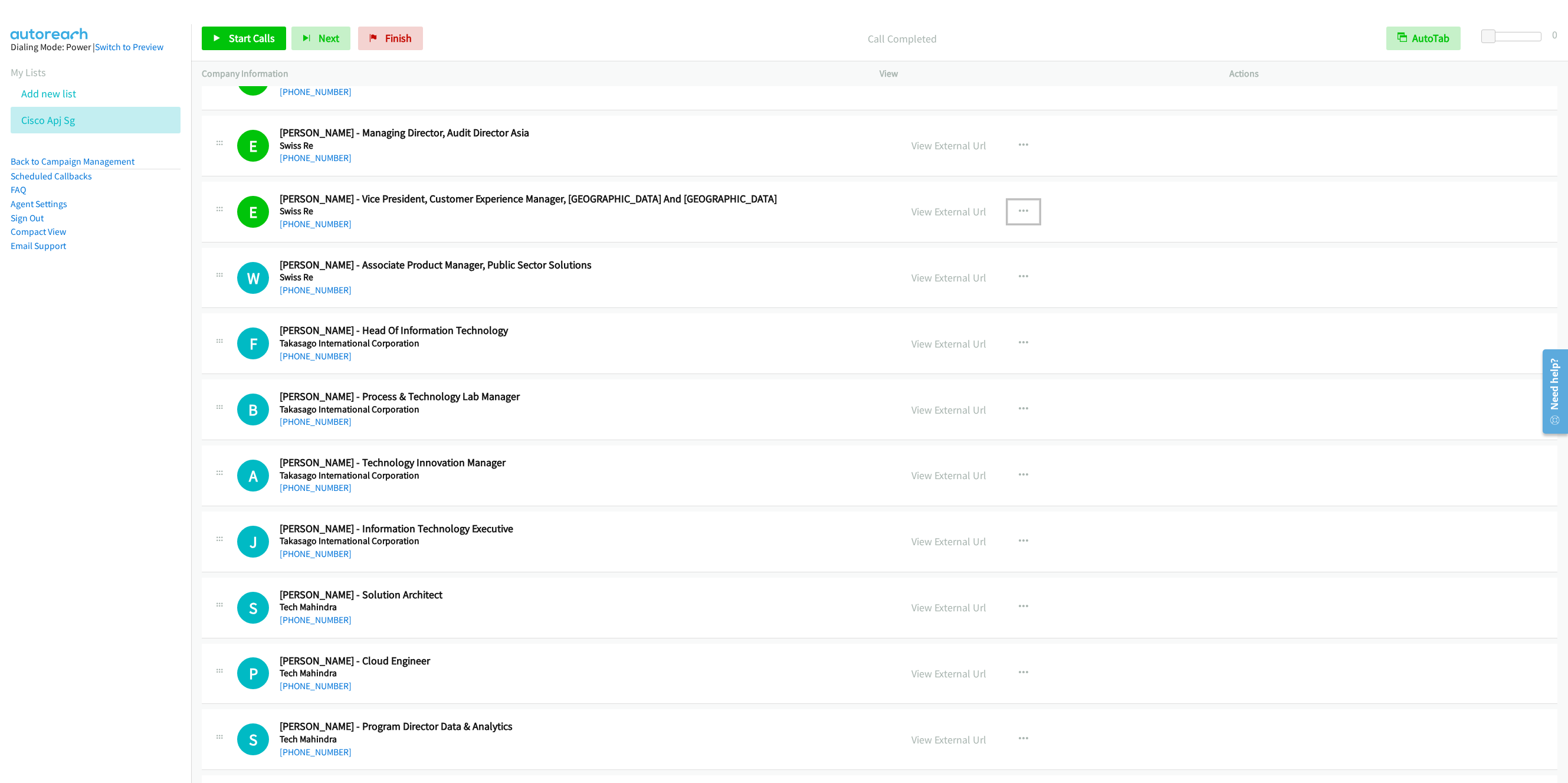
click at [1019, 217] on icon "button" at bounding box center [1024, 212] width 9 height 9
click at [962, 348] on link "Add to do not call list" at bounding box center [960, 336] width 157 height 24
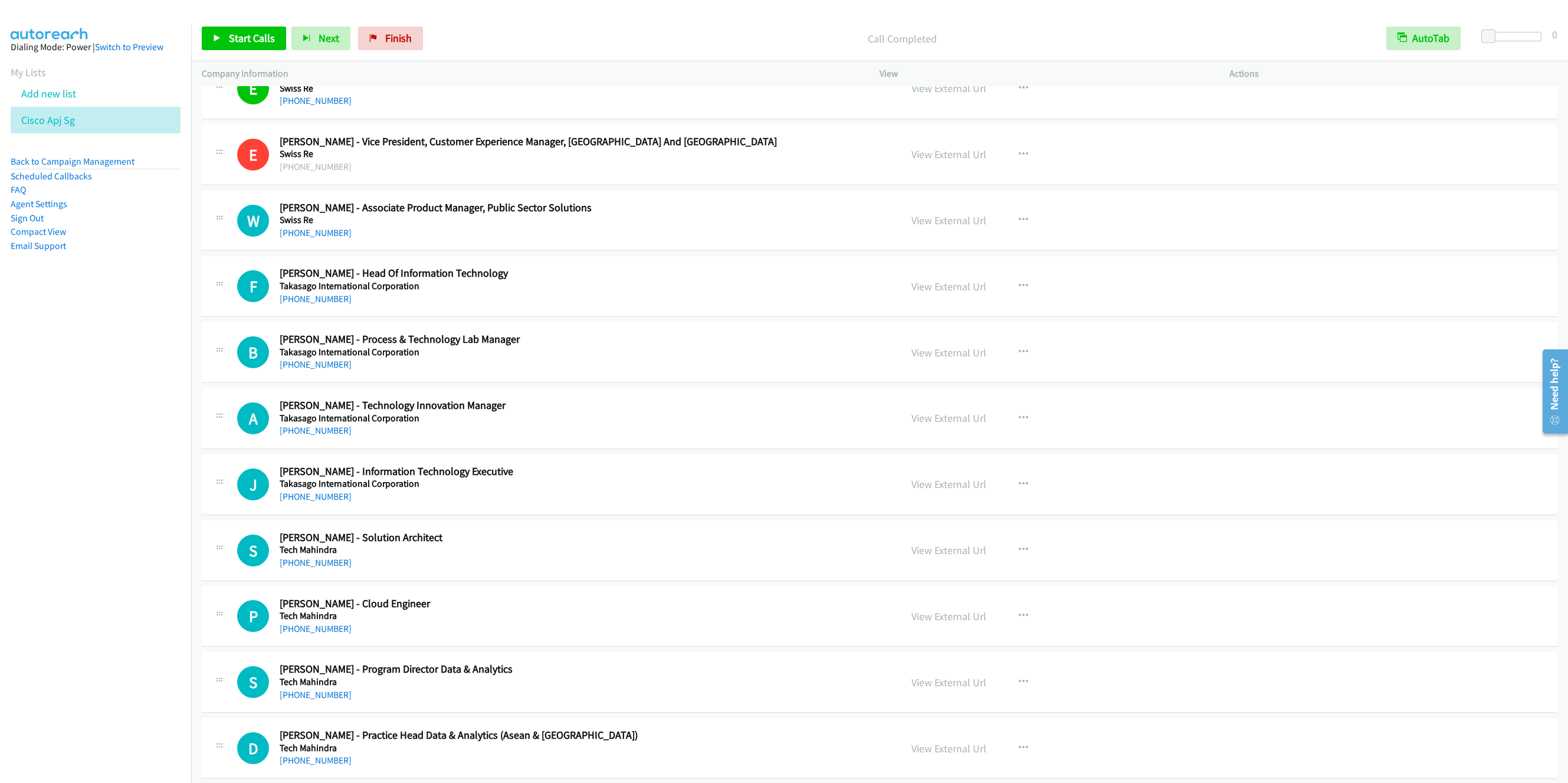
scroll to position [10091, 0]
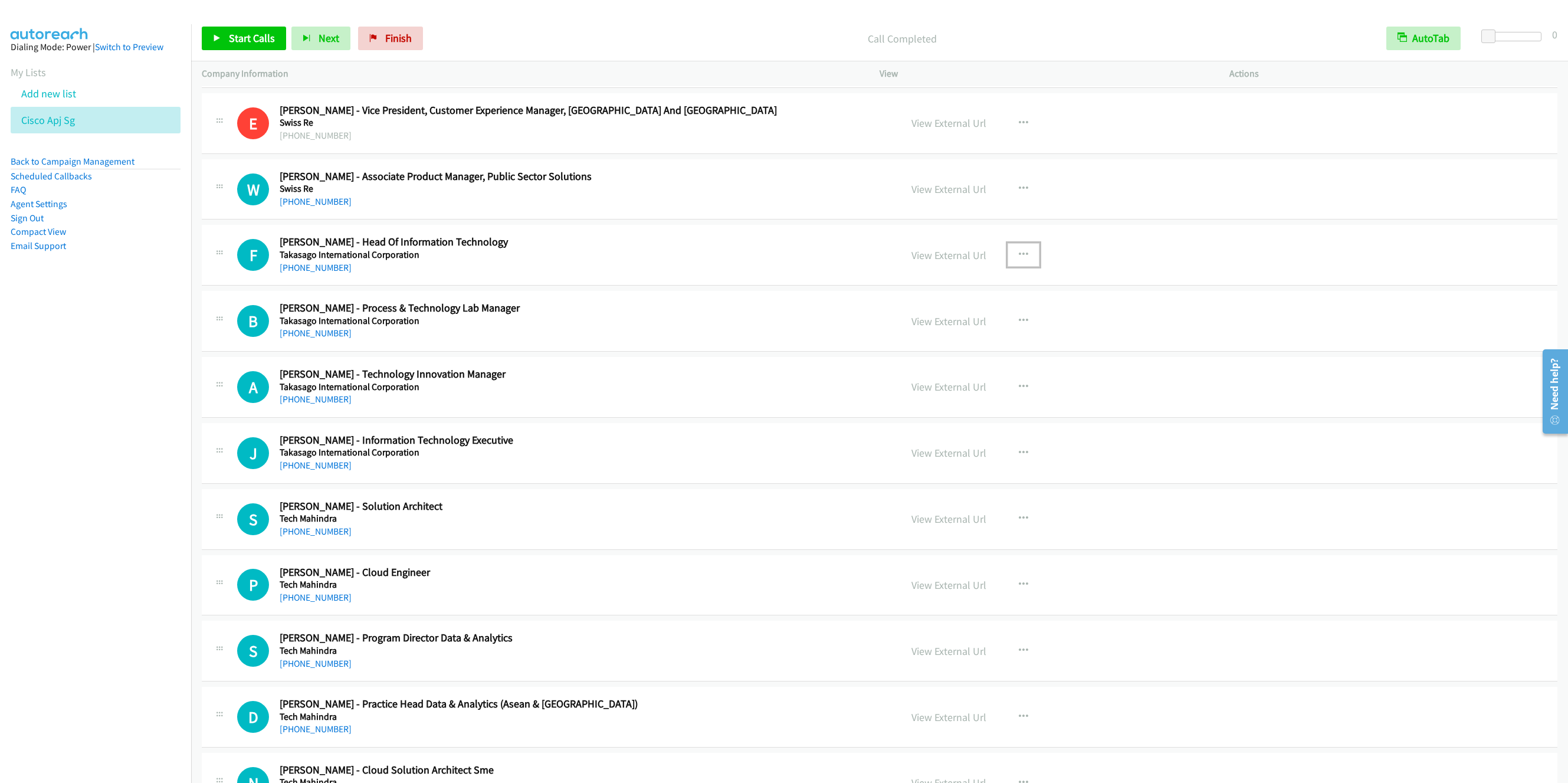
click at [1022, 267] on button "button" at bounding box center [1023, 255] width 32 height 24
click at [921, 344] on link "Start Calls Here" at bounding box center [960, 332] width 157 height 24
click at [239, 34] on span "Start Calls" at bounding box center [252, 38] width 46 height 13
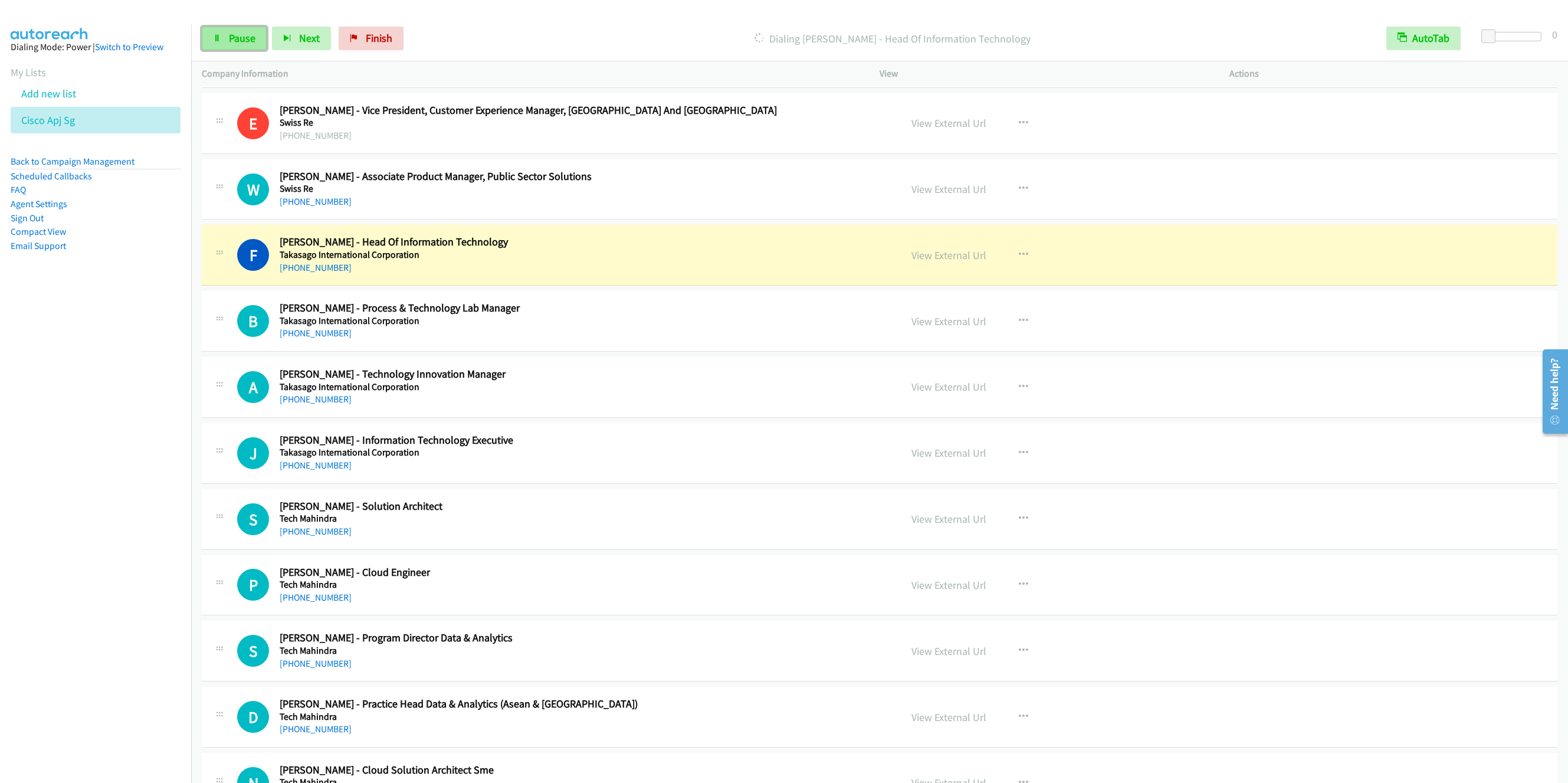
click at [246, 31] on link "Pause" at bounding box center [234, 38] width 65 height 24
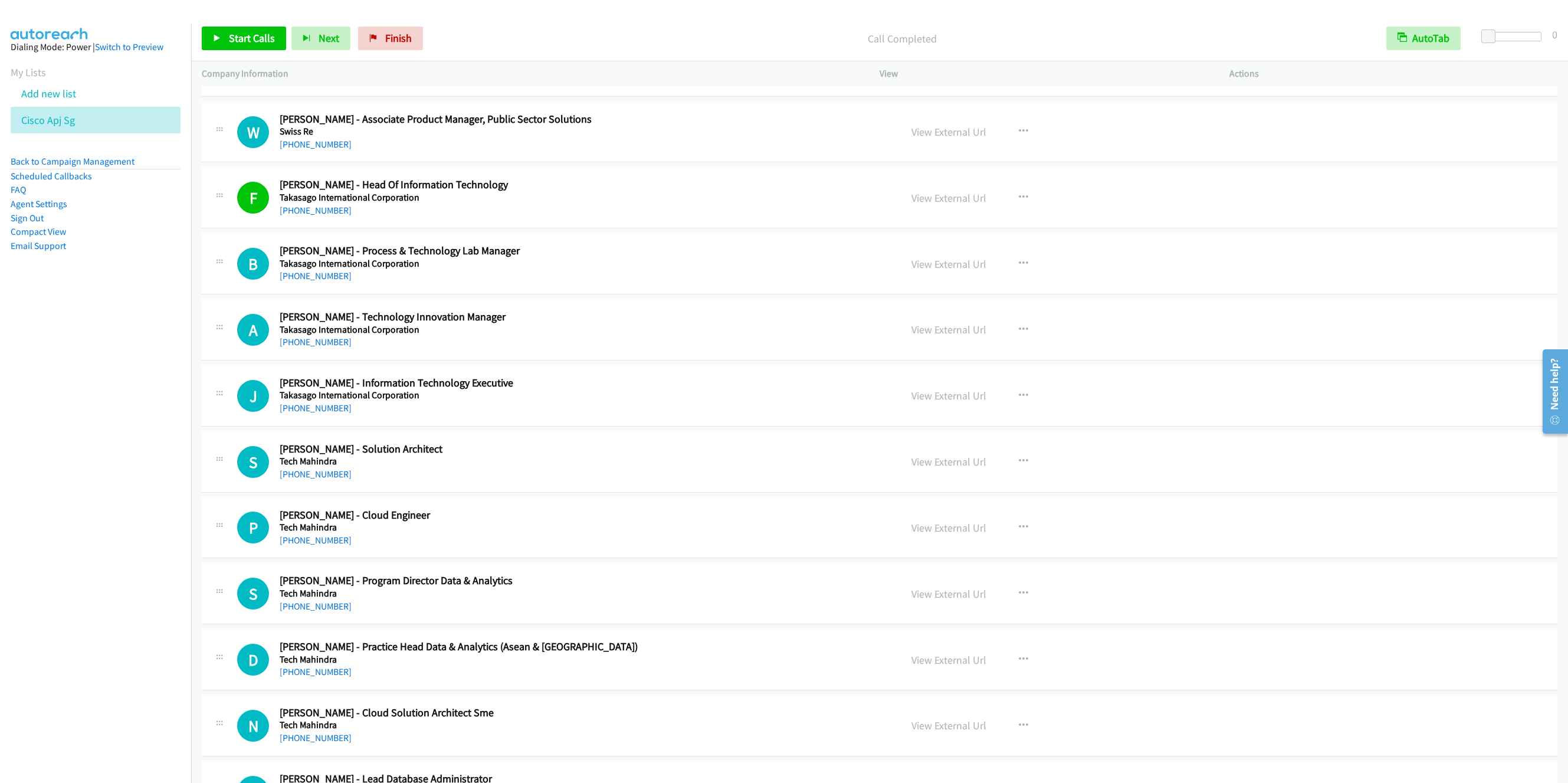
scroll to position [10179, 0]
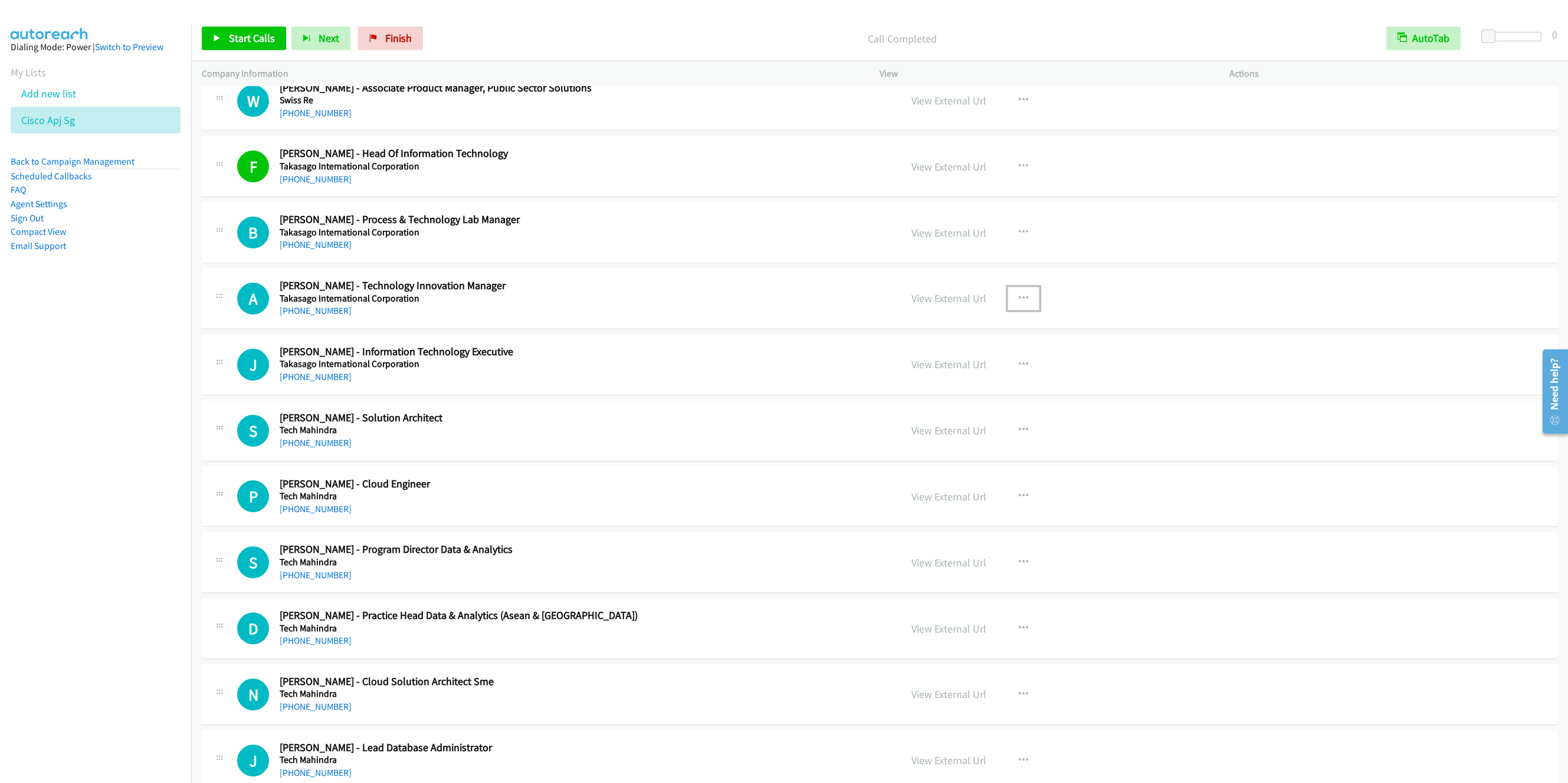
click at [1022, 303] on icon "button" at bounding box center [1024, 298] width 9 height 9
click at [941, 388] on link "Start Calls Here" at bounding box center [960, 376] width 157 height 24
click at [230, 25] on div "Start Calls Pause Next Finish Call Completed AutoTab AutoTab 0" at bounding box center [879, 38] width 1377 height 46
click at [238, 43] on span "Start Calls" at bounding box center [252, 38] width 46 height 13
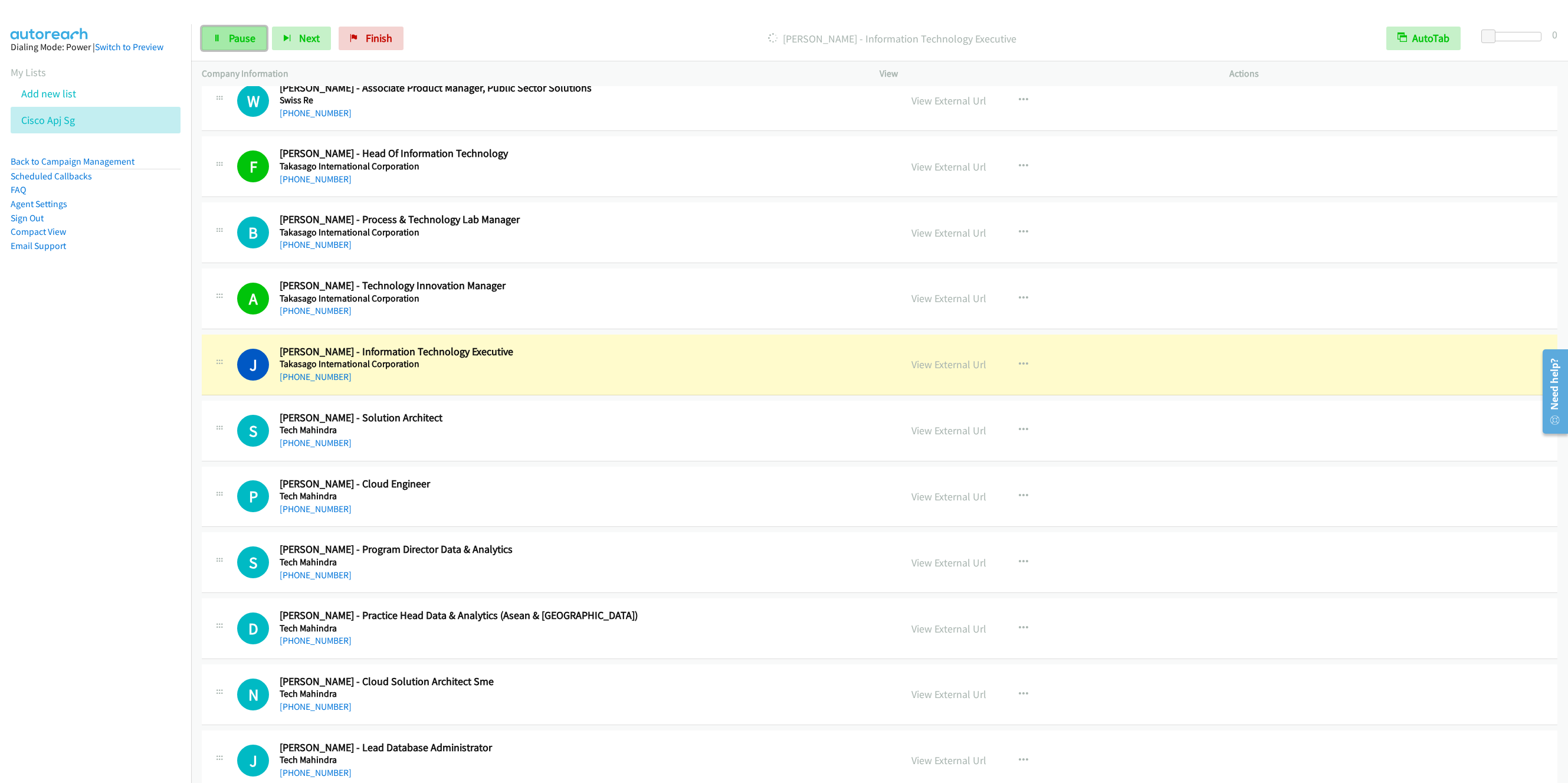
click at [230, 39] on span "Pause" at bounding box center [243, 38] width 27 height 13
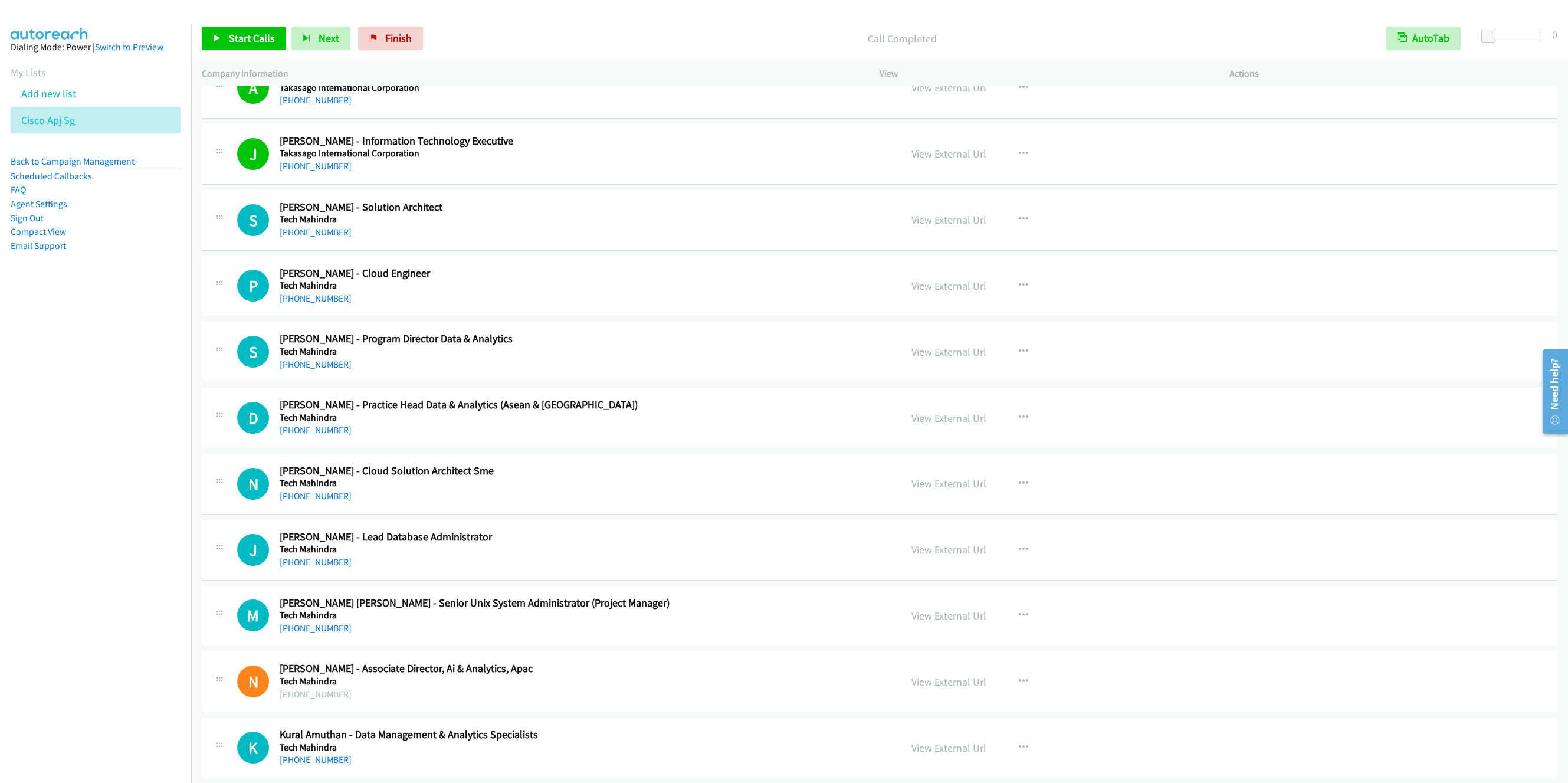
scroll to position [10444, 0]
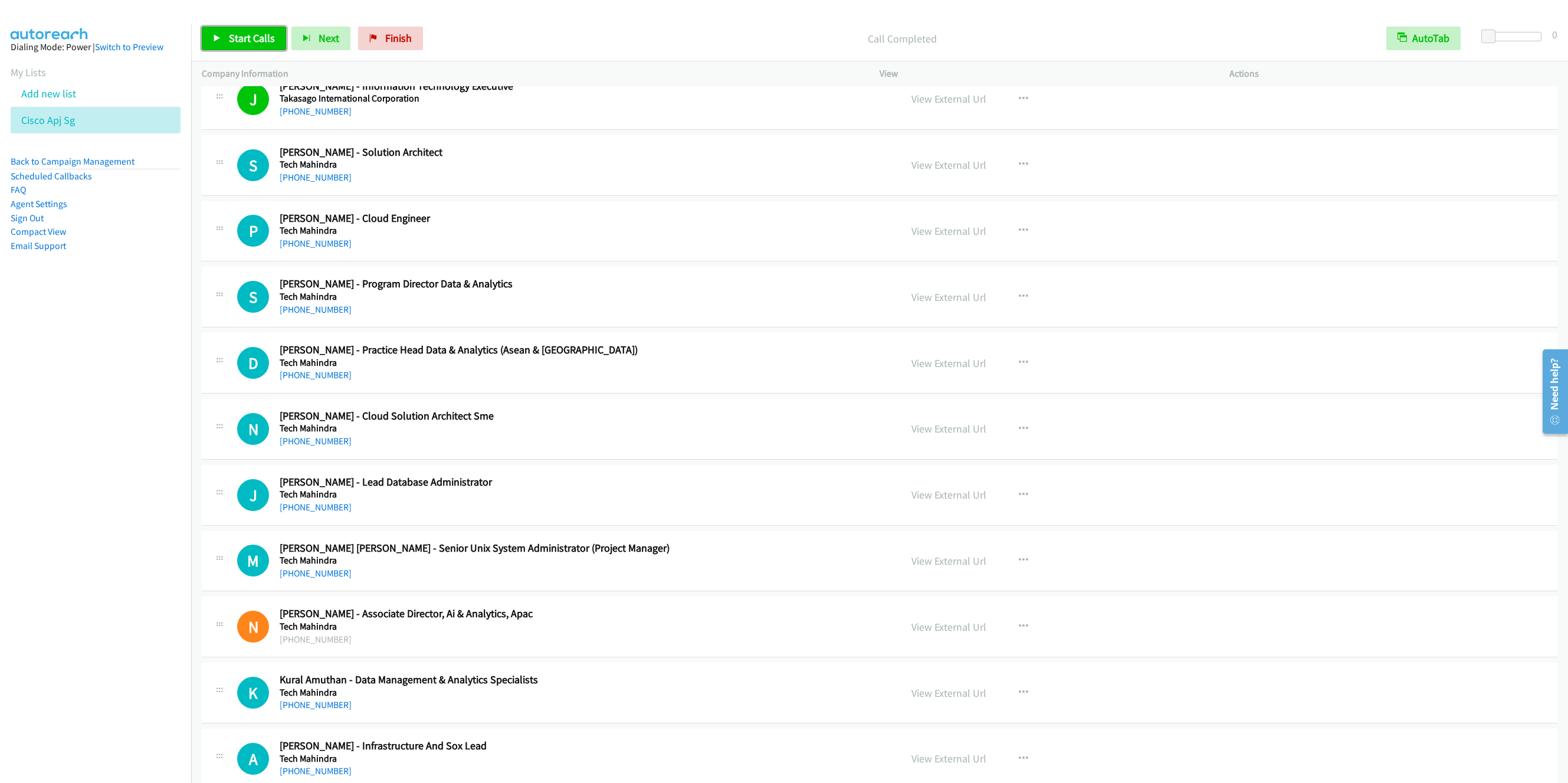
click at [239, 41] on span "Start Calls" at bounding box center [252, 38] width 46 height 13
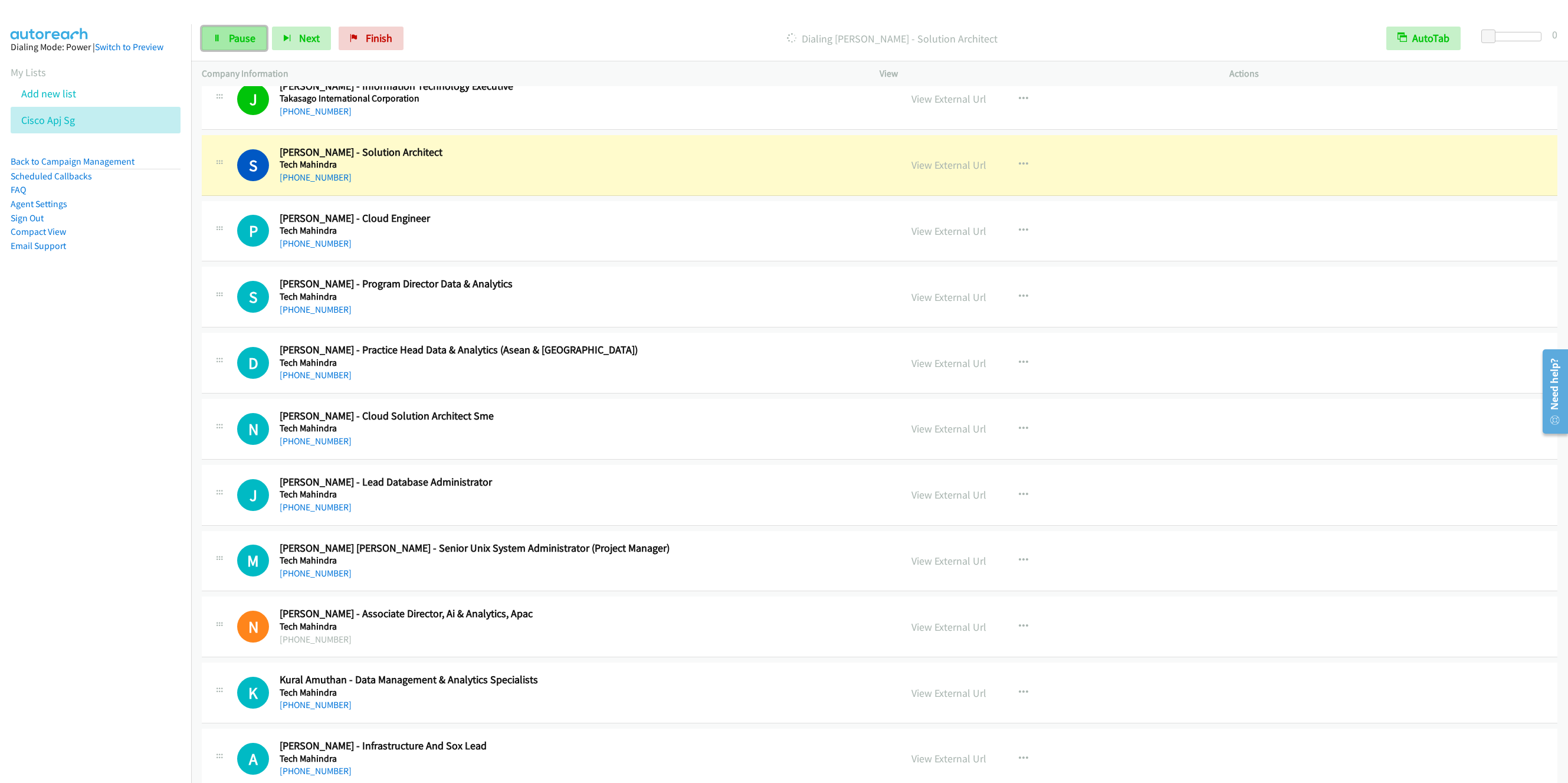
click at [220, 42] on link "Pause" at bounding box center [234, 38] width 65 height 24
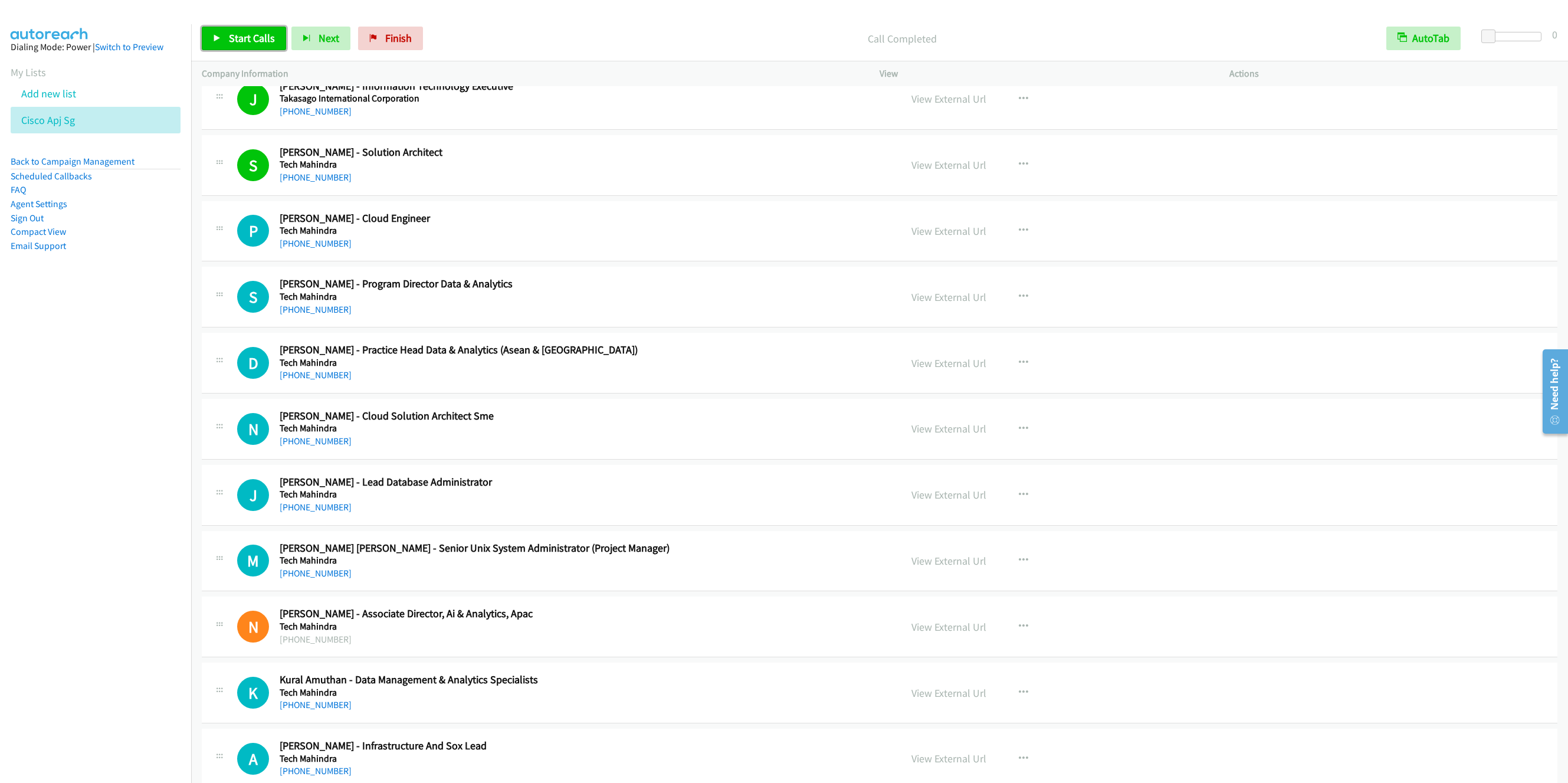
click at [225, 39] on link "Start Calls" at bounding box center [243, 38] width 84 height 24
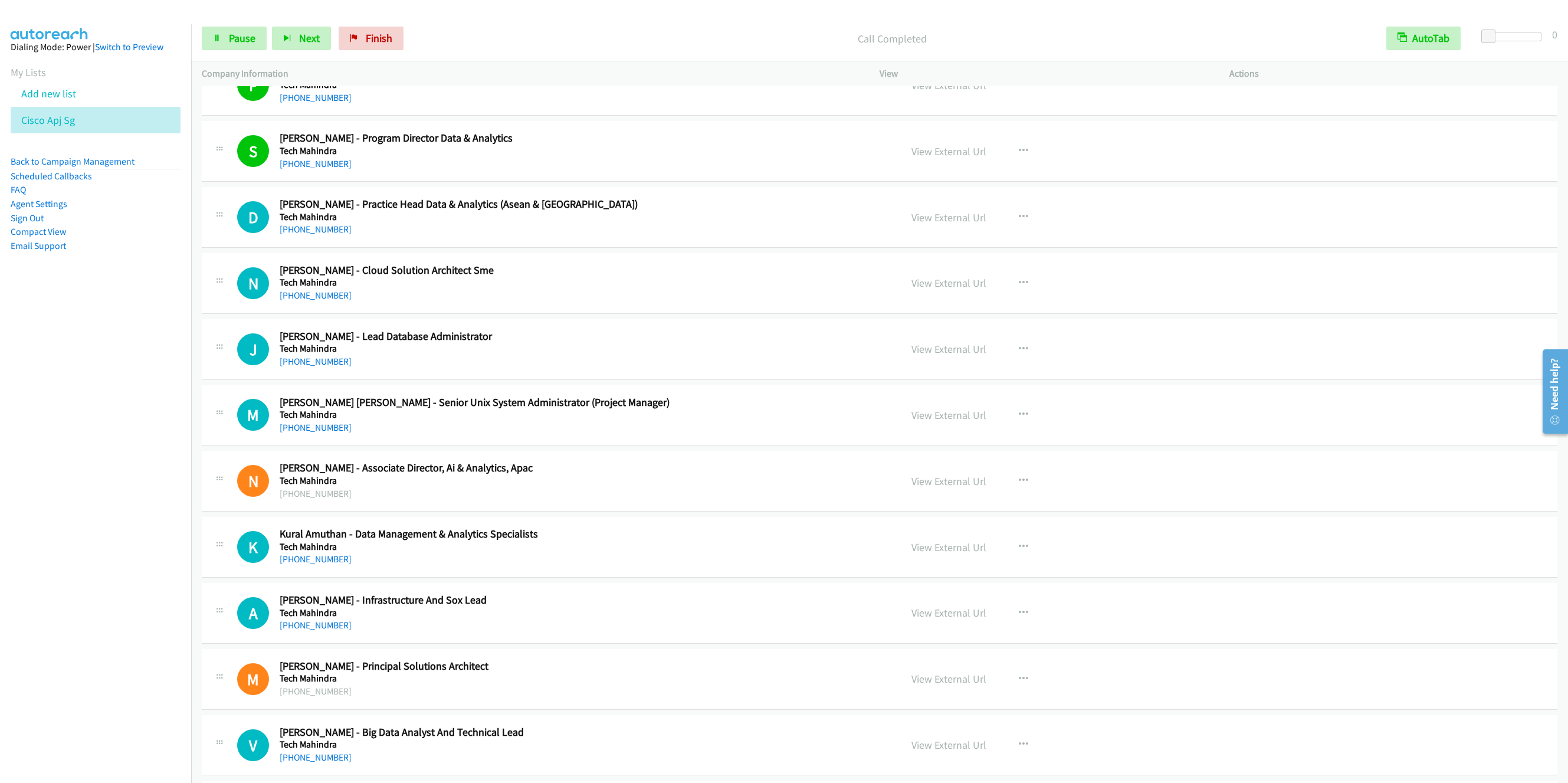
scroll to position [10622, 0]
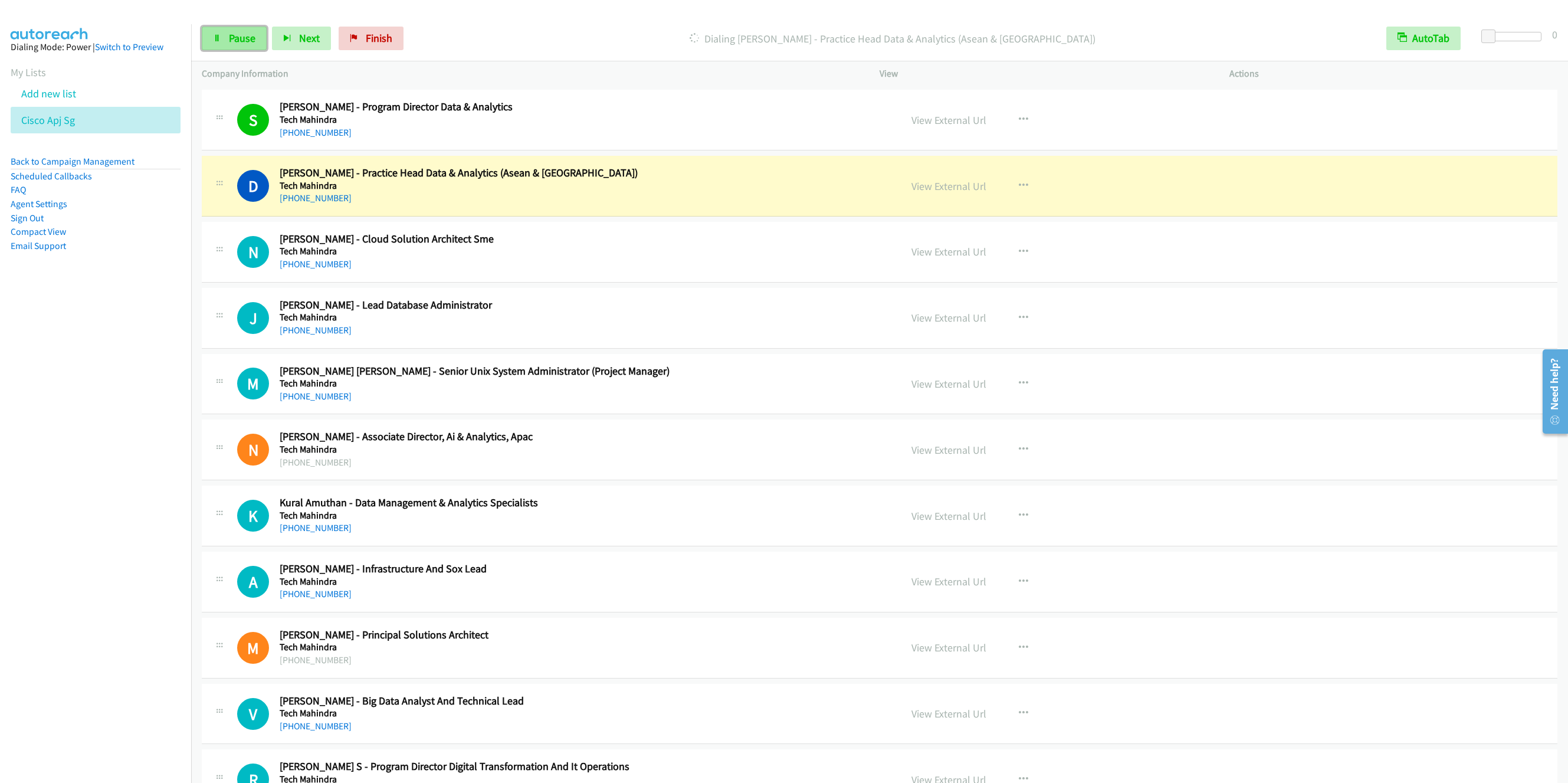
click at [232, 38] on span "Pause" at bounding box center [243, 38] width 27 height 13
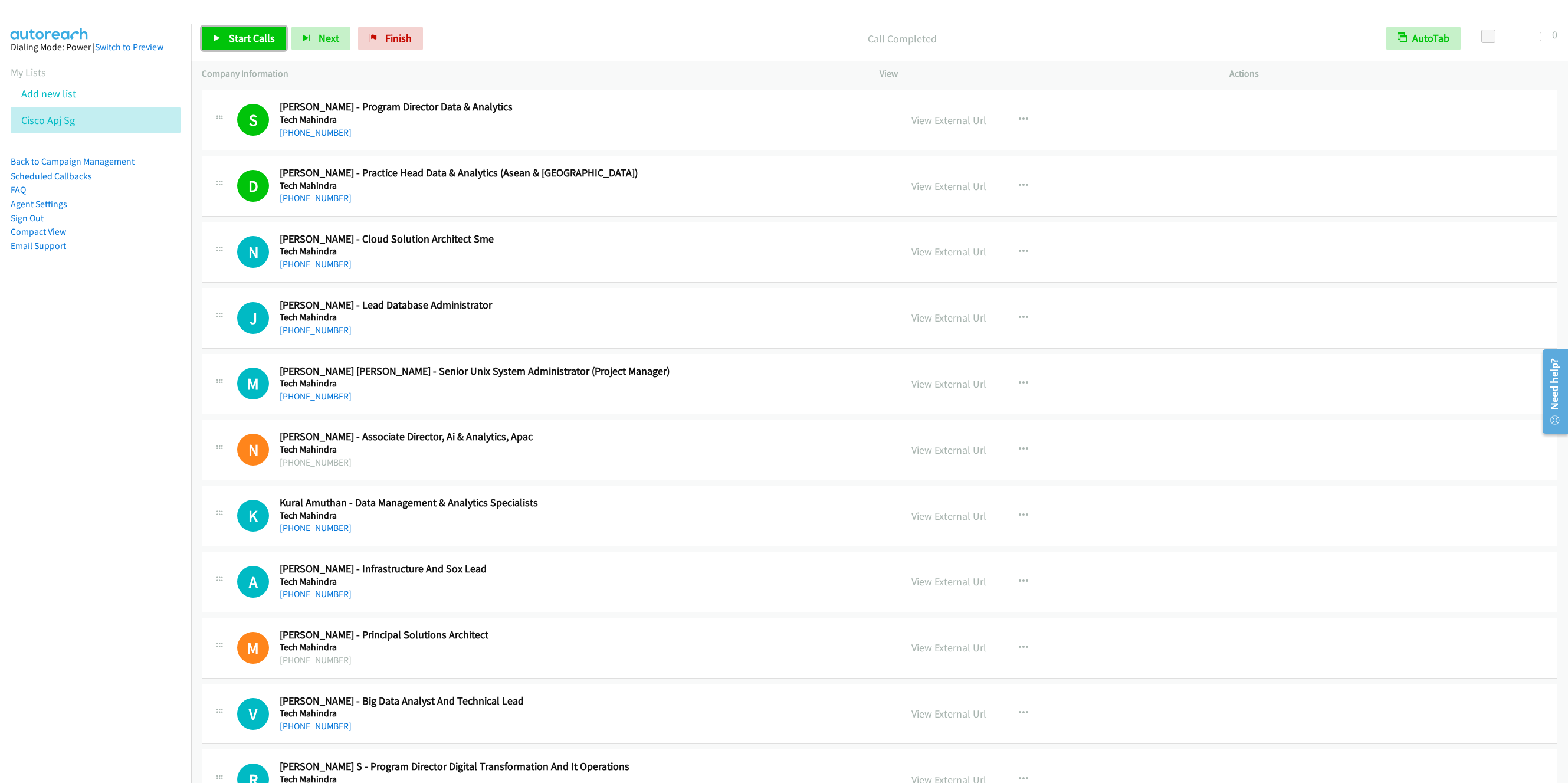
click at [252, 39] on span "Start Calls" at bounding box center [252, 38] width 46 height 13
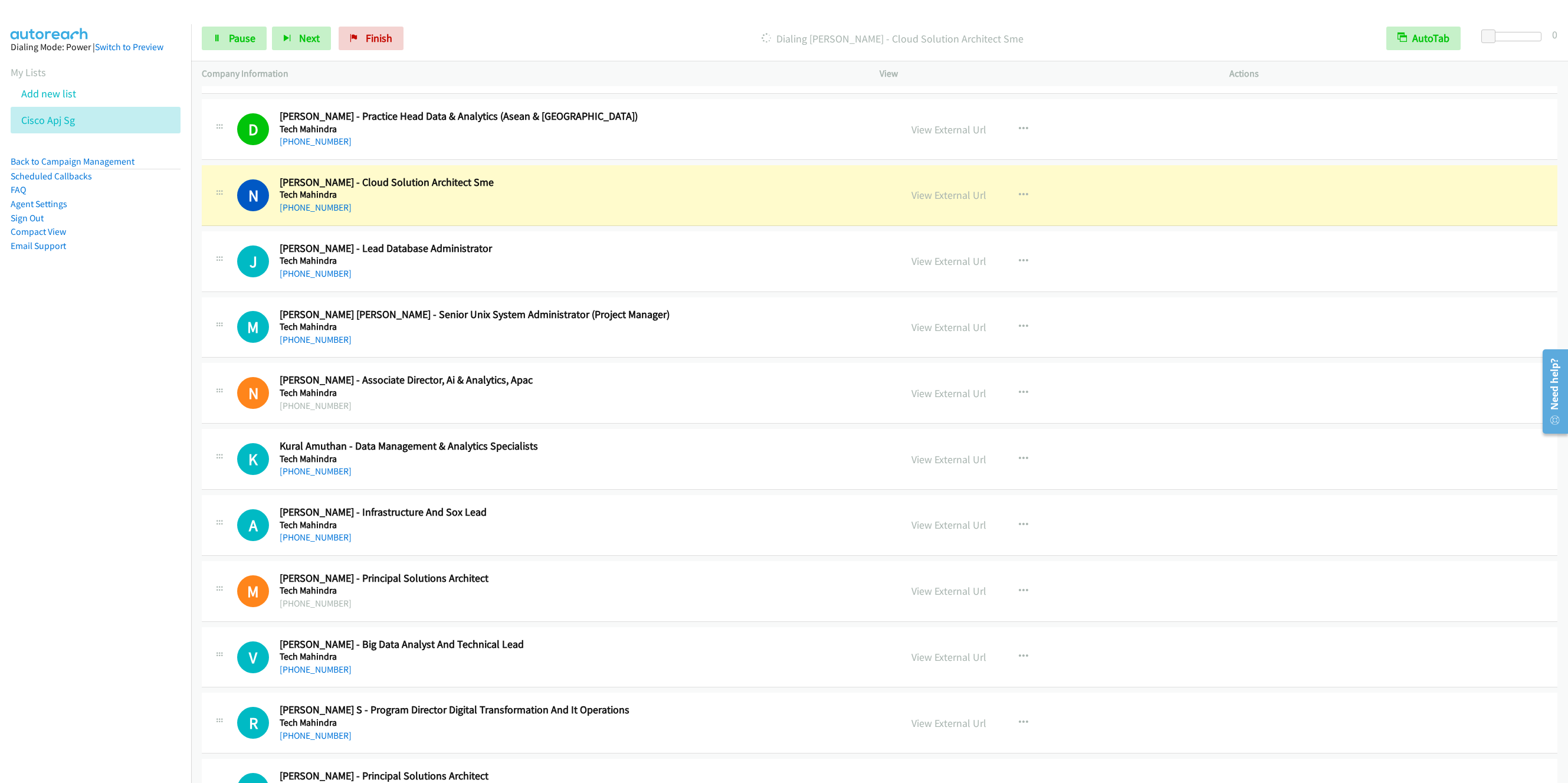
scroll to position [10711, 0]
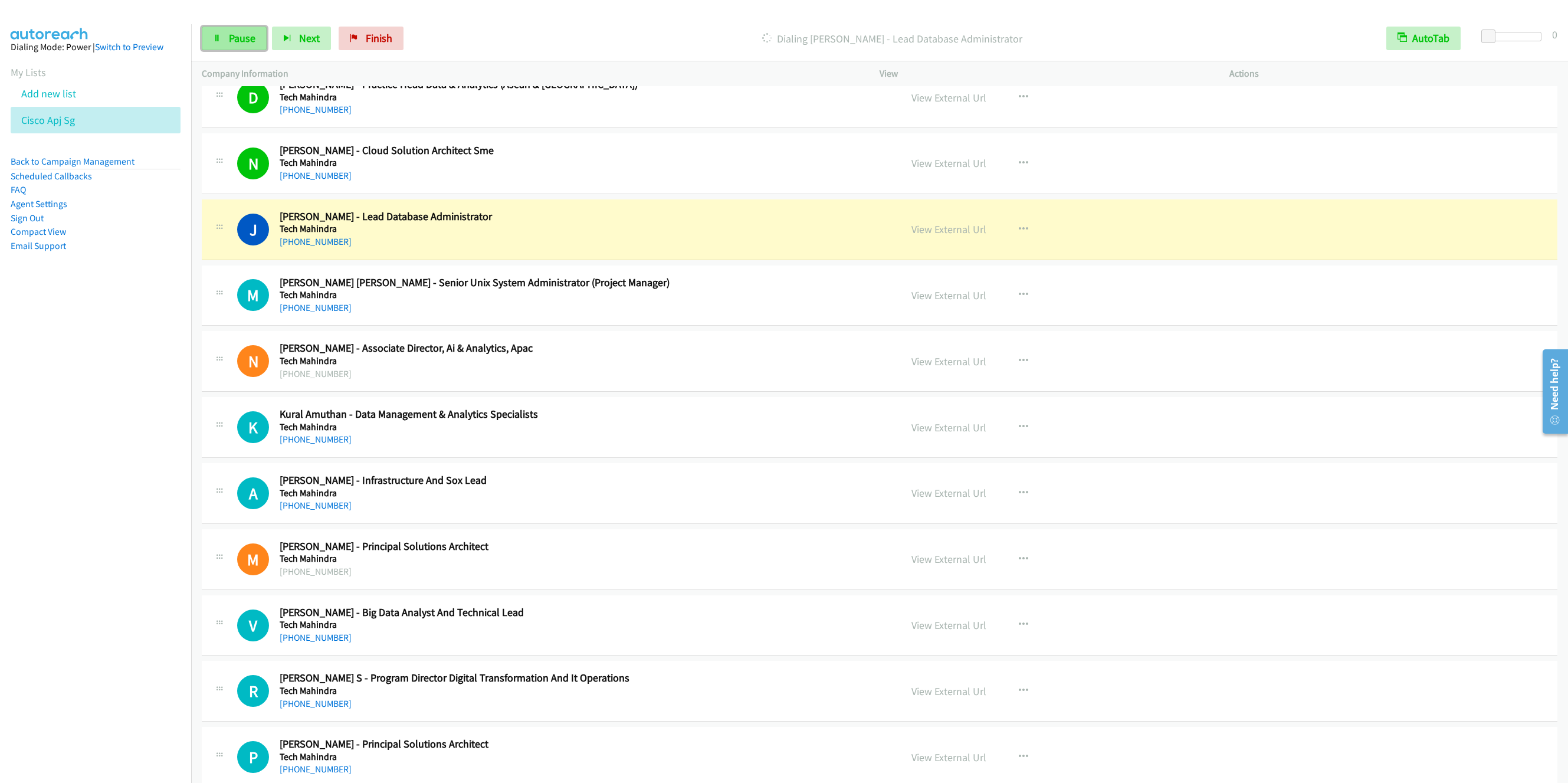
click at [234, 39] on span "Pause" at bounding box center [243, 38] width 27 height 13
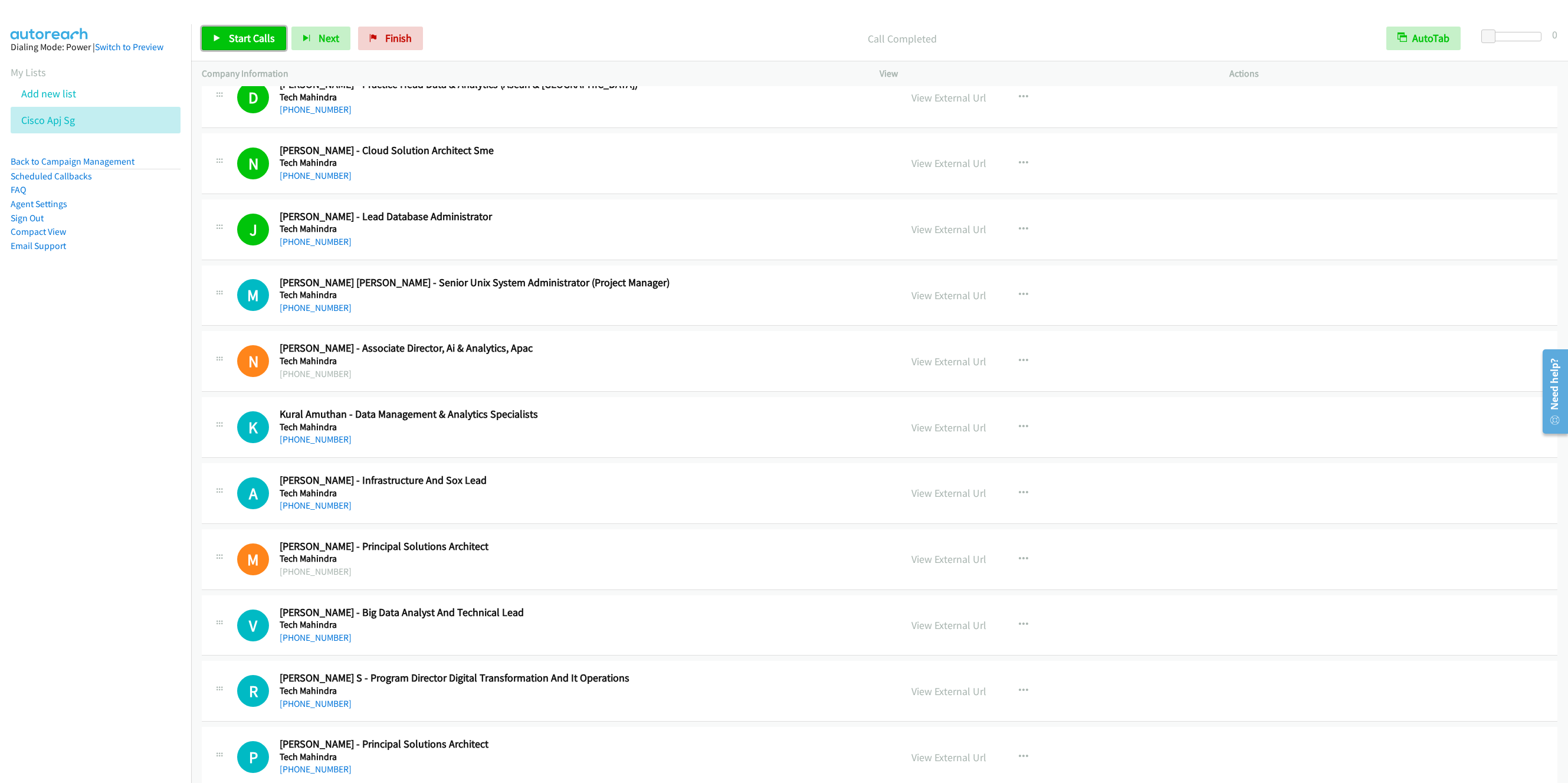
click at [239, 39] on span "Start Calls" at bounding box center [252, 38] width 46 height 13
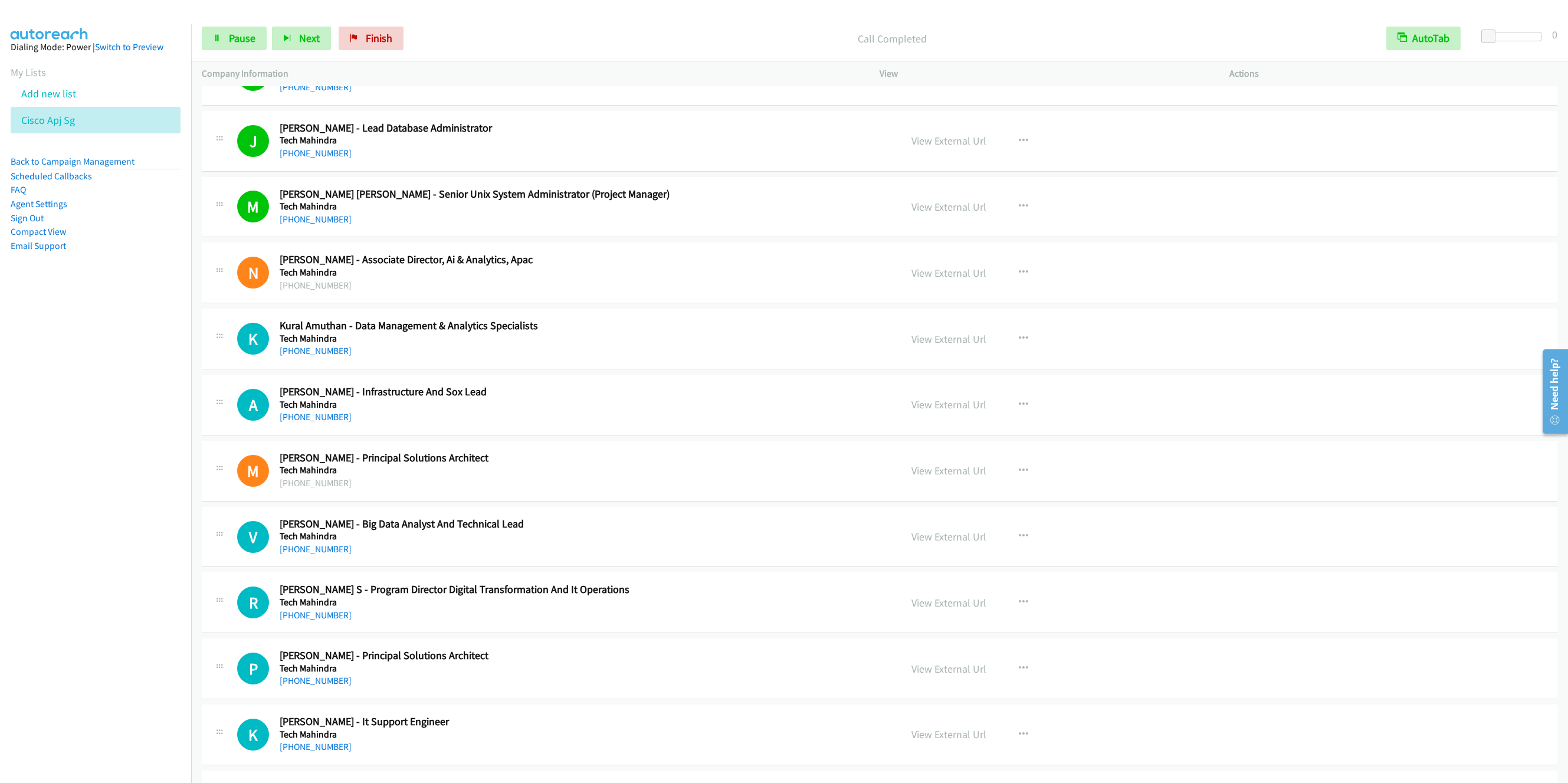
scroll to position [10887, 0]
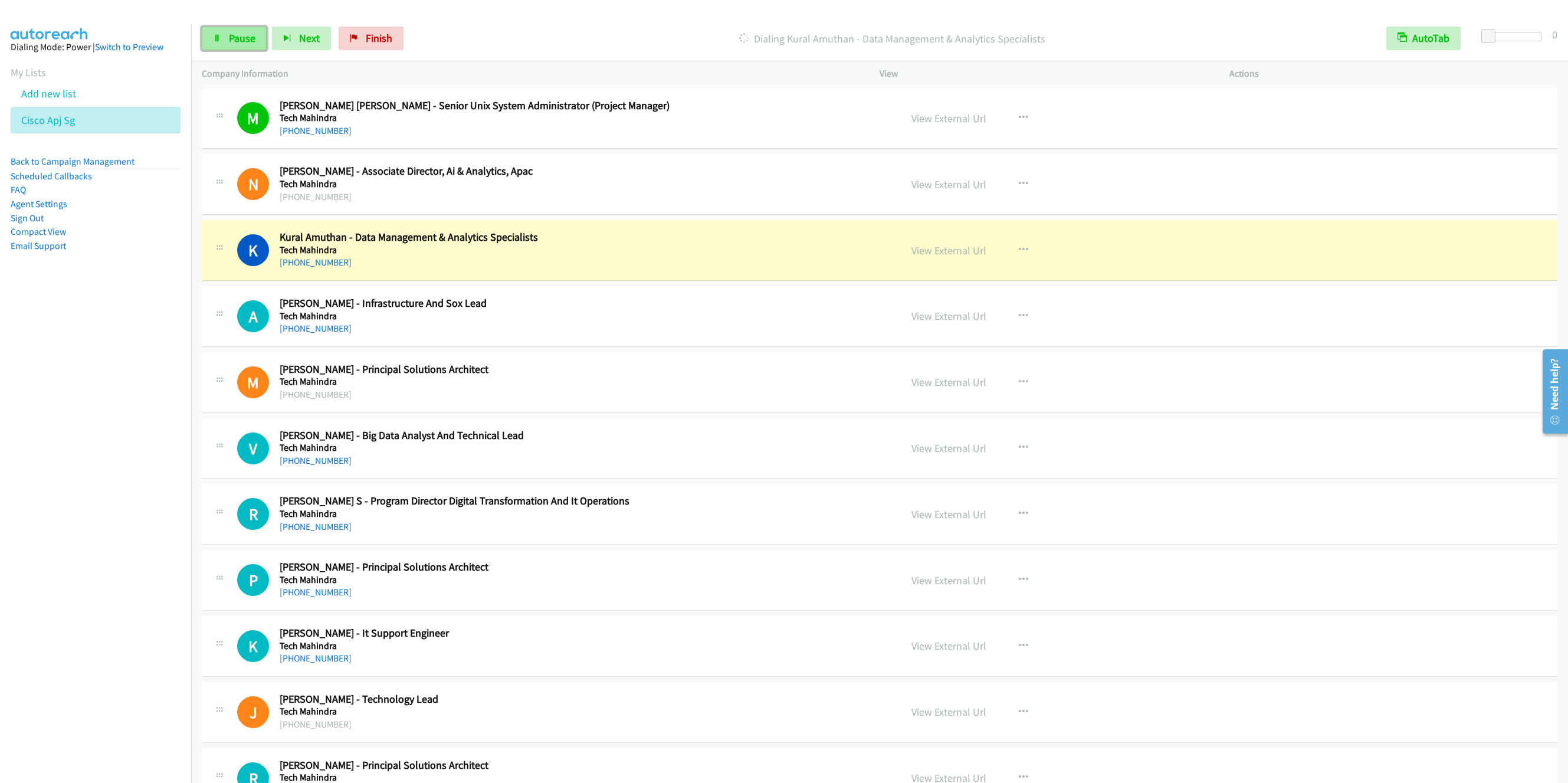
click at [236, 32] on span "Pause" at bounding box center [243, 38] width 27 height 13
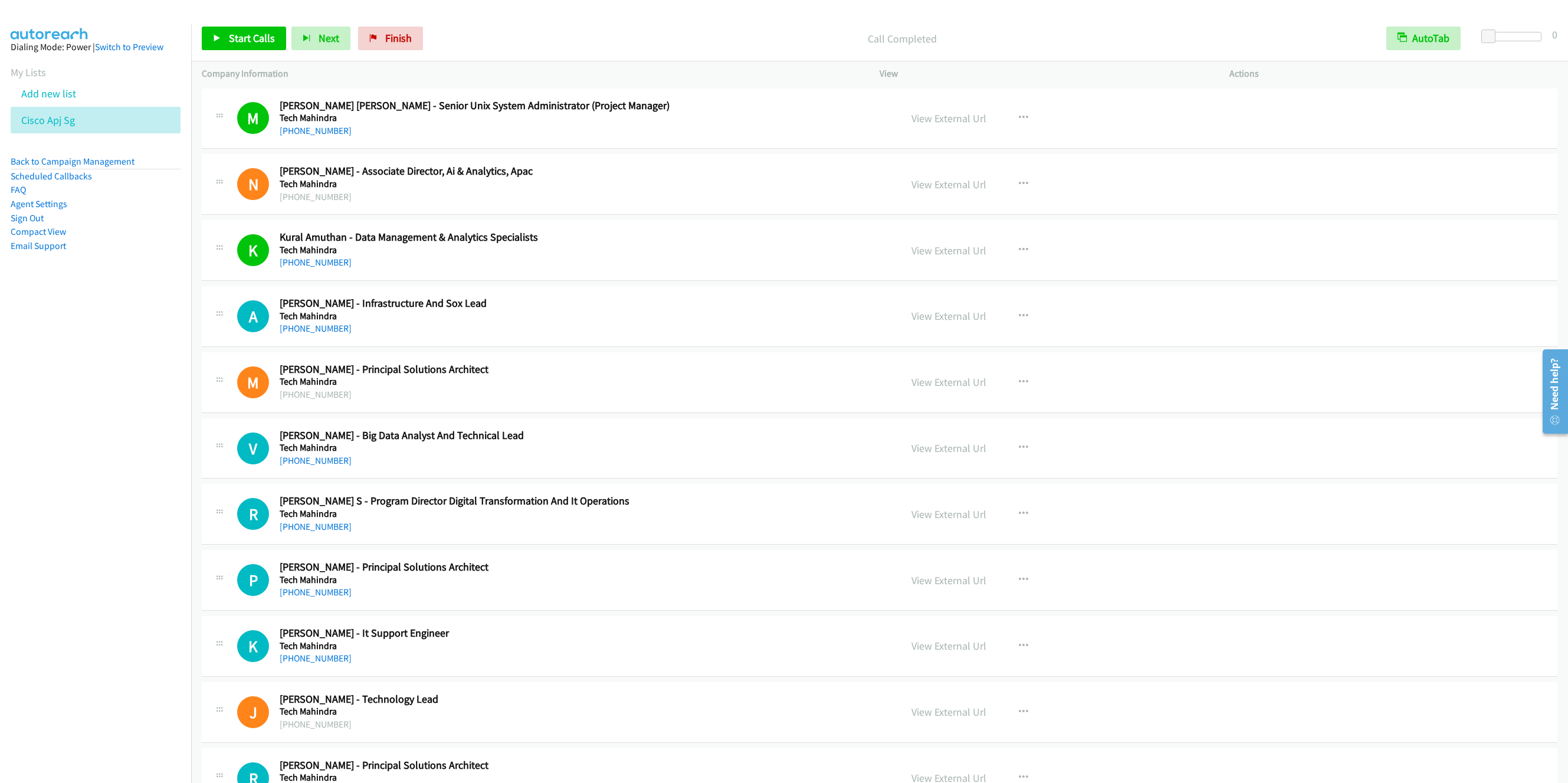
scroll to position [10976, 0]
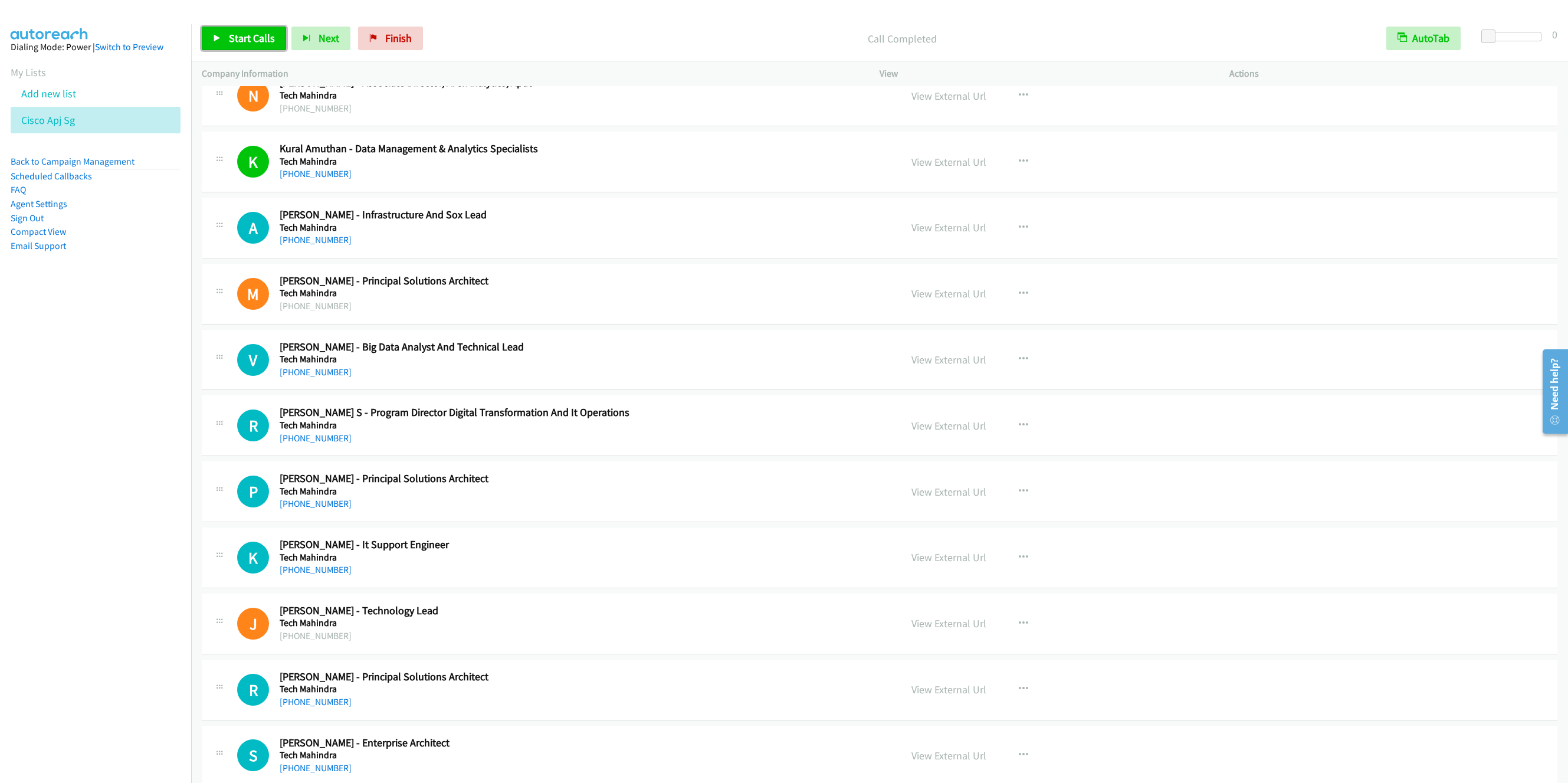
click at [234, 42] on span "Start Calls" at bounding box center [252, 38] width 46 height 13
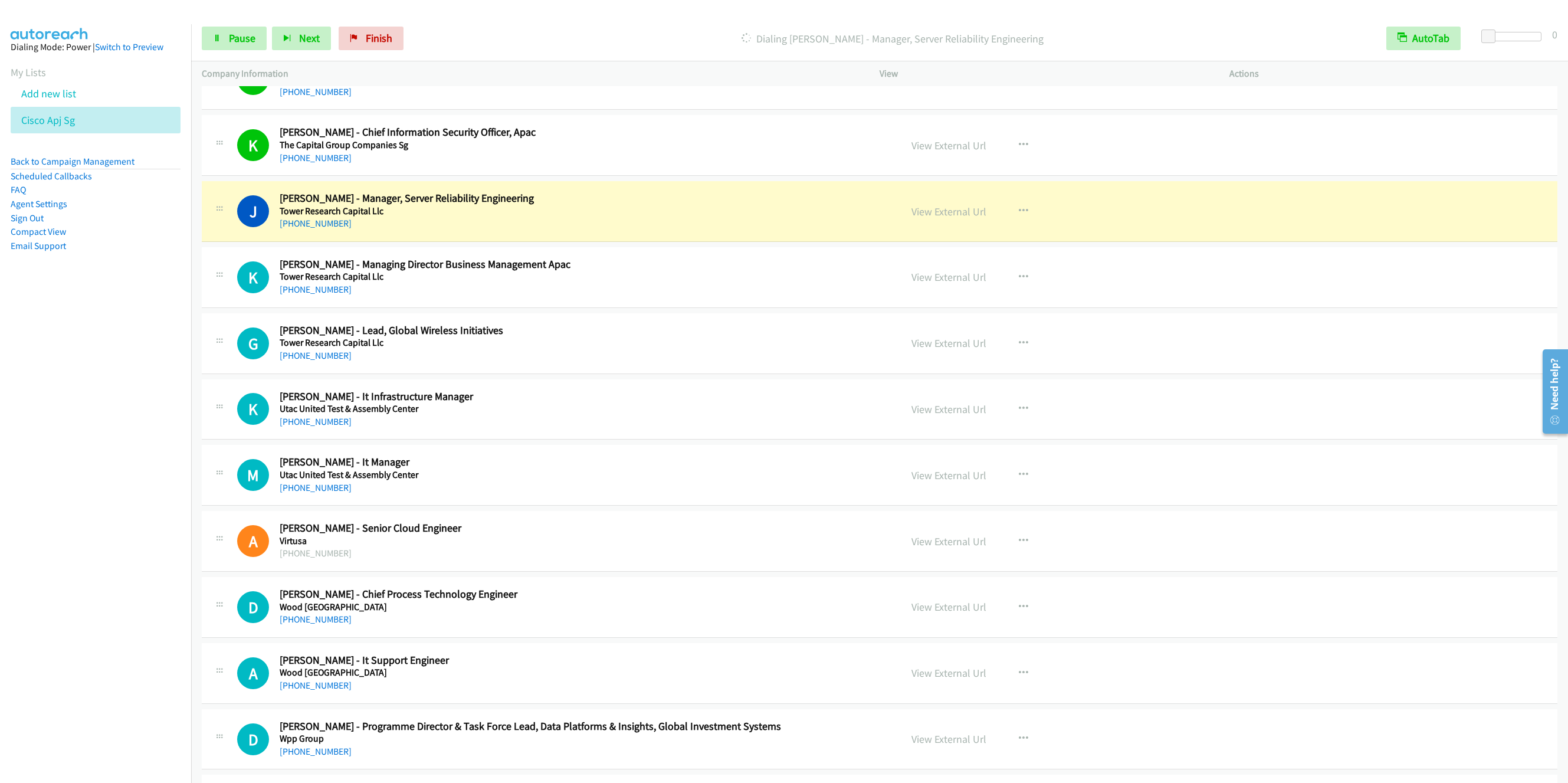
scroll to position [11684, 0]
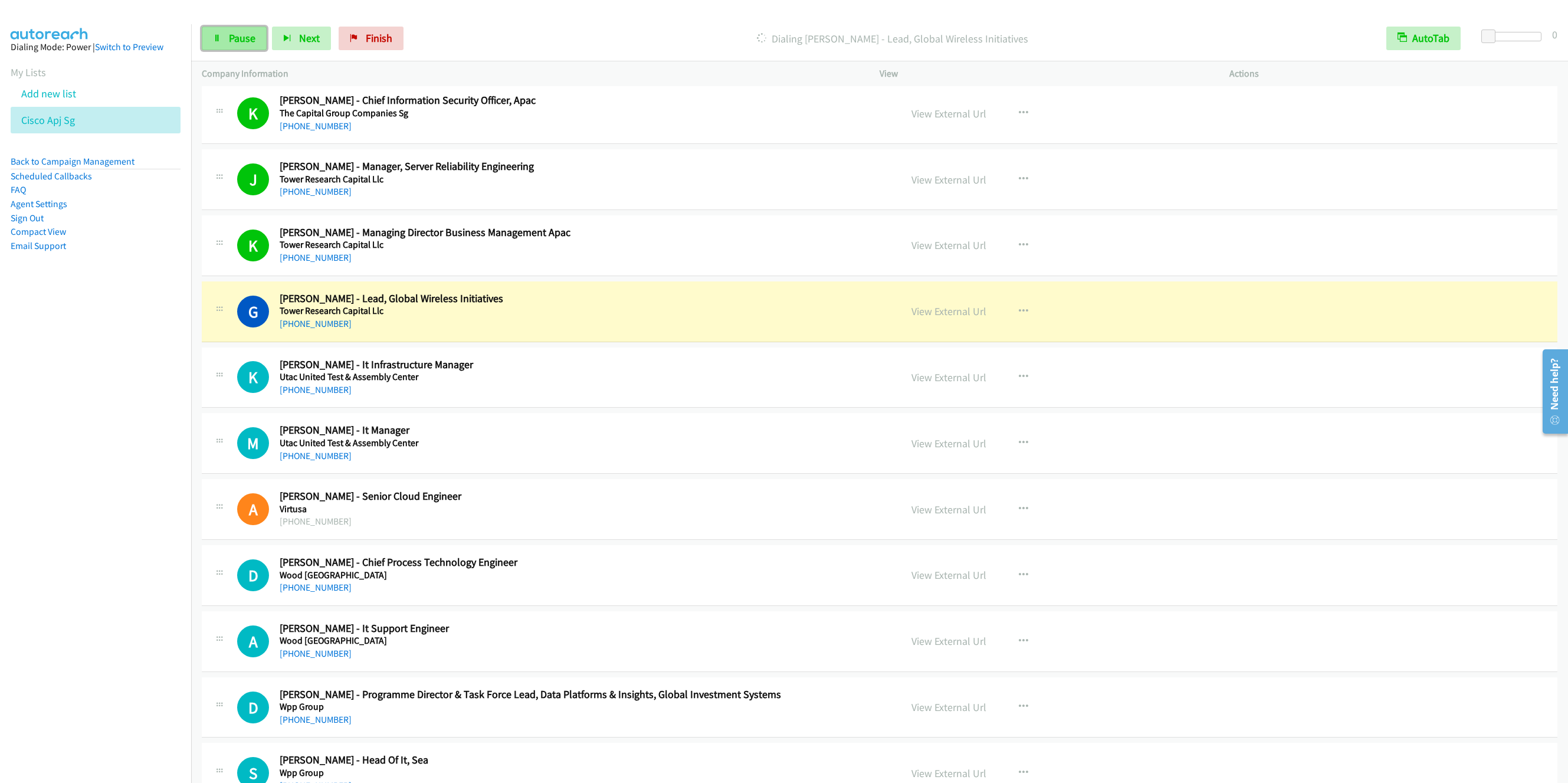
click at [225, 38] on link "Pause" at bounding box center [234, 38] width 65 height 24
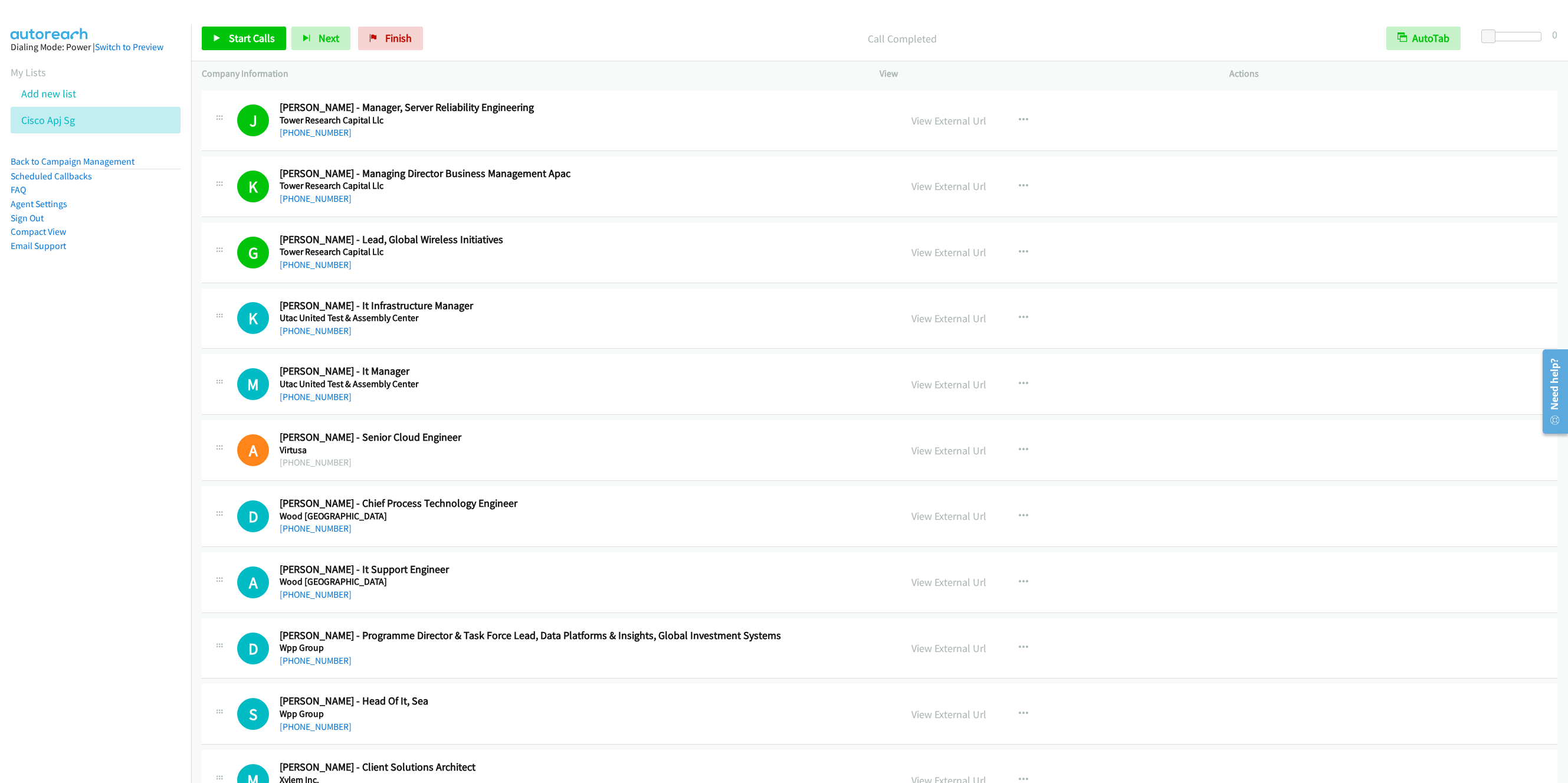
scroll to position [11772, 0]
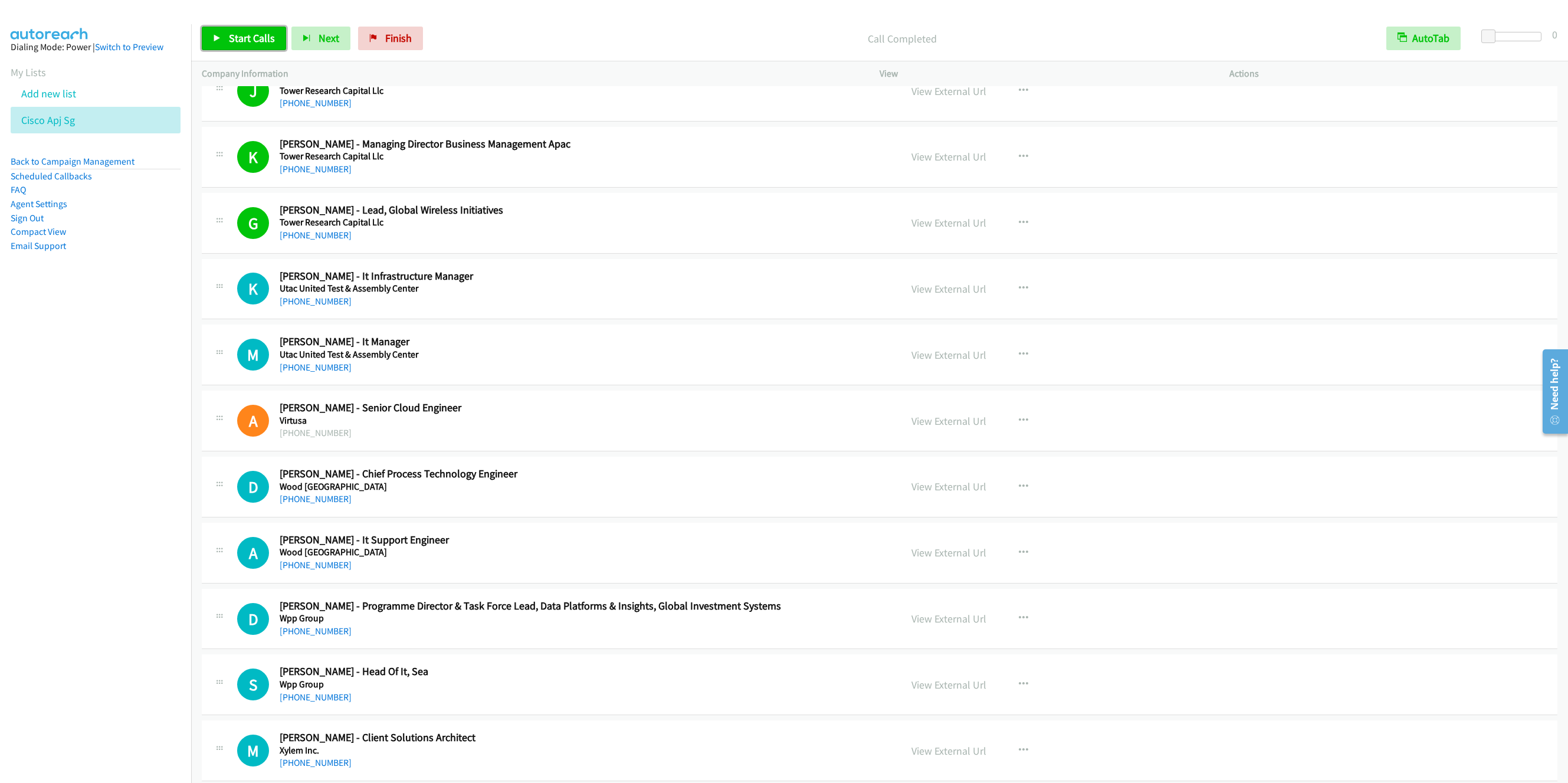
click at [248, 38] on span "Start Calls" at bounding box center [252, 38] width 46 height 13
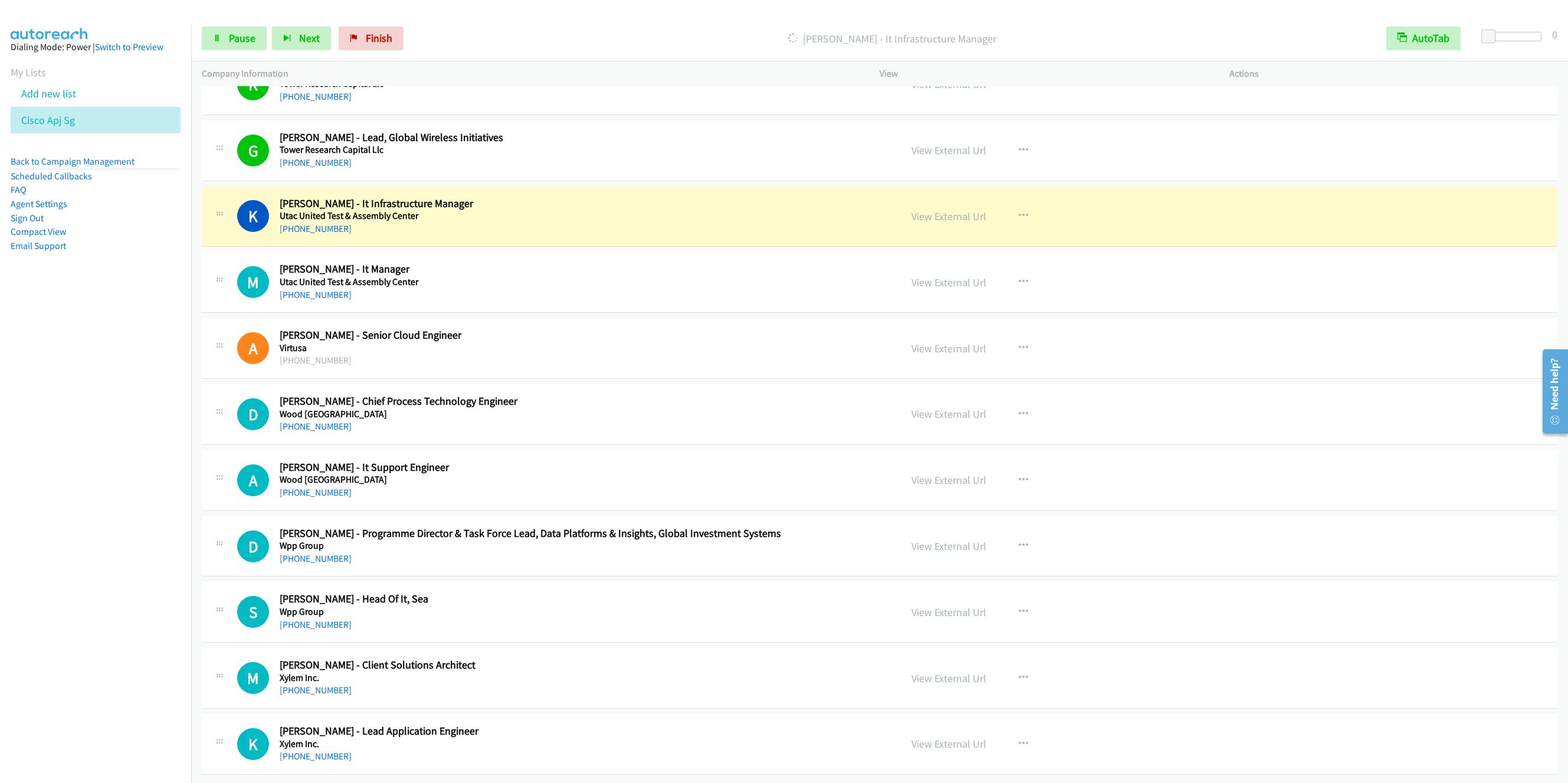
scroll to position [11914, 0]
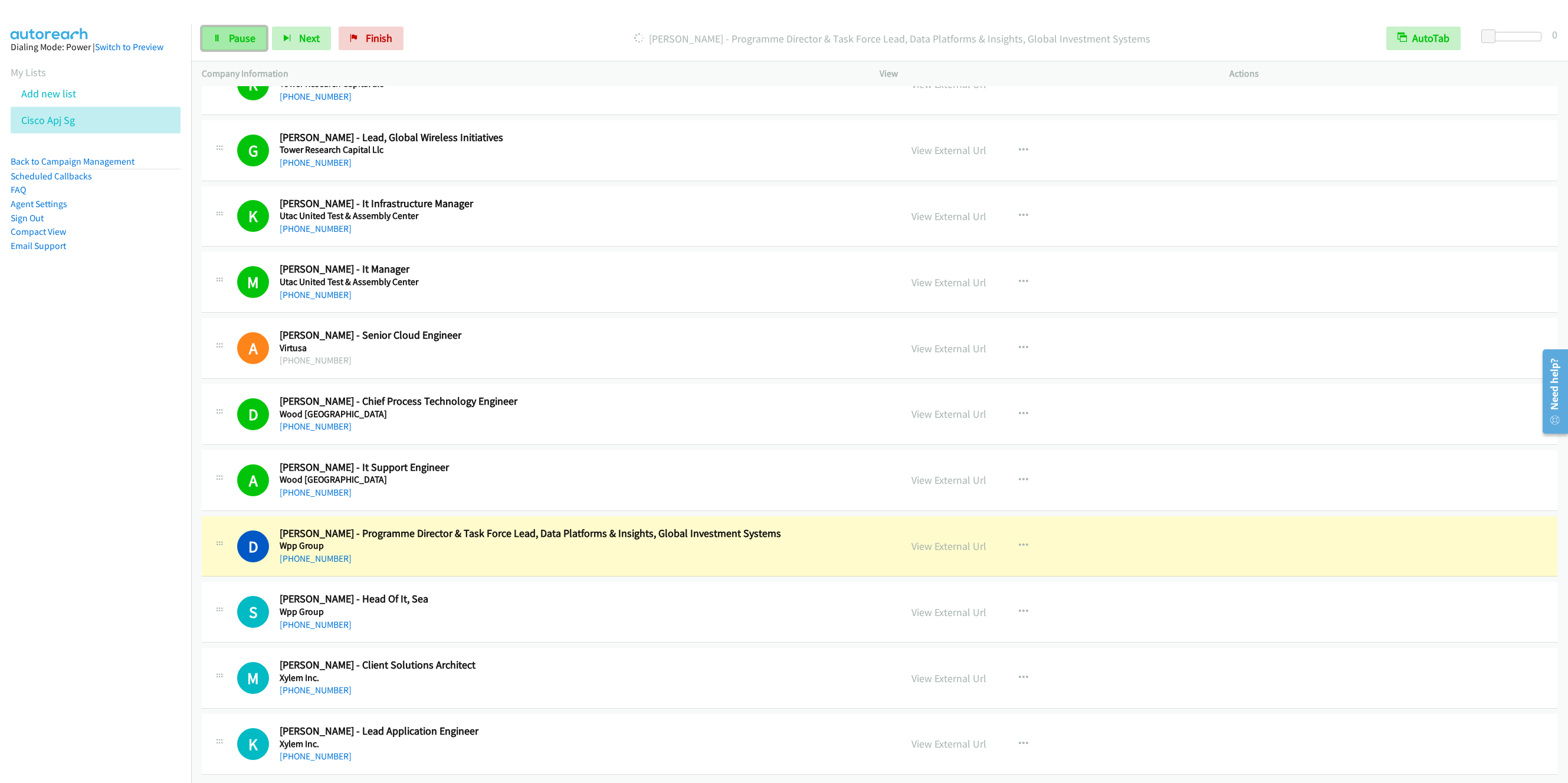
click at [229, 37] on span "Pause" at bounding box center [243, 38] width 27 height 13
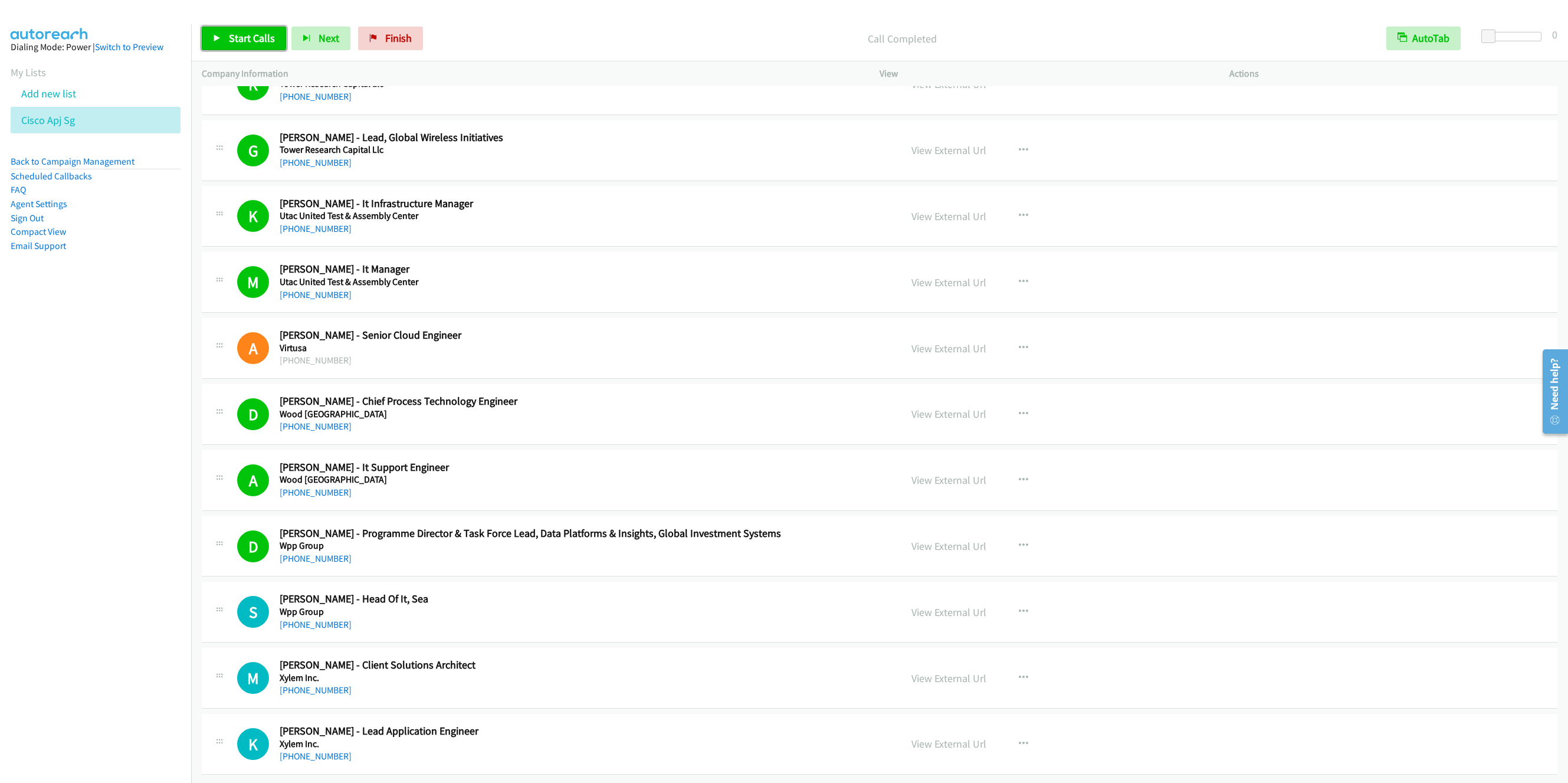
click at [217, 34] on link "Start Calls" at bounding box center [243, 38] width 84 height 24
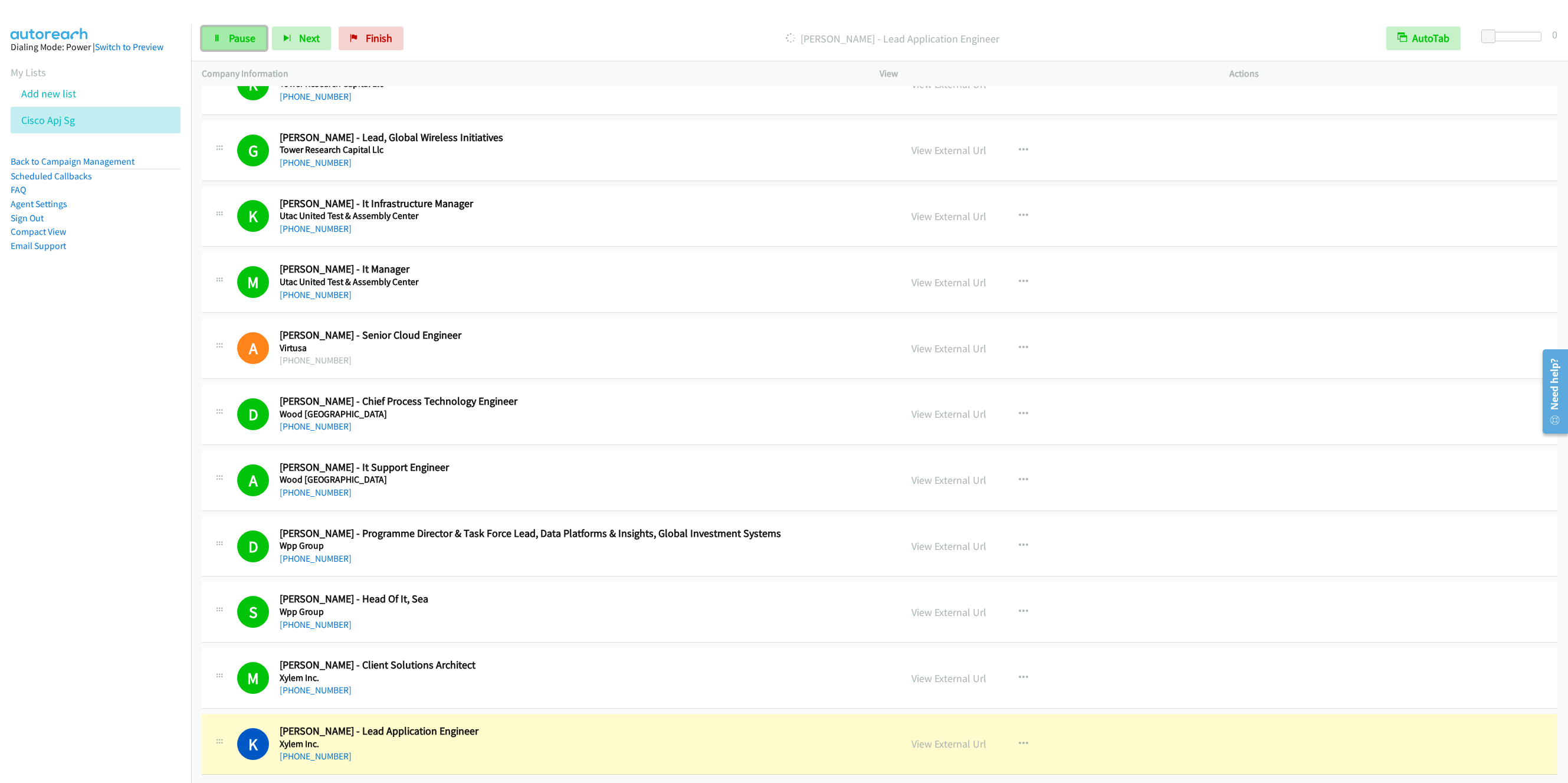
click at [236, 42] on span "Pause" at bounding box center [243, 38] width 27 height 13
